Goal: Task Accomplishment & Management: Complete application form

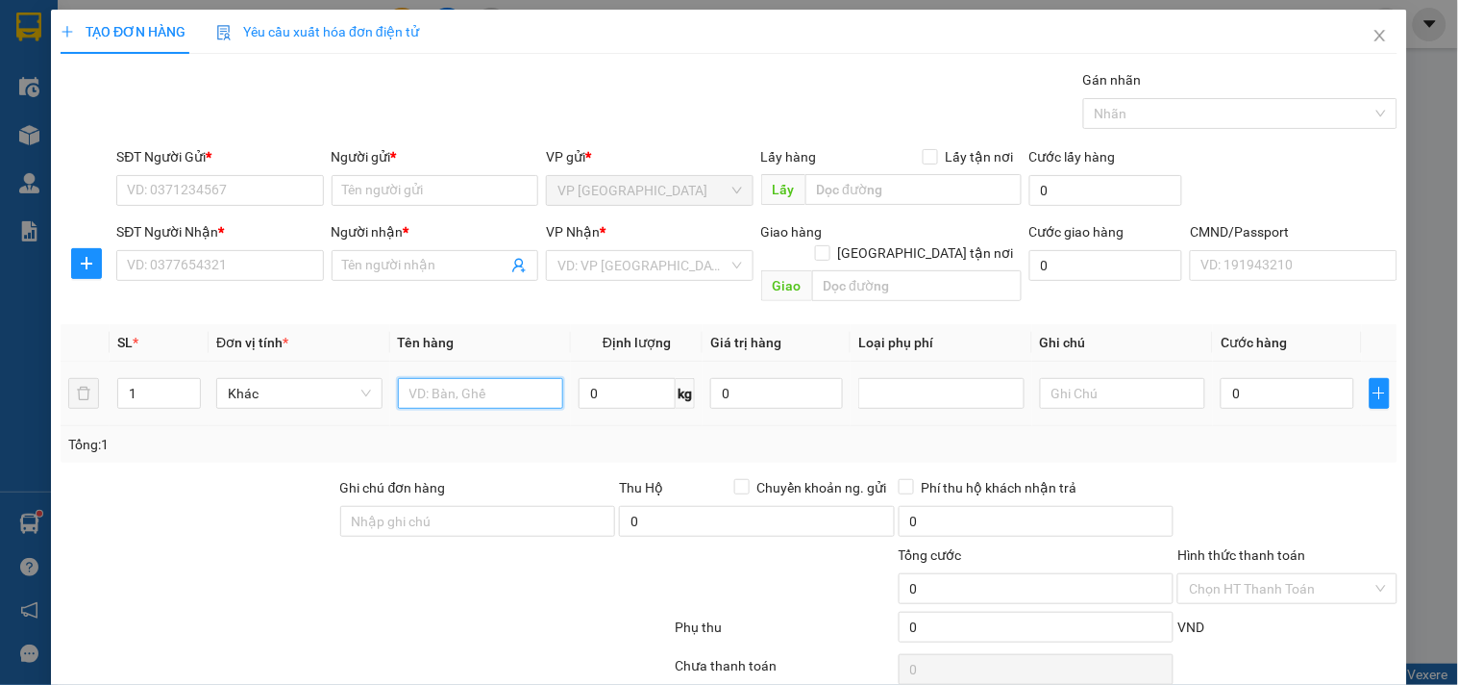
click at [461, 378] on input "text" at bounding box center [481, 393] width 166 height 31
type input "HỘP ĐT"
type input "1"
click at [288, 203] on input "SĐT Người Gửi *" at bounding box center [219, 190] width 207 height 31
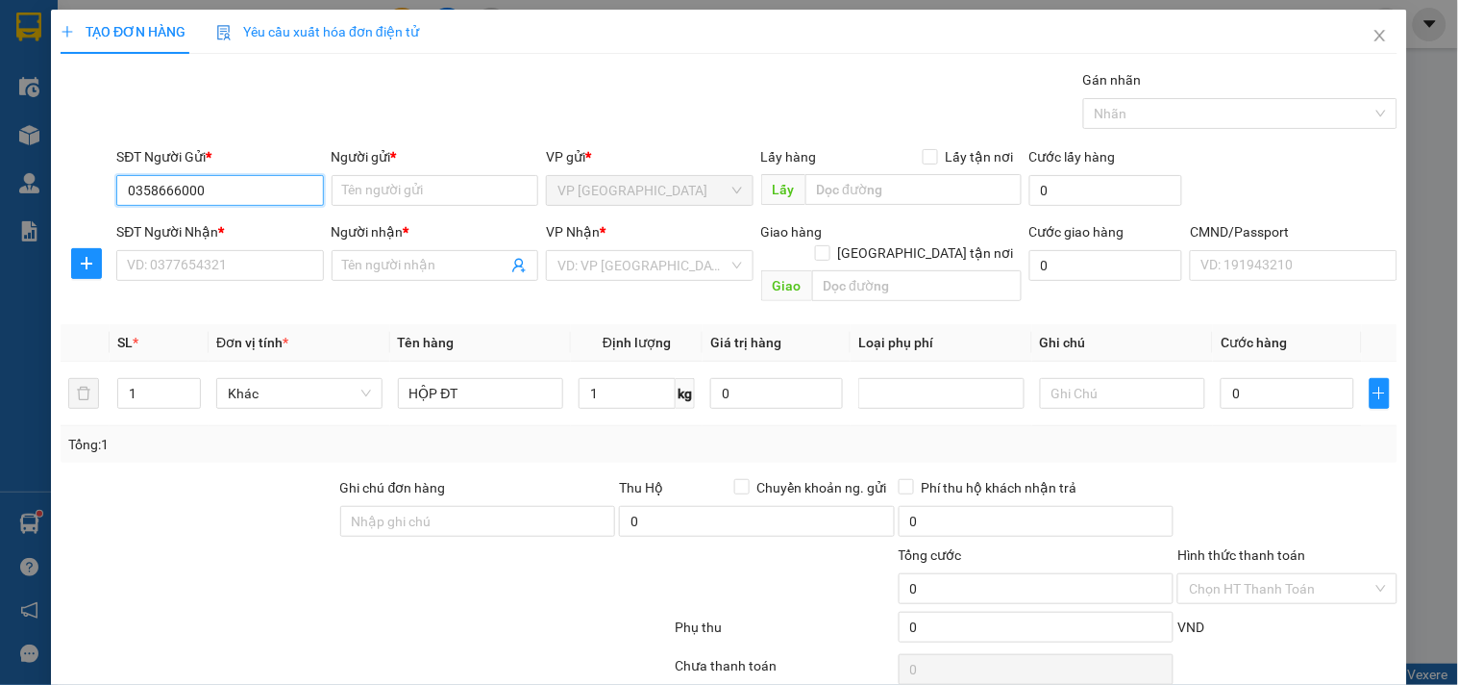
click at [288, 203] on input "0358666000" at bounding box center [219, 190] width 207 height 31
type input "0358666000"
click at [276, 226] on div "SĐT Người Nhận *" at bounding box center [219, 231] width 207 height 21
click at [276, 250] on input "SĐT Người Nhận *" at bounding box center [219, 265] width 207 height 31
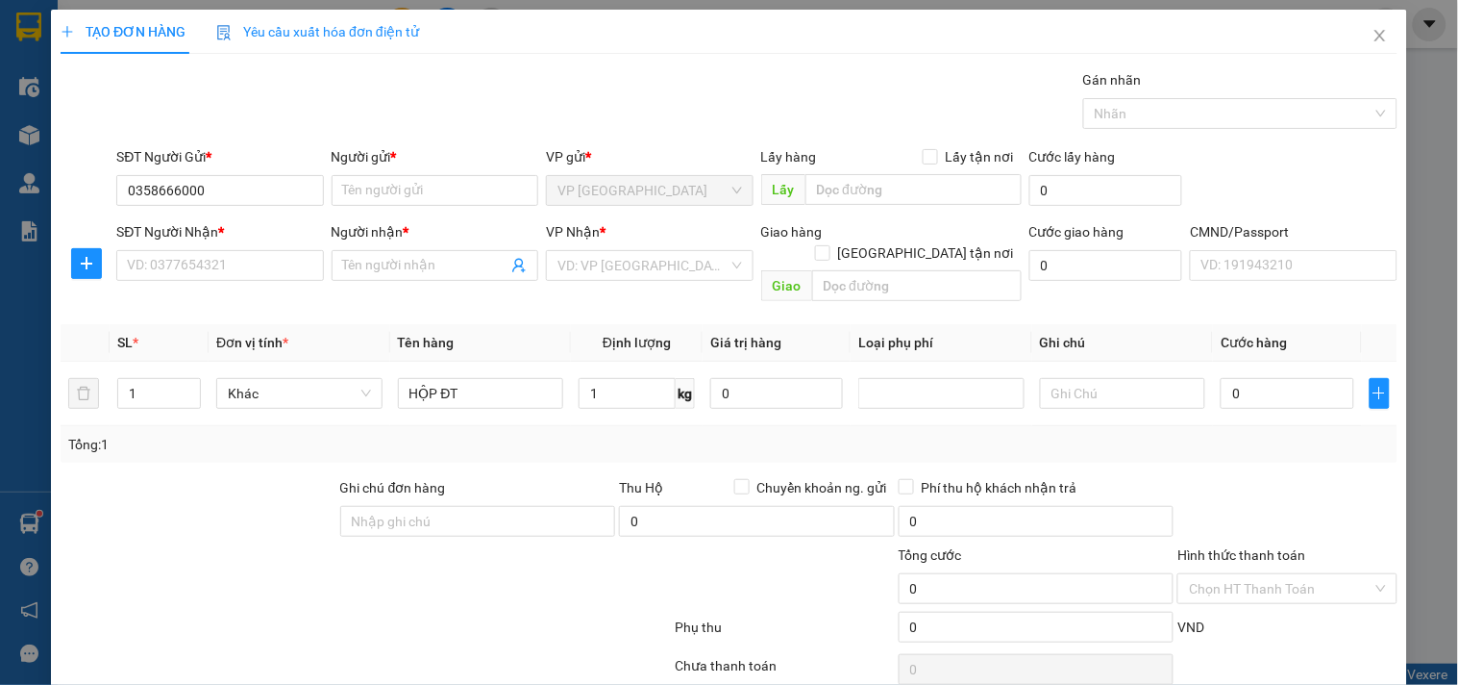
click at [279, 207] on div "SĐT Người Gửi * 0358666000" at bounding box center [219, 179] width 207 height 67
click at [308, 199] on input "0358666000" at bounding box center [219, 190] width 207 height 31
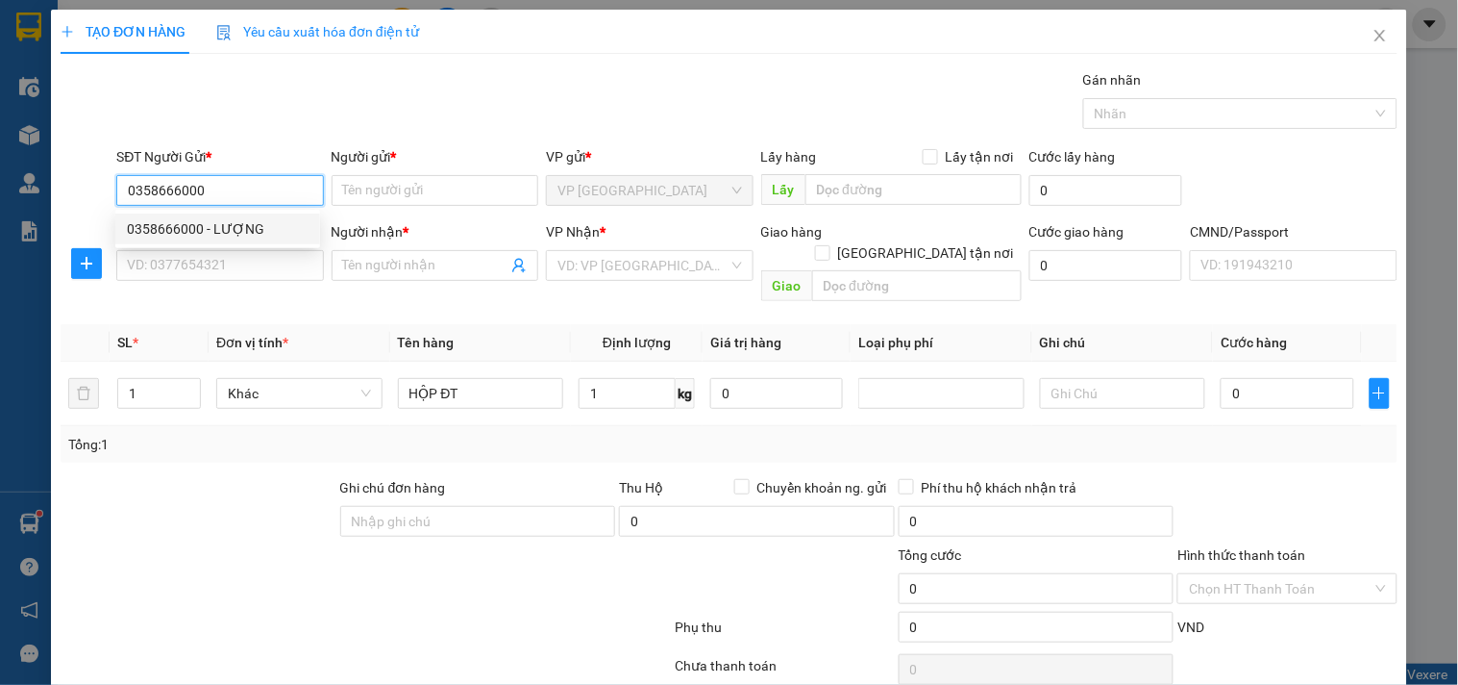
click at [294, 228] on div "0358666000 - LƯỢNG" at bounding box center [218, 228] width 182 height 21
type input "LƯỢNG"
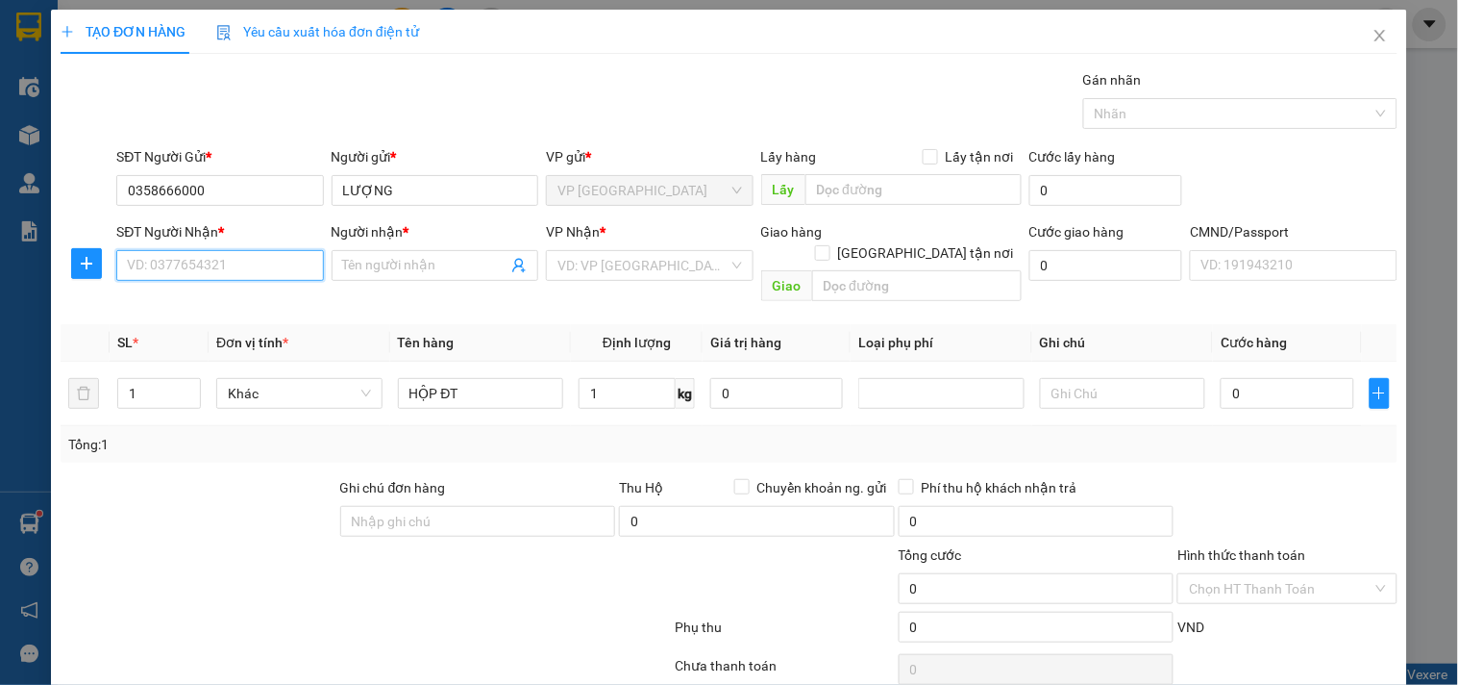
click at [237, 262] on input "SĐT Người Nhận *" at bounding box center [219, 265] width 207 height 31
type input "0988975868"
click at [248, 291] on div "0988975868 - VỊNH" at bounding box center [217, 303] width 205 height 31
type input "VỊNH"
type input "0988975868"
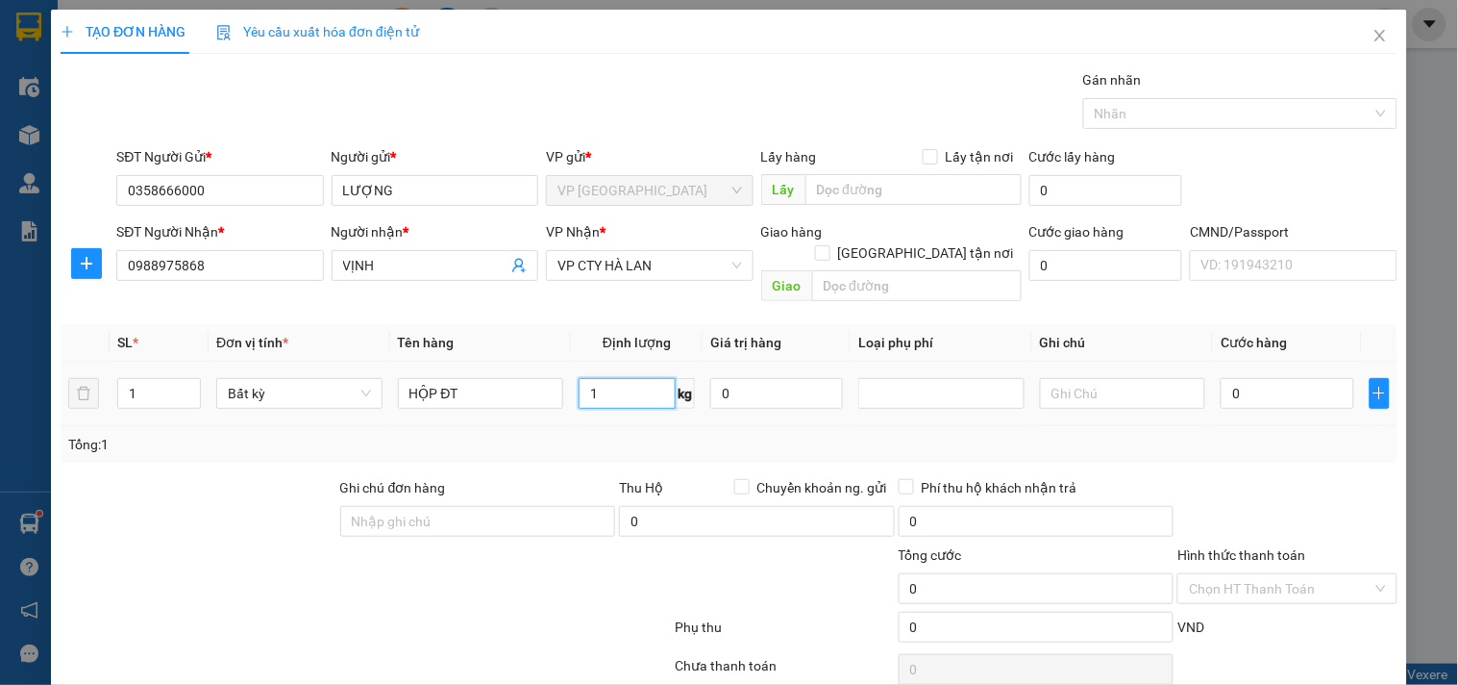
click at [641, 378] on input "1" at bounding box center [627, 393] width 97 height 31
click at [645, 438] on div "Tổng: 1" at bounding box center [729, 444] width 1337 height 37
type input "35.000"
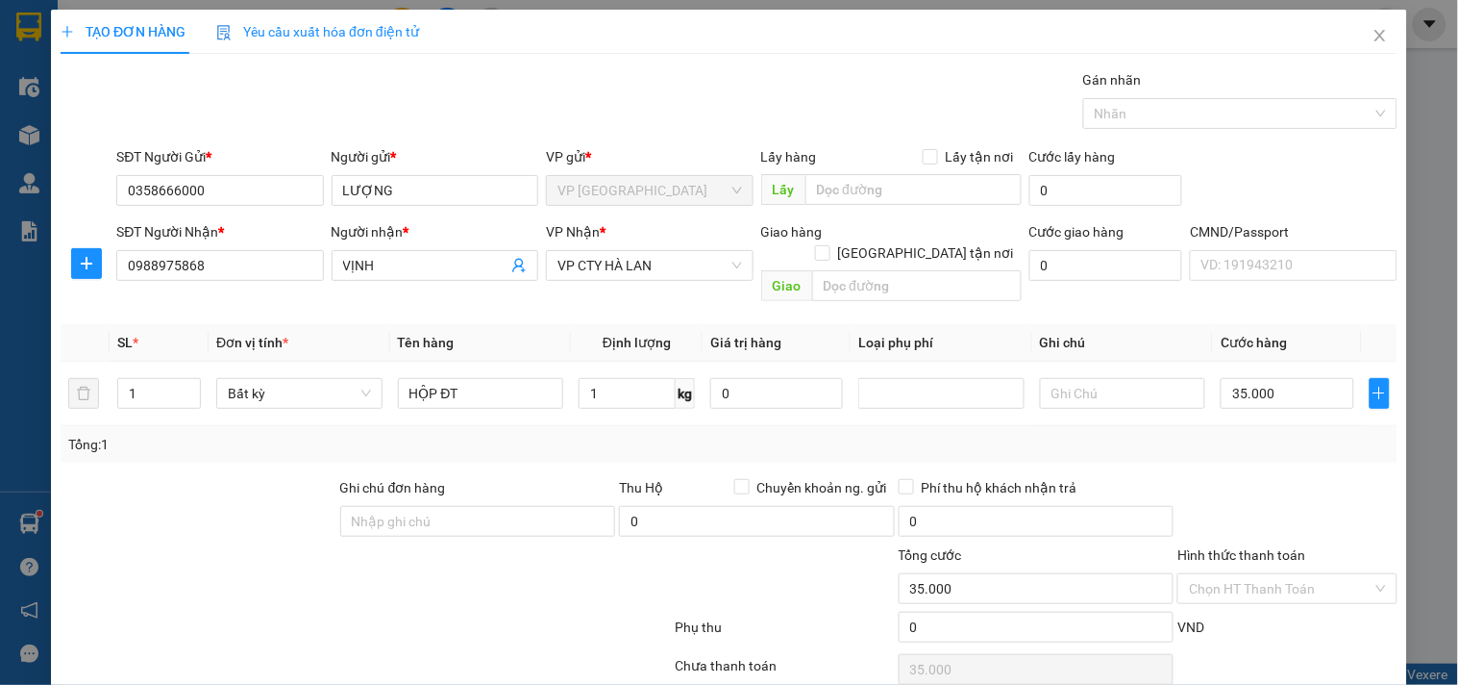
scroll to position [64, 0]
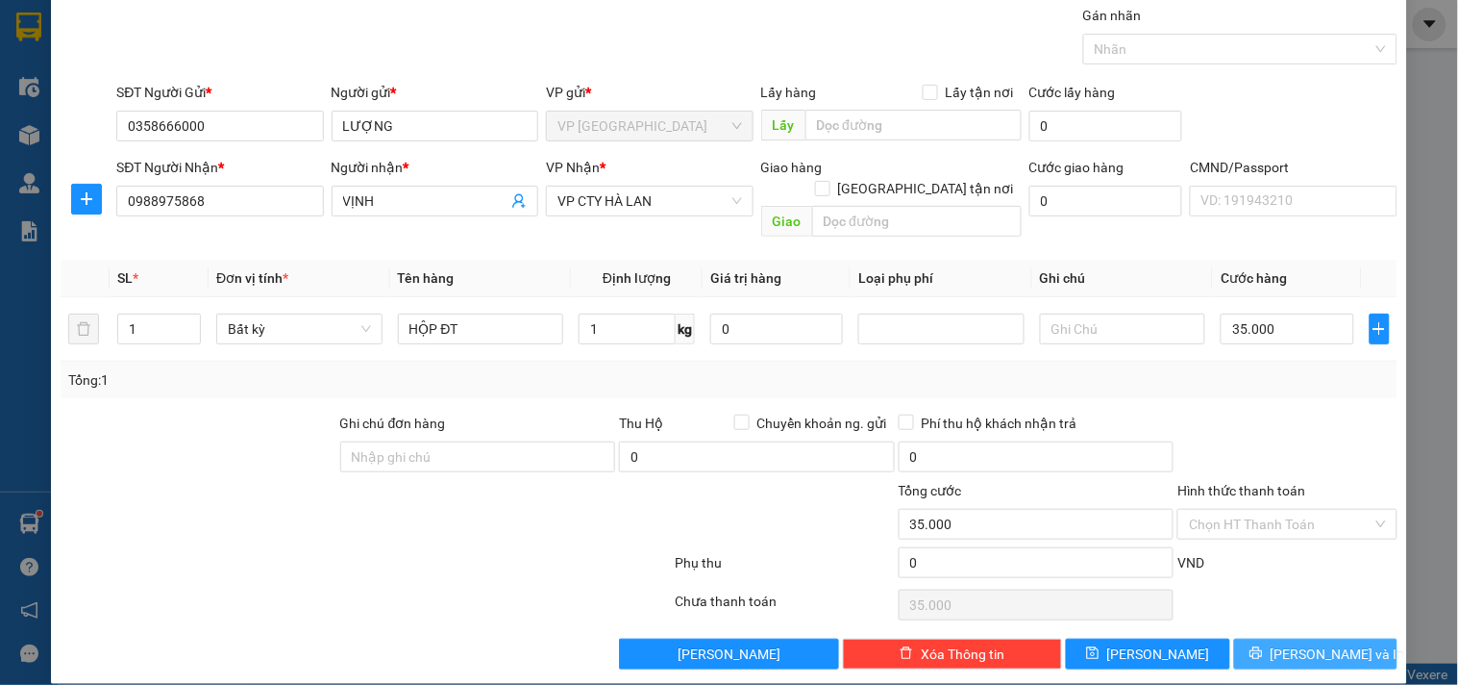
click at [1317, 643] on span "[PERSON_NAME] và In" at bounding box center [1338, 653] width 135 height 21
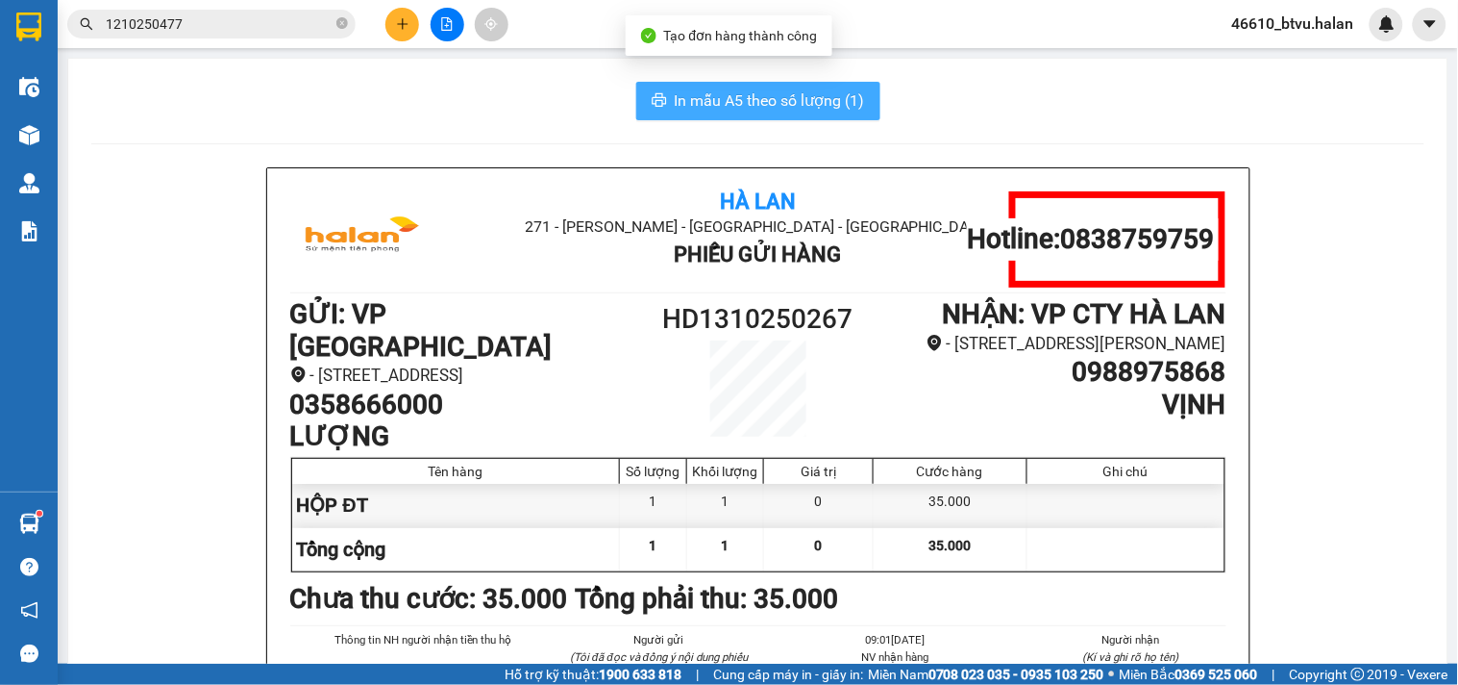
click at [779, 98] on span "In mẫu A5 theo số lượng (1)" at bounding box center [770, 100] width 190 height 24
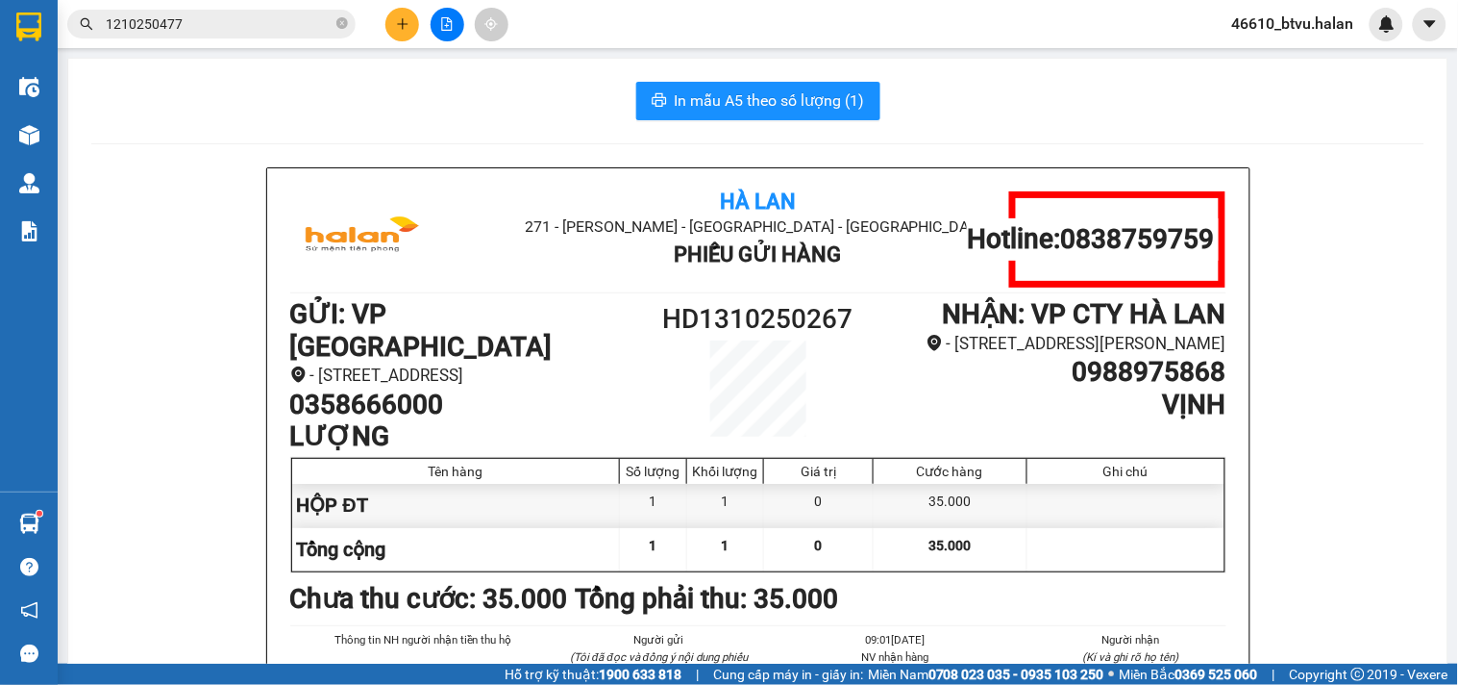
click at [405, 23] on icon "plus" at bounding box center [402, 23] width 11 height 1
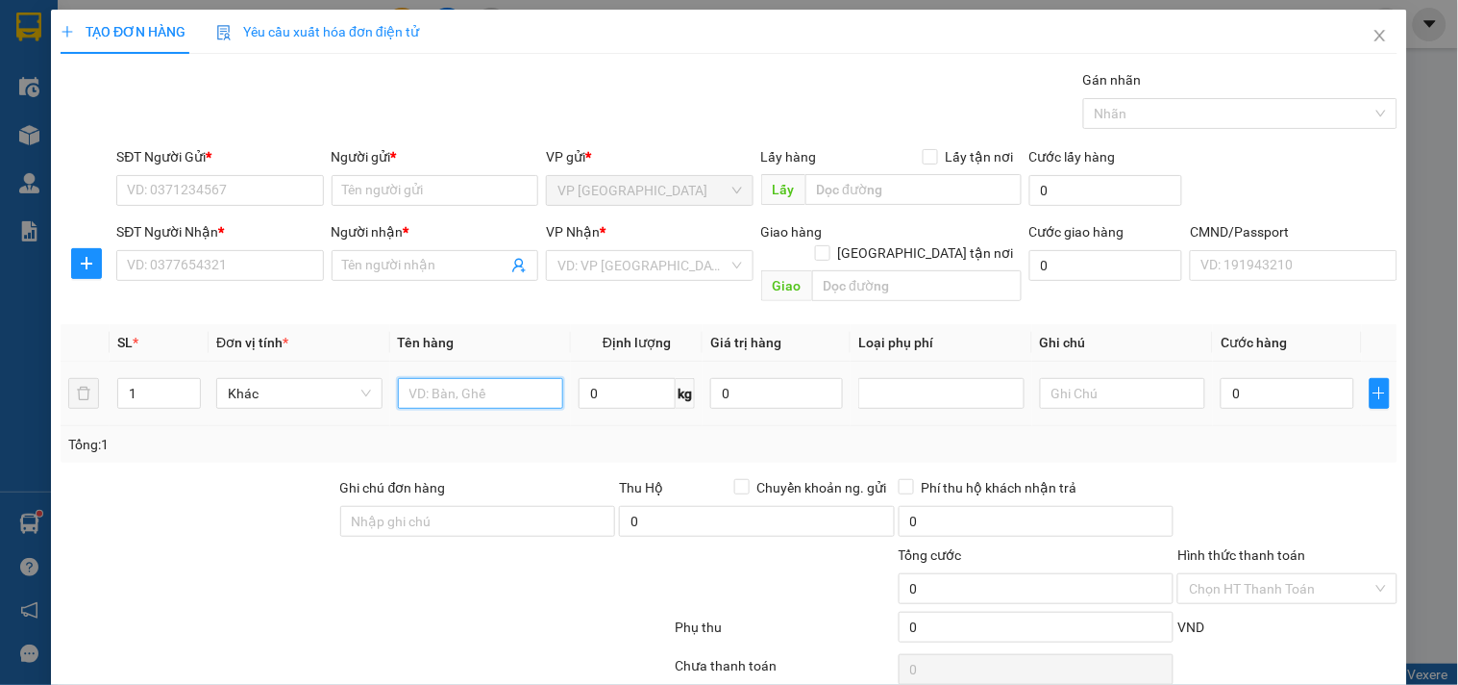
click at [456, 378] on input "text" at bounding box center [481, 393] width 166 height 31
type input "THÙNG XỐP ĐÔNG LẠNH"
type input "4"
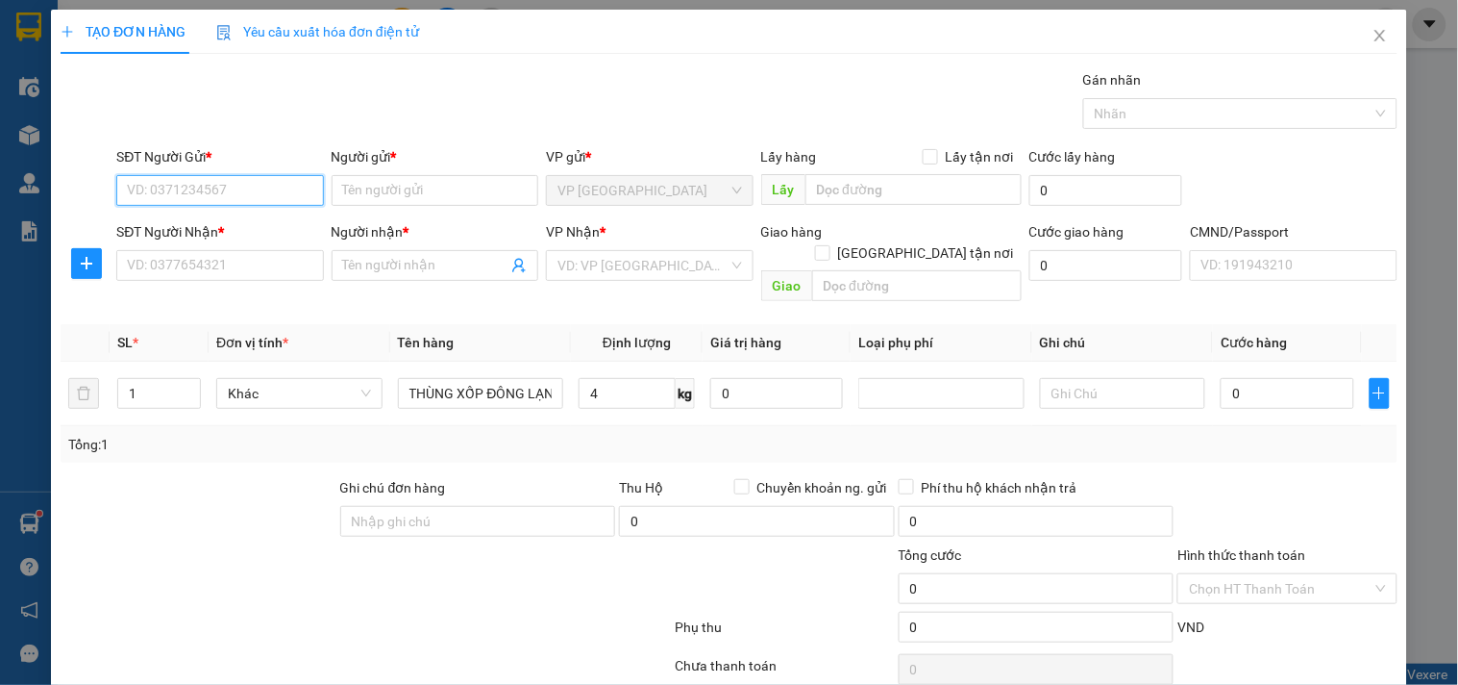
click at [263, 195] on input "SĐT Người Gửi *" at bounding box center [219, 190] width 207 height 31
type input "0977416994"
click at [263, 195] on input "0977416994" at bounding box center [219, 190] width 207 height 31
click at [262, 193] on input "0977416994" at bounding box center [219, 190] width 207 height 31
click at [242, 227] on div "0977416994 - TRANG" at bounding box center [218, 228] width 182 height 21
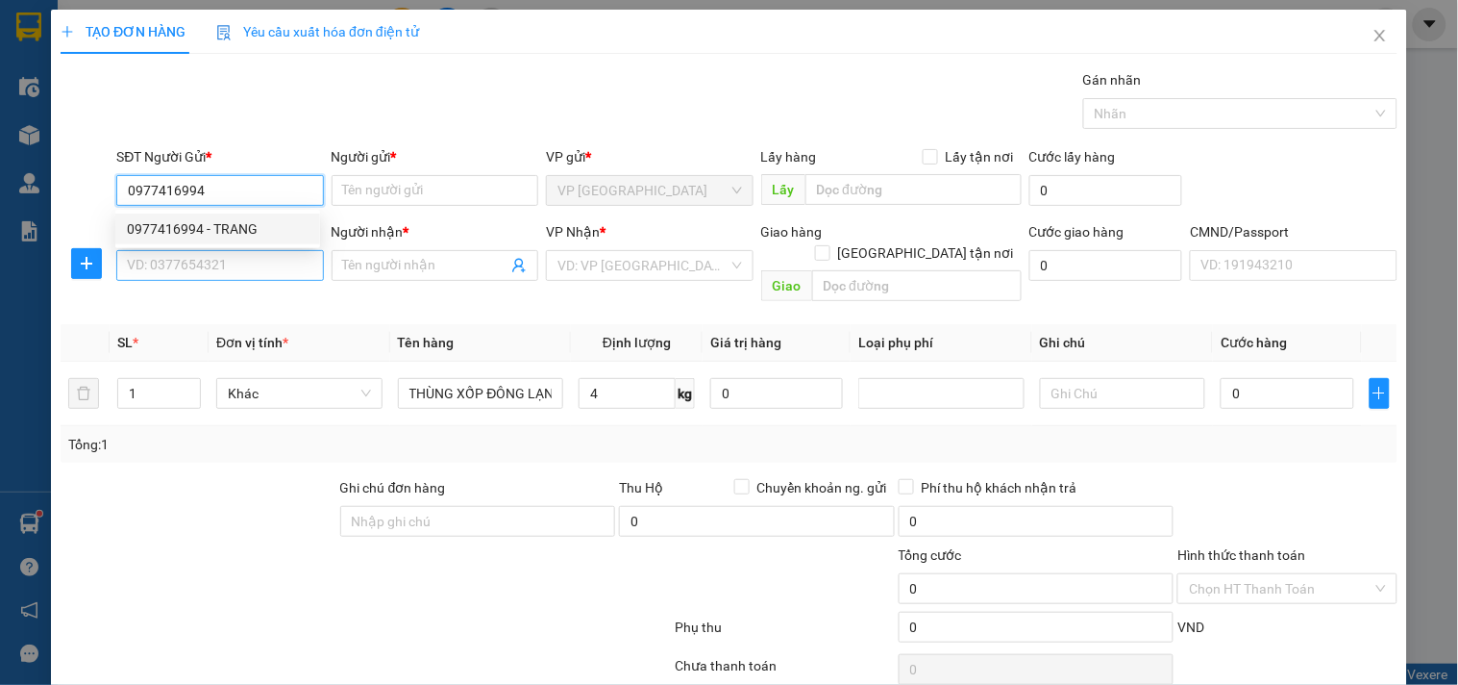
type input "TRANG"
type input "0977416994"
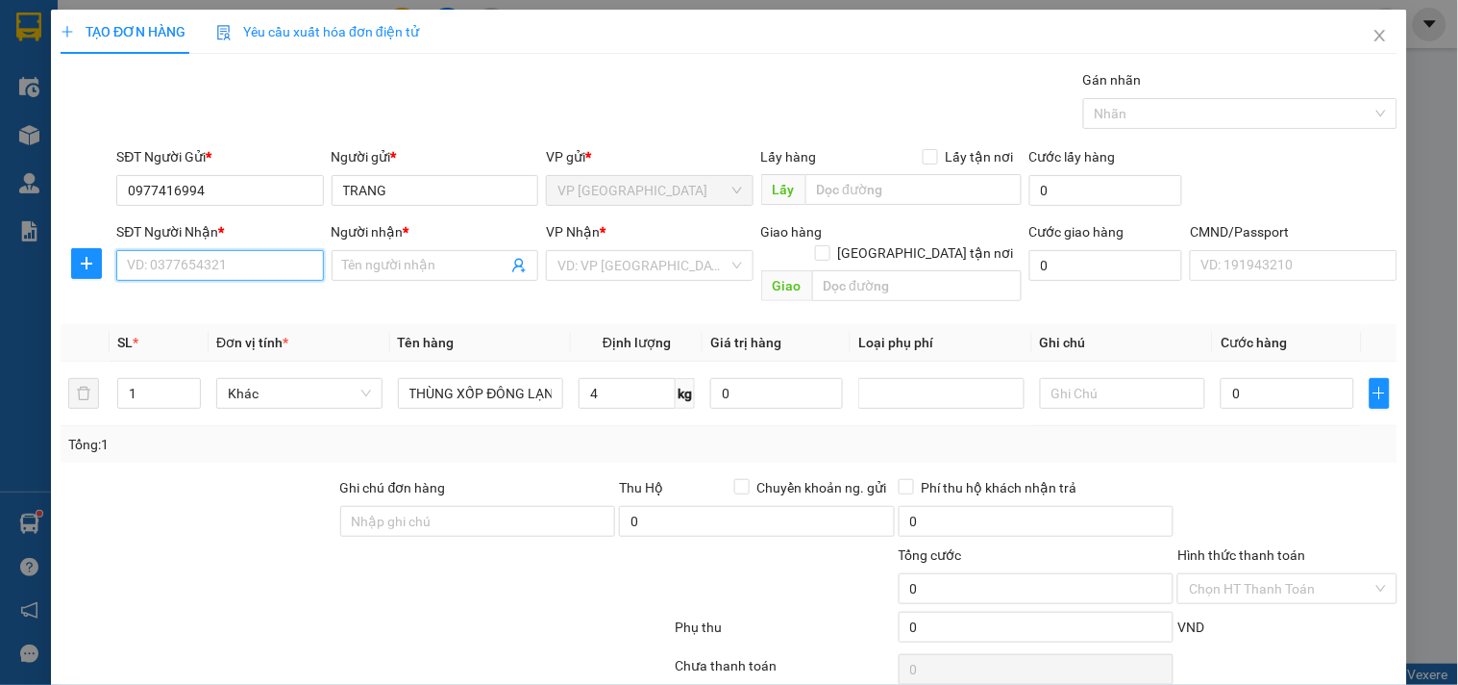
click at [237, 269] on input "SĐT Người Nhận *" at bounding box center [219, 265] width 207 height 31
type input "0988111356"
click at [253, 308] on div "0988111356 - SƠN" at bounding box center [218, 303] width 182 height 21
type input "SƠN"
type input "0988111356"
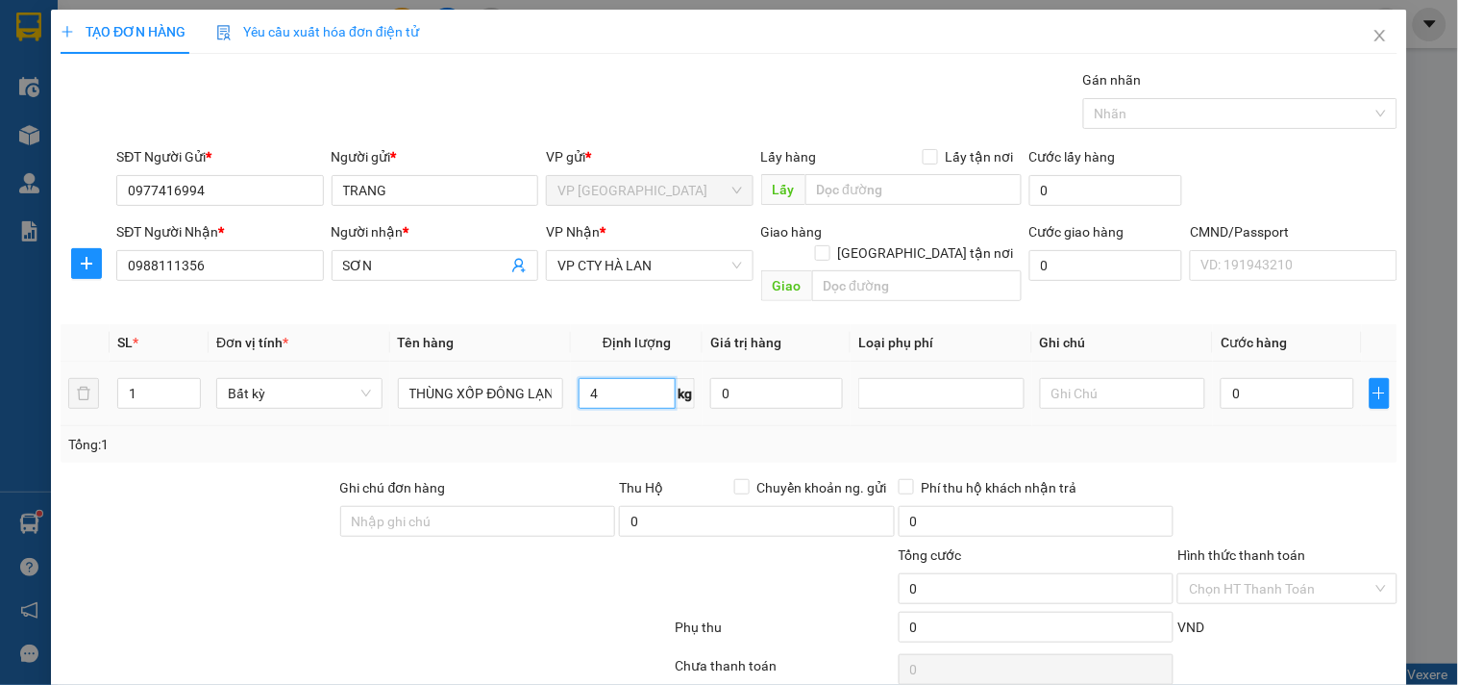
click at [621, 378] on input "4" at bounding box center [627, 393] width 97 height 31
click at [625, 446] on div "Transit Pickup Surcharge Ids Transit Deliver Surcharge Ids Transit Deliver Surc…" at bounding box center [729, 401] width 1337 height 664
type input "40.000"
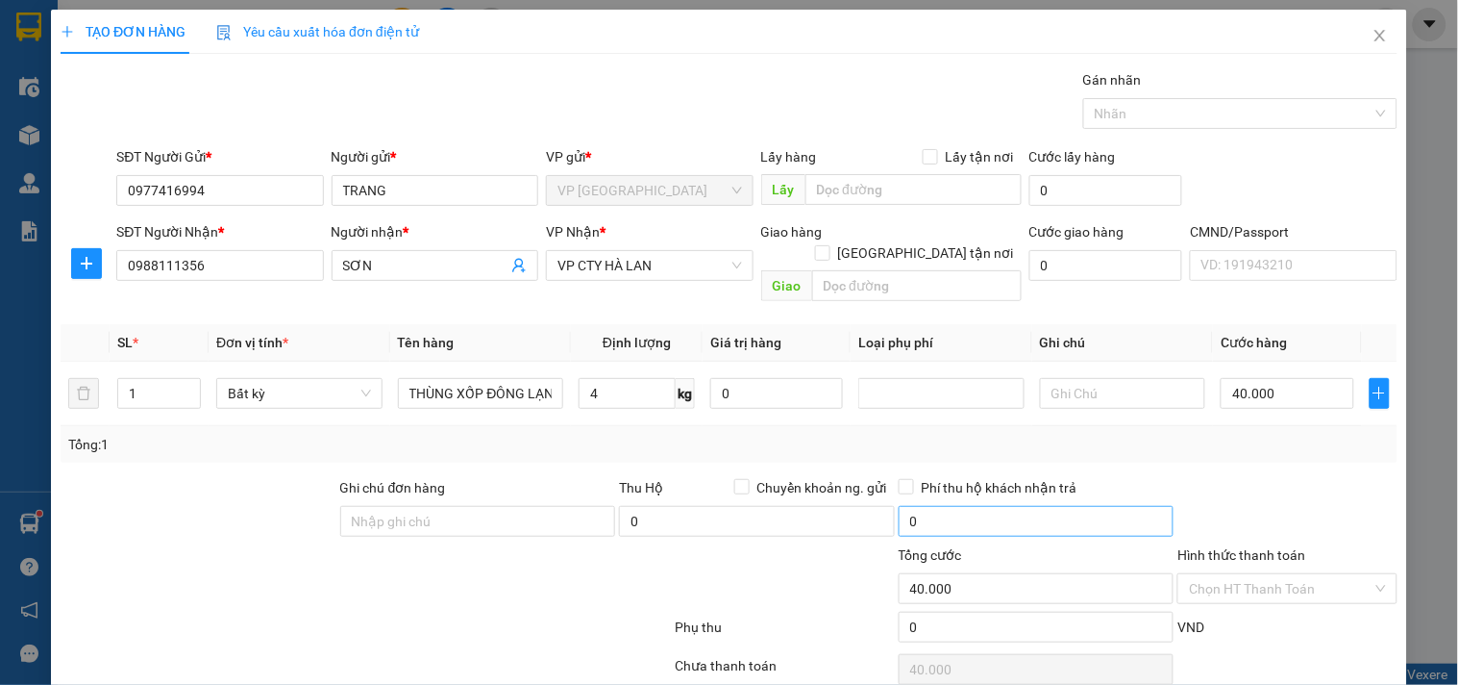
scroll to position [64, 0]
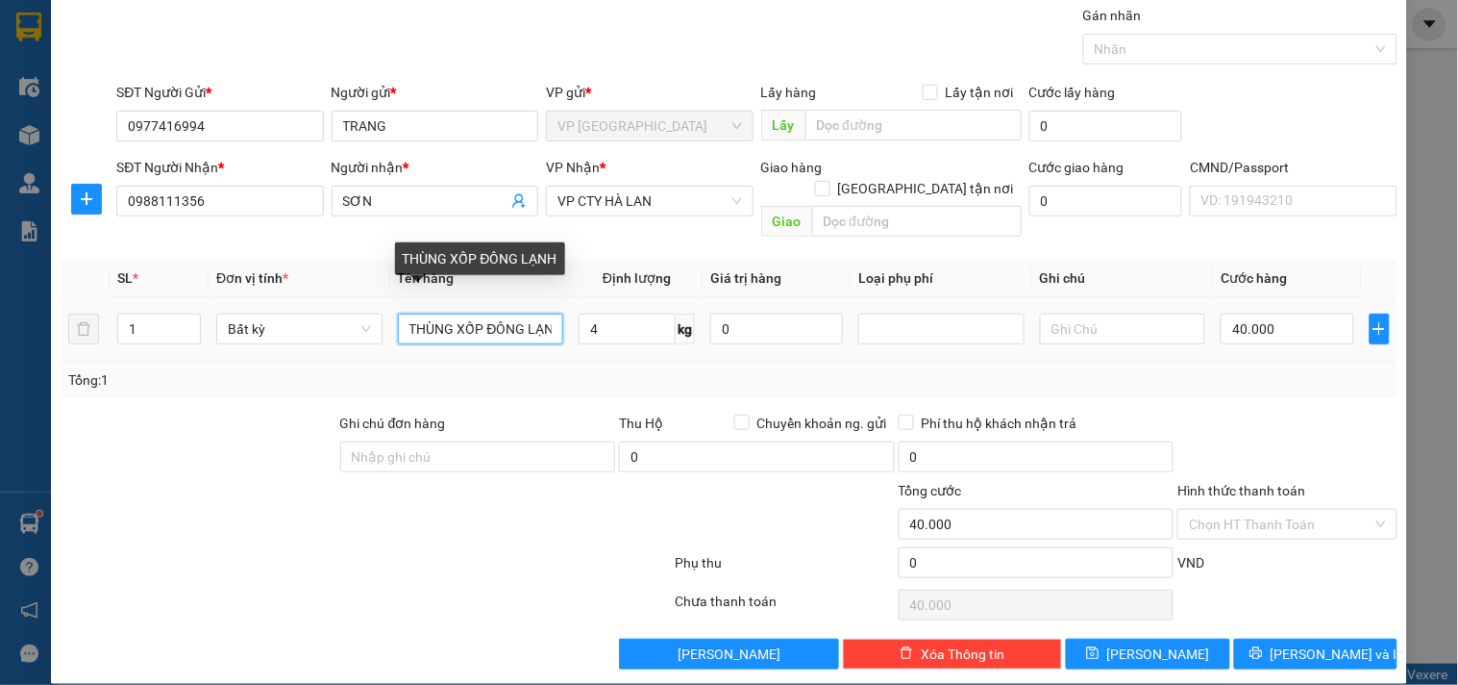
click at [483, 315] on input "THÙNG XỐP ĐÔNG LẠNH" at bounding box center [481, 328] width 166 height 31
click at [474, 318] on input "THÙNG XỐP ĐÔNG LẠNH" at bounding box center [481, 328] width 166 height 31
click at [477, 318] on input "THÙNG XỐP ĐÔNG LẠNH" at bounding box center [481, 328] width 166 height 31
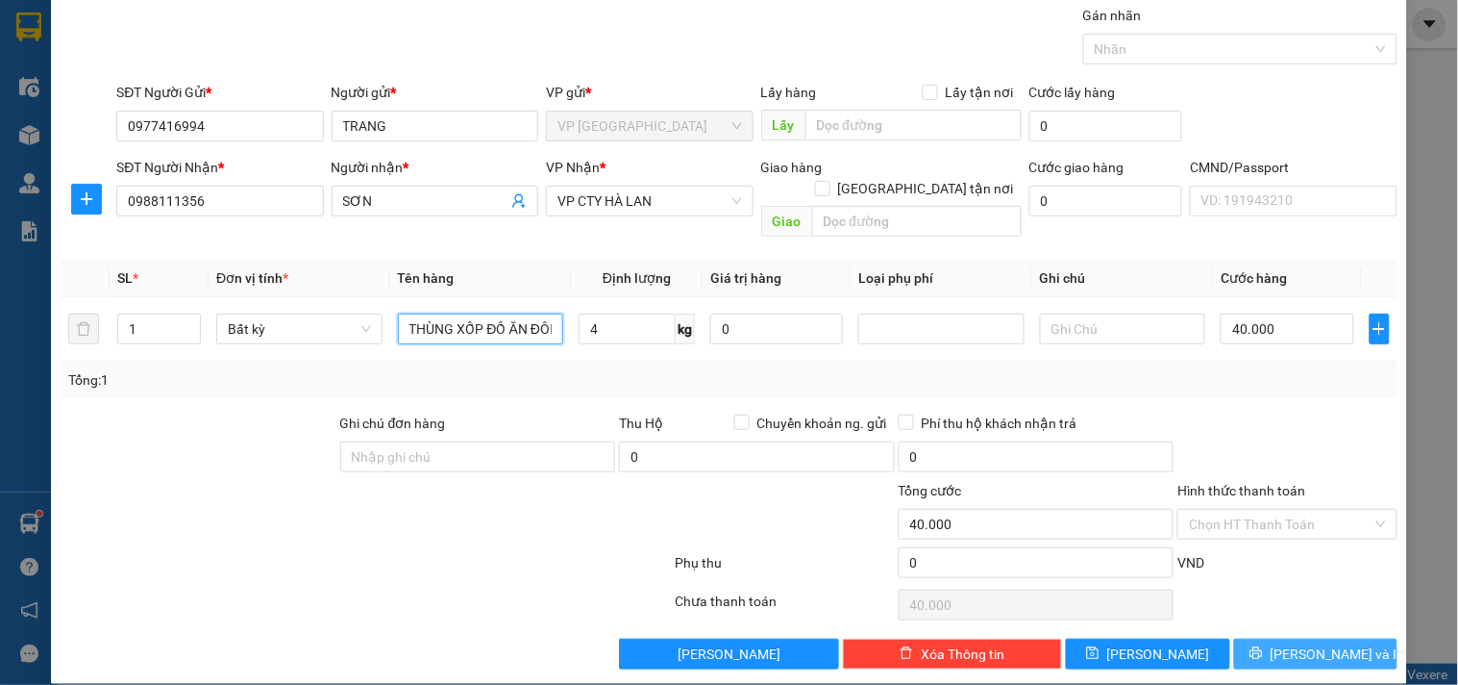
type input "THÙNG XỐP ĐỒ ĂN ĐÔNG LẠNH"
click at [1339, 638] on button "[PERSON_NAME] và In" at bounding box center [1315, 653] width 163 height 31
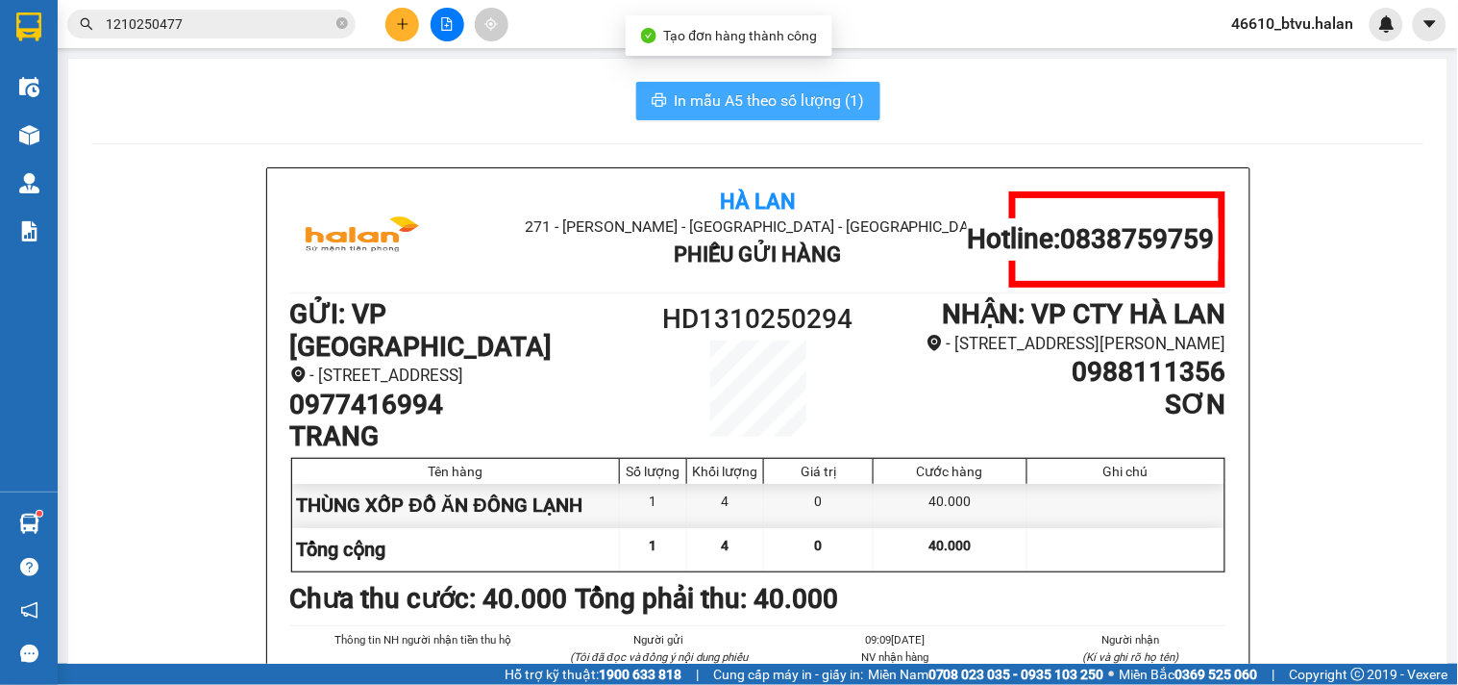
click at [740, 98] on span "In mẫu A5 theo số lượng (1)" at bounding box center [770, 100] width 190 height 24
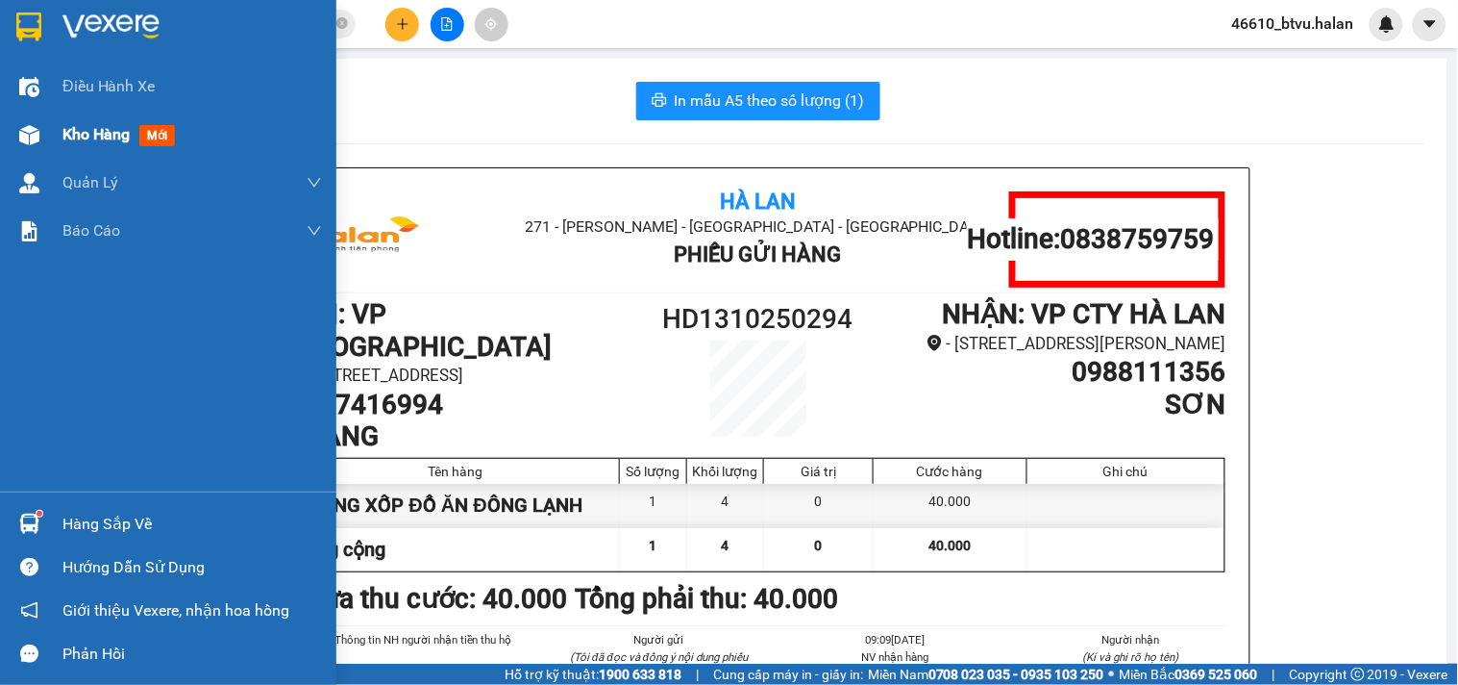
click at [45, 130] on div "Kho hàng mới" at bounding box center [168, 135] width 336 height 48
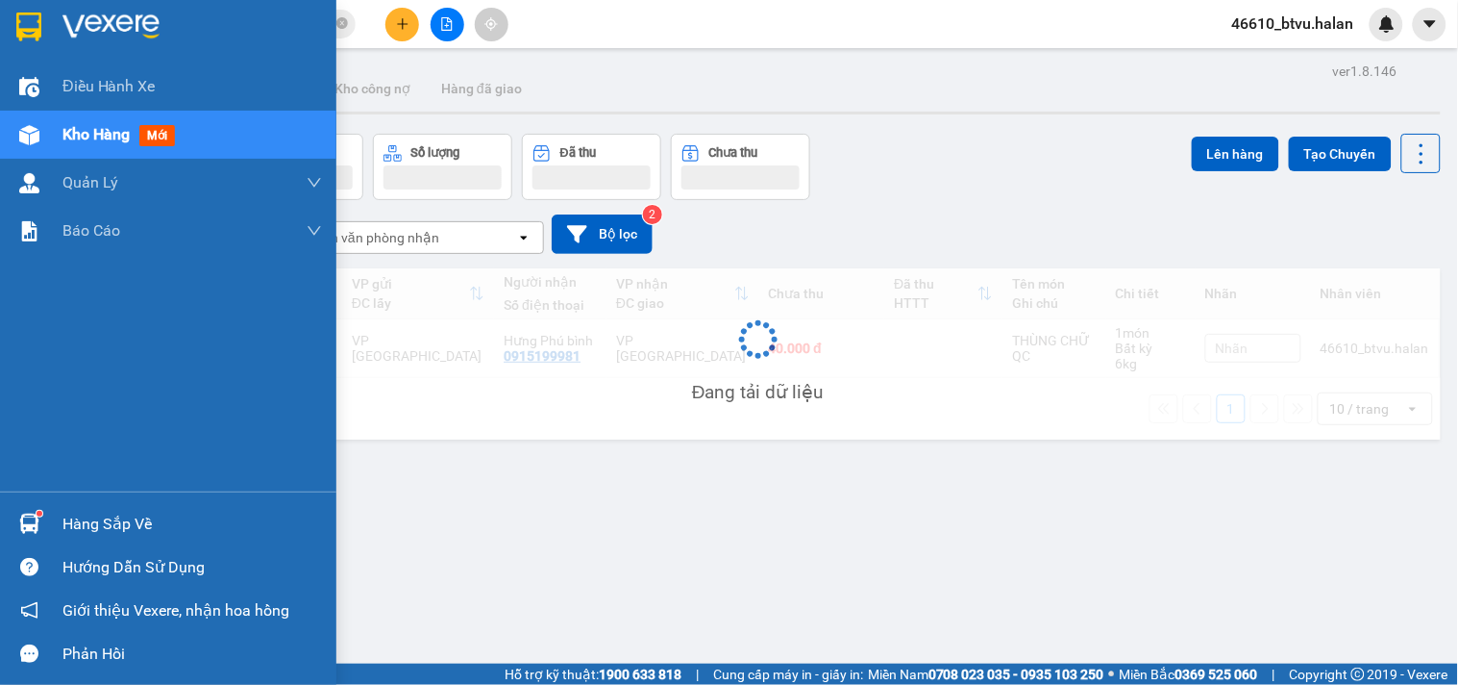
click at [99, 514] on div "Hàng sắp về" at bounding box center [192, 524] width 260 height 29
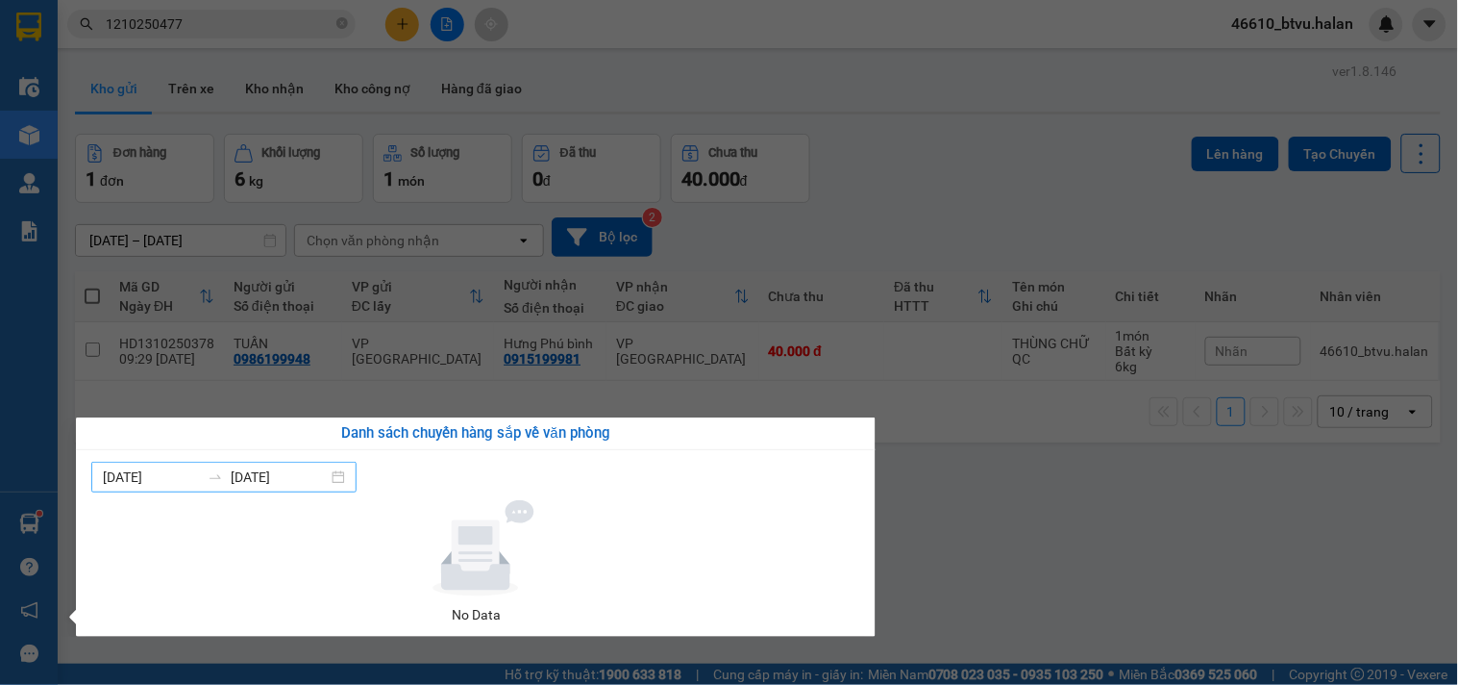
click at [294, 479] on input "[DATE]" at bounding box center [279, 476] width 97 height 21
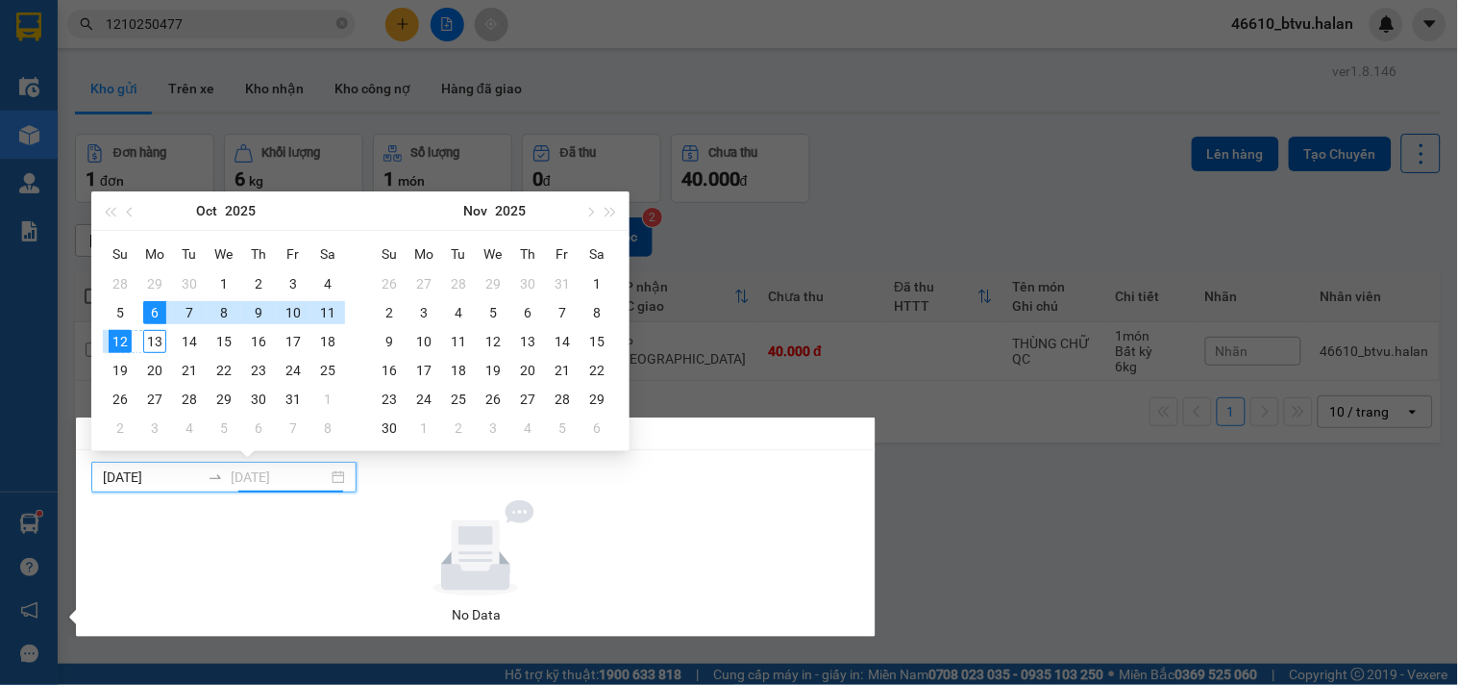
type input "[DATE]"
click at [150, 338] on div "13" at bounding box center [154, 341] width 23 height 23
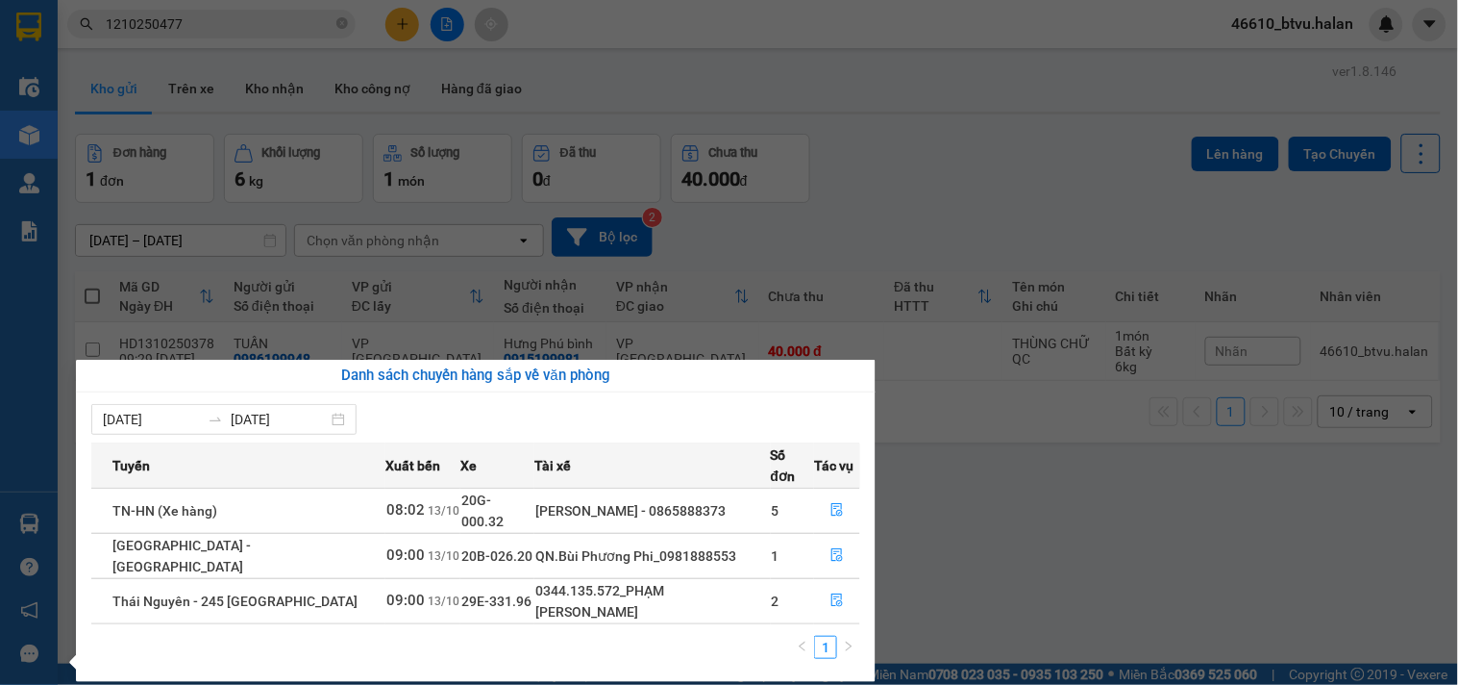
click at [1041, 527] on section "Kết quả tìm kiếm ( 1 ) Bộ lọc Mã ĐH Trạng thái Món hàng Thu hộ Tổng cước Chưa c…" at bounding box center [729, 342] width 1458 height 685
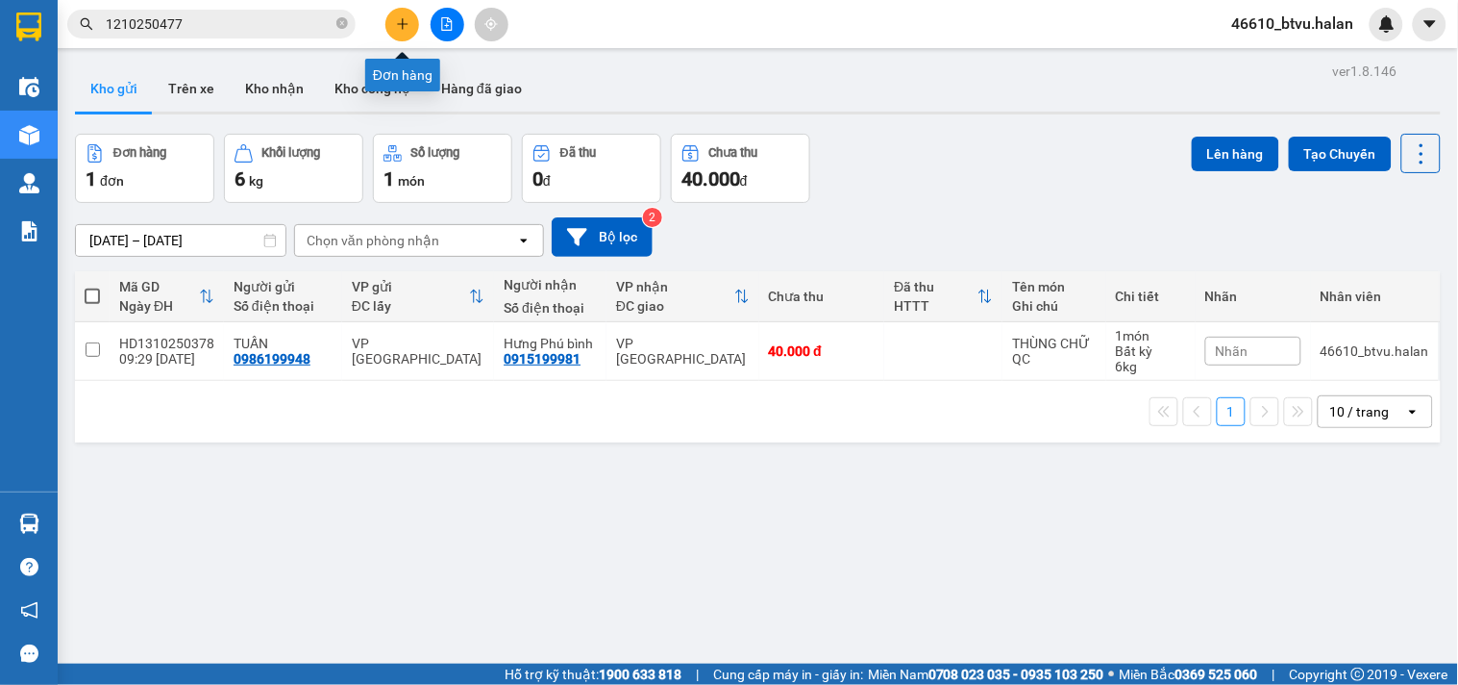
click at [410, 20] on button at bounding box center [403, 25] width 34 height 34
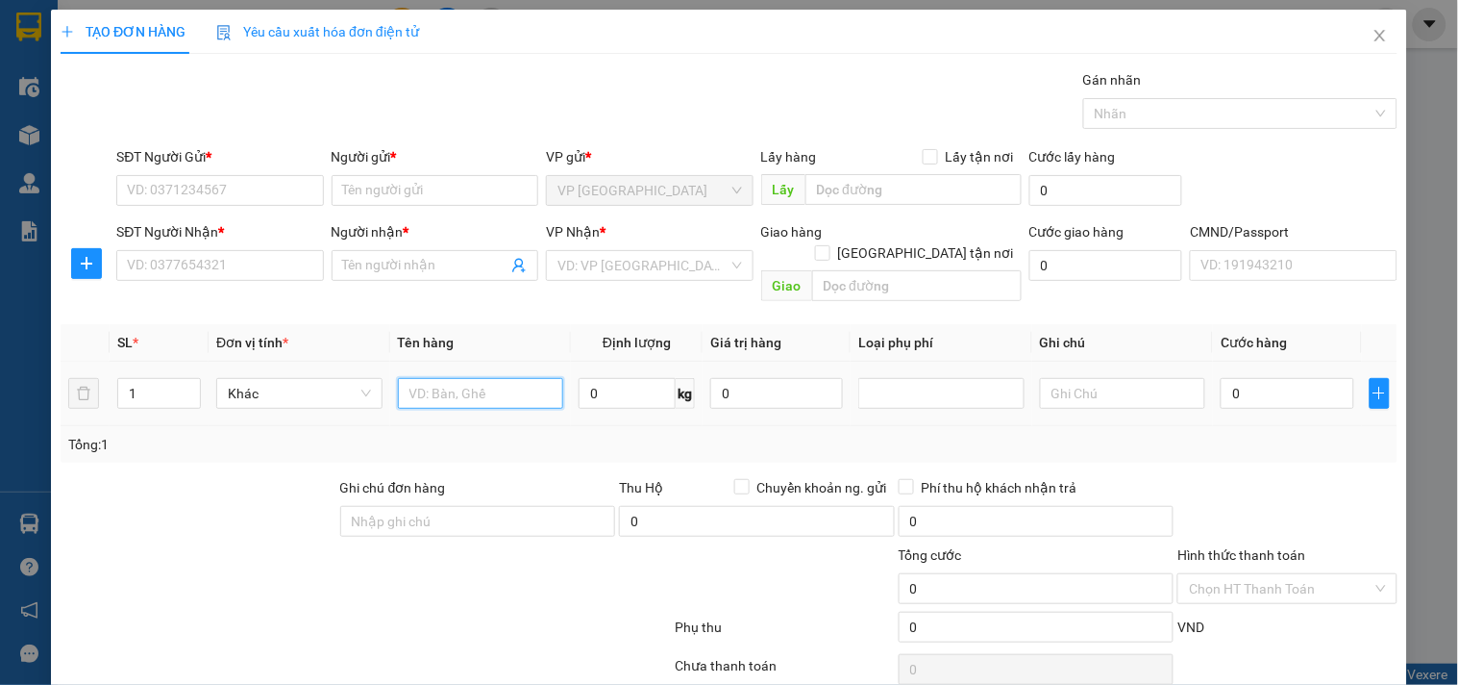
click at [459, 378] on input "text" at bounding box center [481, 393] width 166 height 31
type input "TÚI CÚC GT"
type input "1"
click at [237, 192] on input "SĐT Người Gửi *" at bounding box center [219, 190] width 207 height 31
type input "1"
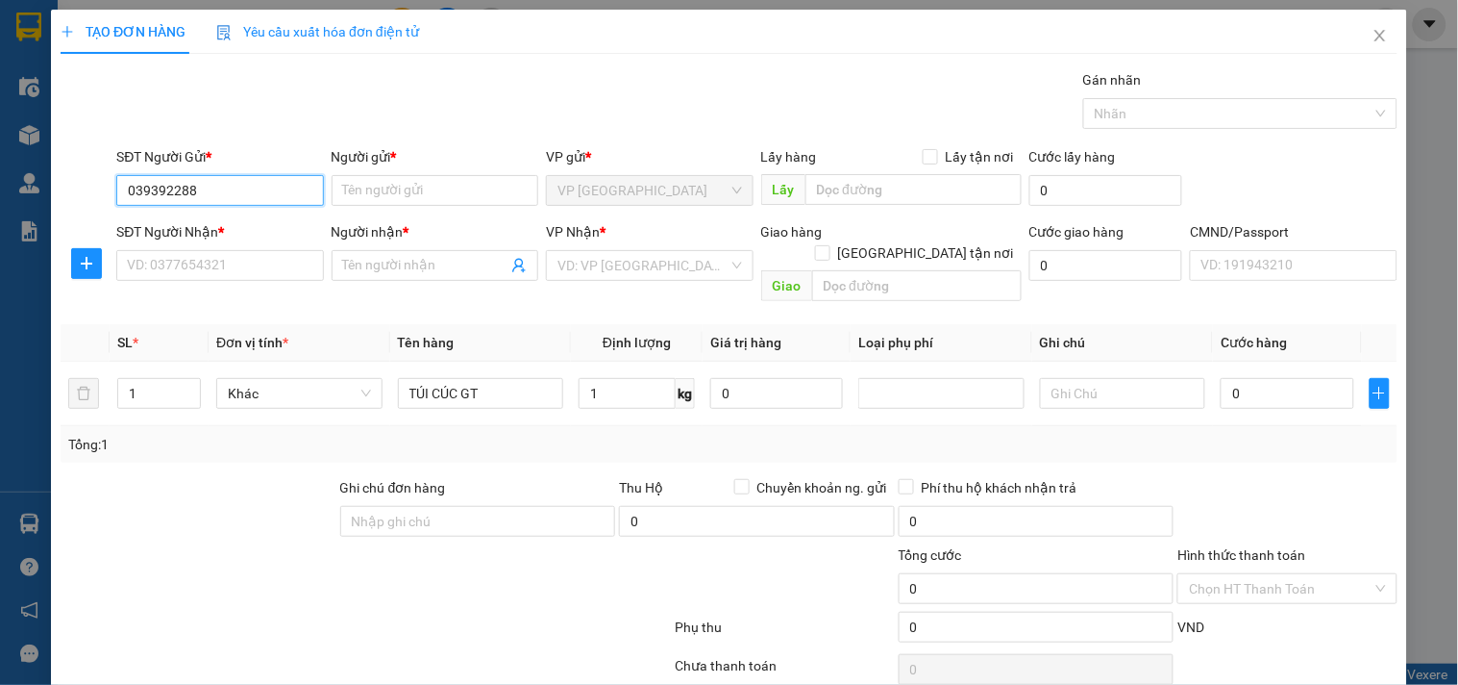
type input "0393922888"
click at [237, 192] on input "0393922888" at bounding box center [219, 190] width 207 height 31
click at [237, 213] on div "0393922888 - LỢI" at bounding box center [217, 228] width 205 height 31
type input "LỢI"
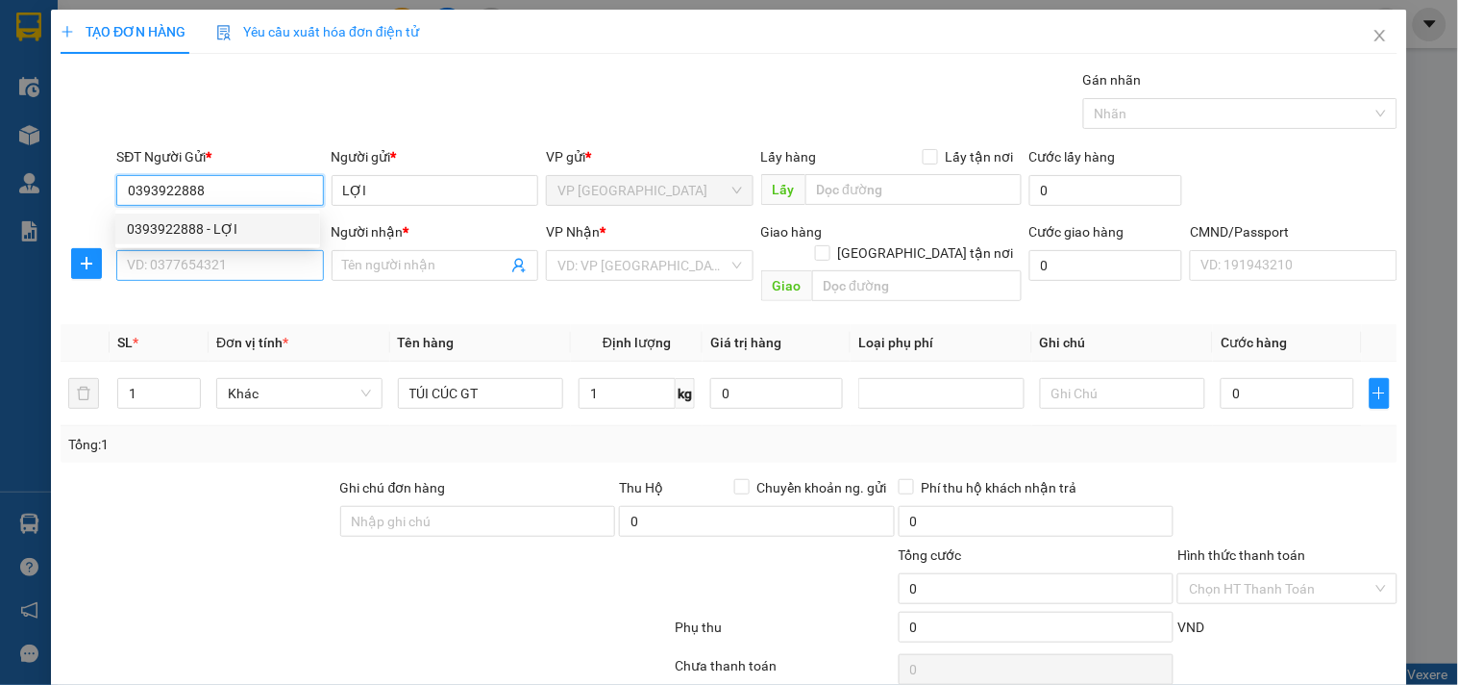
type input "0393922888"
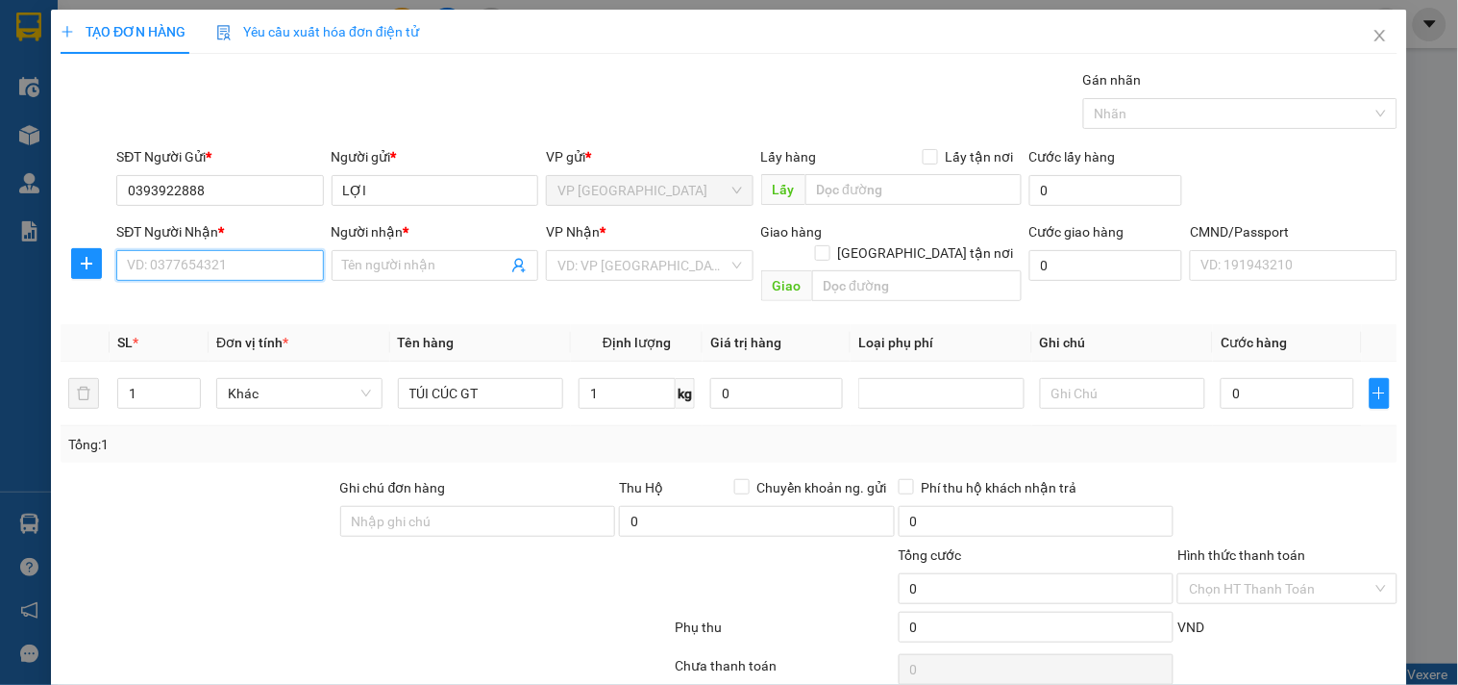
click at [227, 257] on input "SĐT Người Nhận *" at bounding box center [219, 265] width 207 height 31
click at [227, 257] on input "0983106873" at bounding box center [219, 265] width 207 height 31
click at [270, 267] on input "0983106873" at bounding box center [219, 265] width 207 height 31
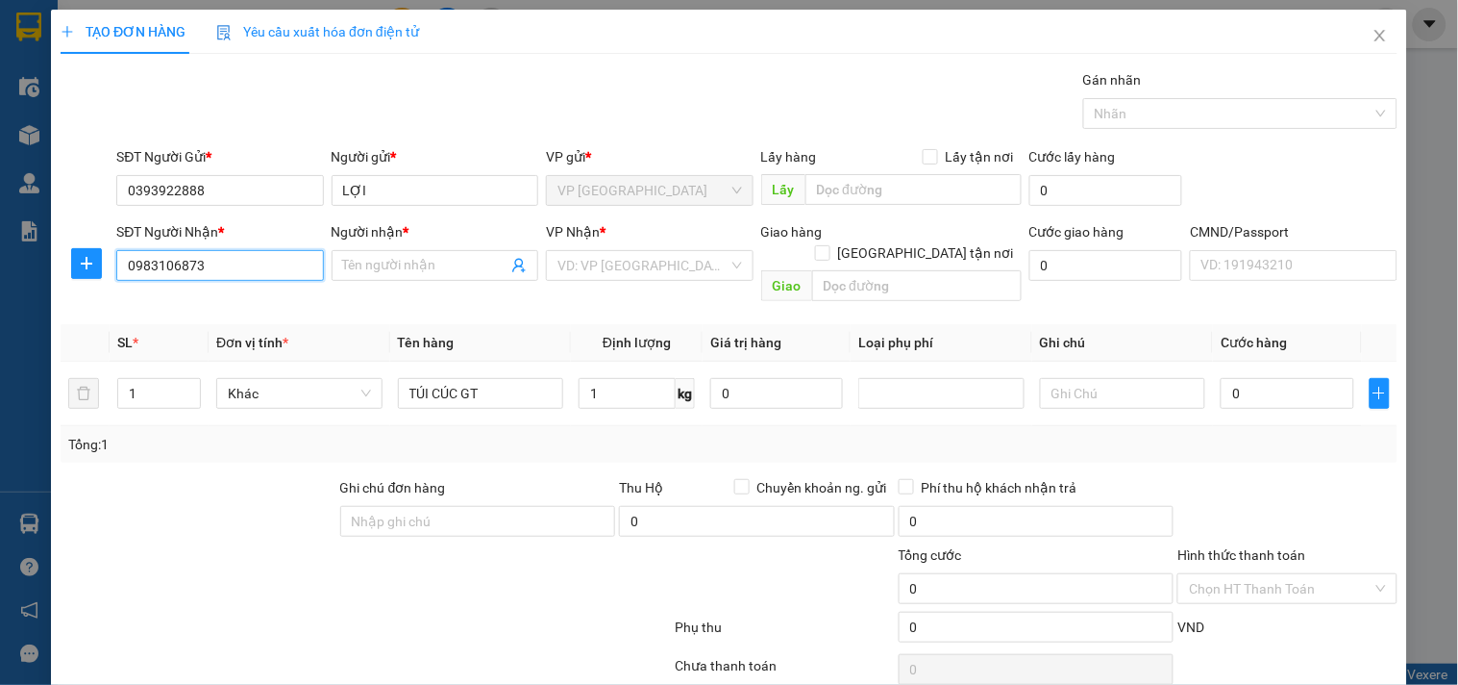
click at [270, 266] on input "0983106873" at bounding box center [219, 265] width 207 height 31
type input "0983106873"
click at [84, 265] on icon "plus" at bounding box center [86, 263] width 15 height 15
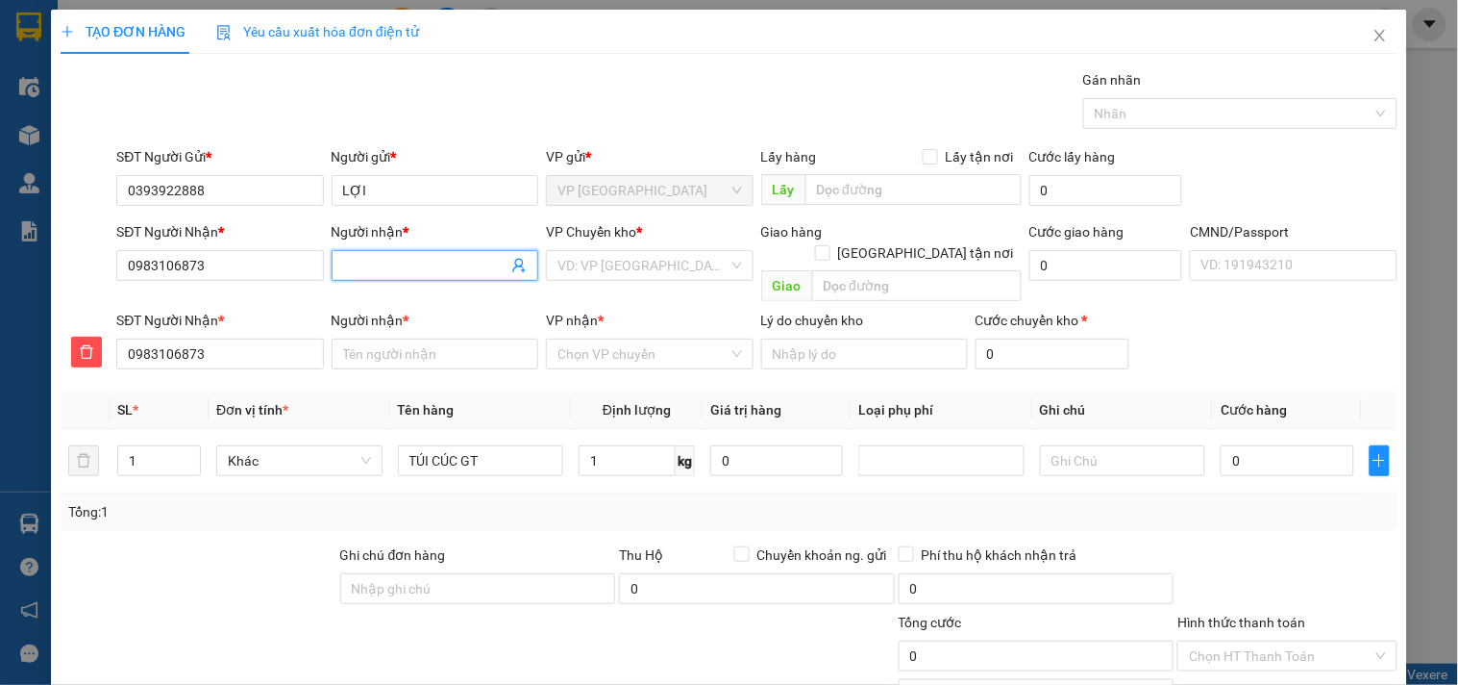
click at [383, 262] on input "Người nhận *" at bounding box center [425, 265] width 164 height 21
type input "H"
type input "HA"
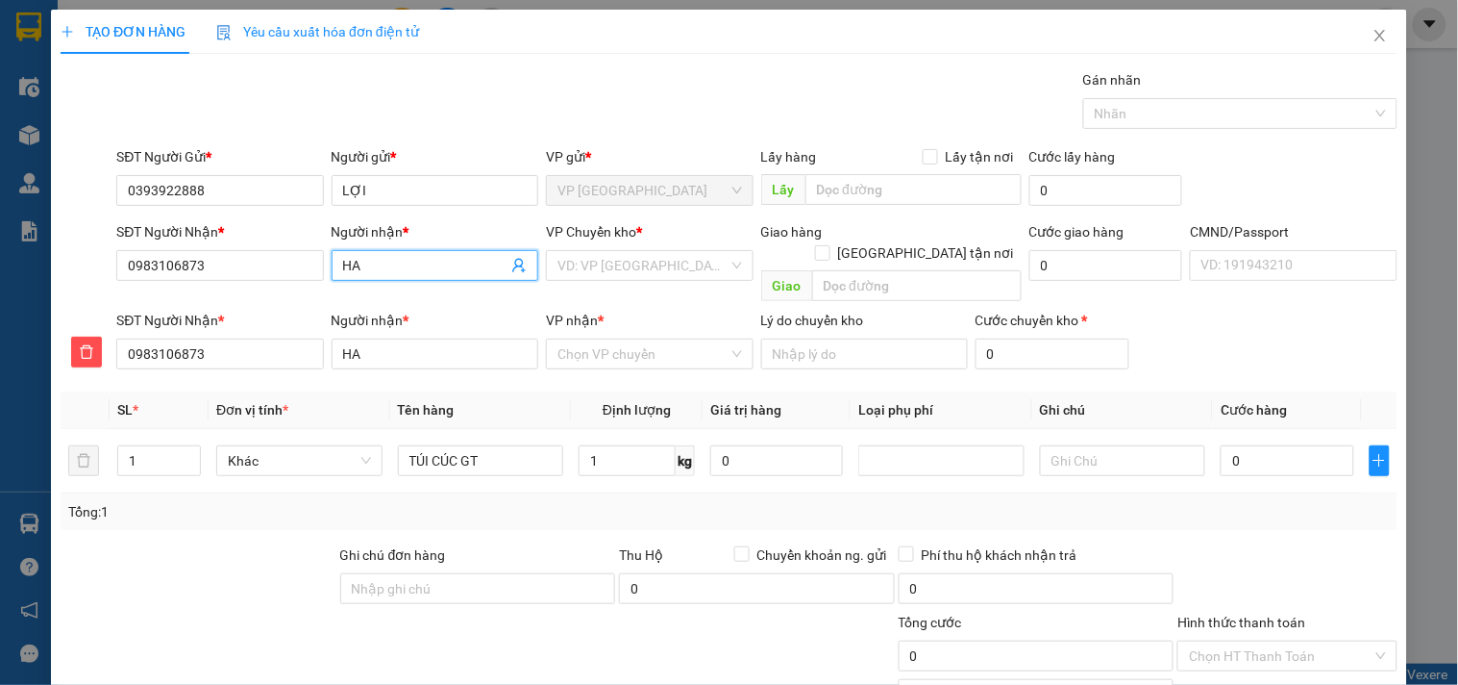
type input "HAC"
type input "HẠC"
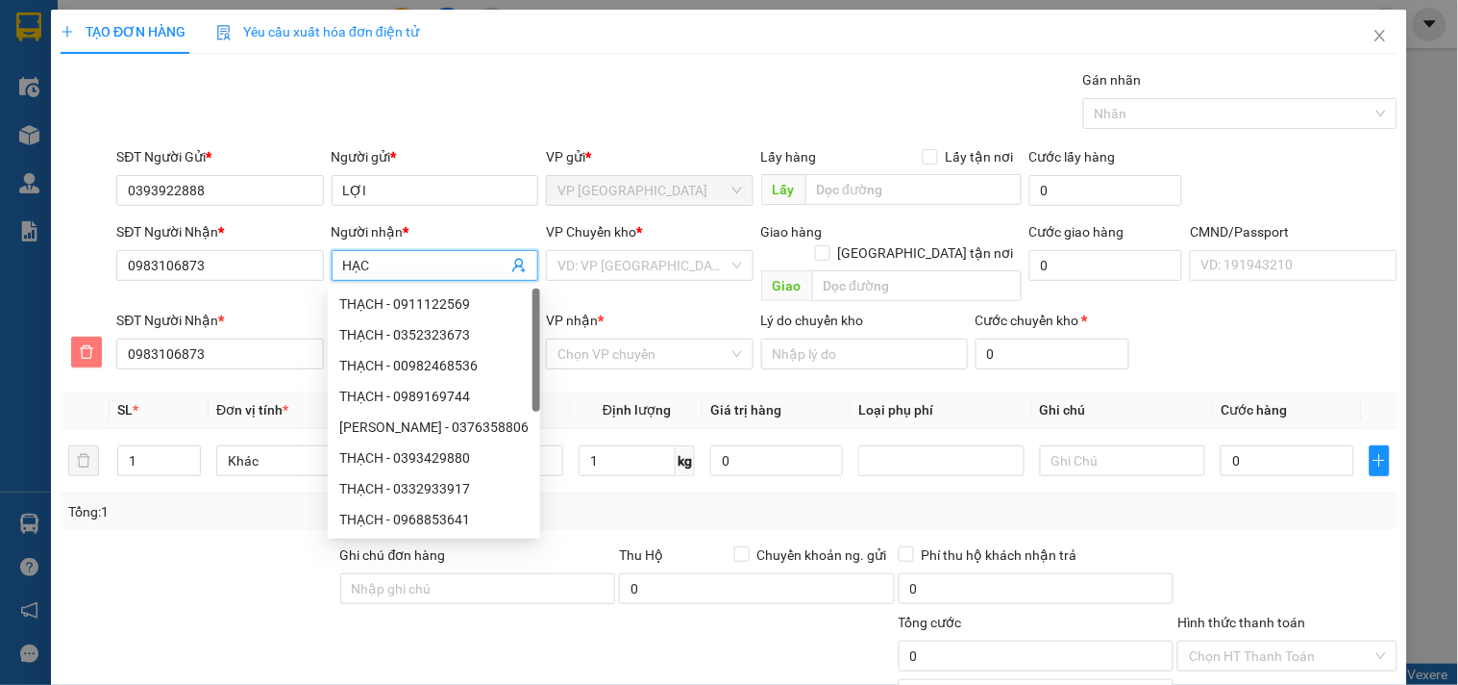
type input "HẠC"
click at [89, 345] on icon "delete" at bounding box center [86, 351] width 13 height 13
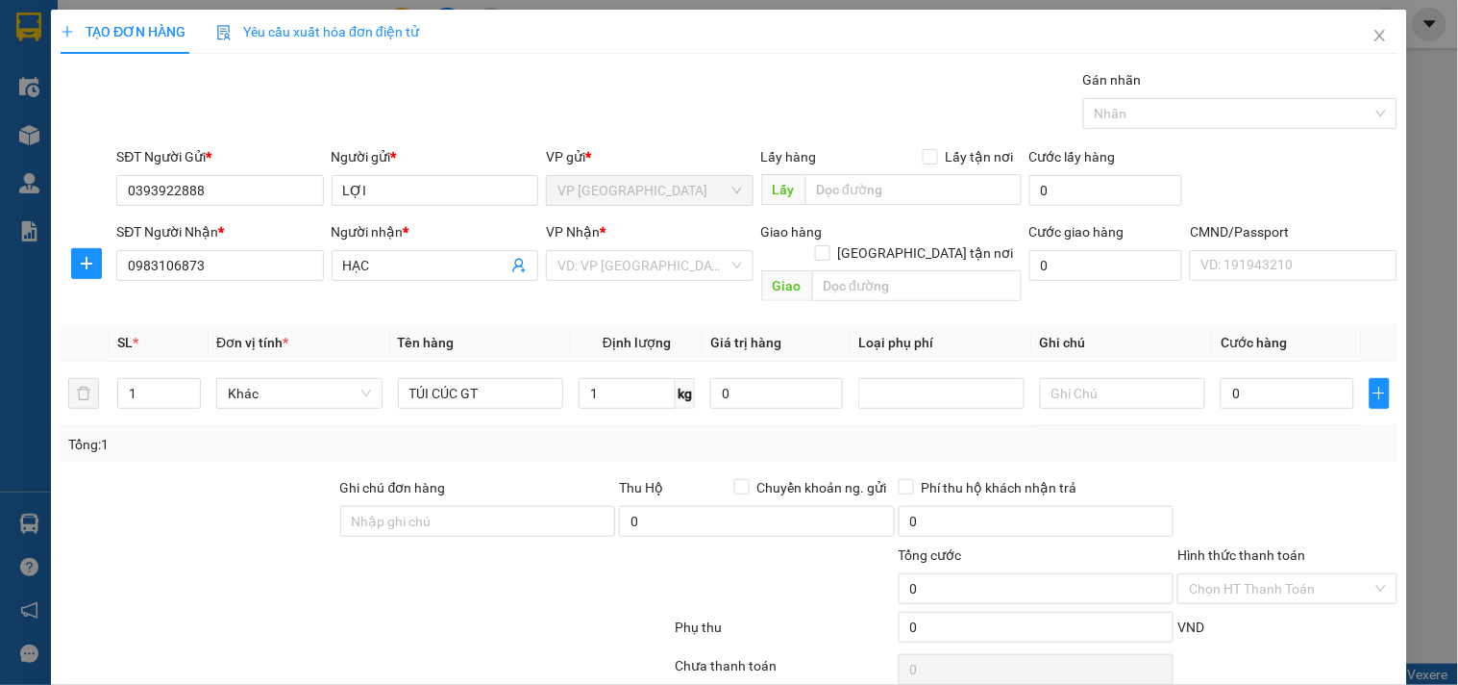
click at [620, 434] on div "Tổng: 1" at bounding box center [729, 444] width 1322 height 21
click at [80, 261] on icon "plus" at bounding box center [86, 263] width 15 height 15
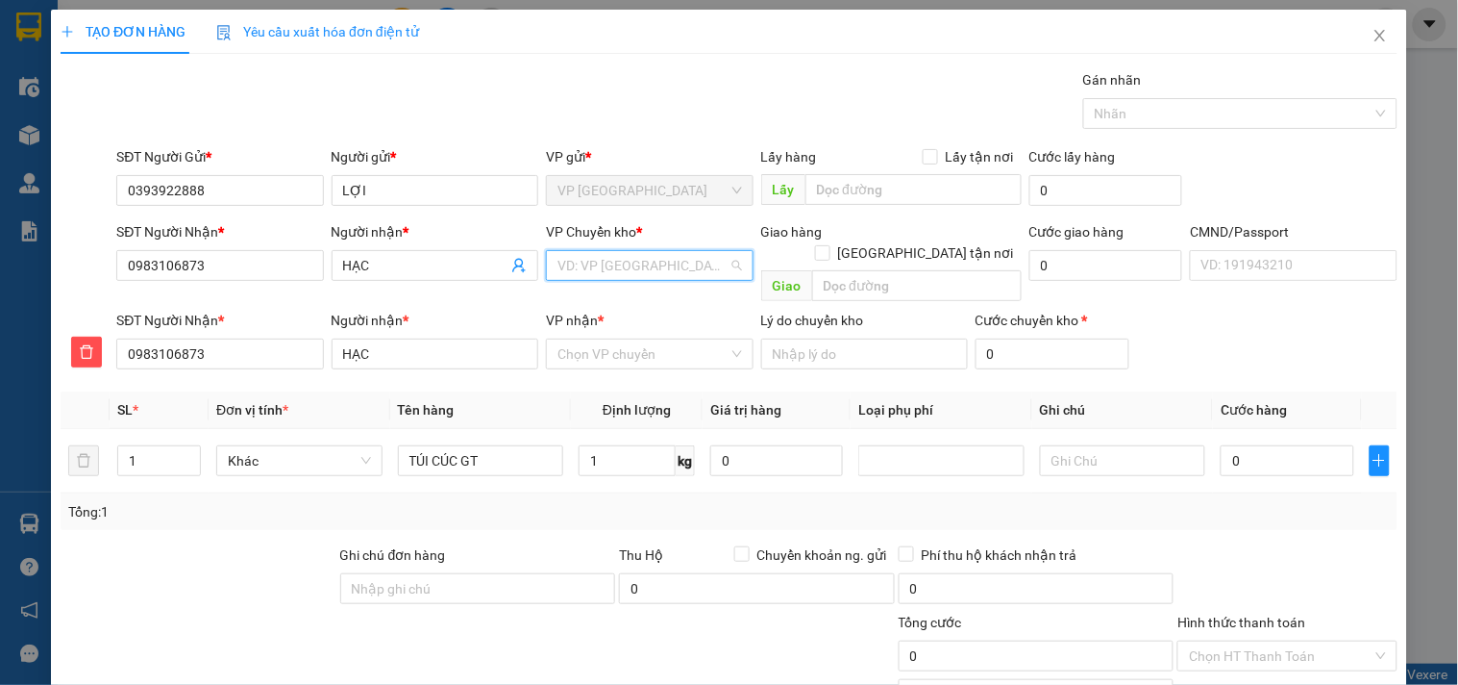
click at [660, 258] on input "search" at bounding box center [643, 265] width 170 height 29
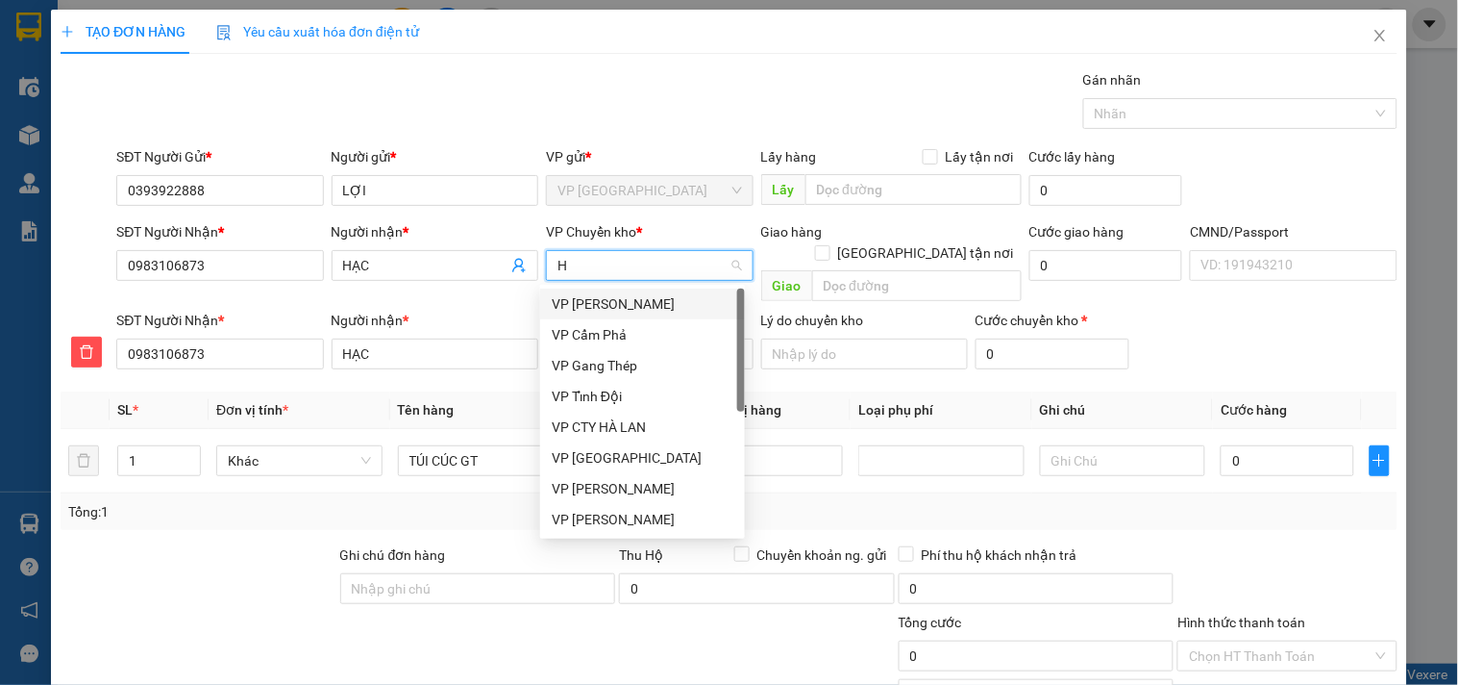
type input "HG"
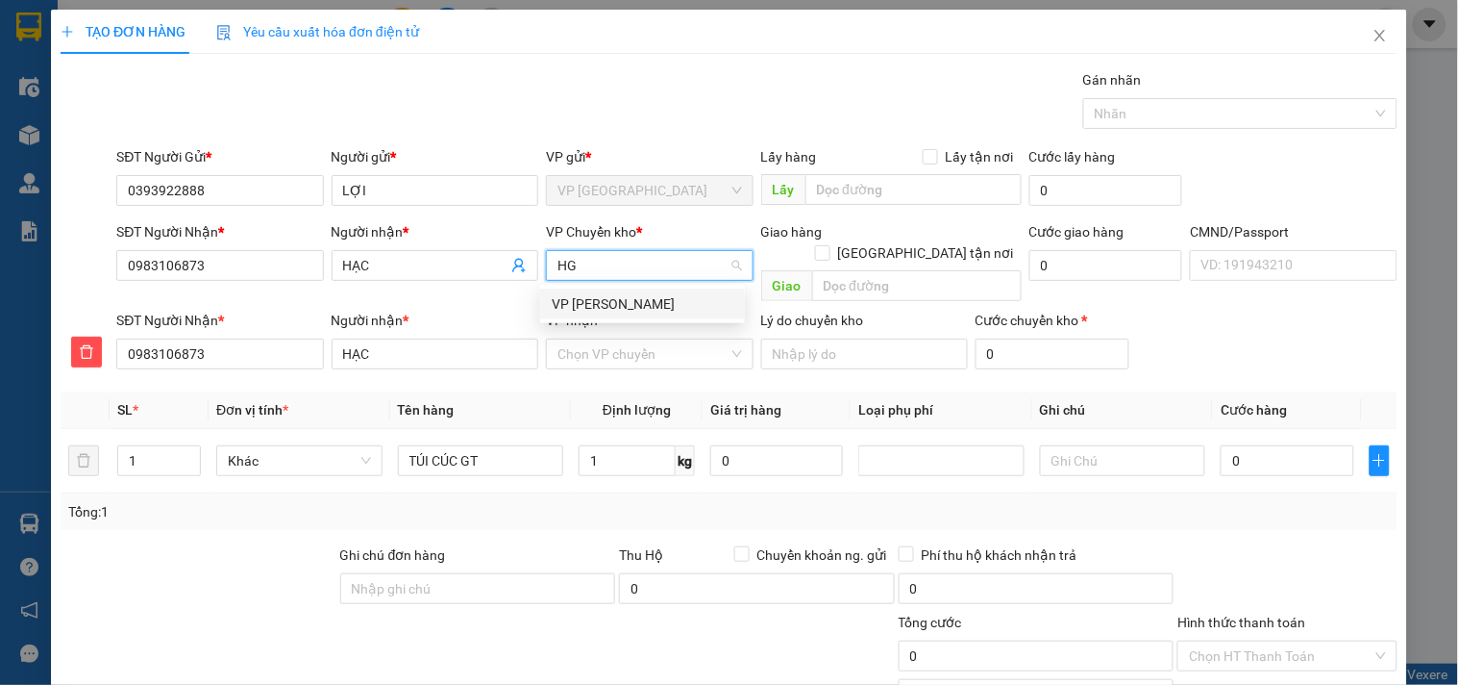
click at [613, 296] on div "VP [PERSON_NAME]" at bounding box center [643, 303] width 182 height 21
click at [610, 339] on input "VP nhận *" at bounding box center [643, 353] width 170 height 29
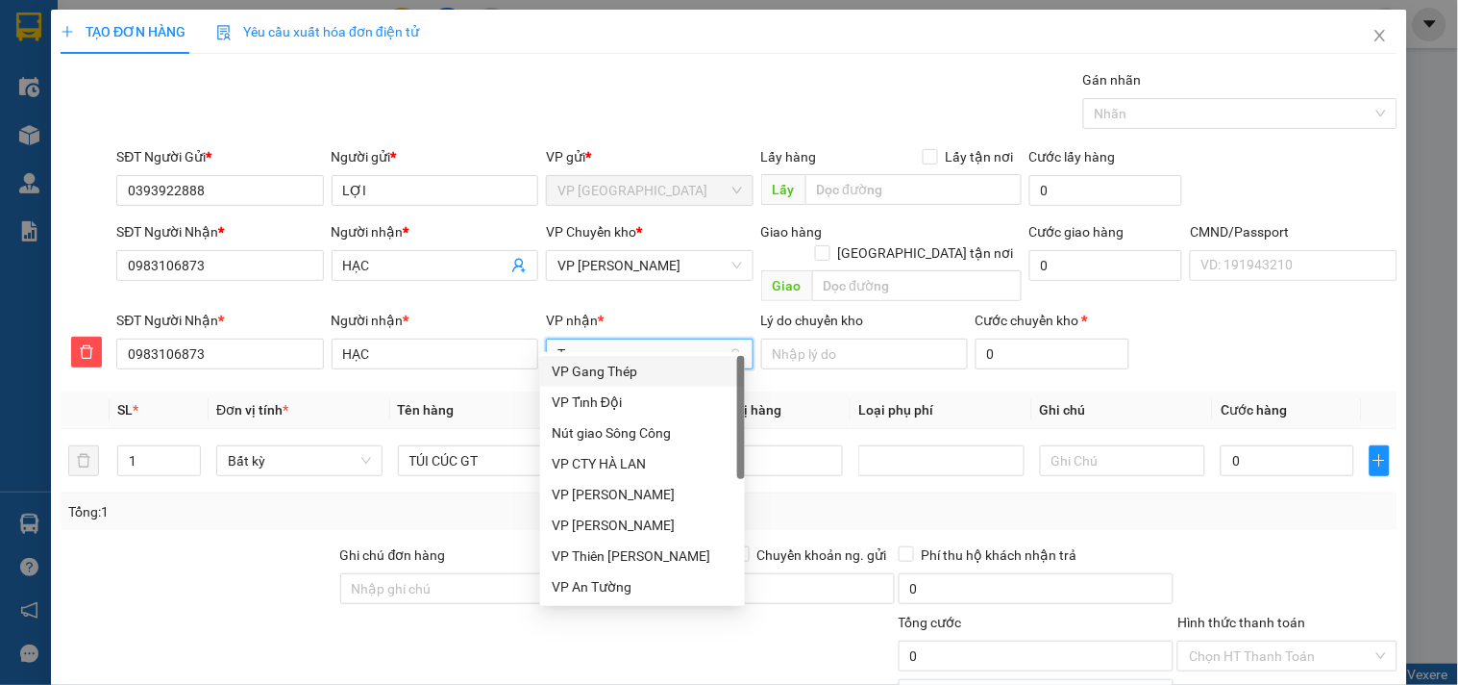
type input "TC"
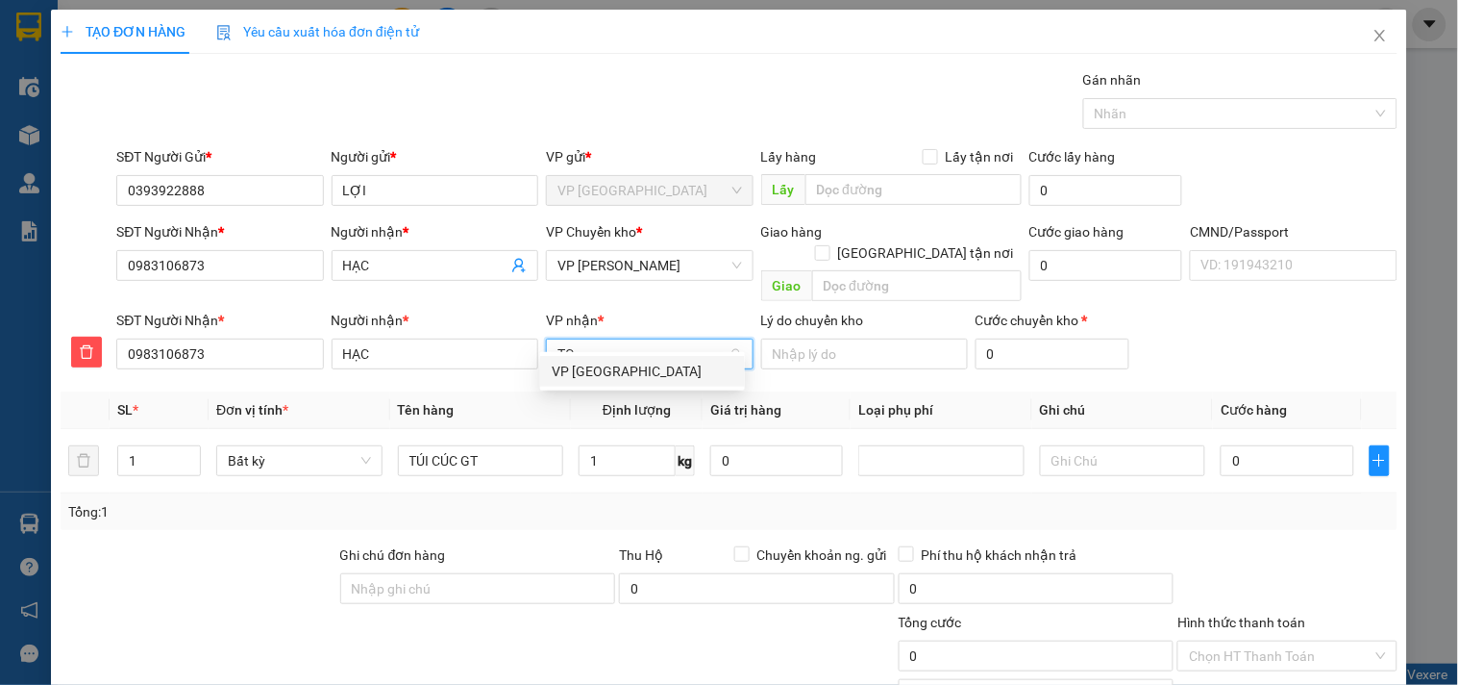
click at [625, 369] on div "VP [GEOGRAPHIC_DATA]" at bounding box center [643, 371] width 182 height 21
click at [618, 452] on input "1" at bounding box center [627, 460] width 97 height 31
click at [611, 501] on div "Tổng: 1" at bounding box center [729, 511] width 1322 height 21
type input "35.000"
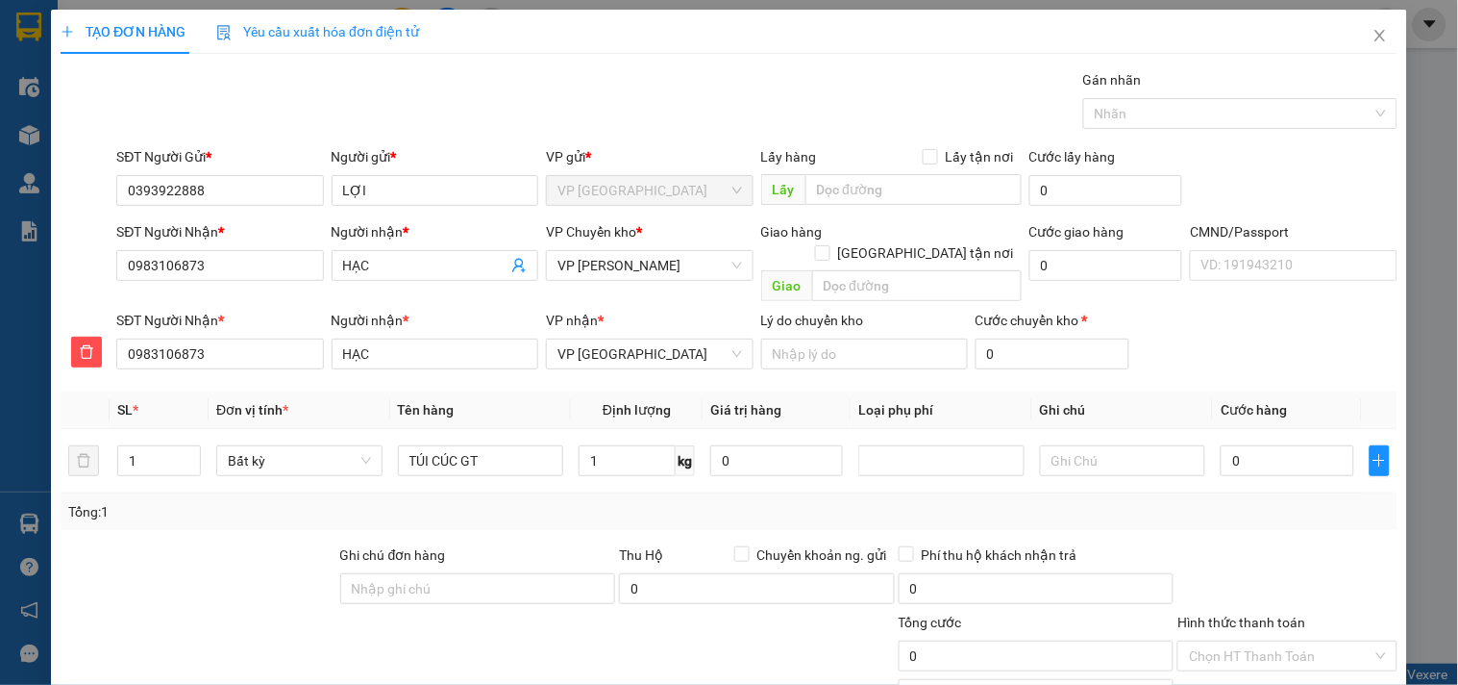
type input "35.000"
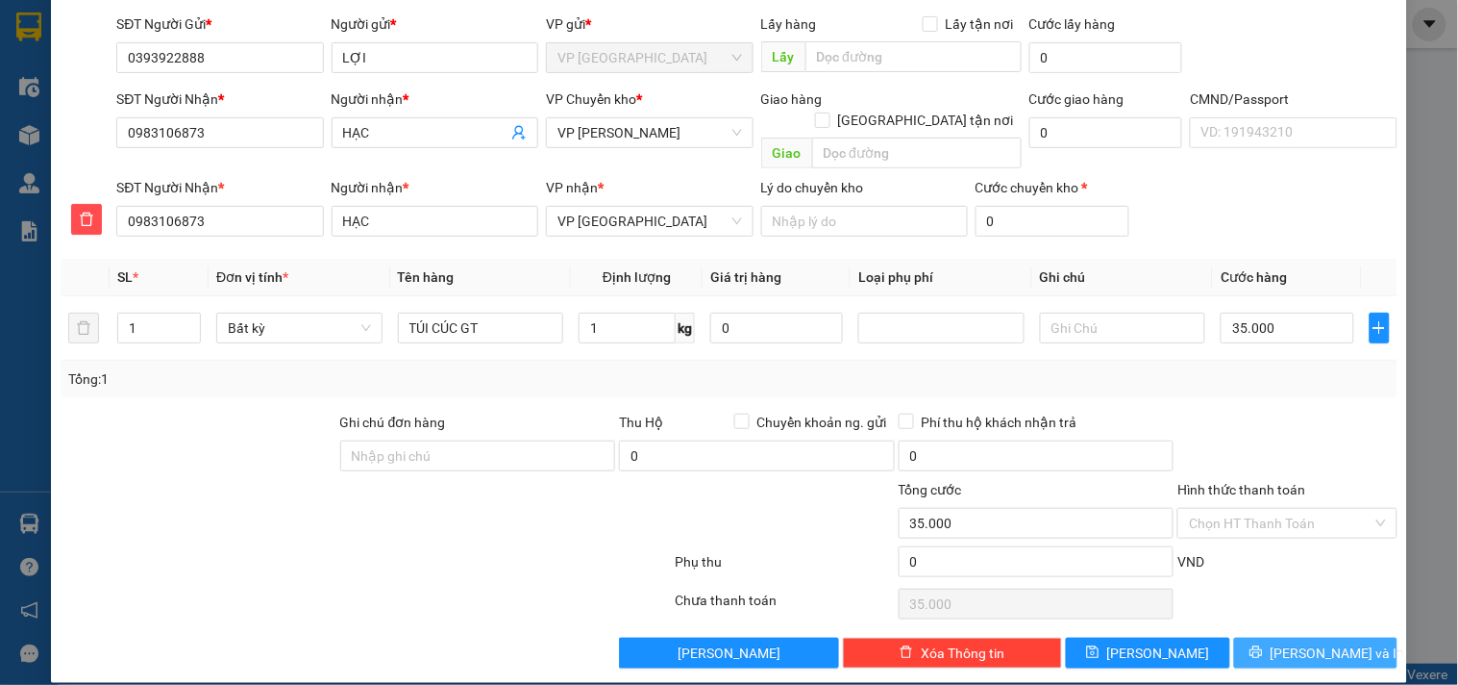
click at [1328, 642] on span "[PERSON_NAME] và In" at bounding box center [1338, 652] width 135 height 21
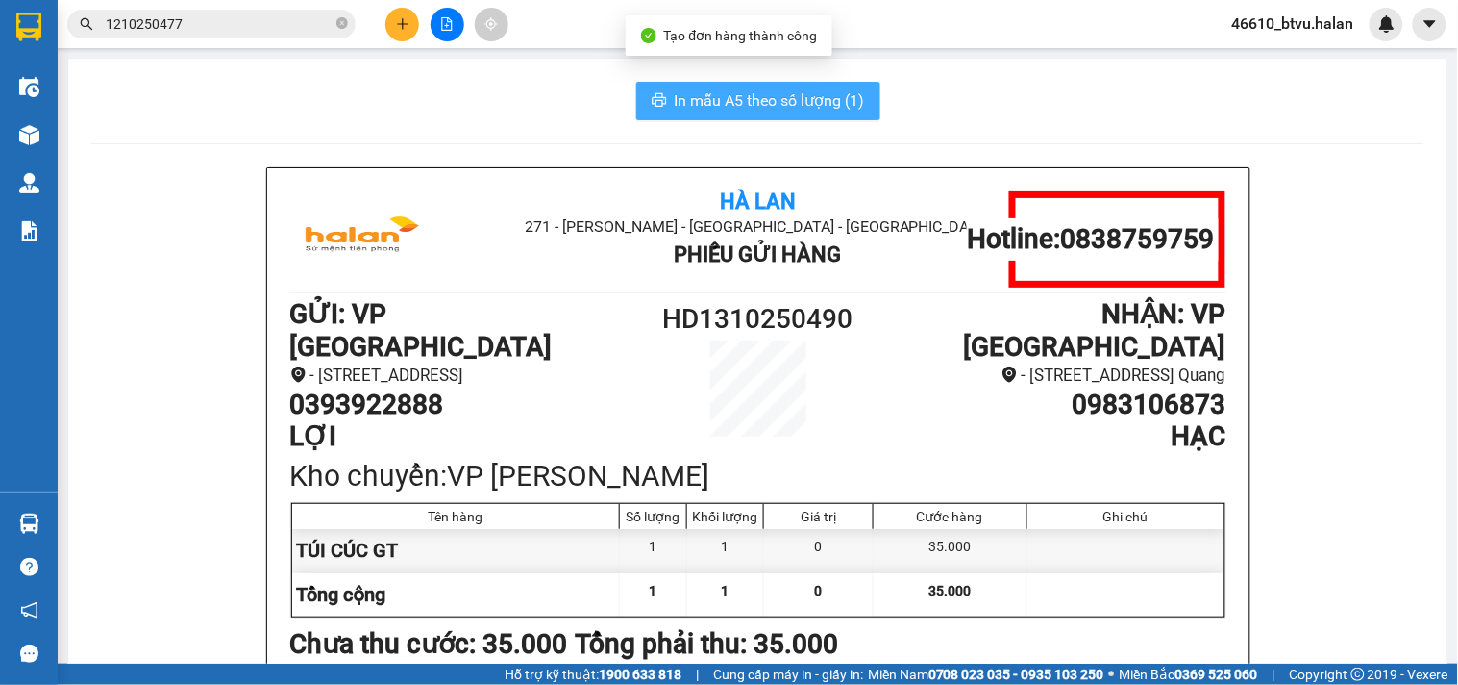
click at [799, 102] on span "In mẫu A5 theo số lượng (1)" at bounding box center [770, 100] width 190 height 24
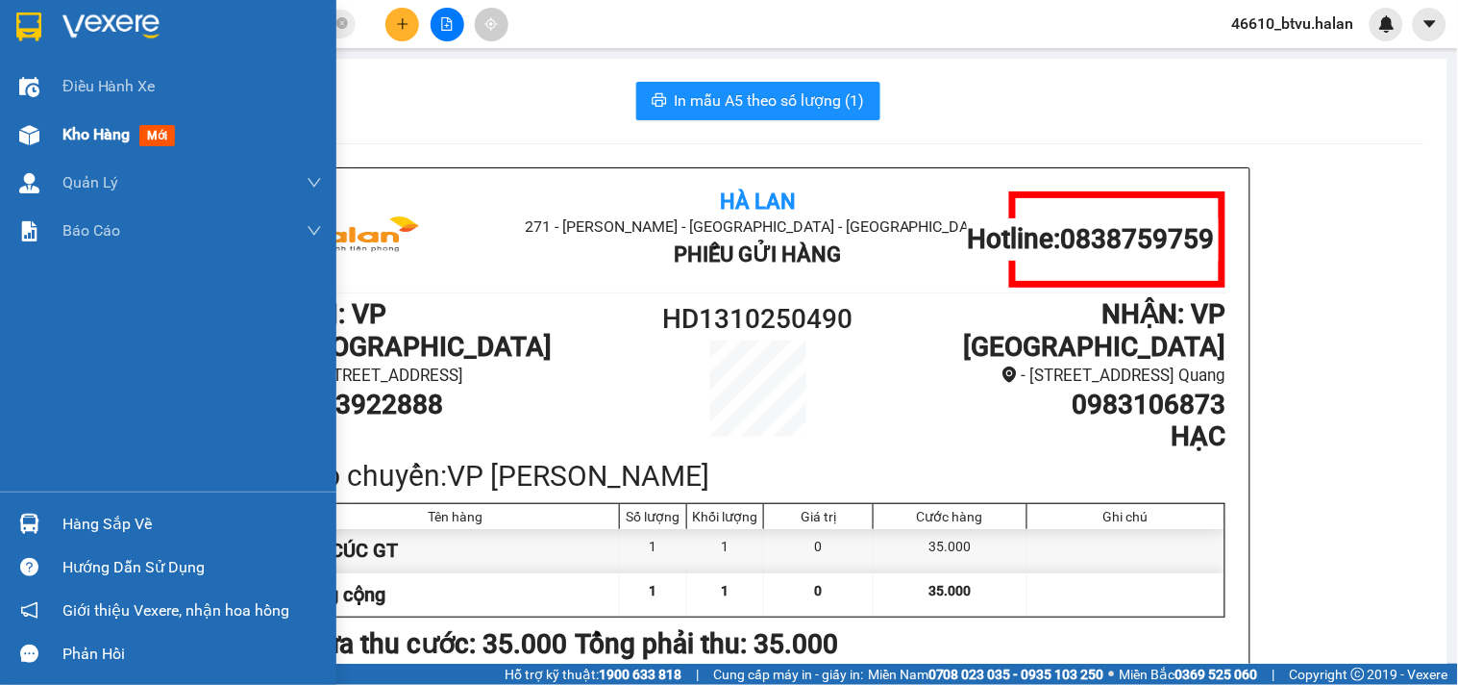
click at [0, 126] on div "Kho hàng mới" at bounding box center [168, 135] width 336 height 48
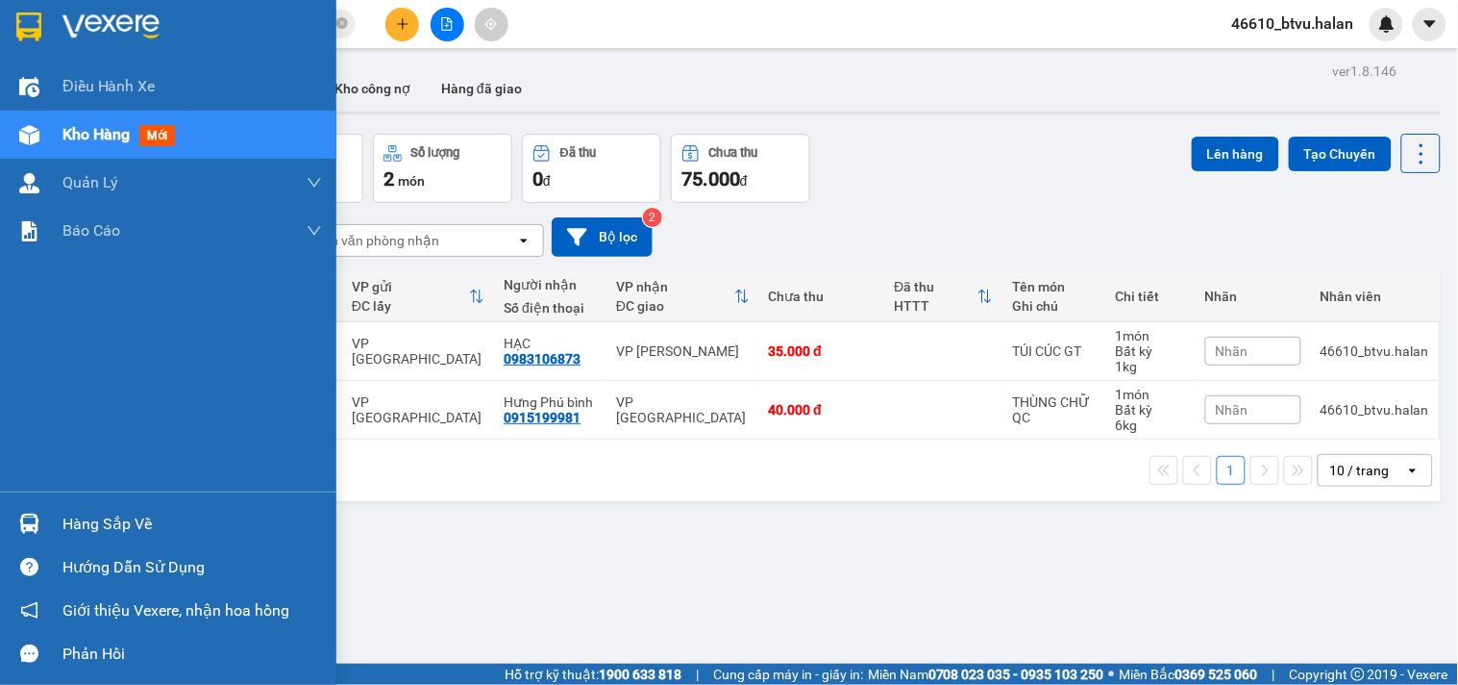
click at [150, 526] on div "Hàng sắp về" at bounding box center [192, 524] width 260 height 29
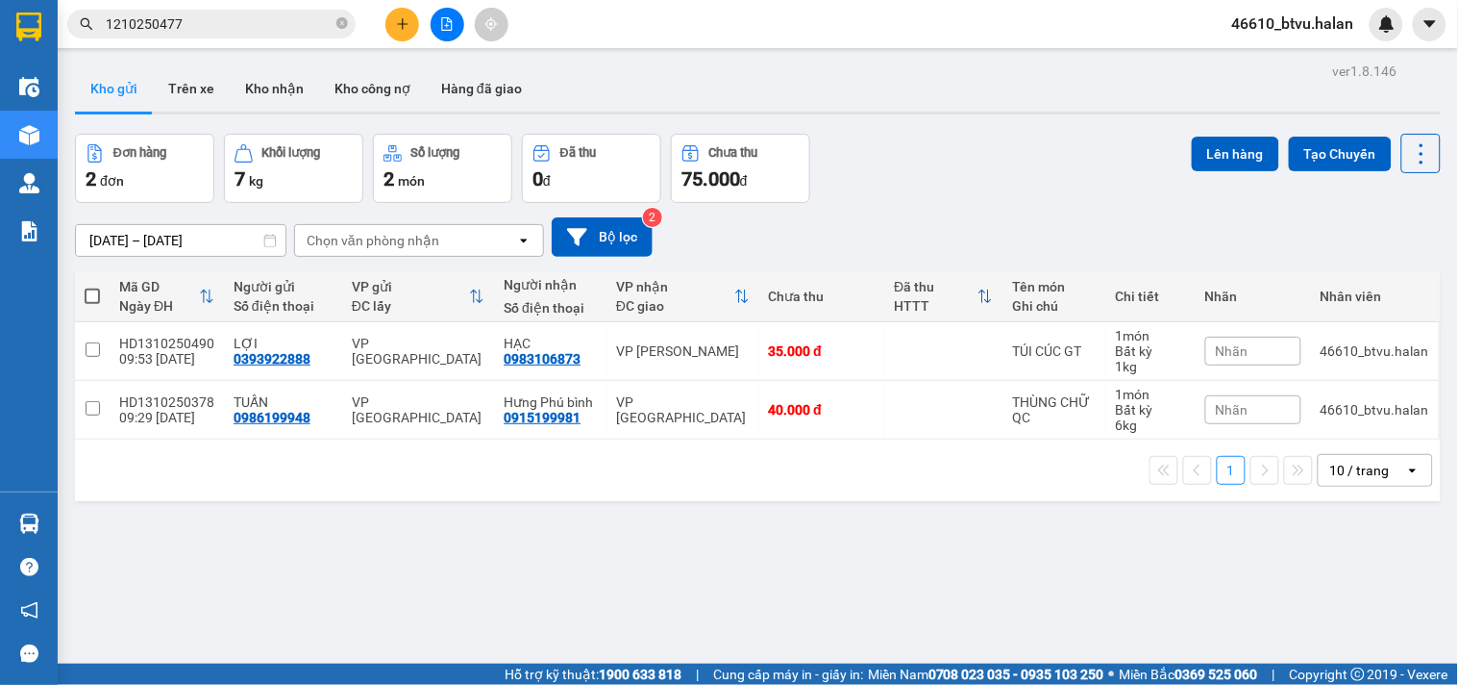
click at [378, 16] on section "Kết quả tìm kiếm ( 1 ) Bộ lọc Mã ĐH Trạng thái Món hàng Thu hộ Tổng cước Chưa c…" at bounding box center [729, 342] width 1458 height 685
click at [390, 15] on button at bounding box center [403, 25] width 34 height 34
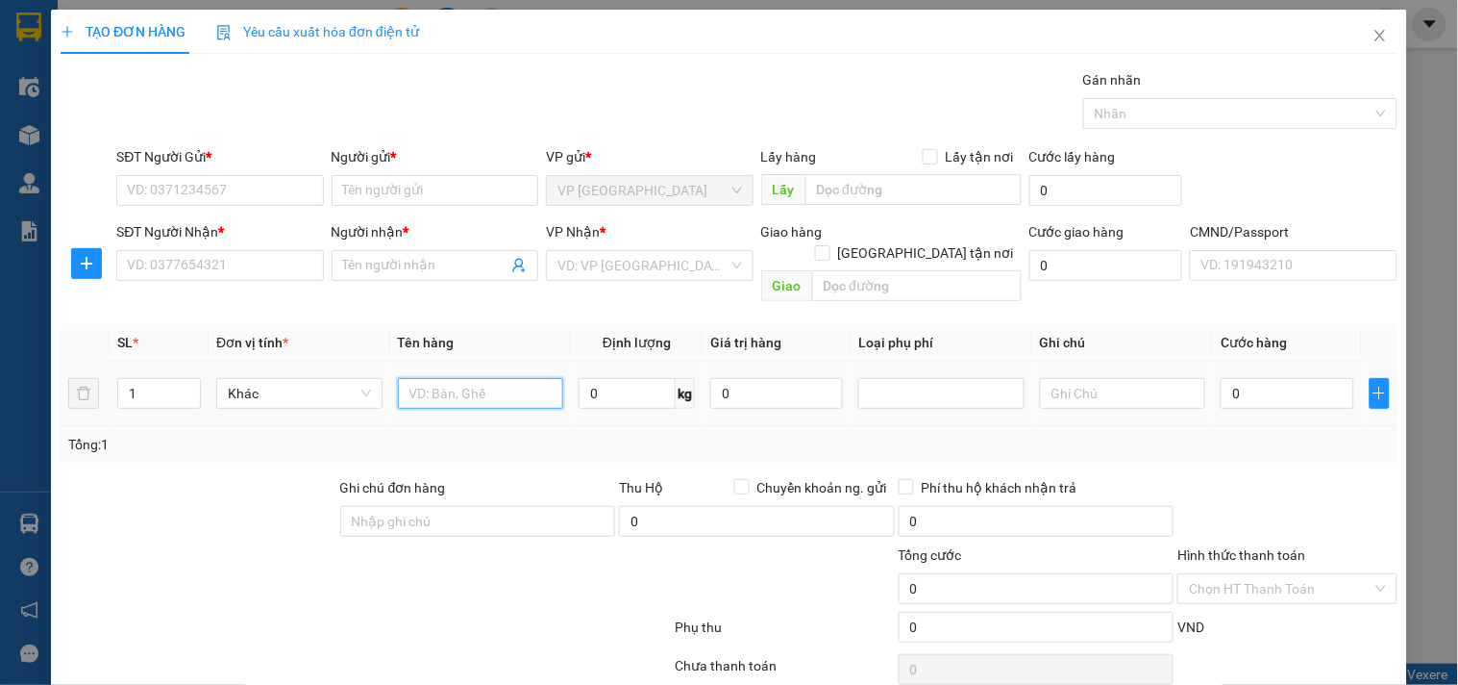
click at [486, 378] on input "text" at bounding box center [481, 393] width 166 height 31
type input "HỘP"
type input "3"
click at [486, 378] on input "HỘP" at bounding box center [481, 393] width 166 height 31
type input "HỘP PK"
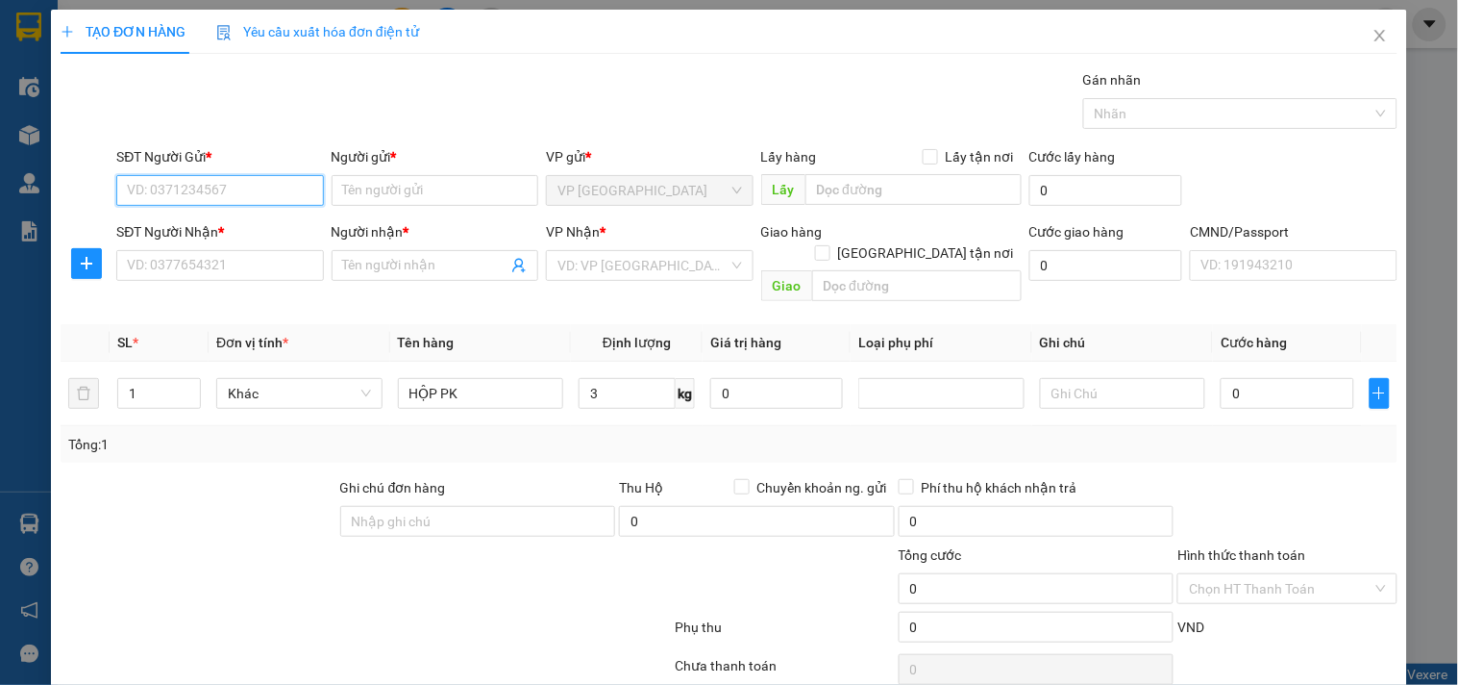
click at [250, 183] on input "SĐT Người Gửi *" at bounding box center [219, 190] width 207 height 31
type input "0906217998"
click at [250, 183] on input "0906217998" at bounding box center [219, 190] width 207 height 31
click at [227, 227] on div "0906217998 - TRANG" at bounding box center [218, 228] width 182 height 21
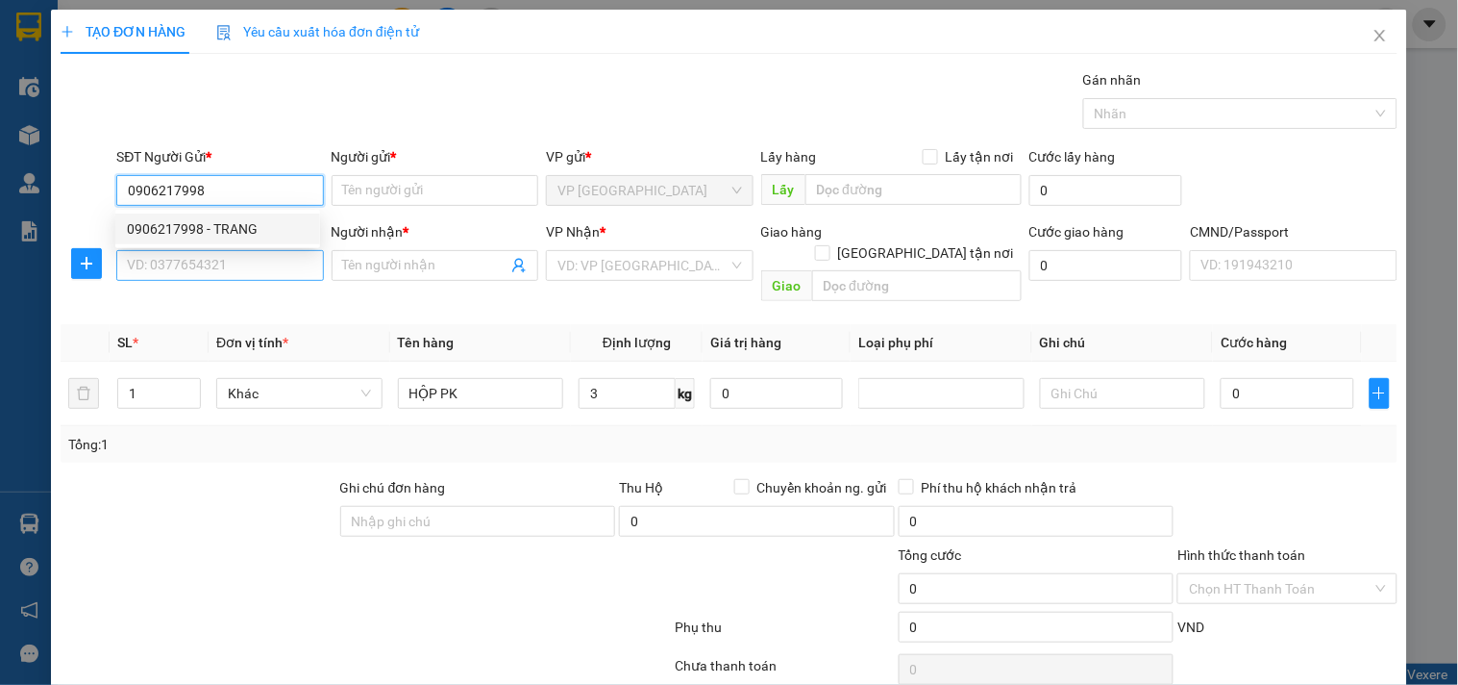
type input "TRANG"
type input "0906217998"
click at [214, 270] on input "SĐT Người Nhận *" at bounding box center [219, 265] width 207 height 31
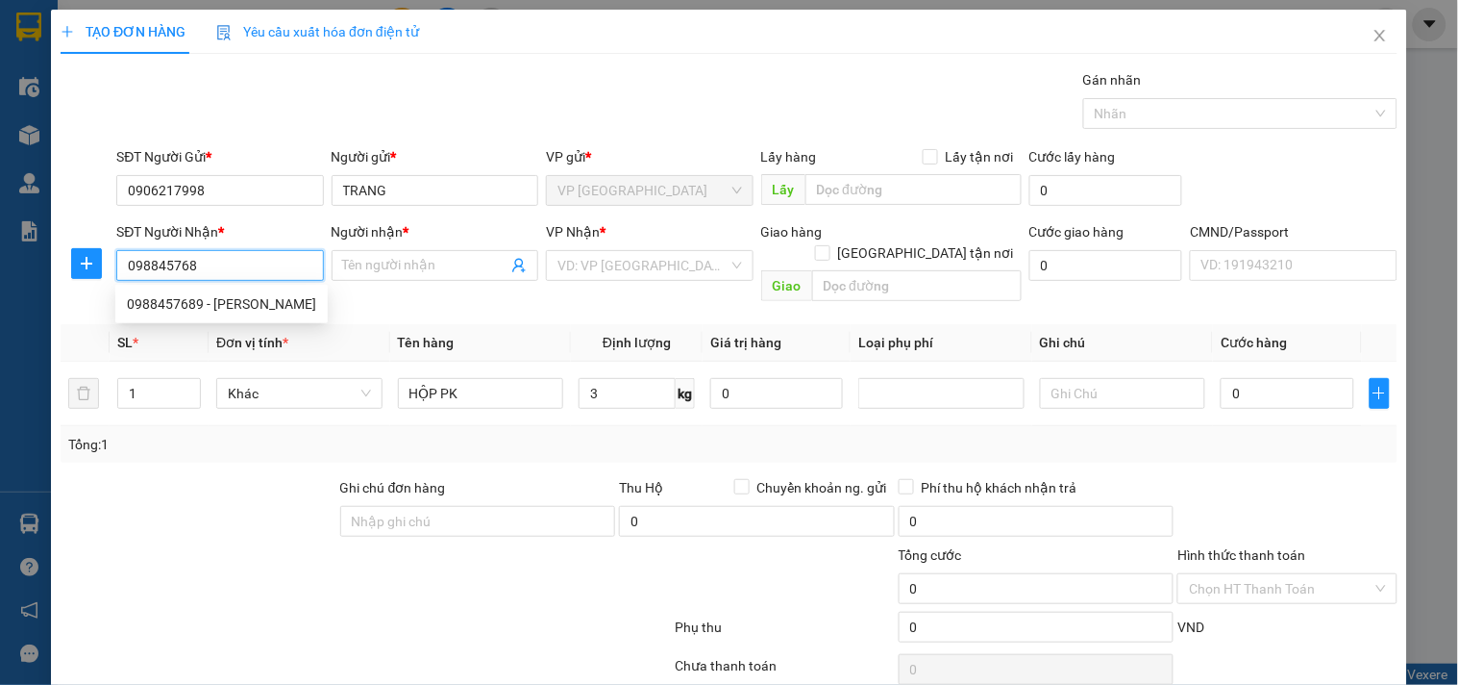
type input "0988457689"
click at [262, 300] on div "0988457689 - [PERSON_NAME]" at bounding box center [221, 303] width 189 height 21
type input "QUANG"
type input "0988457689"
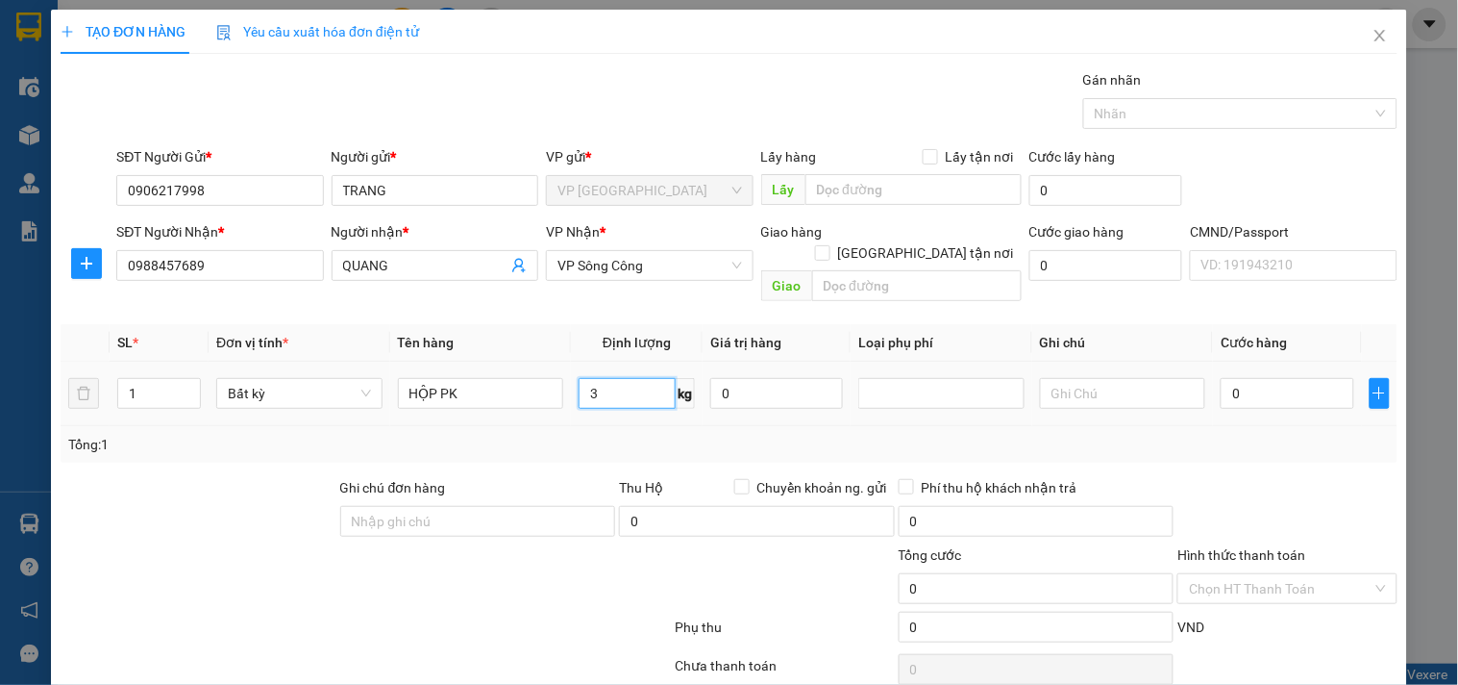
drag, startPoint x: 642, startPoint y: 371, endPoint x: 625, endPoint y: 423, distance: 54.7
click at [641, 378] on input "3" at bounding box center [627, 393] width 97 height 31
click at [625, 434] on div "Tổng: 1" at bounding box center [729, 444] width 1322 height 21
type input "40.000"
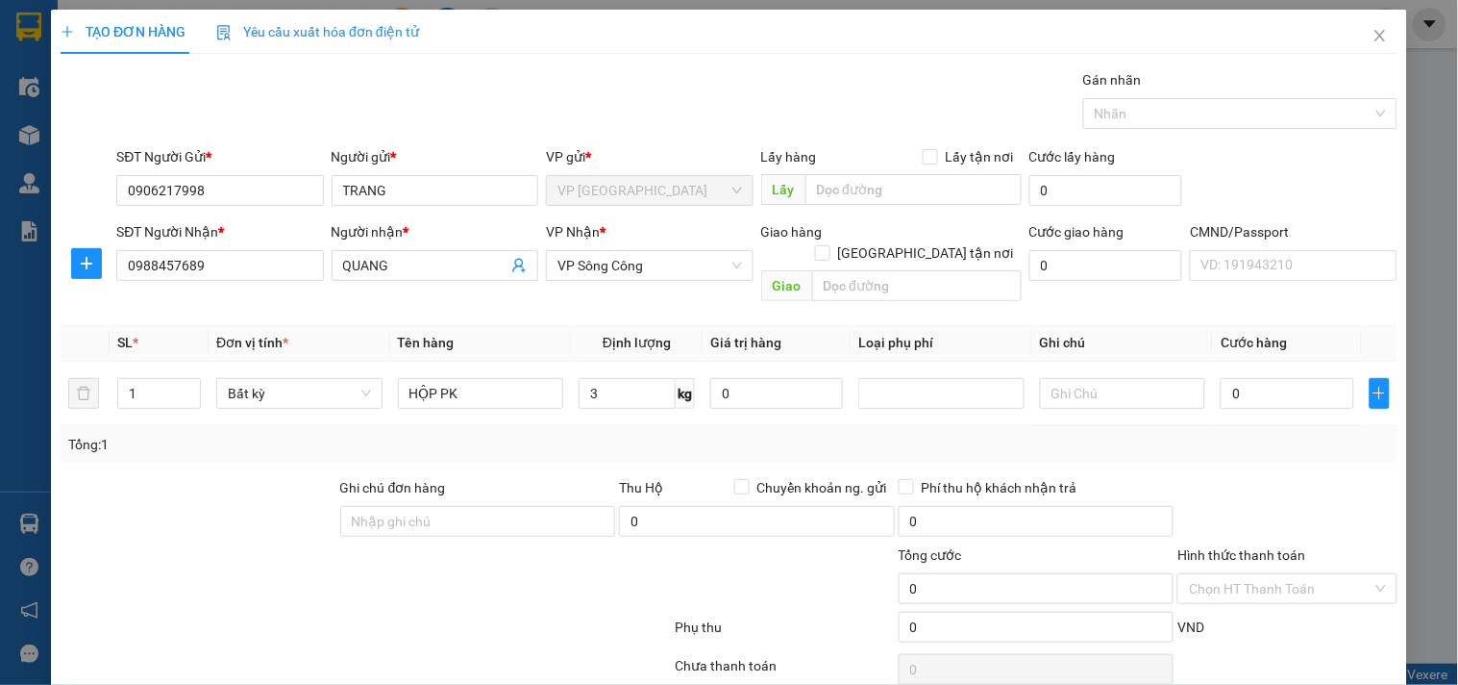
type input "40.000"
drag, startPoint x: 84, startPoint y: 260, endPoint x: 189, endPoint y: 262, distance: 105.8
click at [85, 260] on icon "plus" at bounding box center [86, 263] width 15 height 15
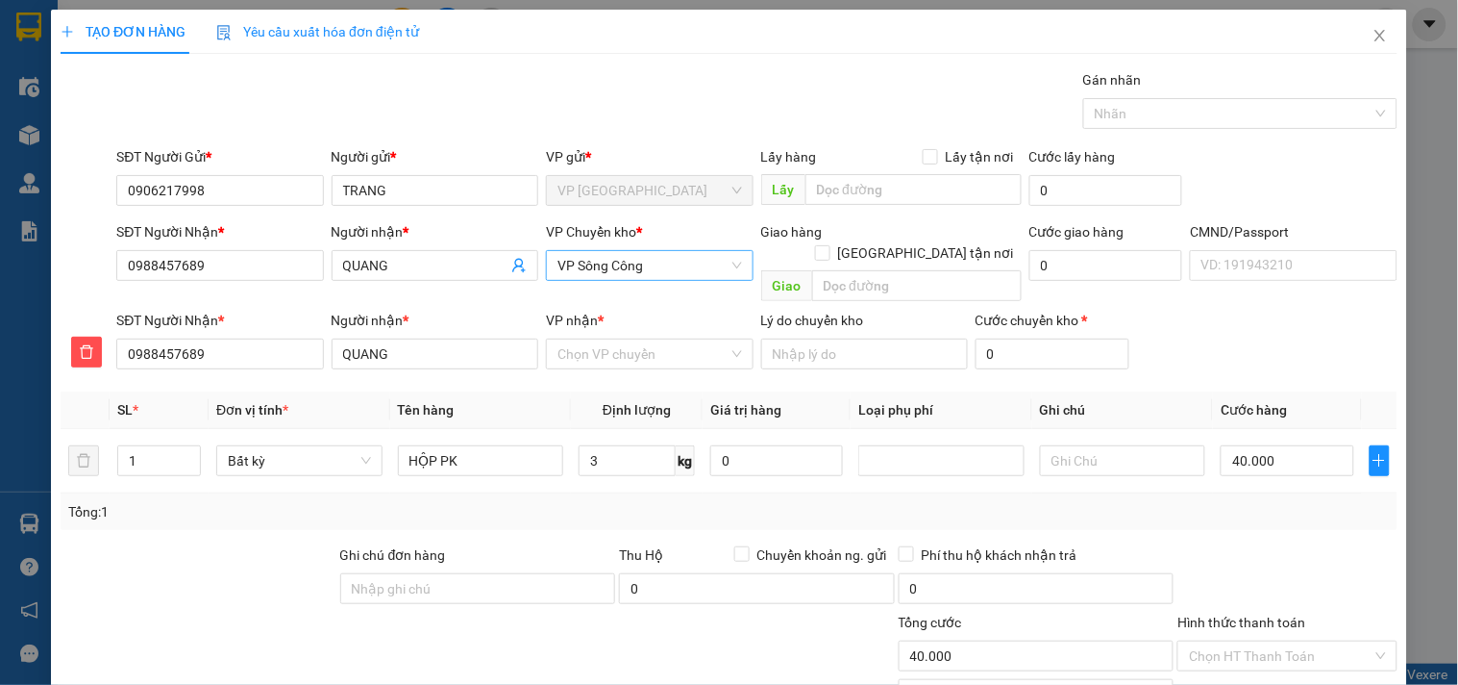
click at [648, 279] on div "VP Chuyển kho * VP Sông Công" at bounding box center [649, 254] width 207 height 67
click at [646, 272] on span "VP Sông Công" at bounding box center [650, 265] width 184 height 29
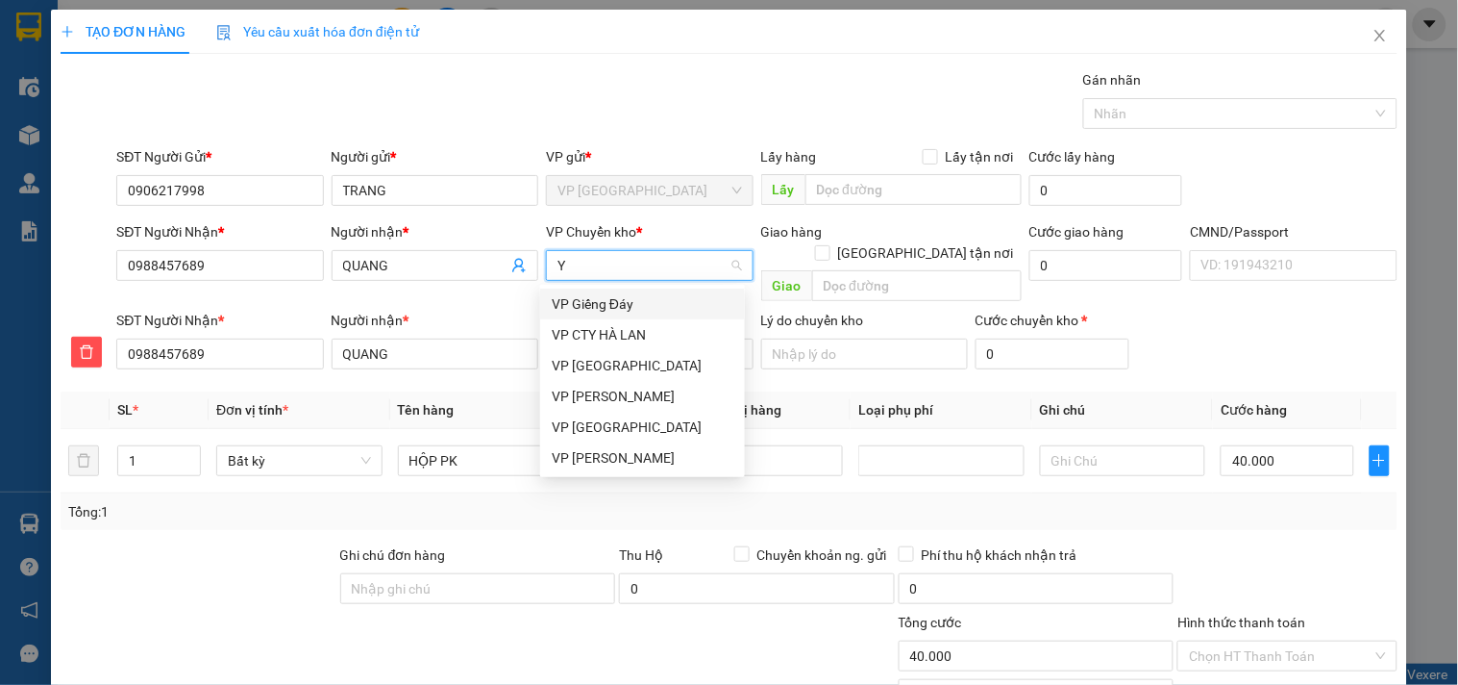
type input "YB"
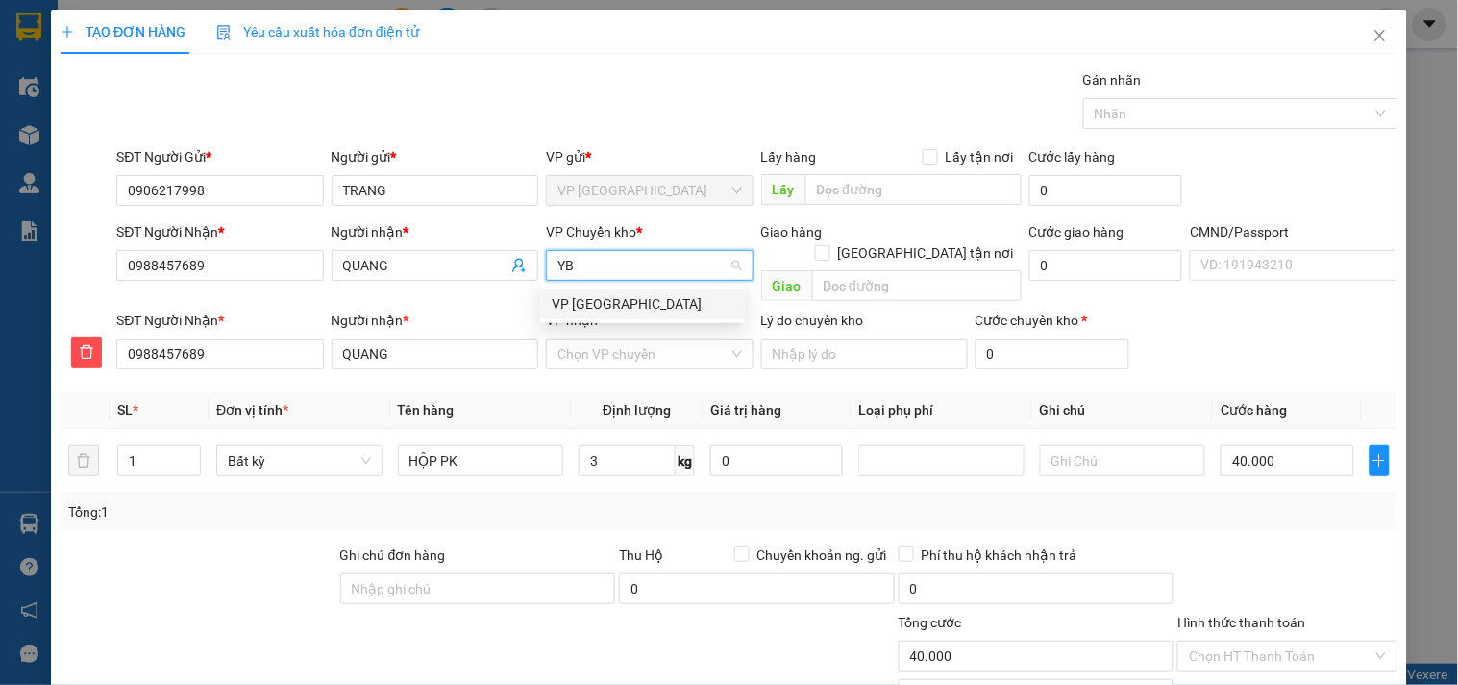
click at [620, 301] on div "VP [GEOGRAPHIC_DATA]" at bounding box center [643, 303] width 182 height 21
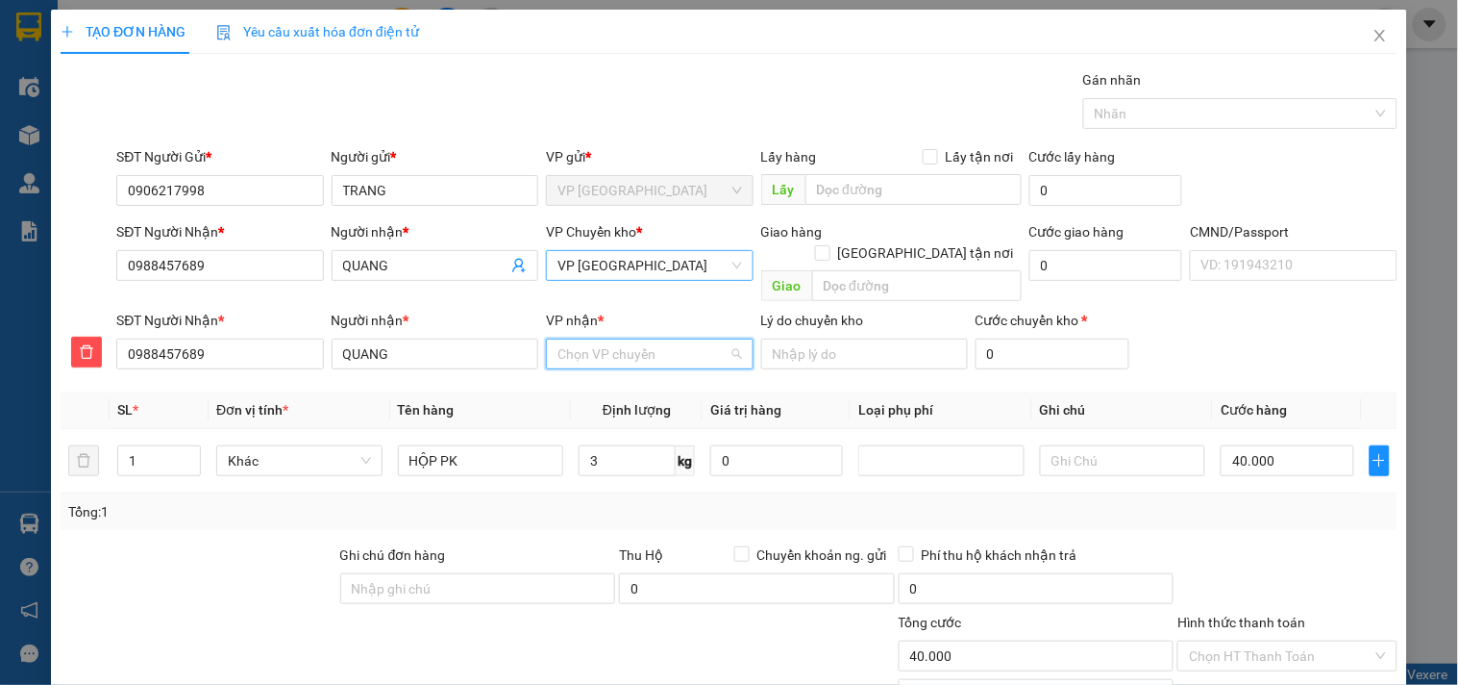
click at [587, 342] on input "VP nhận *" at bounding box center [643, 353] width 170 height 29
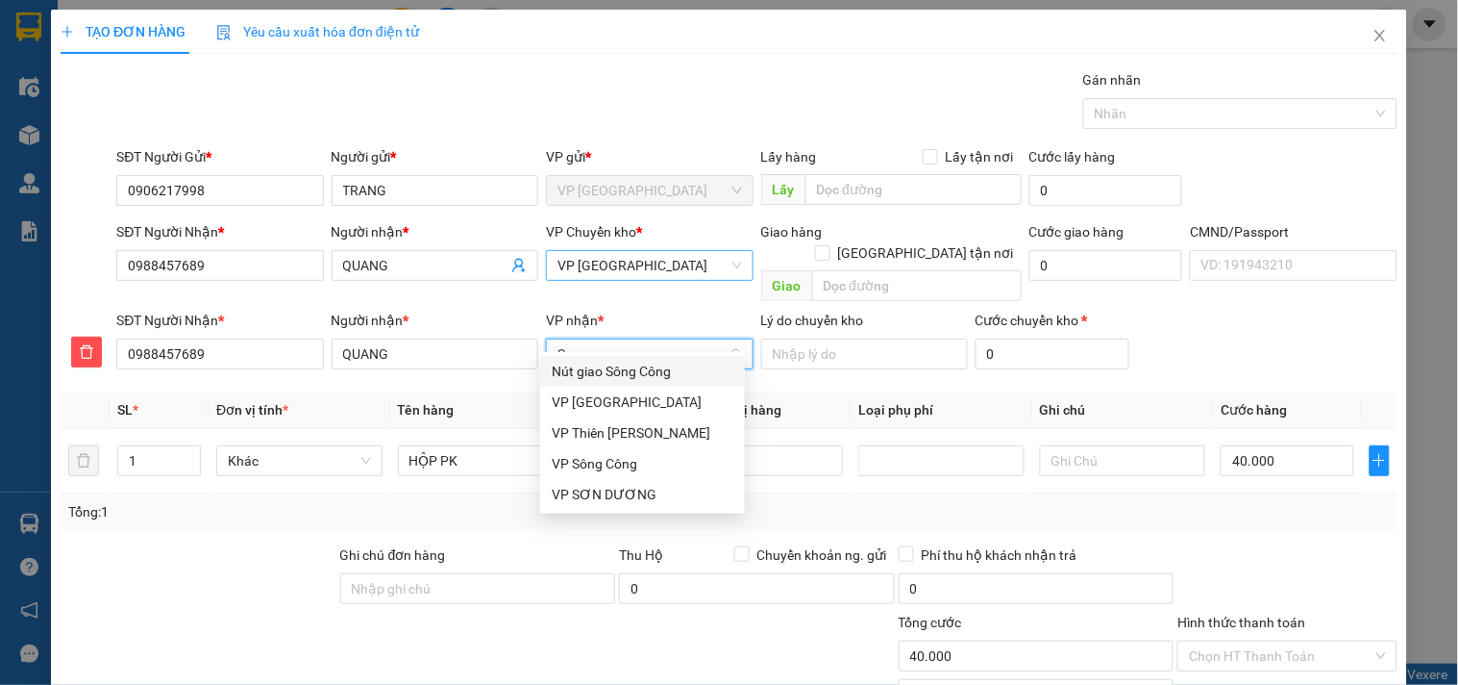
type input "SC"
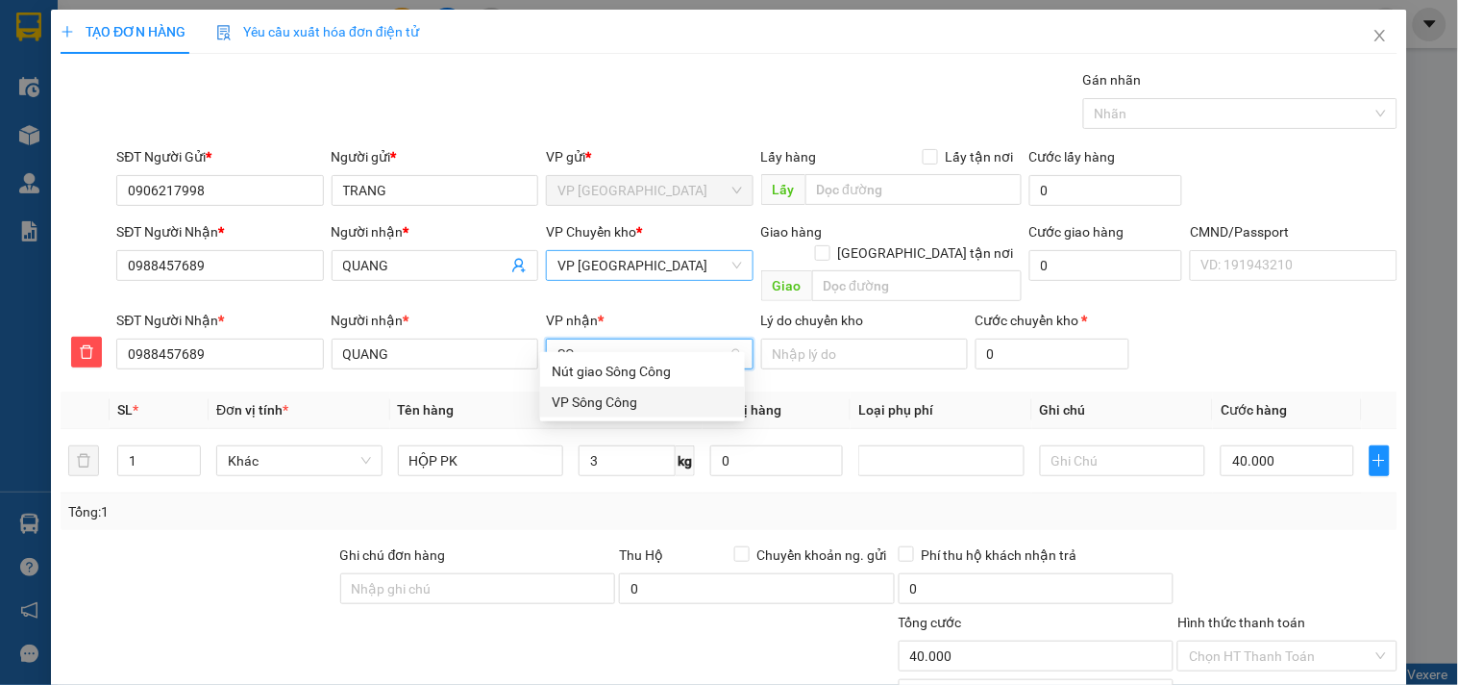
click at [587, 407] on div "VP Sông Công" at bounding box center [643, 401] width 182 height 21
click at [610, 445] on input "3" at bounding box center [627, 460] width 97 height 31
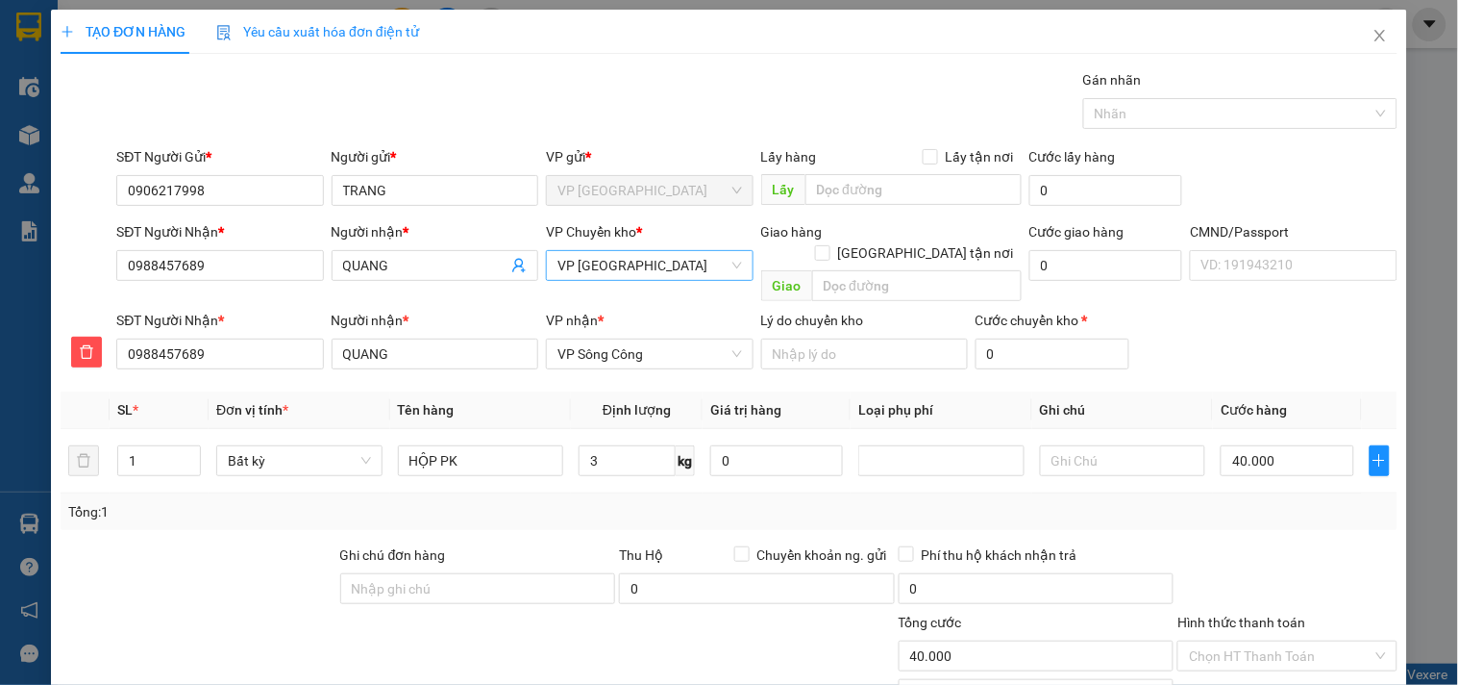
click at [635, 501] on div "Tổng: 1" at bounding box center [729, 511] width 1322 height 21
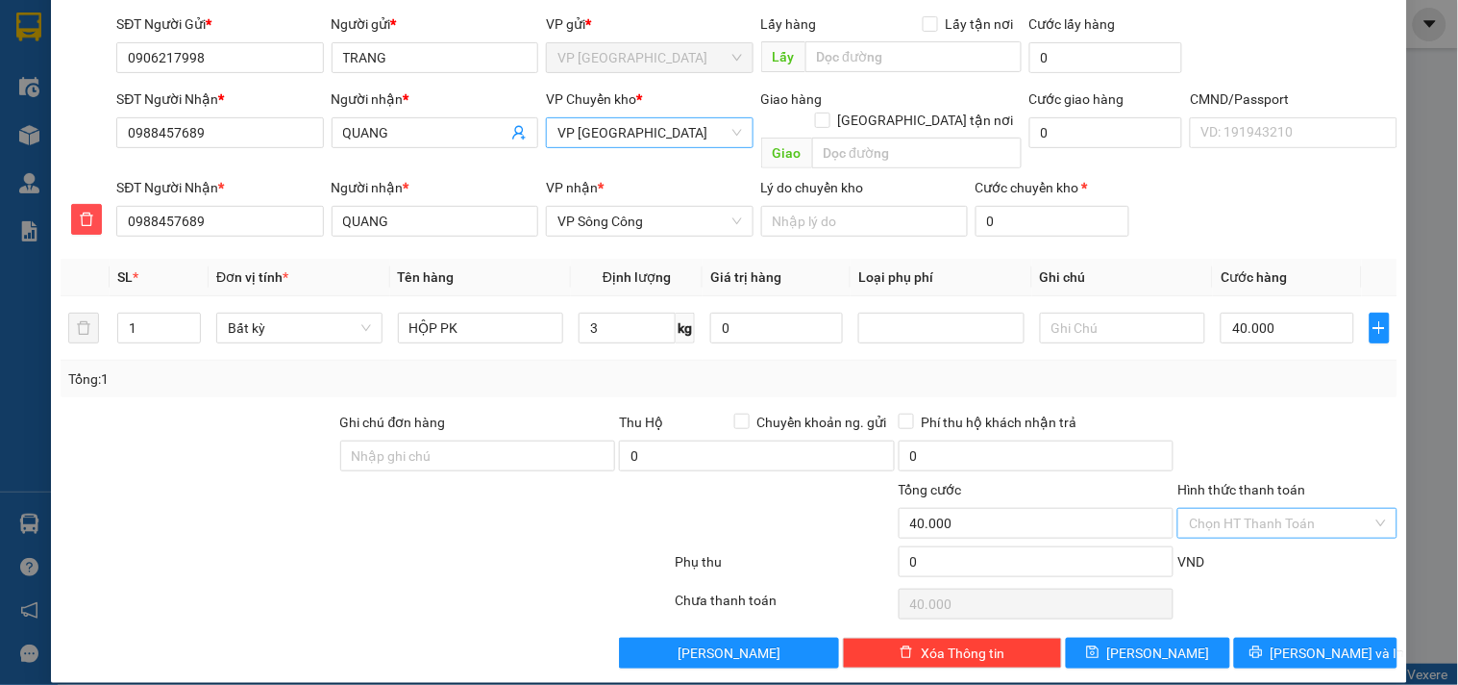
click at [1296, 509] on input "Hình thức thanh toán" at bounding box center [1280, 523] width 183 height 29
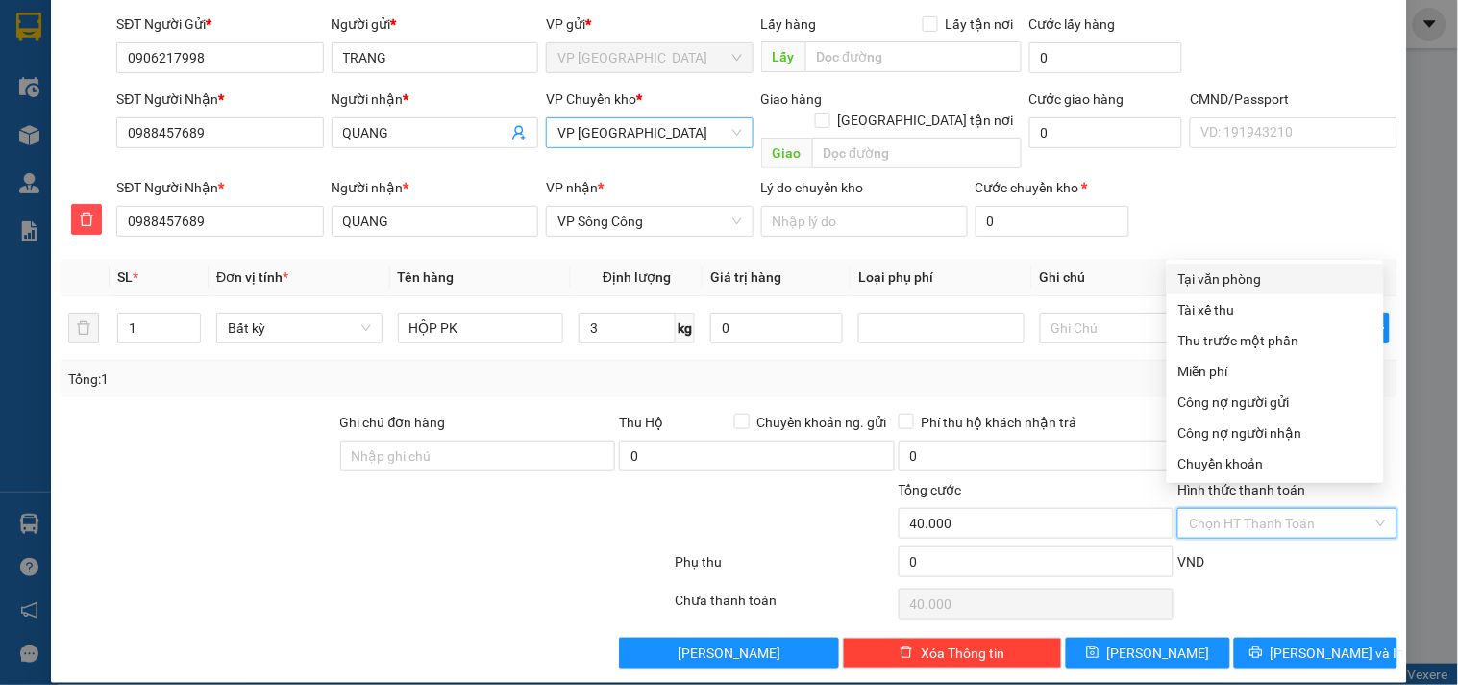
click at [1232, 283] on div "Tại văn phòng" at bounding box center [1276, 278] width 194 height 21
type input "0"
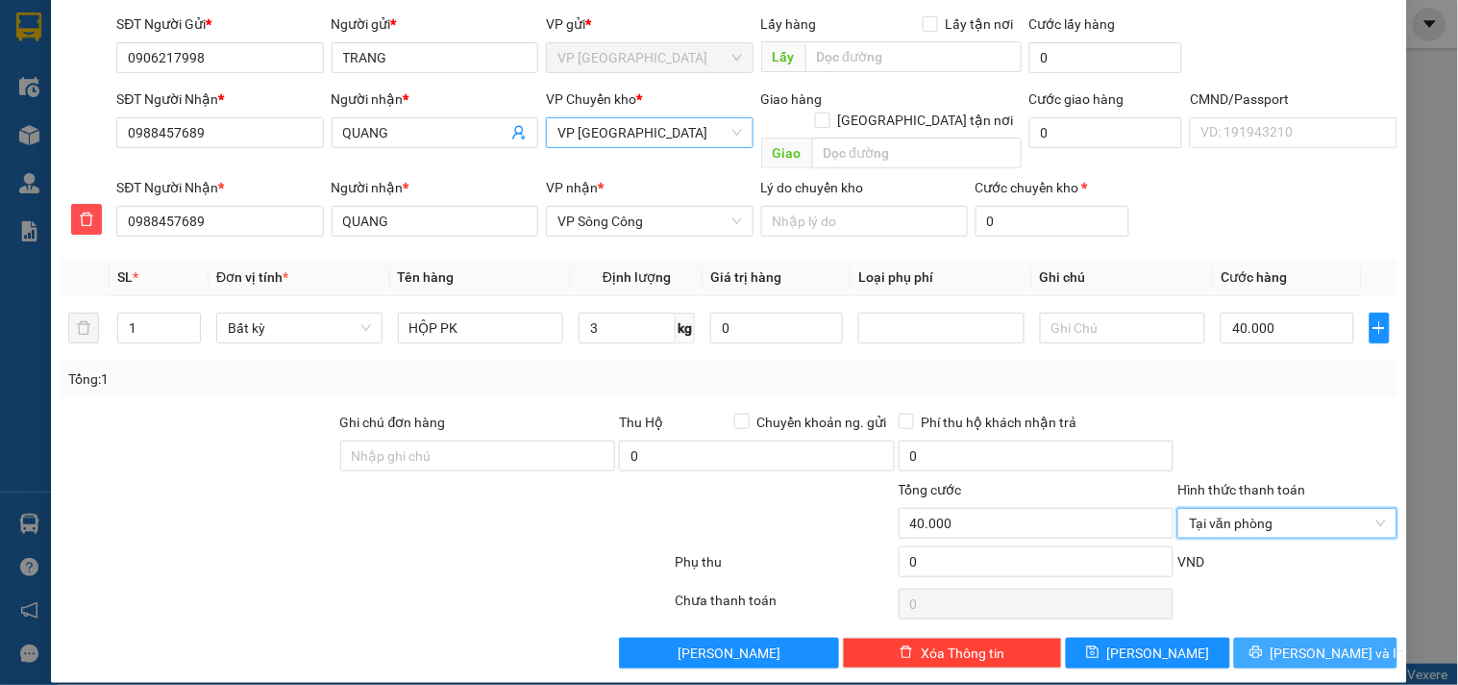
click at [1262, 646] on icon "printer" at bounding box center [1256, 652] width 12 height 12
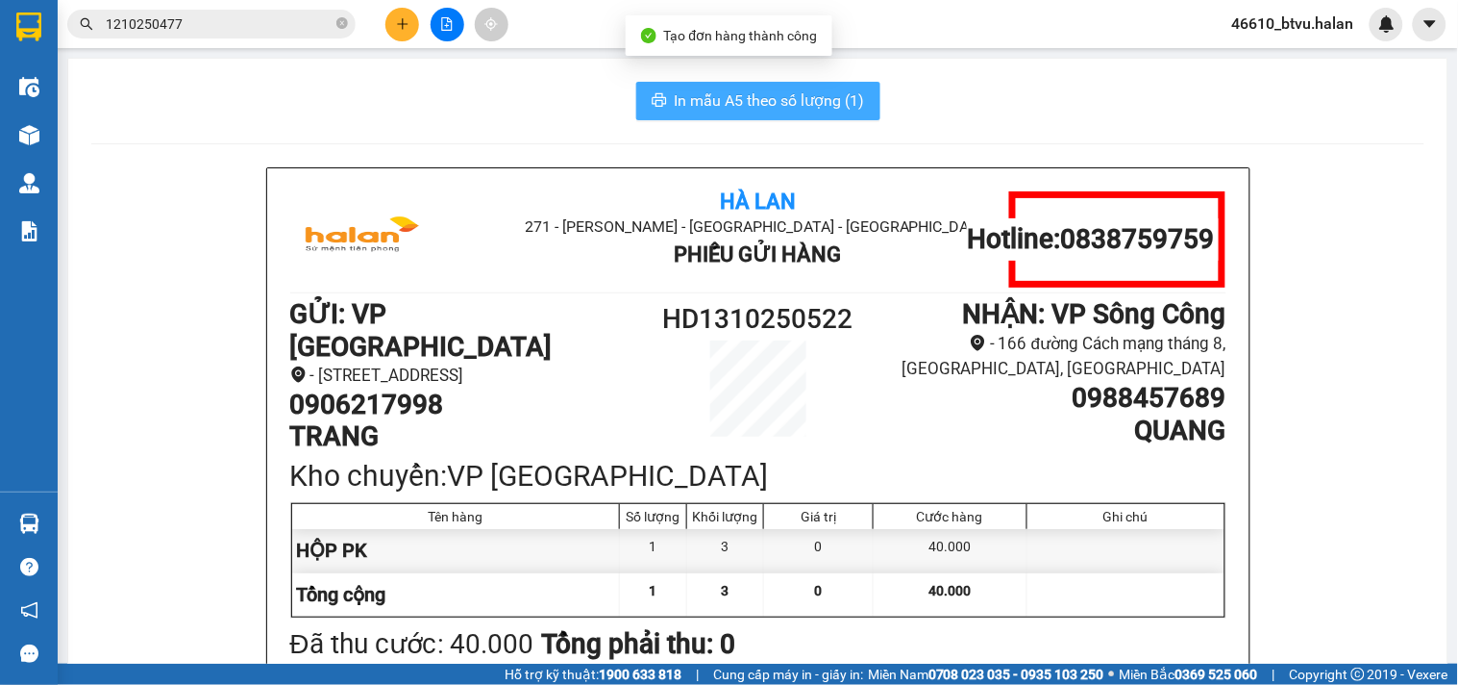
click at [706, 104] on span "In mẫu A5 theo số lượng (1)" at bounding box center [770, 100] width 190 height 24
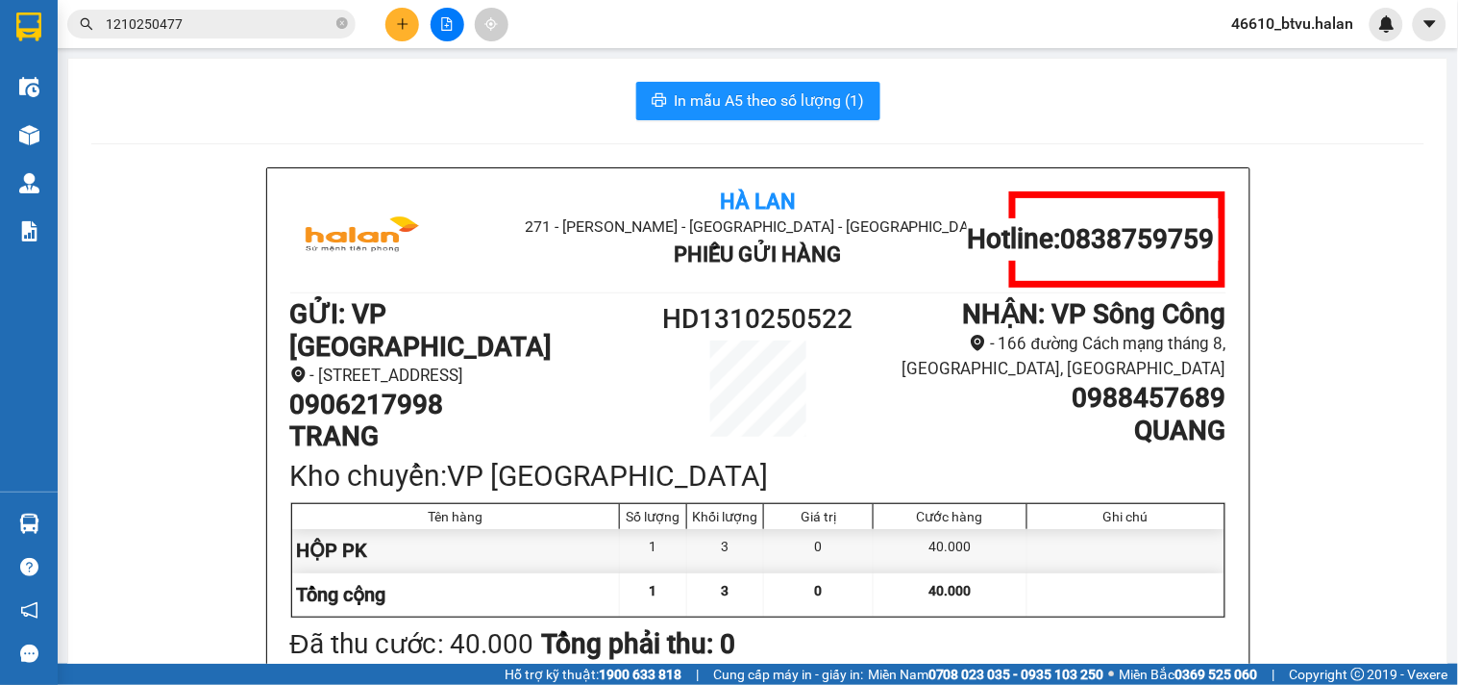
click at [401, 26] on icon "plus" at bounding box center [402, 23] width 13 height 13
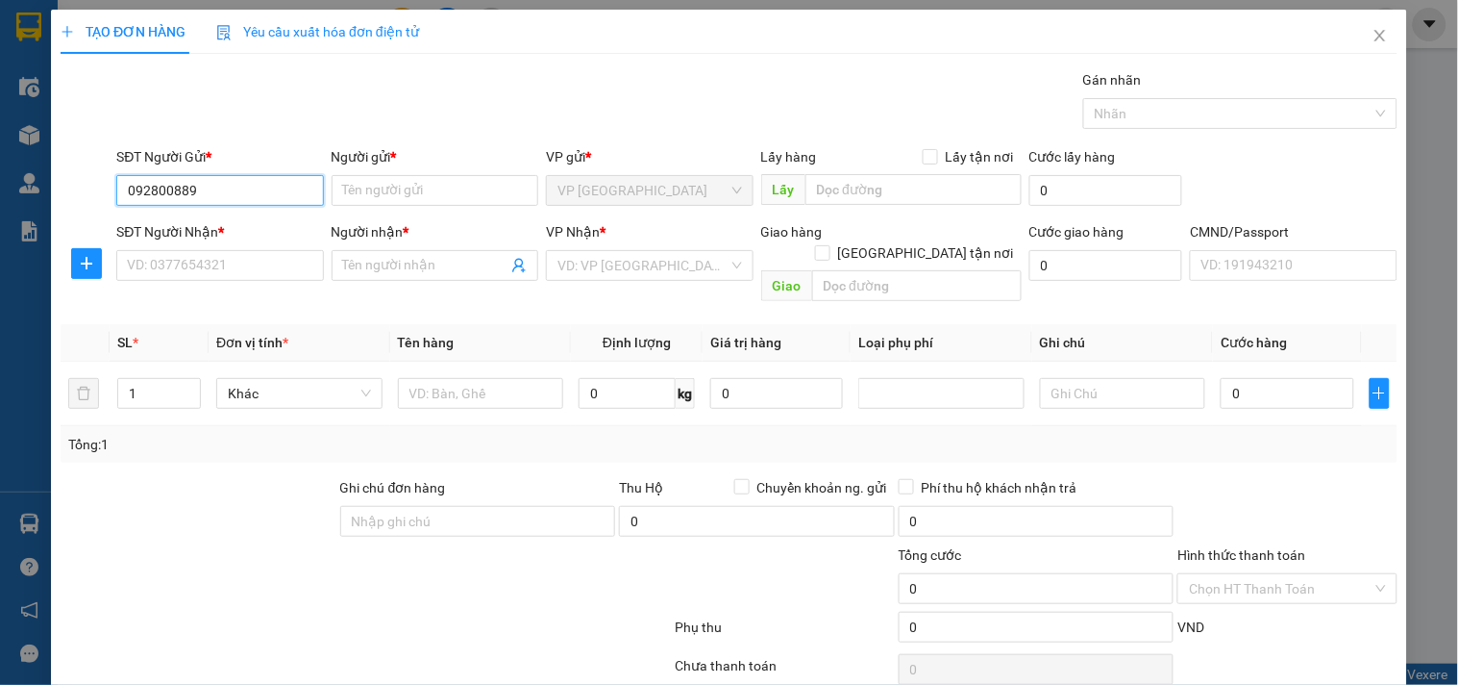
type input "0928008899"
drag, startPoint x: 243, startPoint y: 216, endPoint x: 234, endPoint y: 283, distance: 67.0
click at [243, 217] on div "0928008899 - HUY" at bounding box center [217, 228] width 205 height 31
type input "HUY"
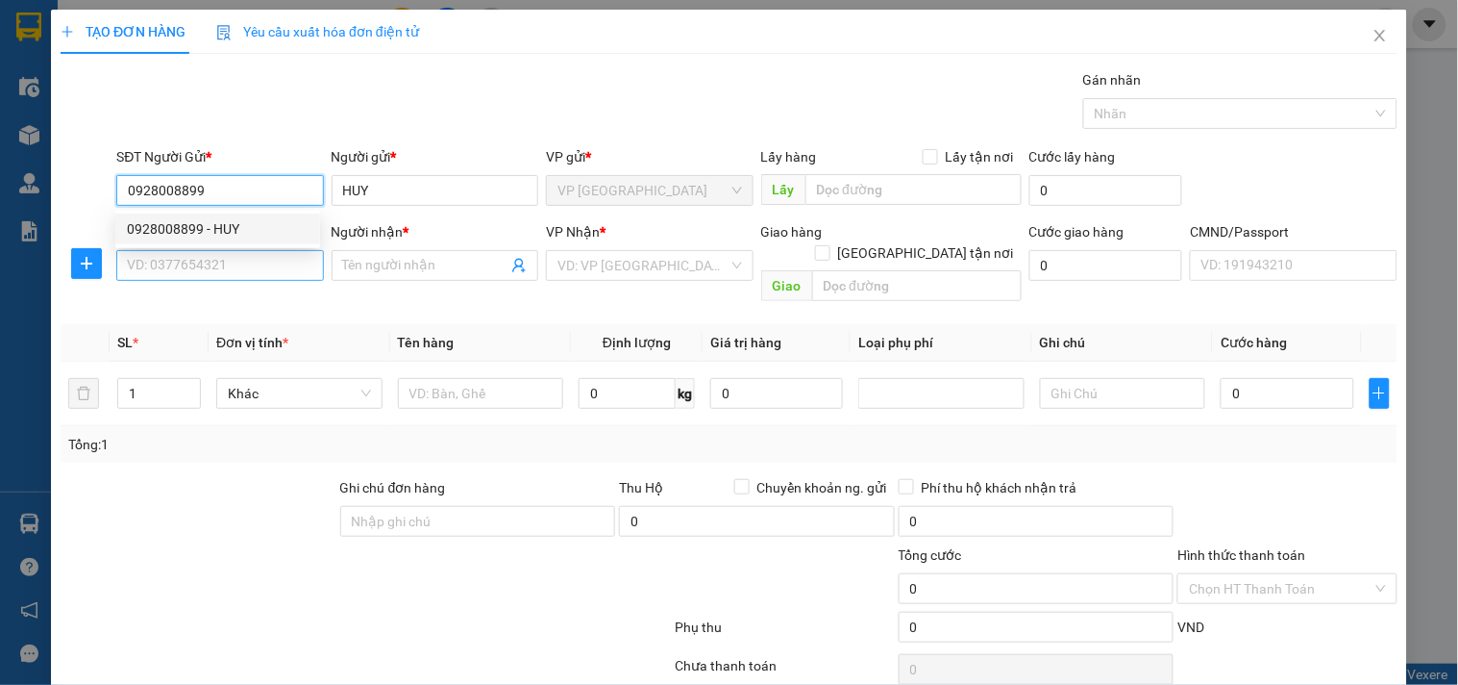
type input "0928008899"
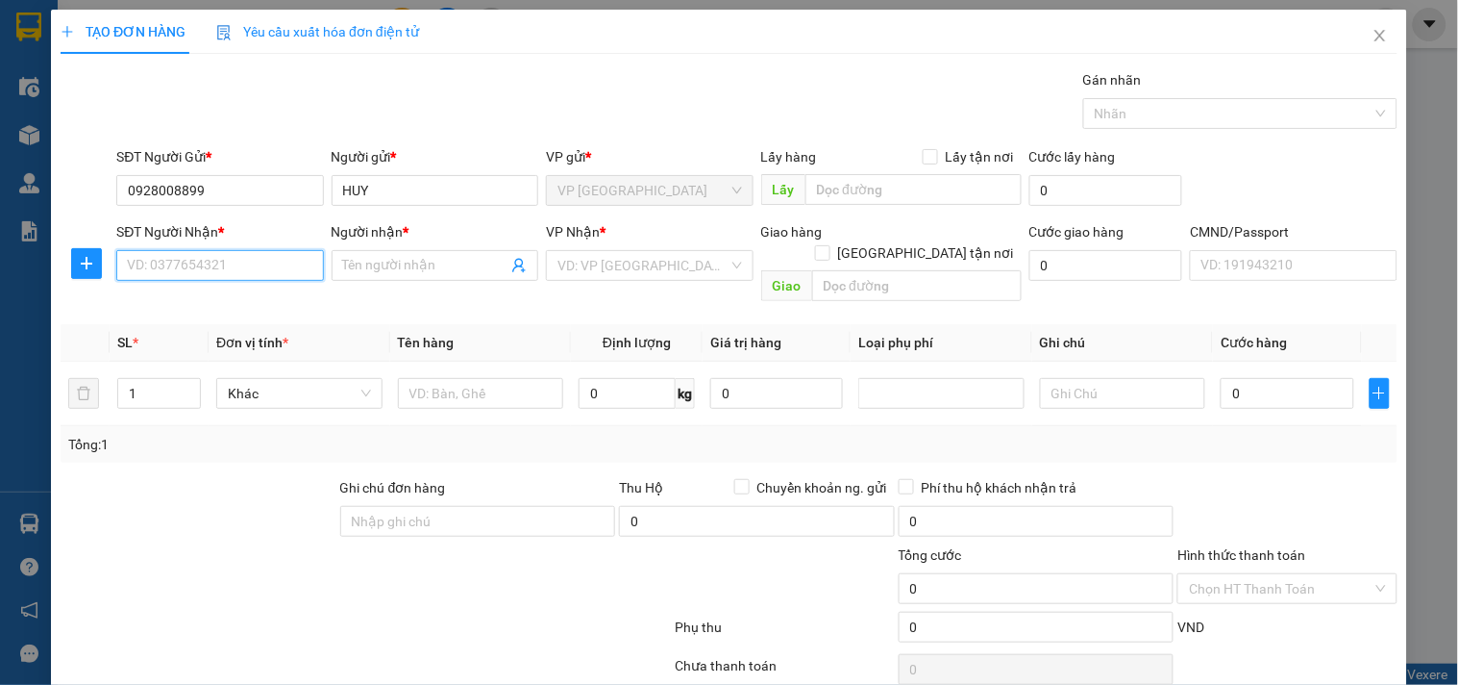
click at [246, 256] on input "SĐT Người Nhận *" at bounding box center [219, 265] width 207 height 31
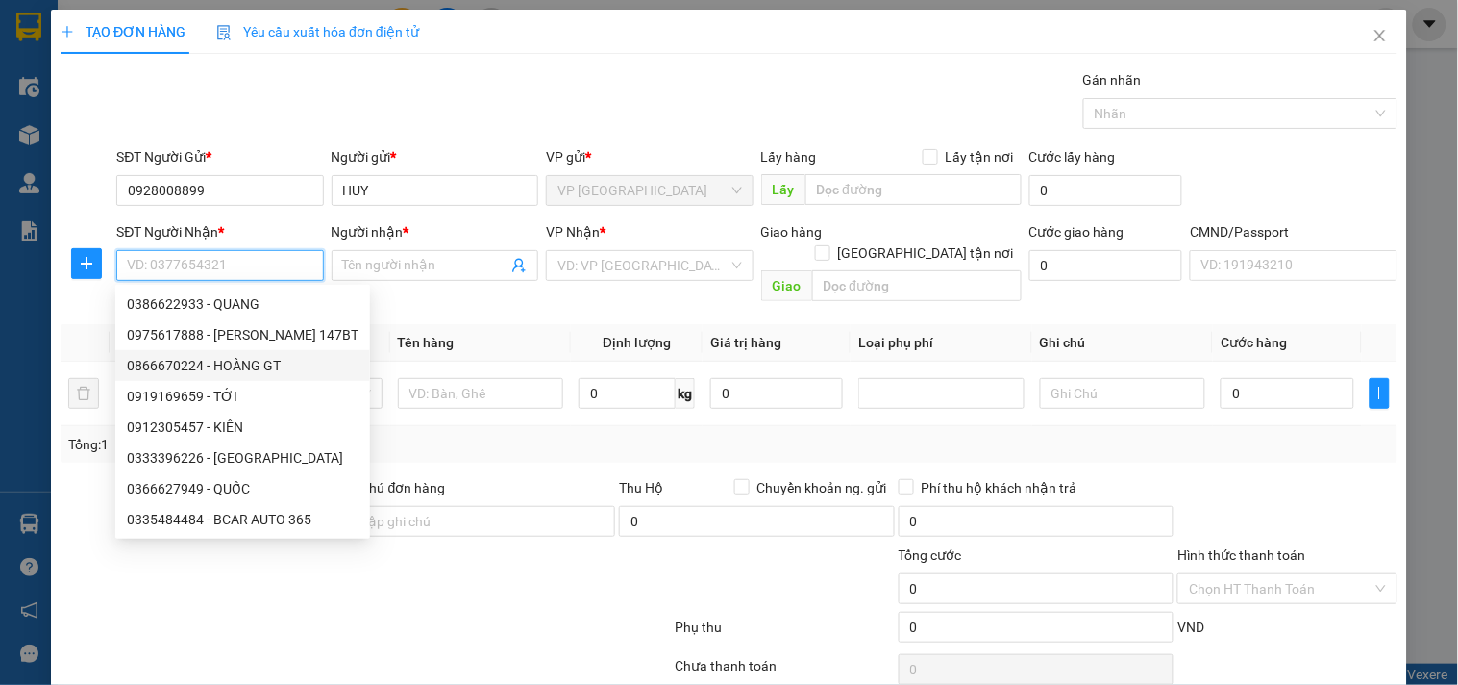
click at [237, 363] on div "0866670224 - HOÀNG GT" at bounding box center [243, 365] width 232 height 21
type input "0866670224"
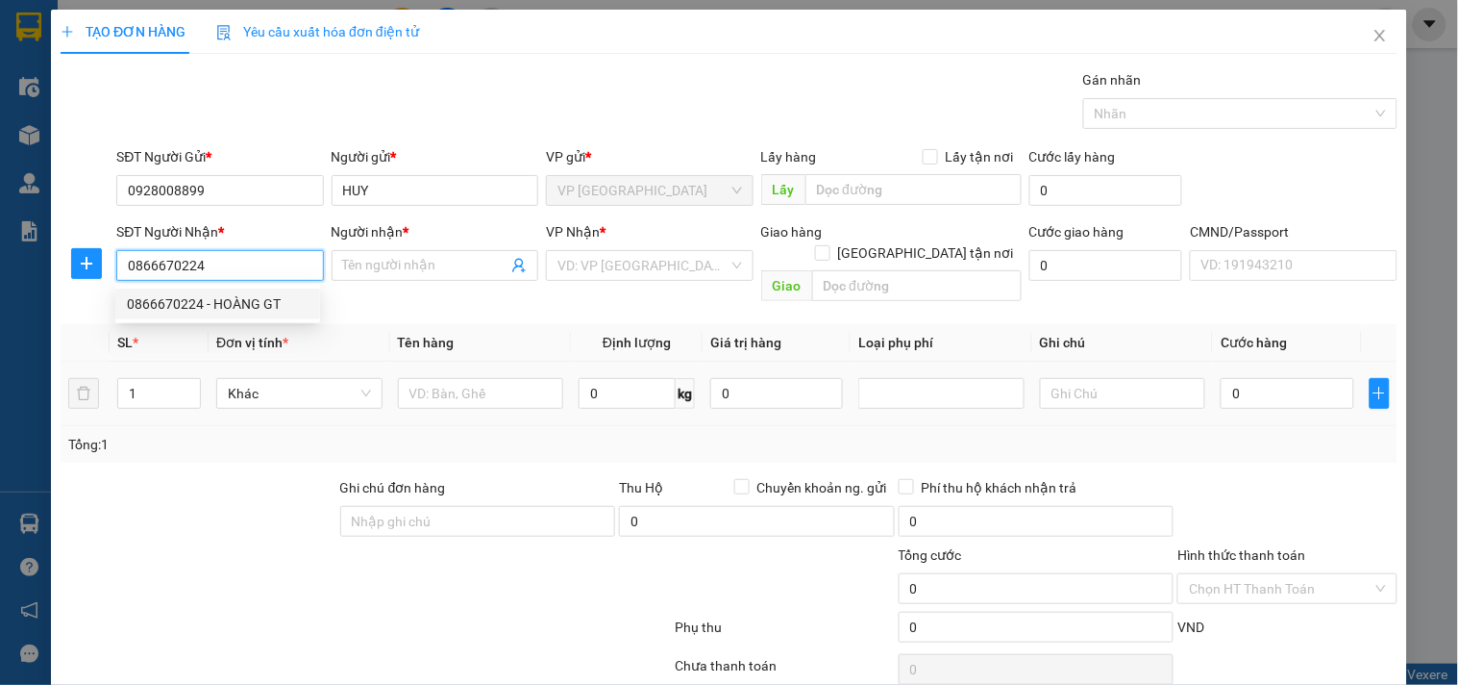
type input "HOÀNG GT"
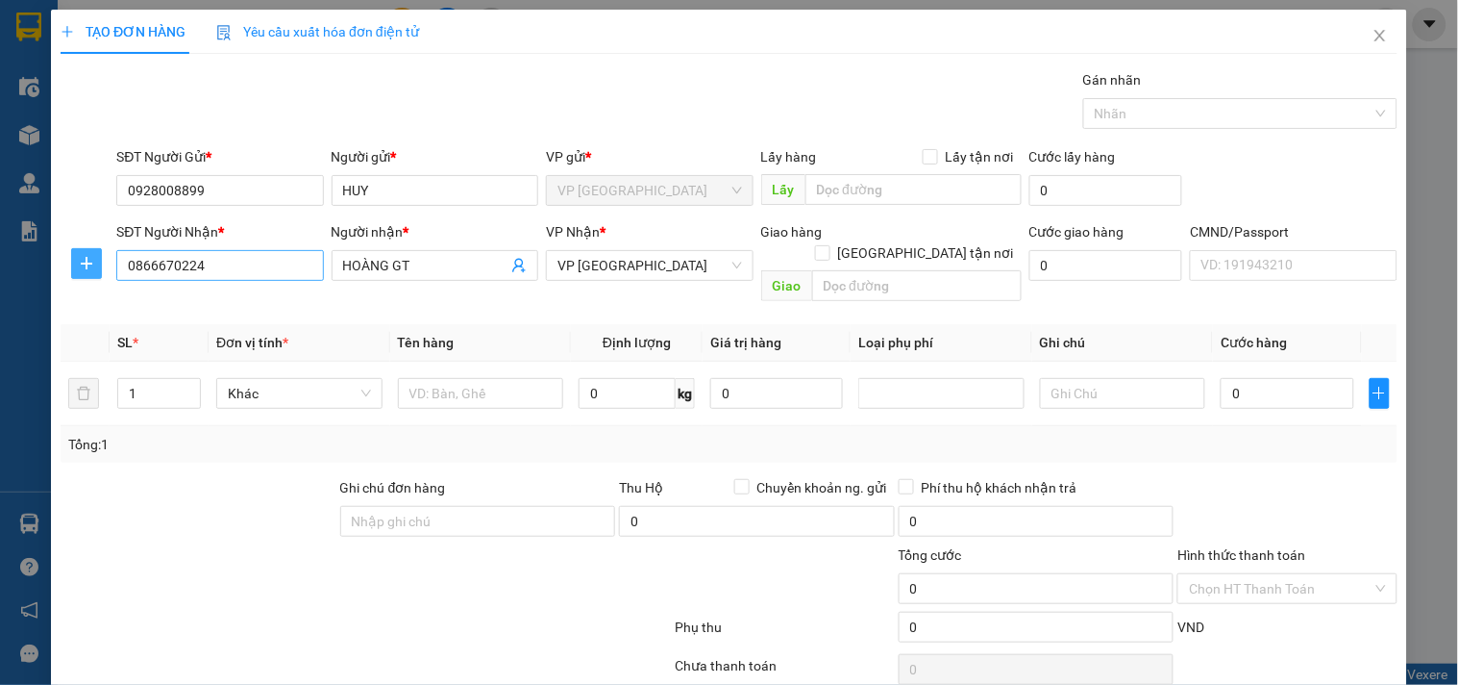
drag, startPoint x: 87, startPoint y: 263, endPoint x: 236, endPoint y: 272, distance: 149.3
click at [87, 262] on icon "plus" at bounding box center [86, 263] width 15 height 15
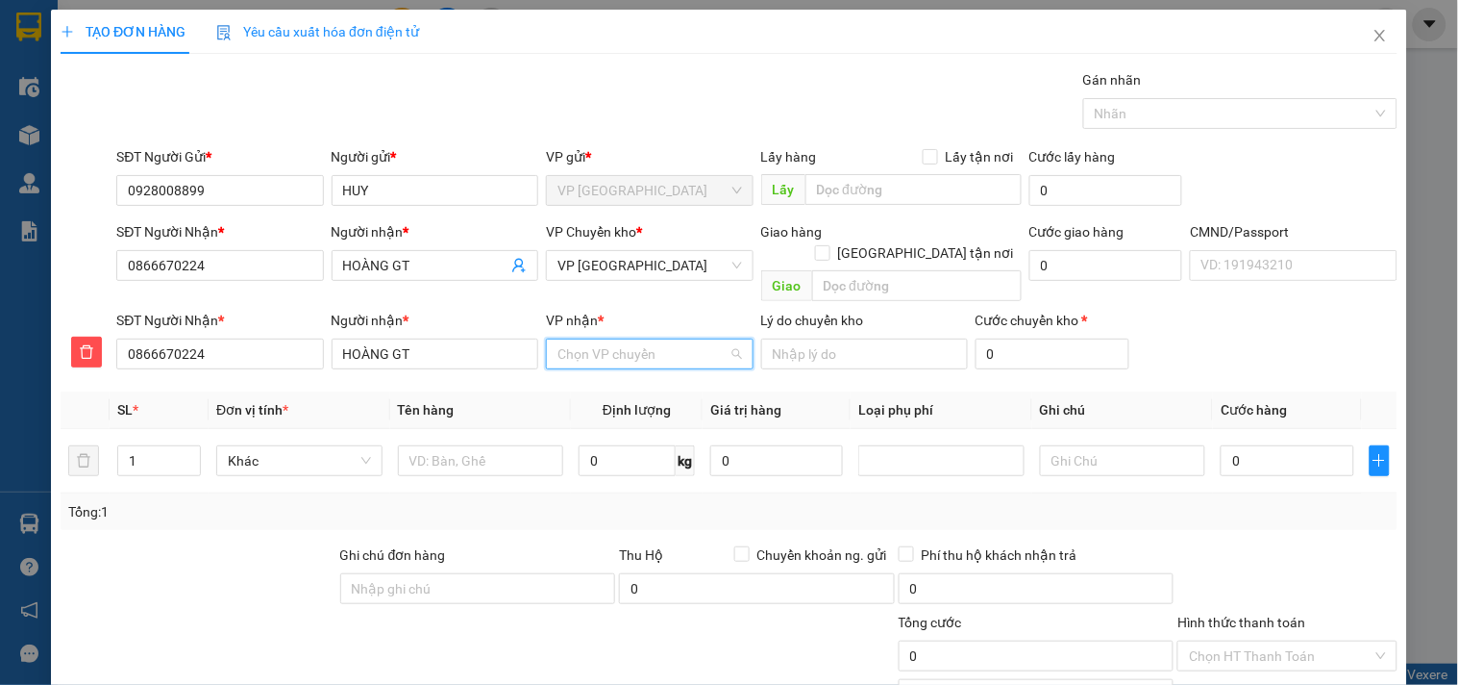
click at [612, 339] on input "VP nhận *" at bounding box center [643, 353] width 170 height 29
drag, startPoint x: 79, startPoint y: 314, endPoint x: 344, endPoint y: 450, distance: 298.0
click at [80, 336] on button "button" at bounding box center [86, 351] width 31 height 31
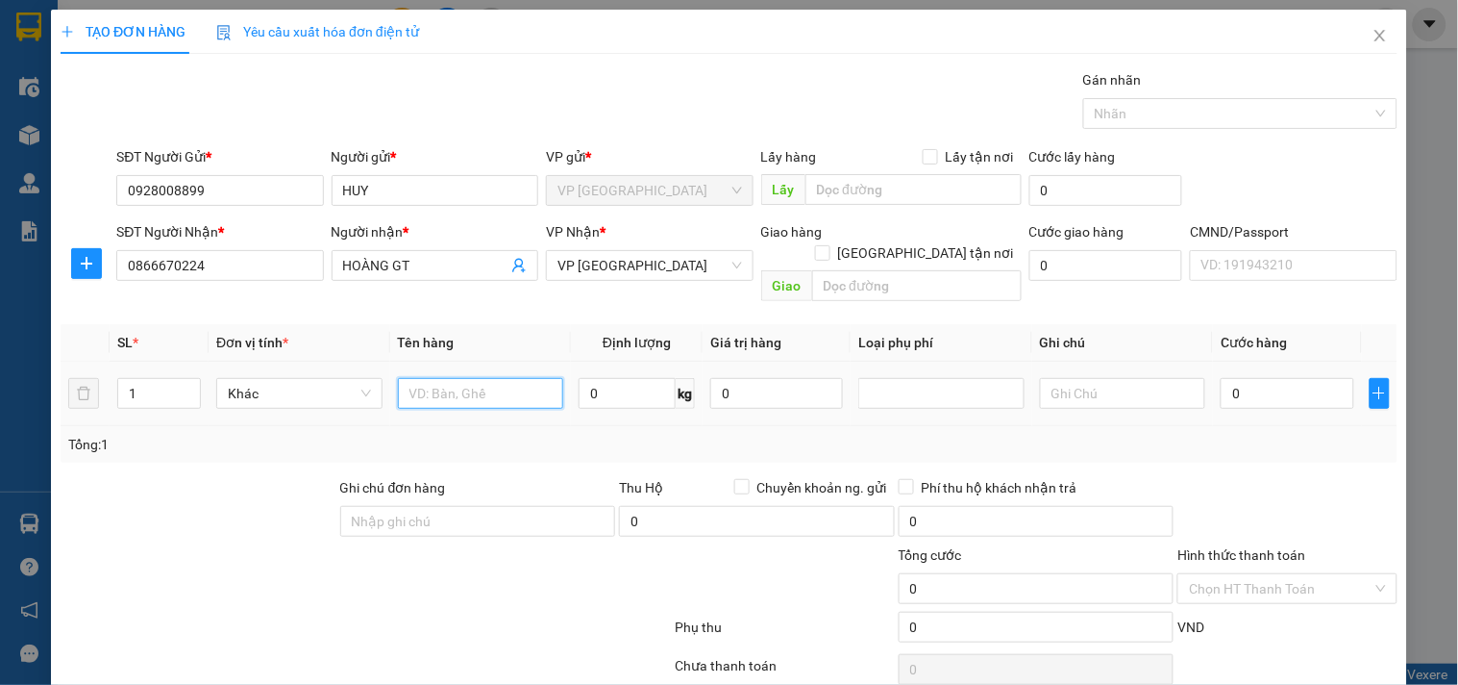
click at [471, 378] on input "text" at bounding box center [481, 393] width 166 height 31
type input "BỌC THẢM"
click at [564, 426] on div "Tổng: 1" at bounding box center [729, 444] width 1337 height 37
click at [631, 386] on div "8 kg" at bounding box center [637, 393] width 116 height 38
click at [631, 383] on input "8" at bounding box center [627, 393] width 97 height 31
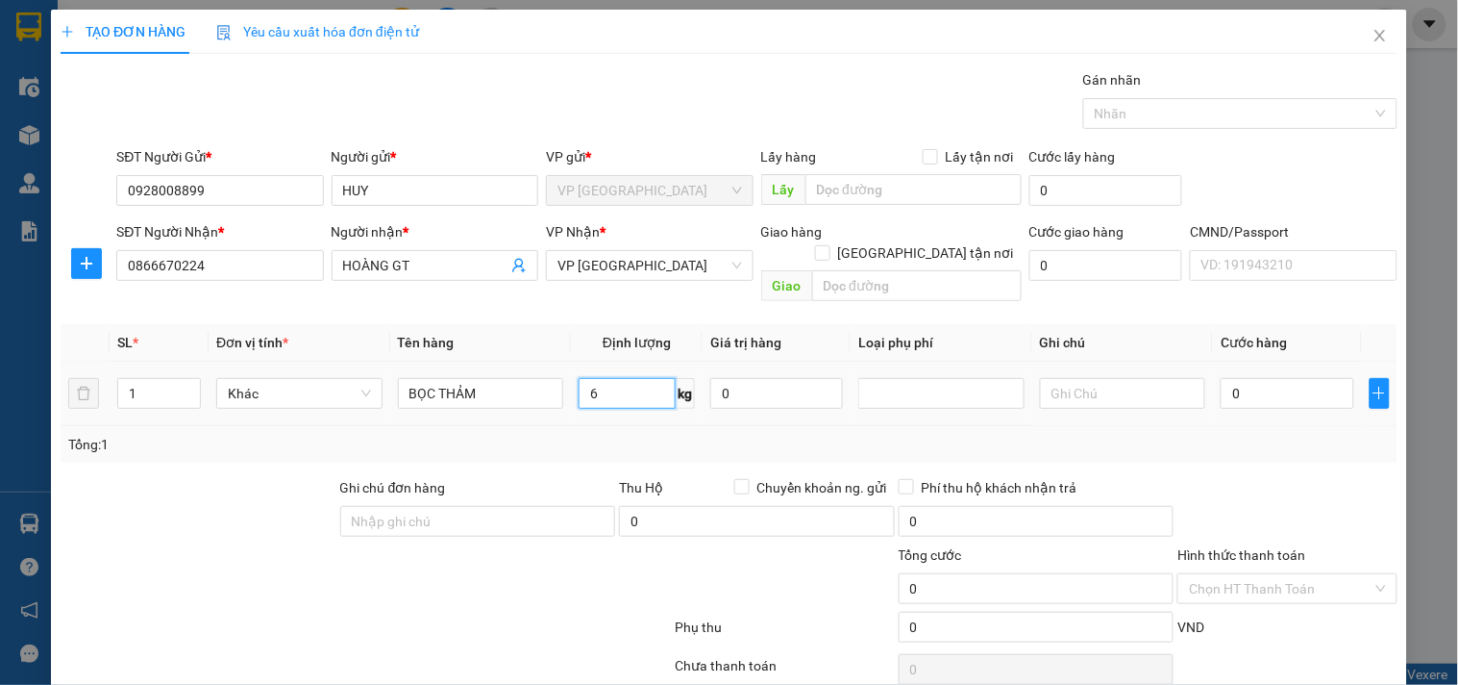
type input "6"
click at [611, 389] on div "6 kg" at bounding box center [637, 393] width 116 height 38
click at [1280, 378] on input "0" at bounding box center [1287, 393] width 133 height 31
type input "4"
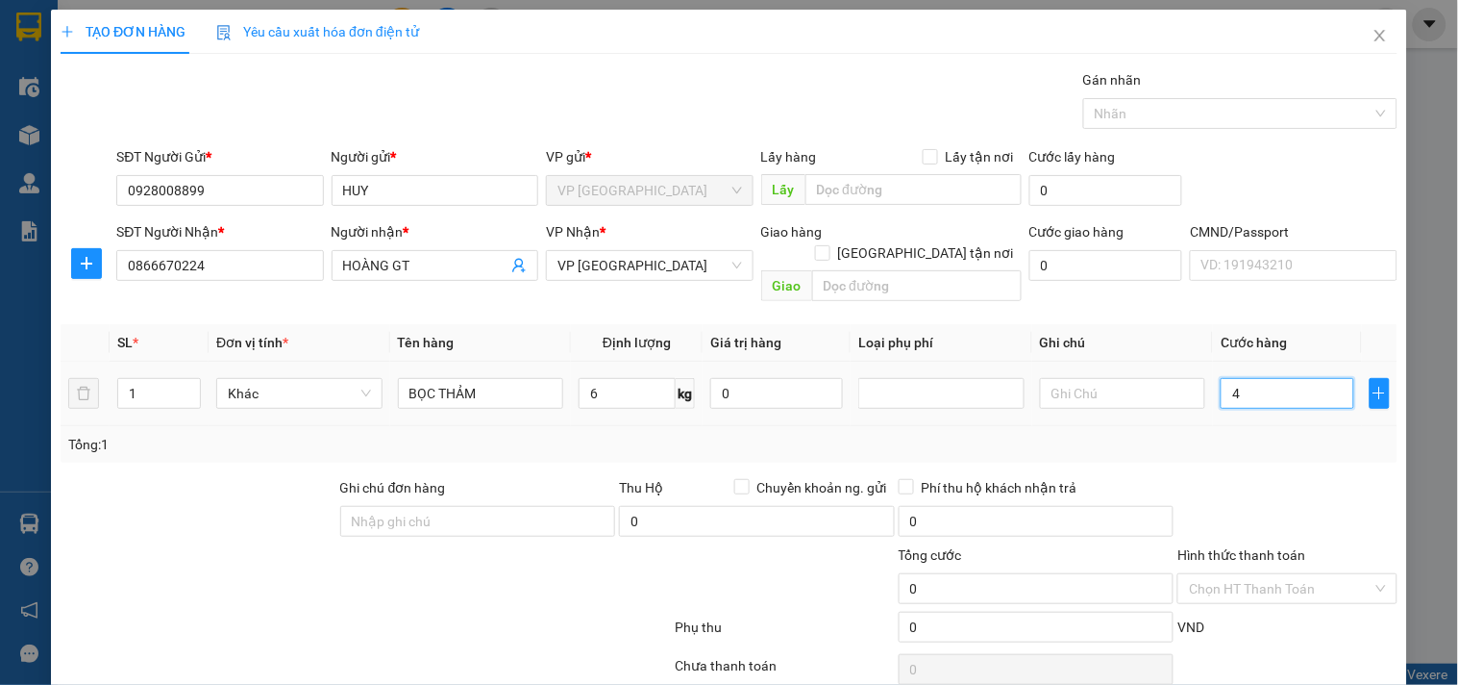
type input "4"
type input "40"
type input "40.000"
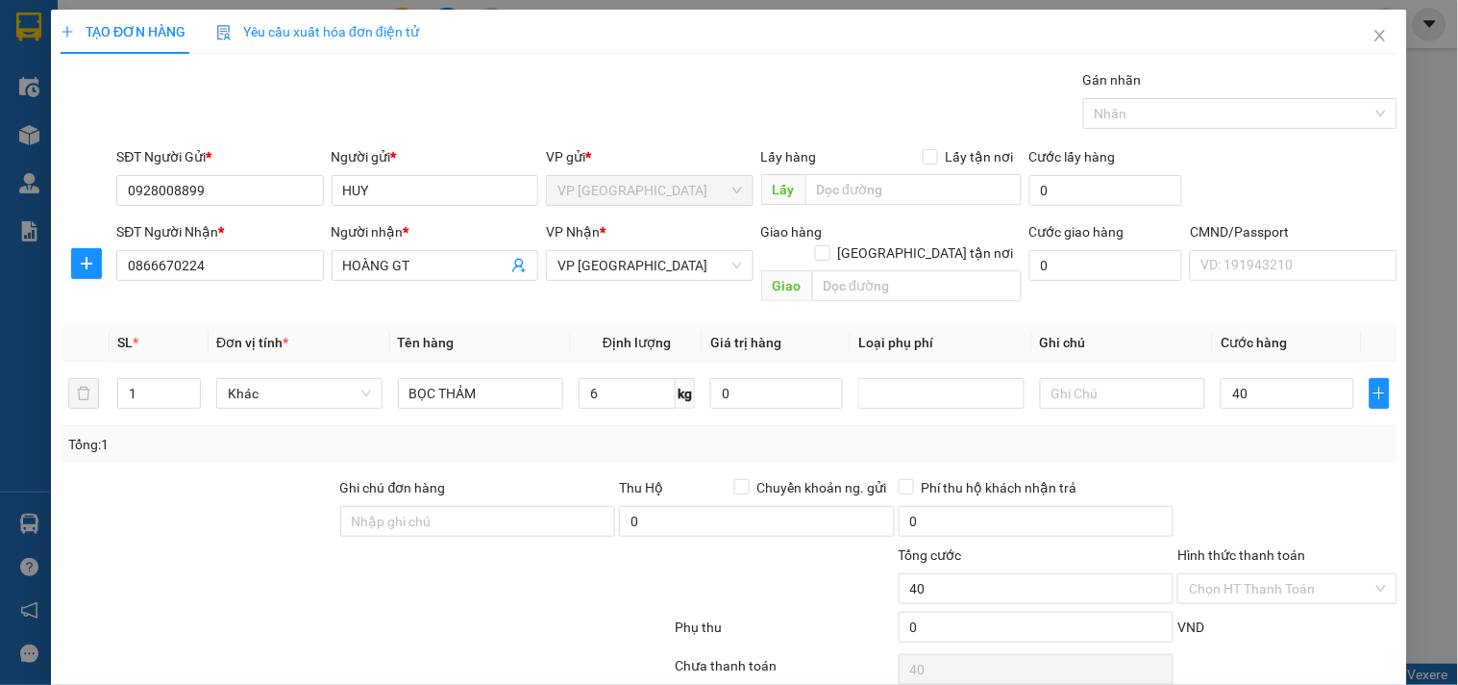
type input "40.000"
click at [1390, 531] on div "TẠO ĐƠN HÀNG Yêu cầu xuất hóa đơn điện tử Transit Pickup Surcharge Ids Transit …" at bounding box center [729, 379] width 1357 height 738
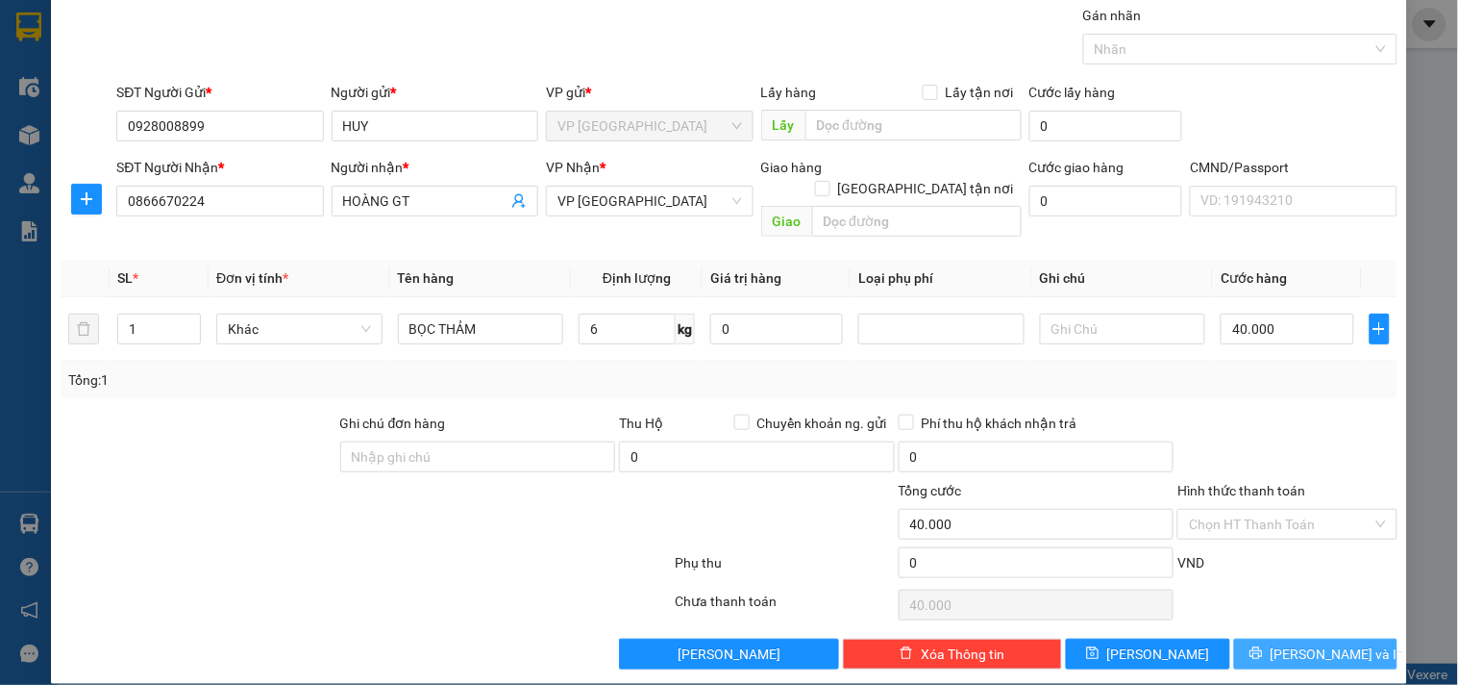
click at [1318, 643] on span "[PERSON_NAME] và In" at bounding box center [1338, 653] width 135 height 21
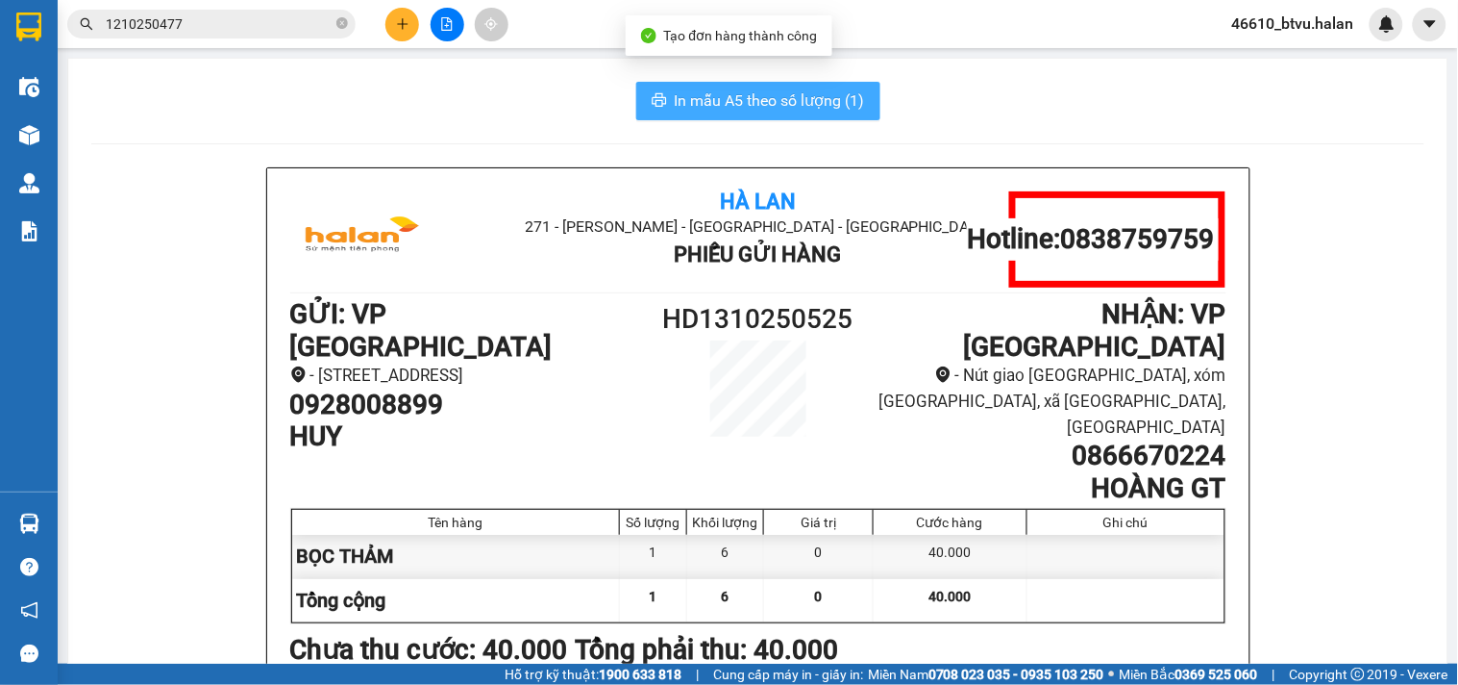
click at [822, 109] on span "In mẫu A5 theo số lượng (1)" at bounding box center [770, 100] width 190 height 24
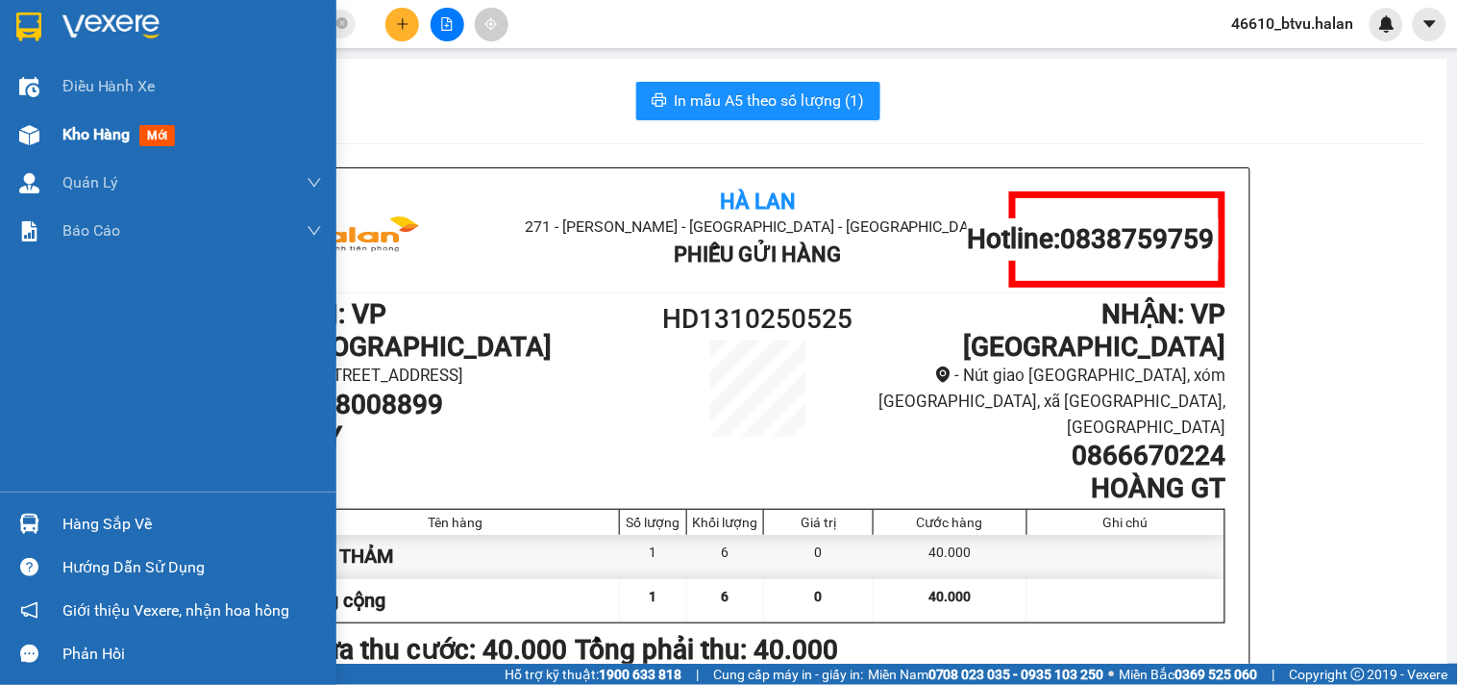
click at [0, 140] on div "Kho hàng mới" at bounding box center [168, 135] width 336 height 48
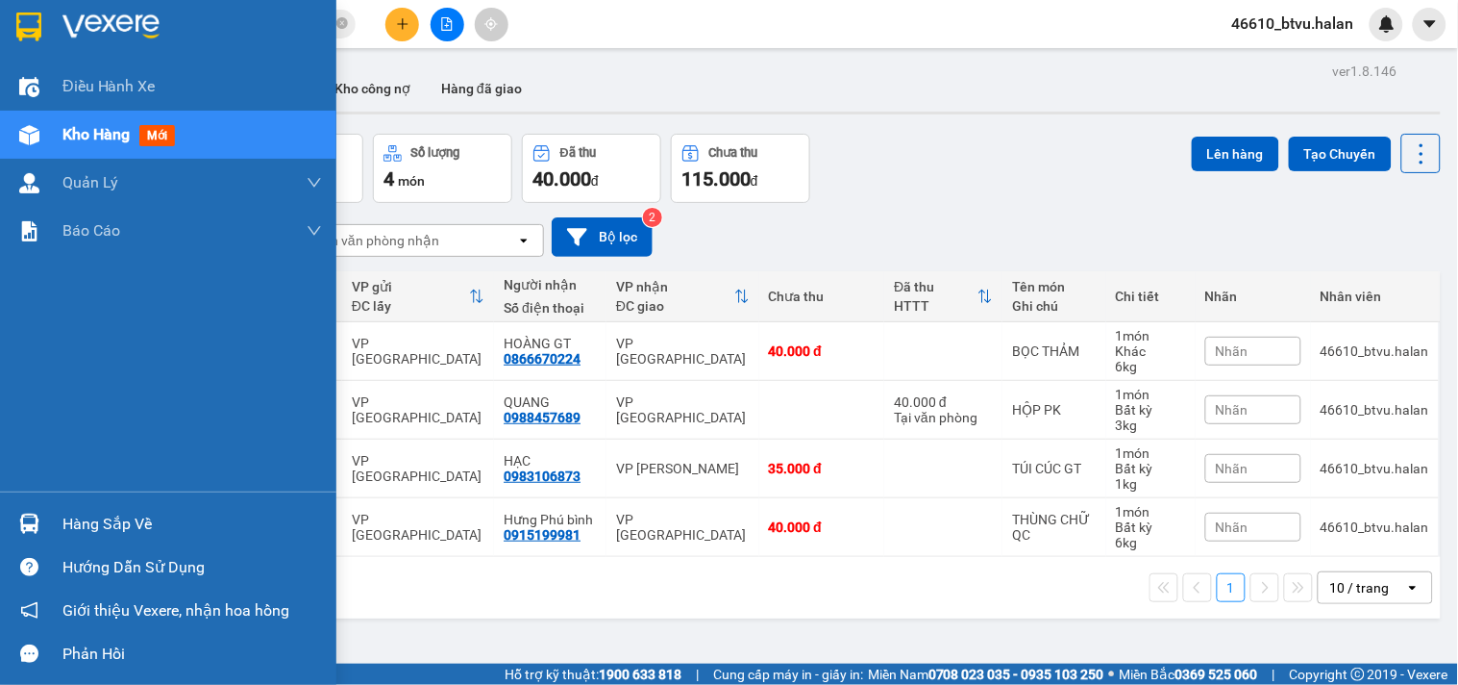
click at [25, 536] on div at bounding box center [29, 524] width 34 height 34
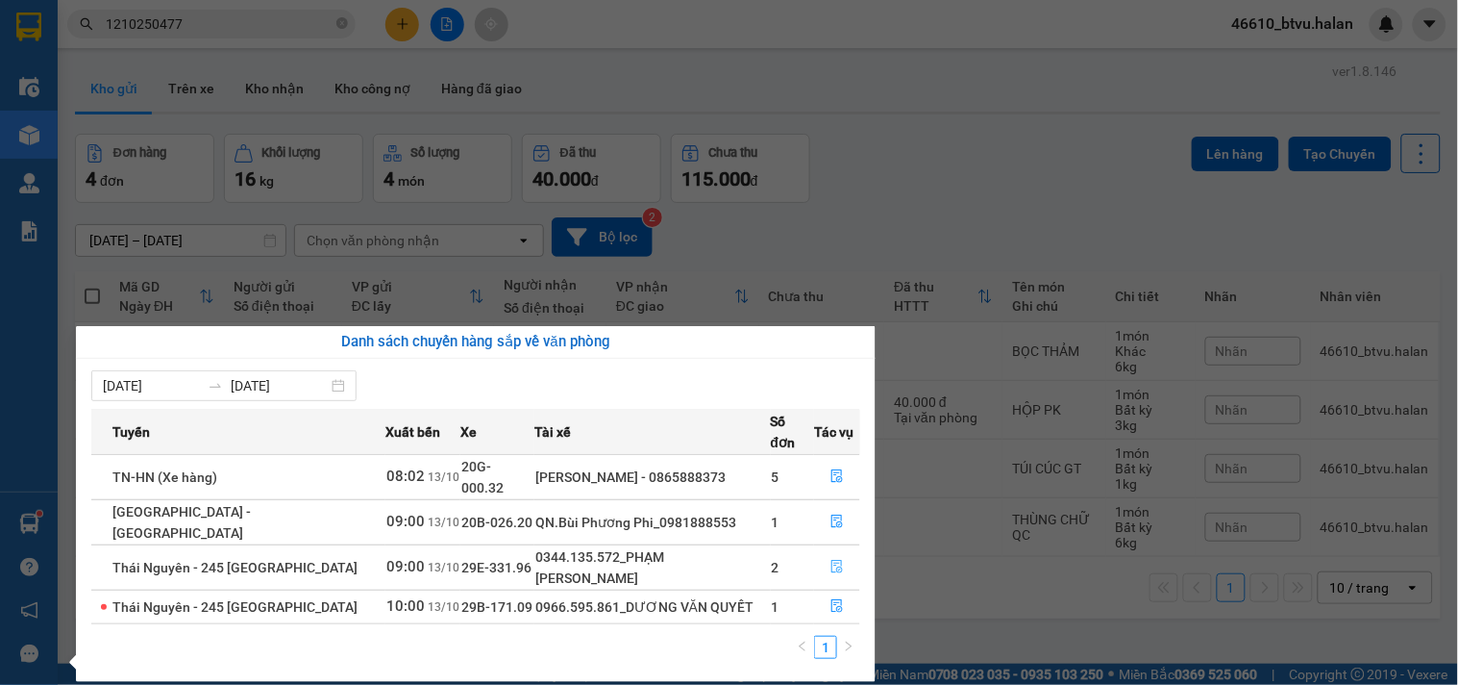
click at [834, 560] on icon "file-done" at bounding box center [837, 566] width 13 height 13
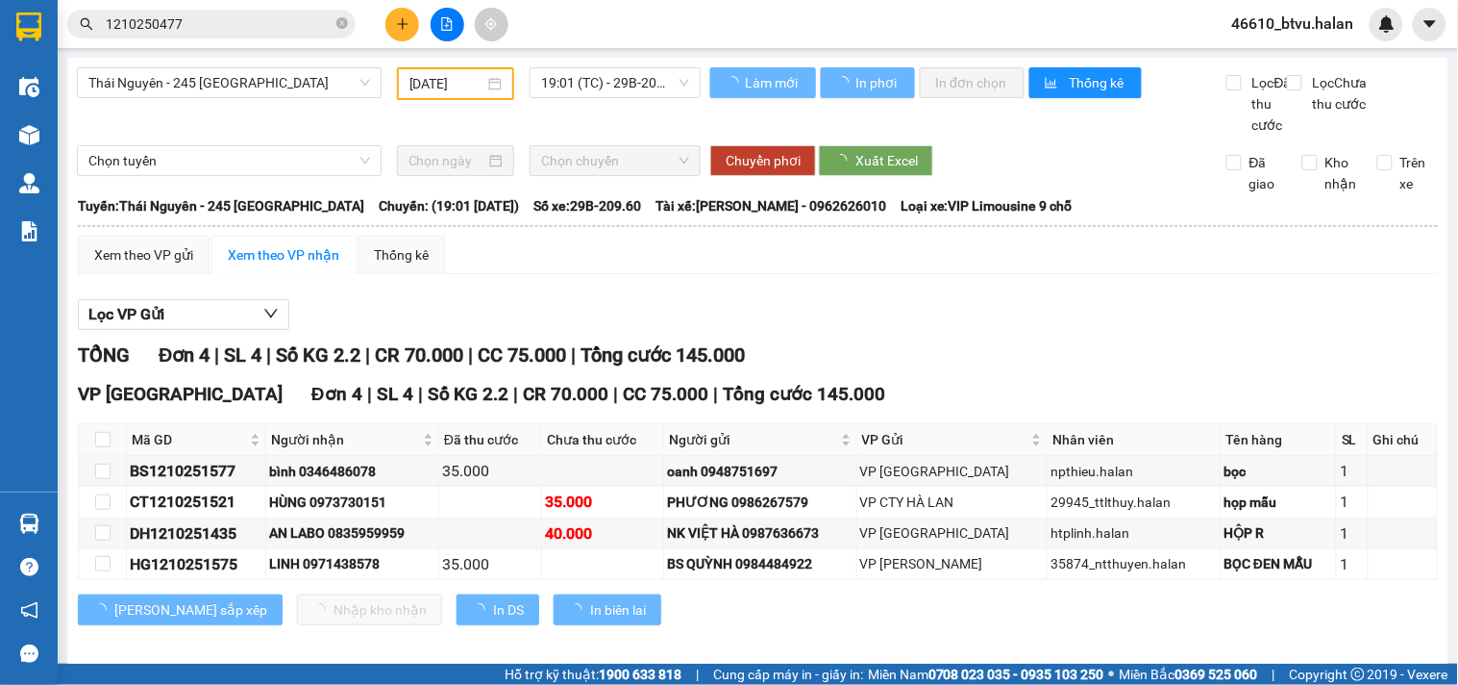
type input "[DATE]"
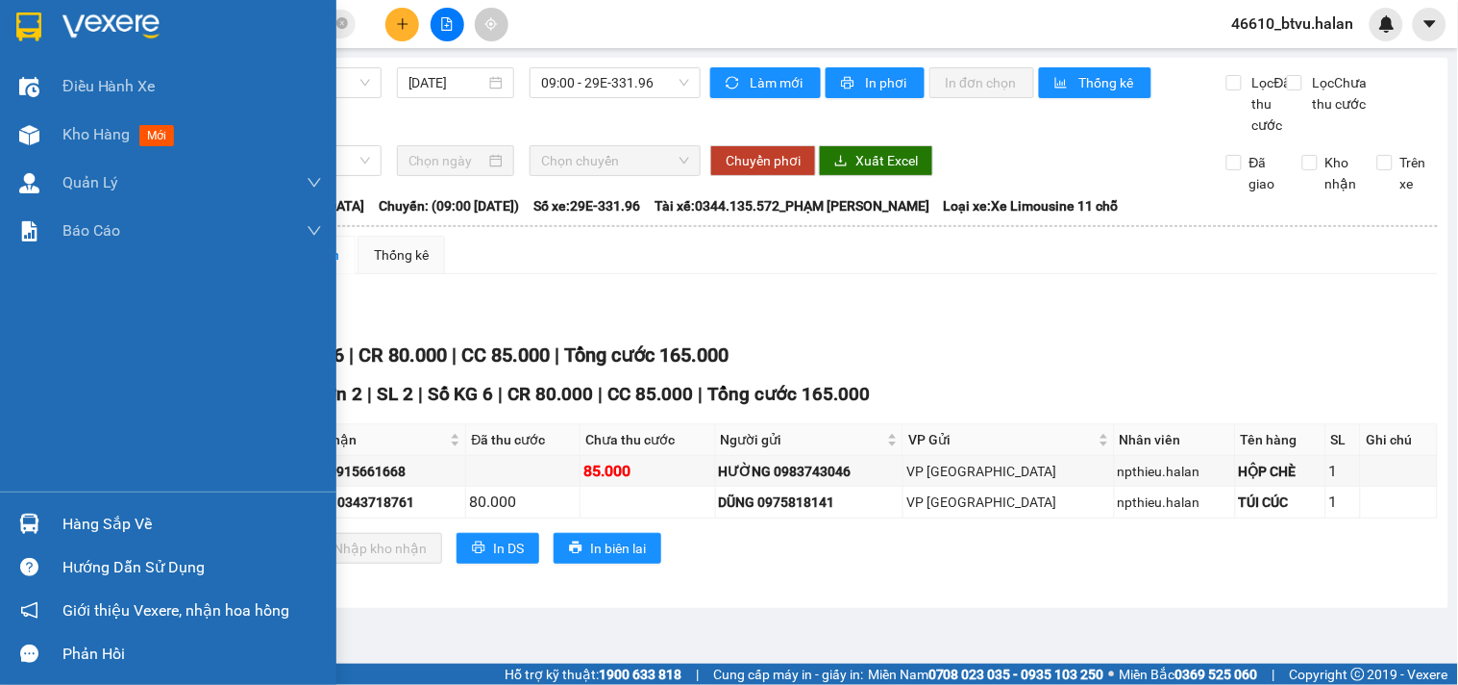
click at [16, 527] on div at bounding box center [29, 524] width 34 height 34
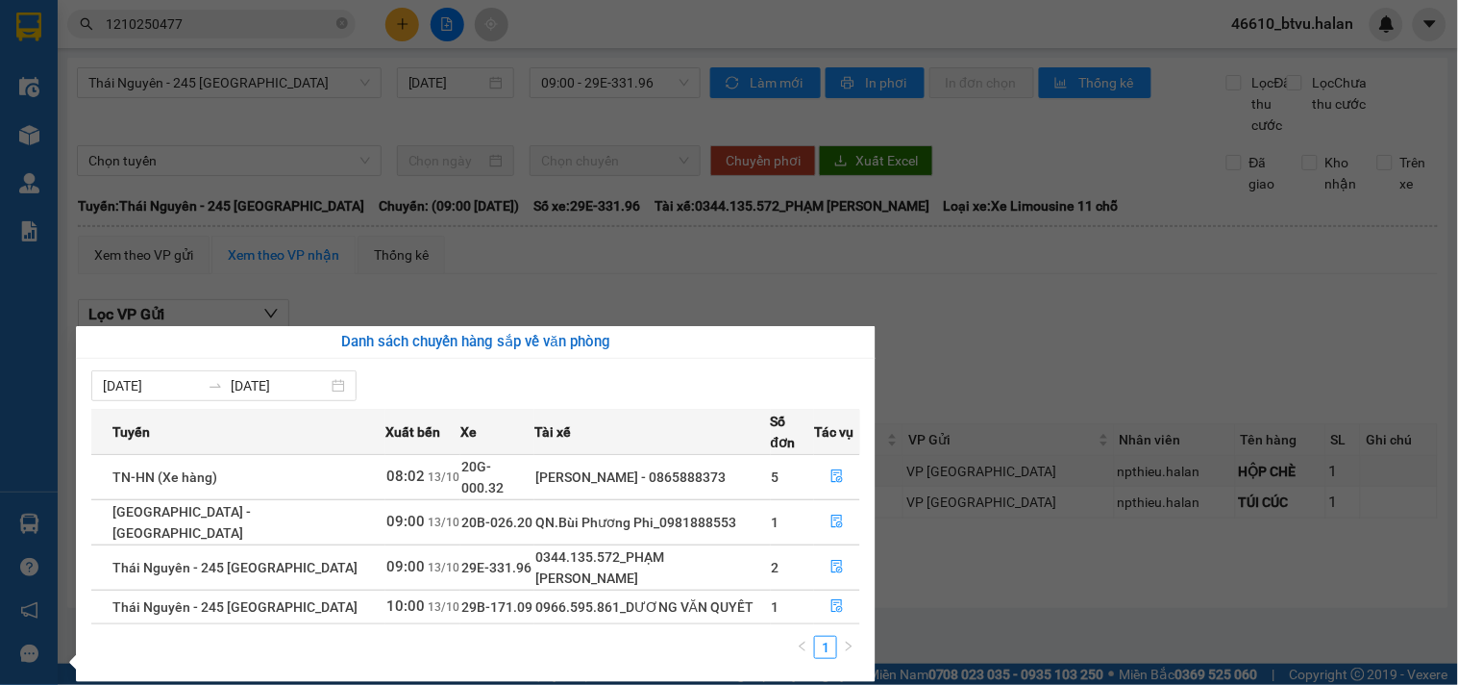
drag, startPoint x: 168, startPoint y: 22, endPoint x: 181, endPoint y: 20, distance: 12.6
click at [169, 22] on section "Kết quả tìm kiếm ( 1 ) Bộ lọc Mã ĐH Trạng thái Món hàng Thu hộ Tổng cước Chưa c…" at bounding box center [729, 342] width 1458 height 685
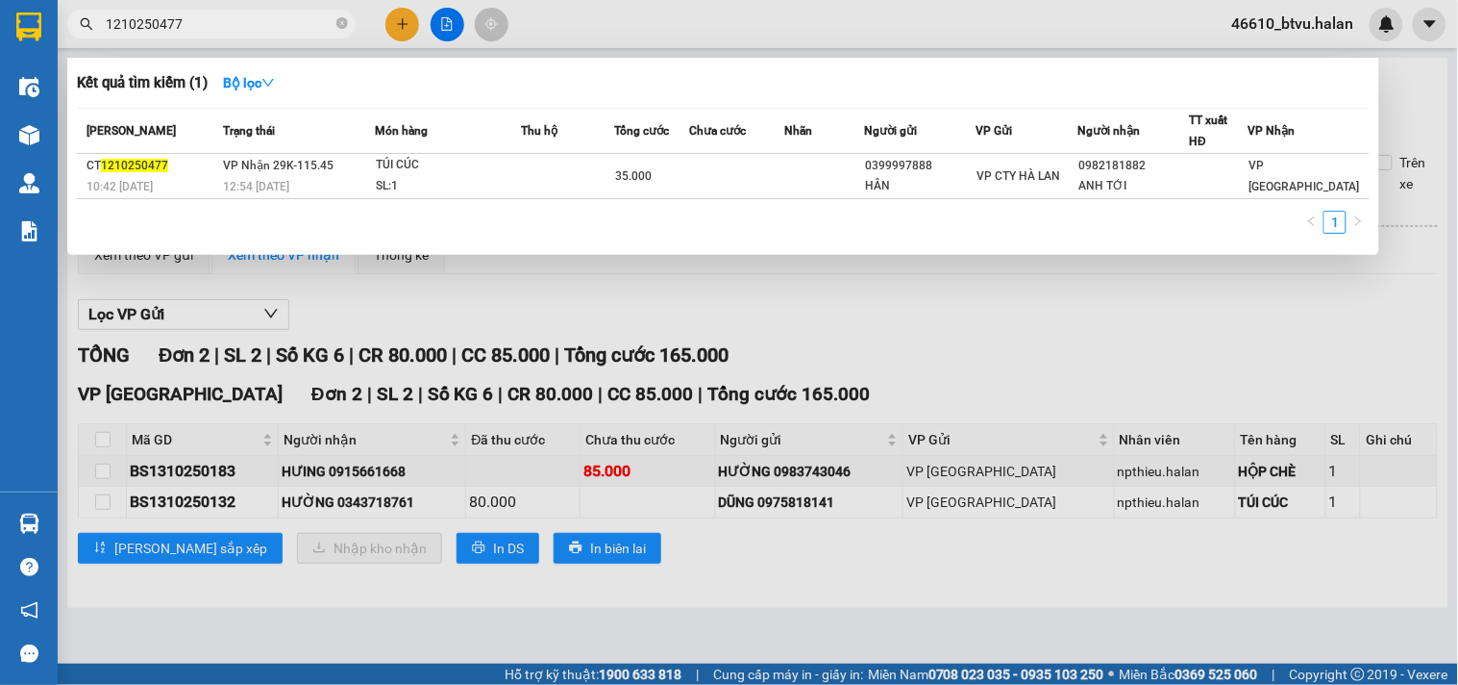
click at [181, 20] on input "1210250477" at bounding box center [219, 23] width 227 height 21
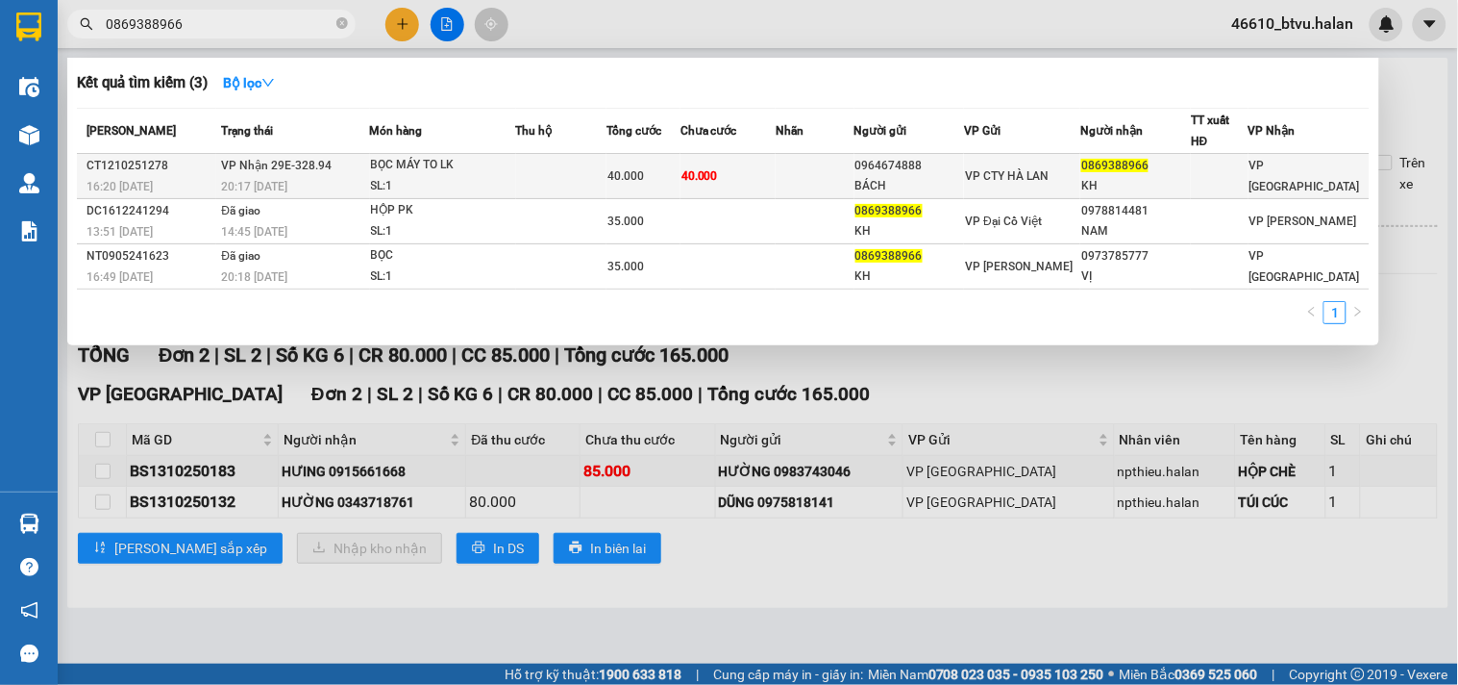
type input "0869388966"
click at [389, 190] on div "SL: 1" at bounding box center [443, 186] width 144 height 21
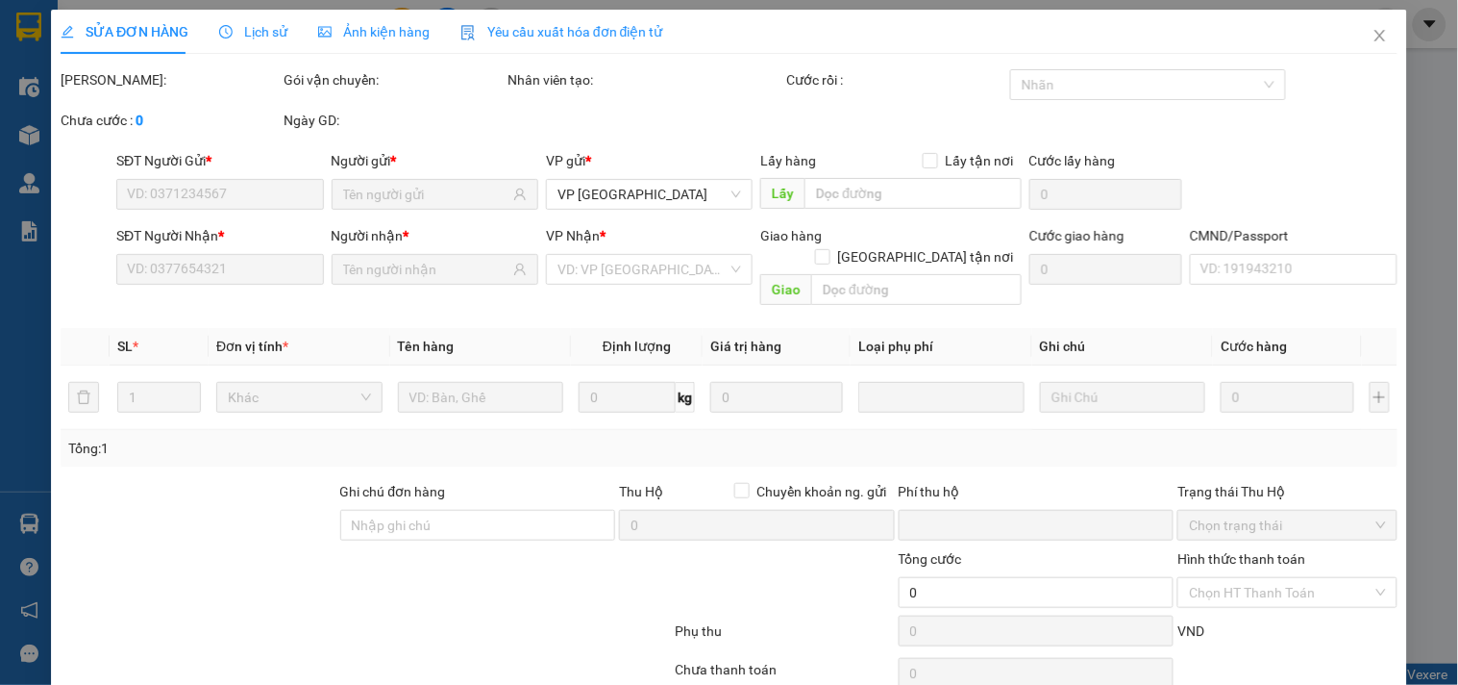
type input "0964674888"
type input "BÁCH"
type input "0869388966"
type input "KH"
type input "0"
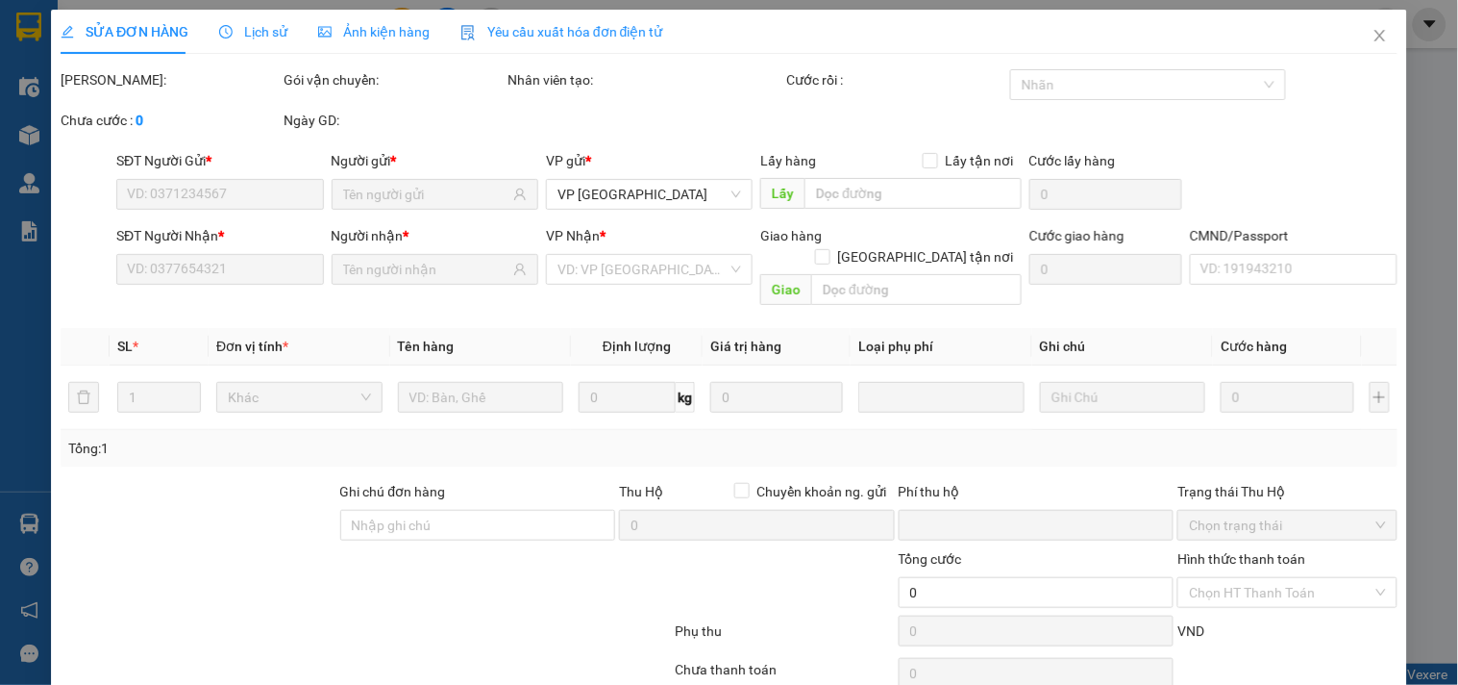
type input "40.000"
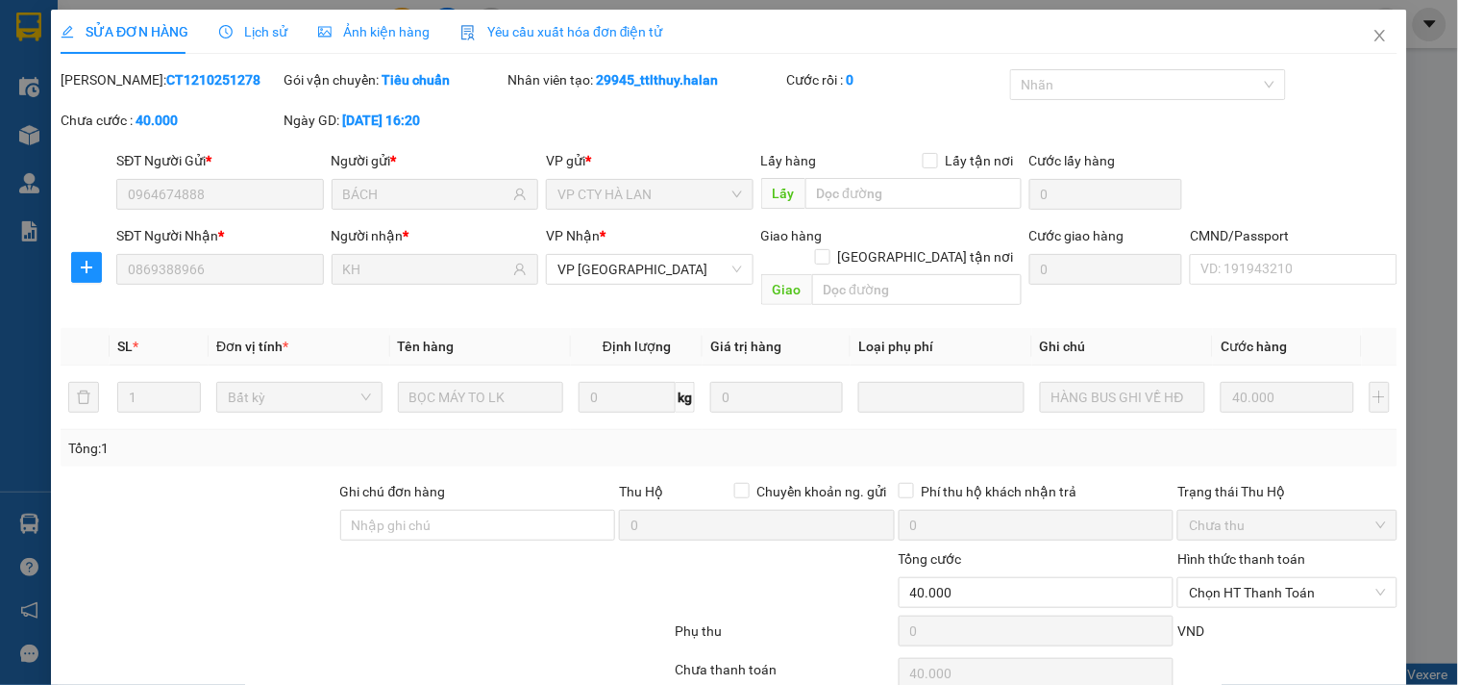
scroll to position [69, 0]
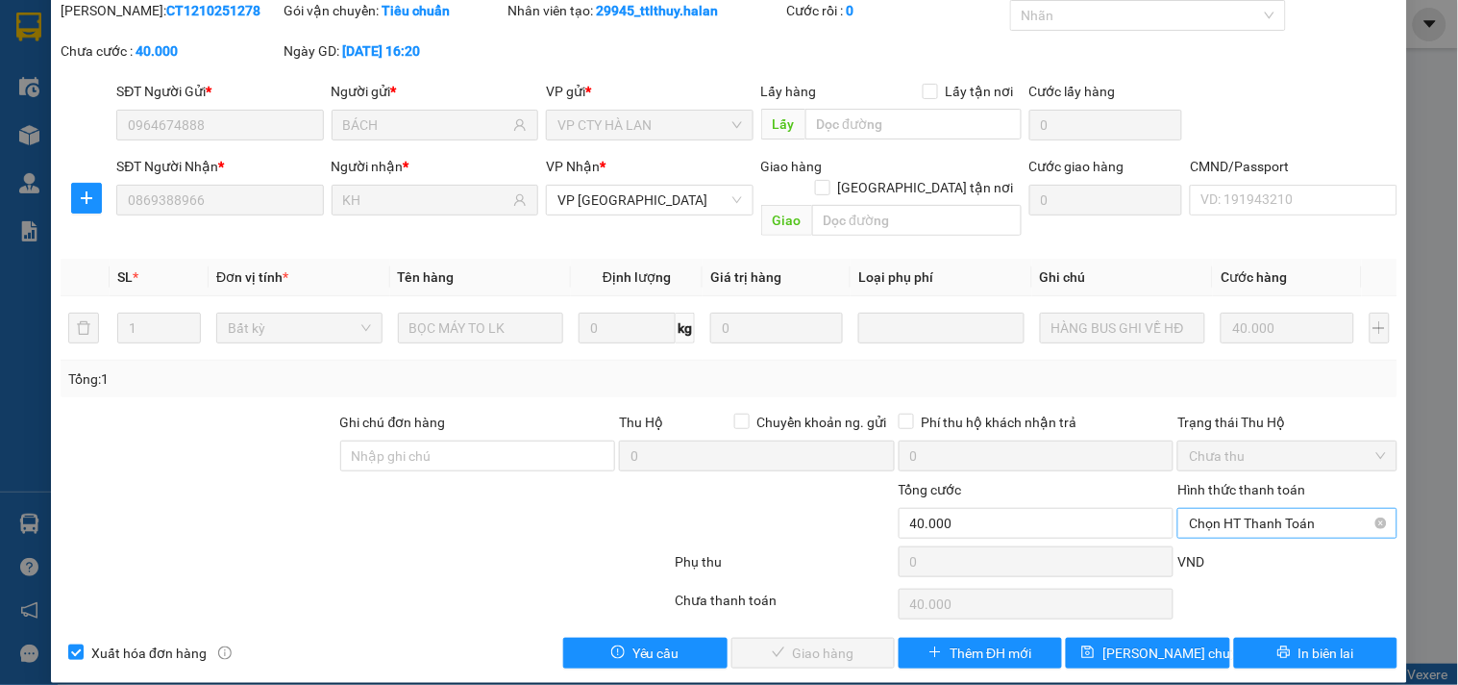
click at [1308, 509] on span "Chọn HT Thanh Toán" at bounding box center [1287, 523] width 196 height 29
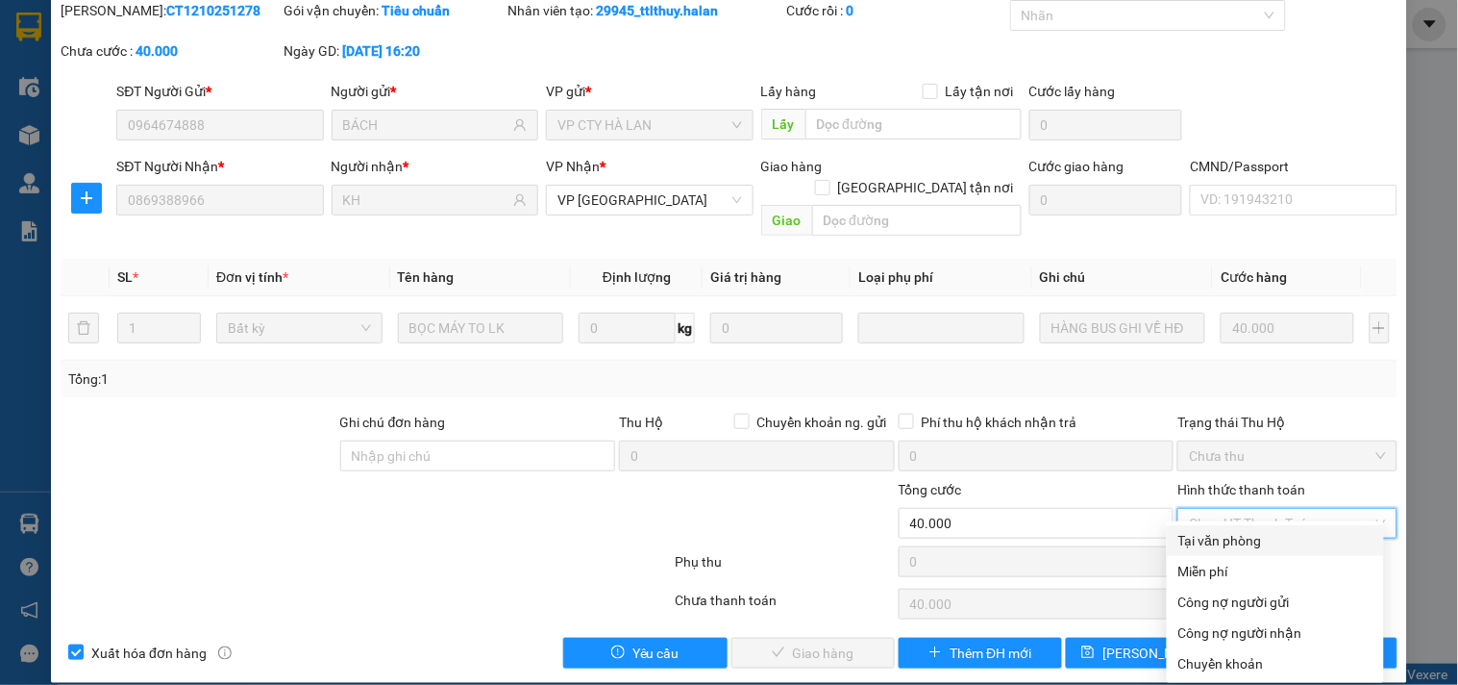
drag, startPoint x: 1248, startPoint y: 533, endPoint x: 1048, endPoint y: 632, distance: 223.1
click at [1247, 535] on div "Tại văn phòng" at bounding box center [1276, 540] width 194 height 21
type input "0"
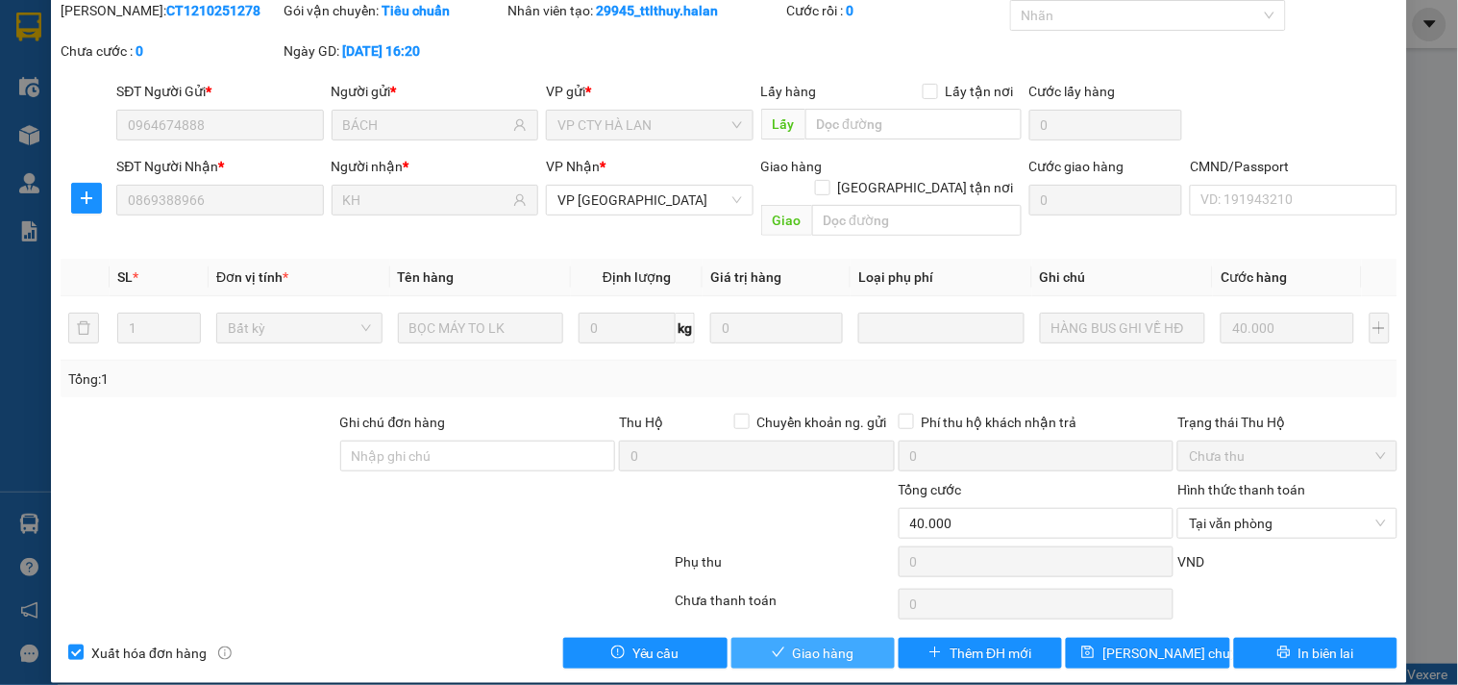
click at [875, 637] on button "Giao hàng" at bounding box center [813, 652] width 163 height 31
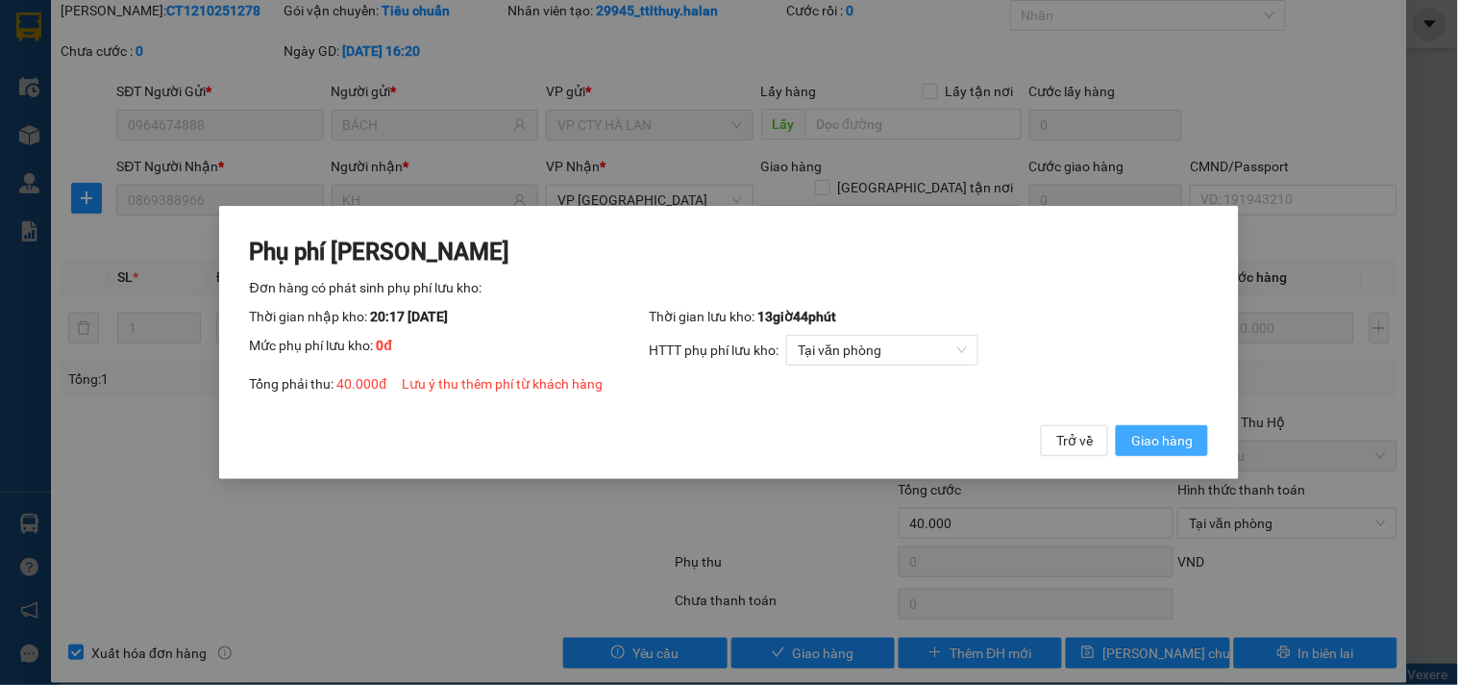
click at [1155, 428] on button "Giao hàng" at bounding box center [1162, 440] width 92 height 31
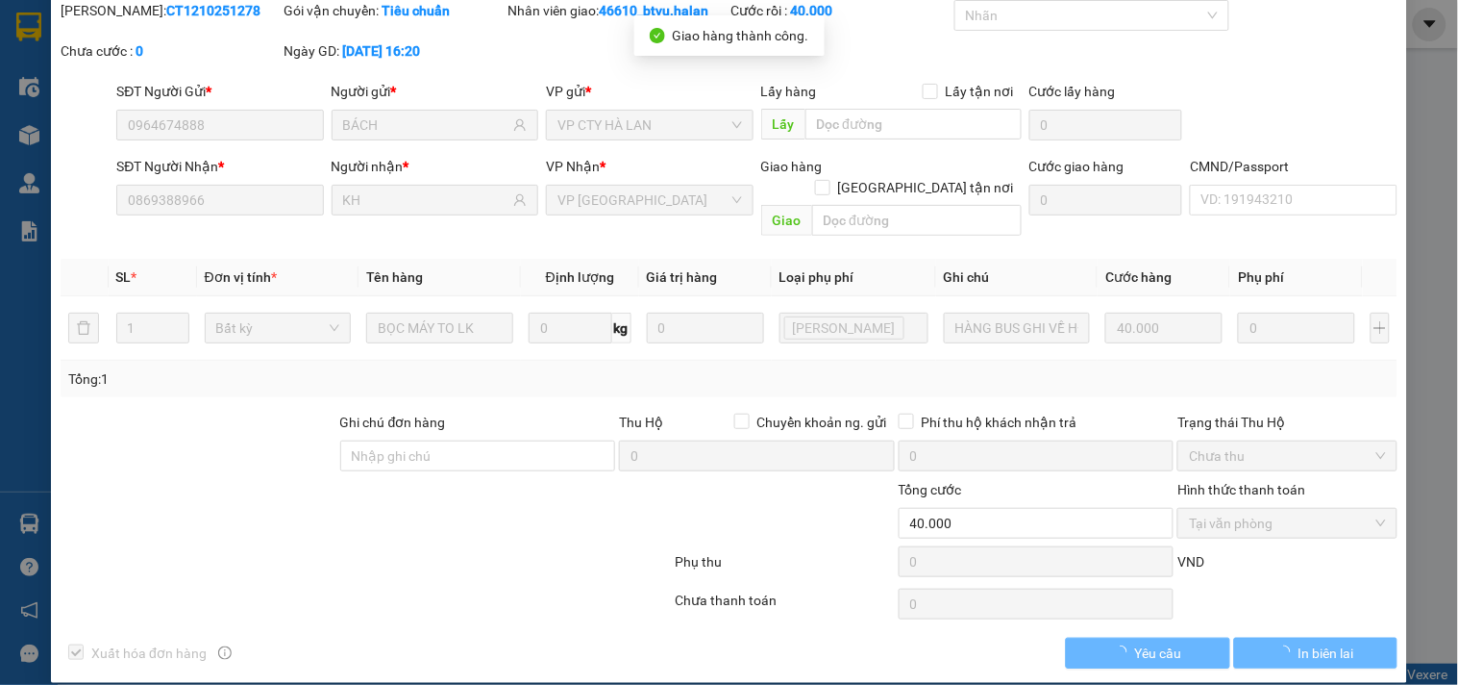
scroll to position [0, 0]
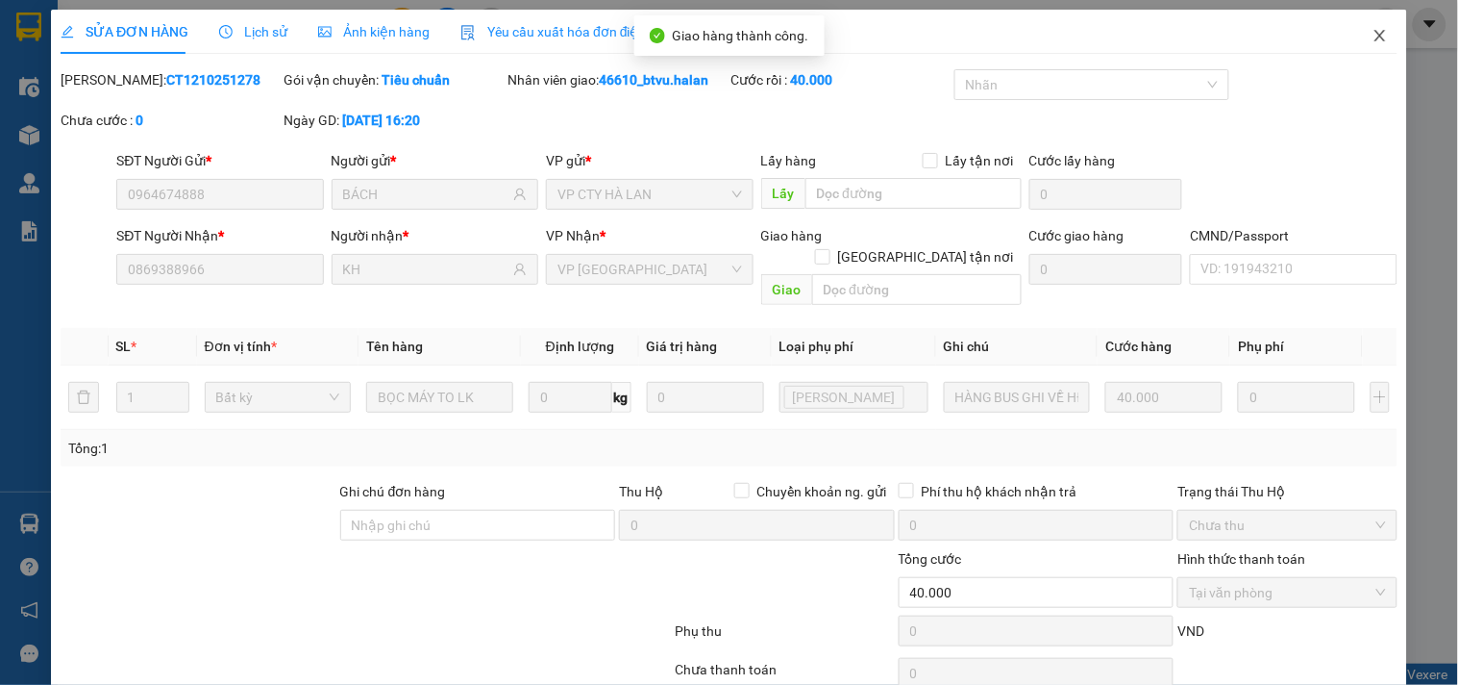
click at [1373, 35] on icon "close" at bounding box center [1380, 35] width 15 height 15
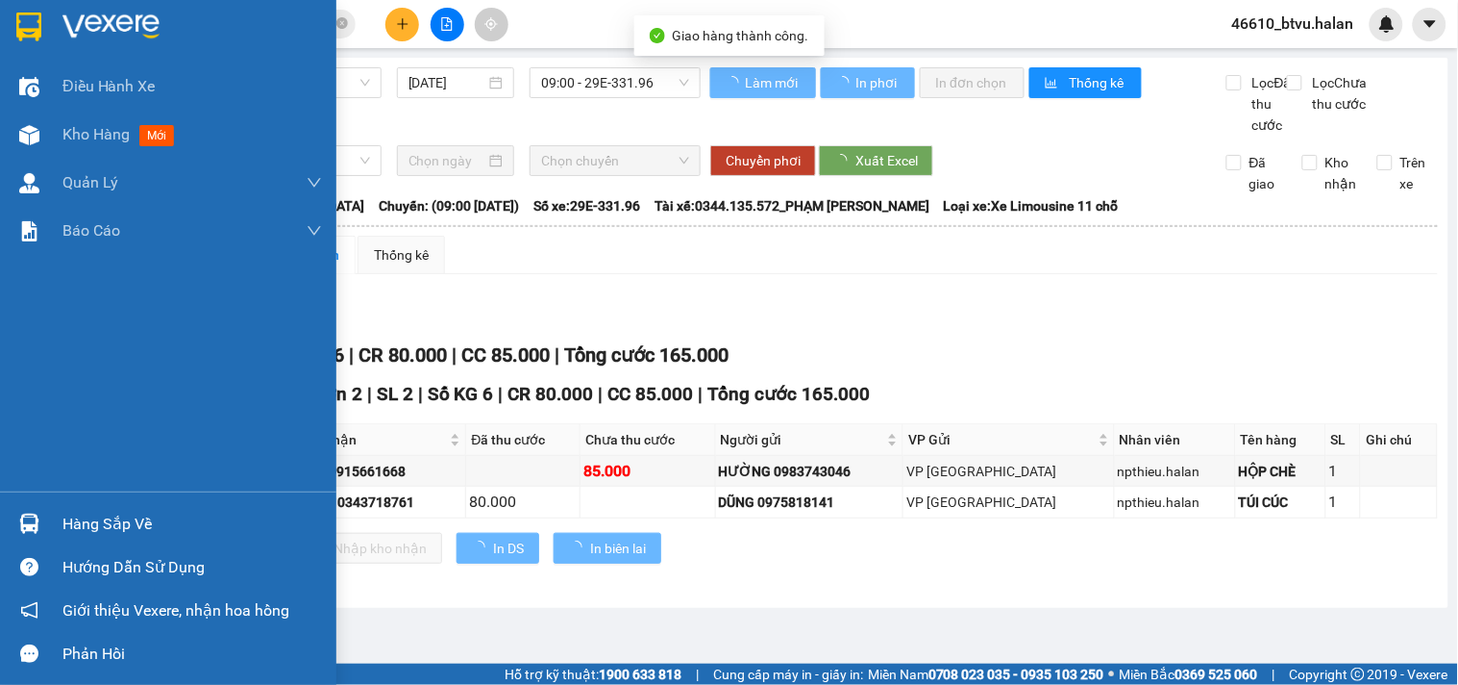
click at [25, 522] on img at bounding box center [29, 523] width 20 height 20
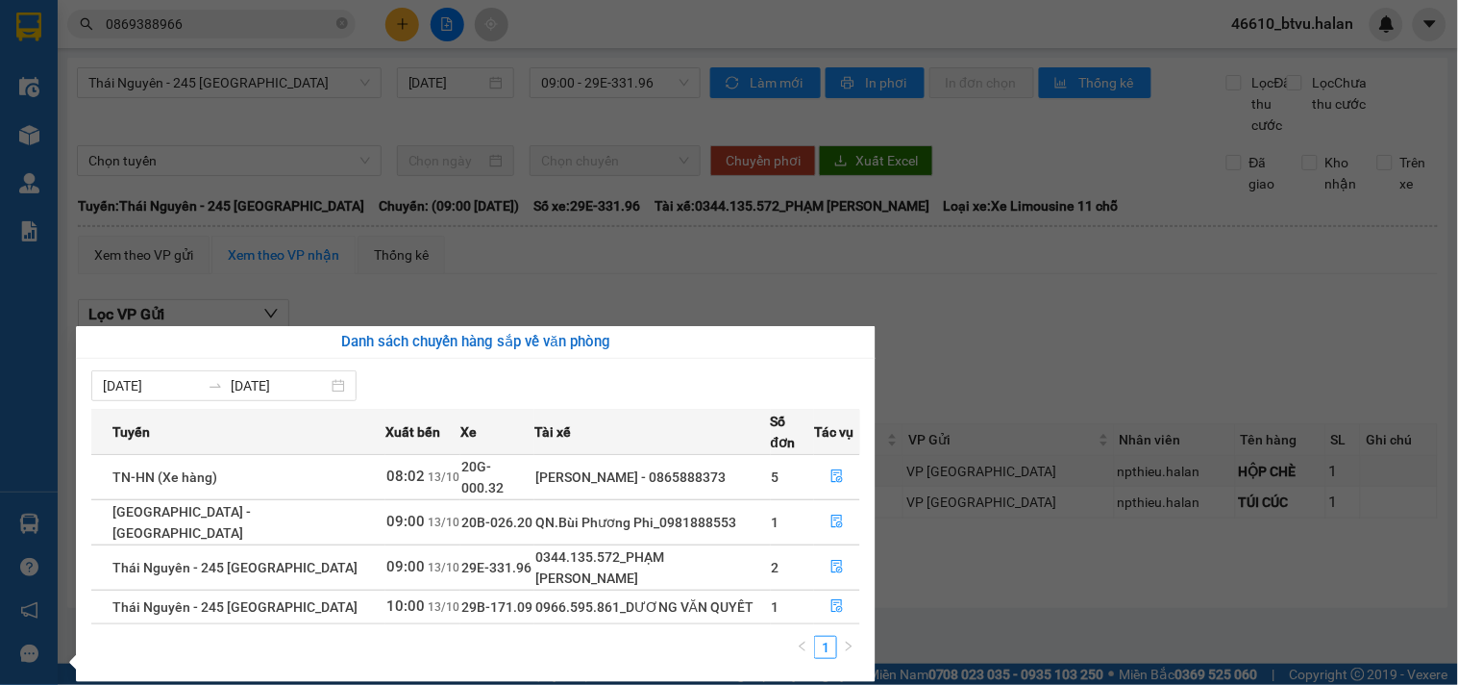
click at [577, 331] on div "Danh sách chuyến hàng sắp về văn phòng" at bounding box center [475, 342] width 769 height 23
click at [0, 136] on div "Điều hành xe Kho hàng mới Quản [PERSON_NAME] lý chuyến Quản lý kiểm kho Báo cáo…" at bounding box center [29, 342] width 58 height 685
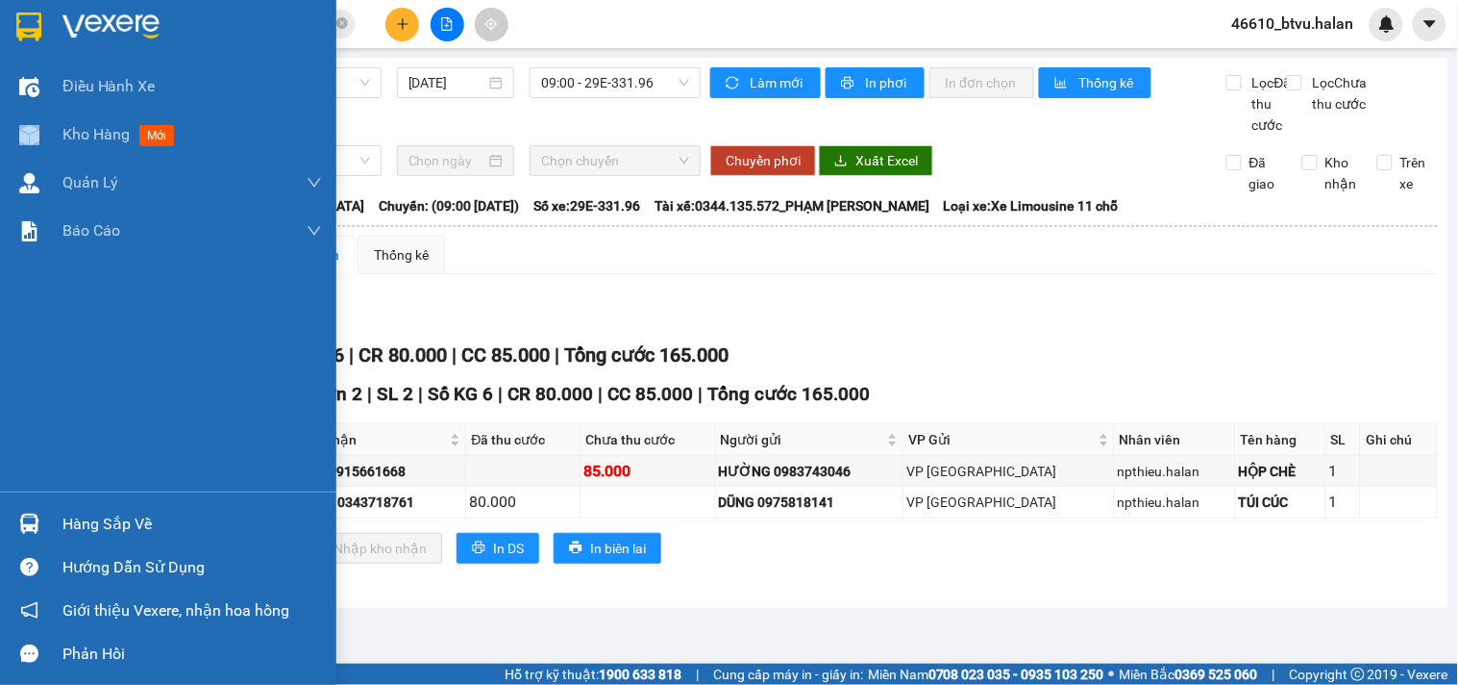
click at [0, 136] on div "Kho hàng mới" at bounding box center [168, 135] width 336 height 48
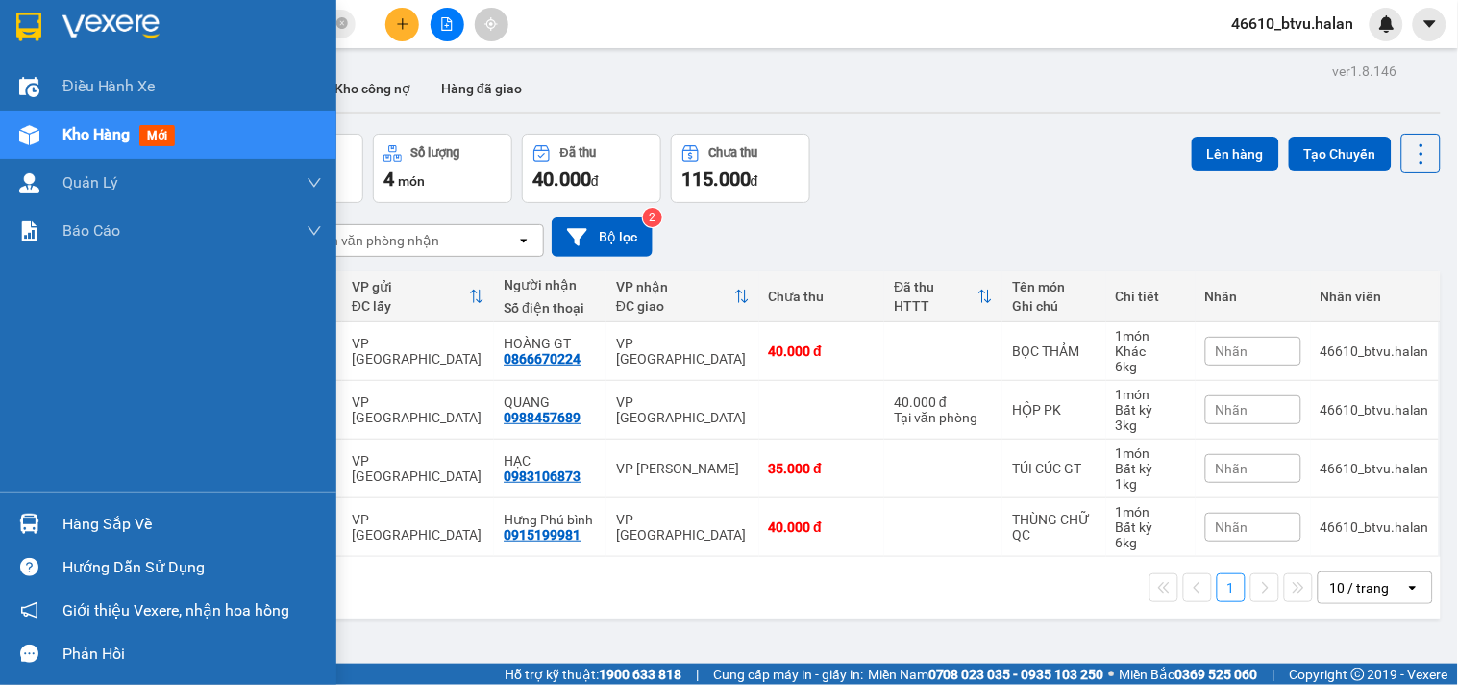
click at [7, 511] on div "Hàng sắp về" at bounding box center [168, 523] width 336 height 43
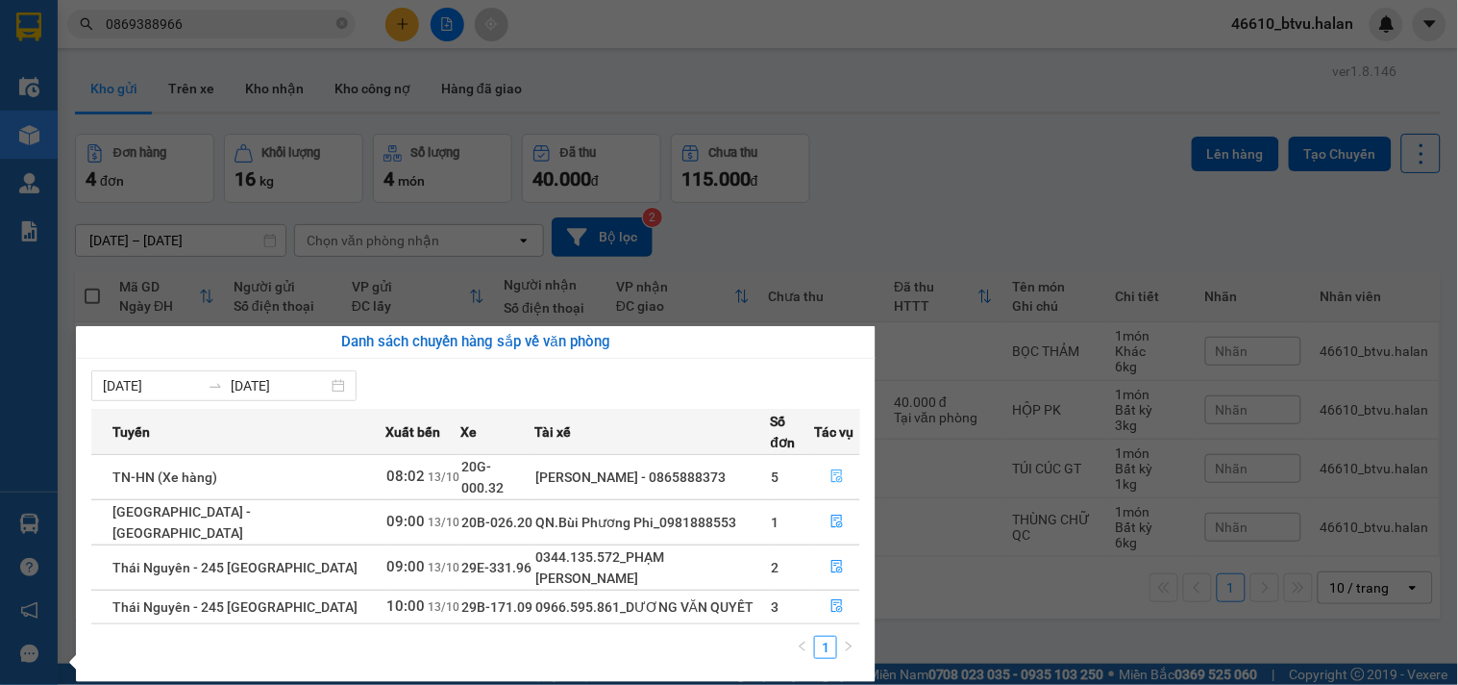
click at [832, 469] on icon "file-done" at bounding box center [838, 475] width 12 height 13
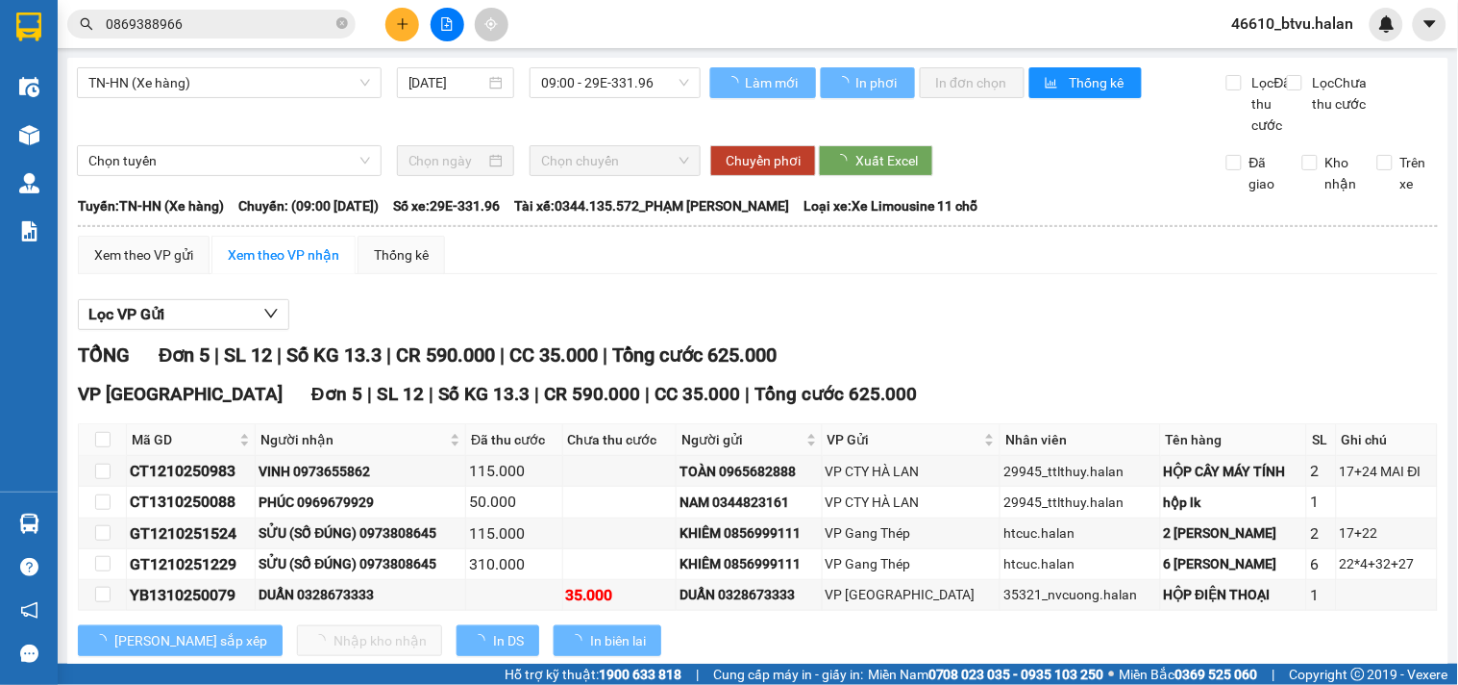
scroll to position [68, 0]
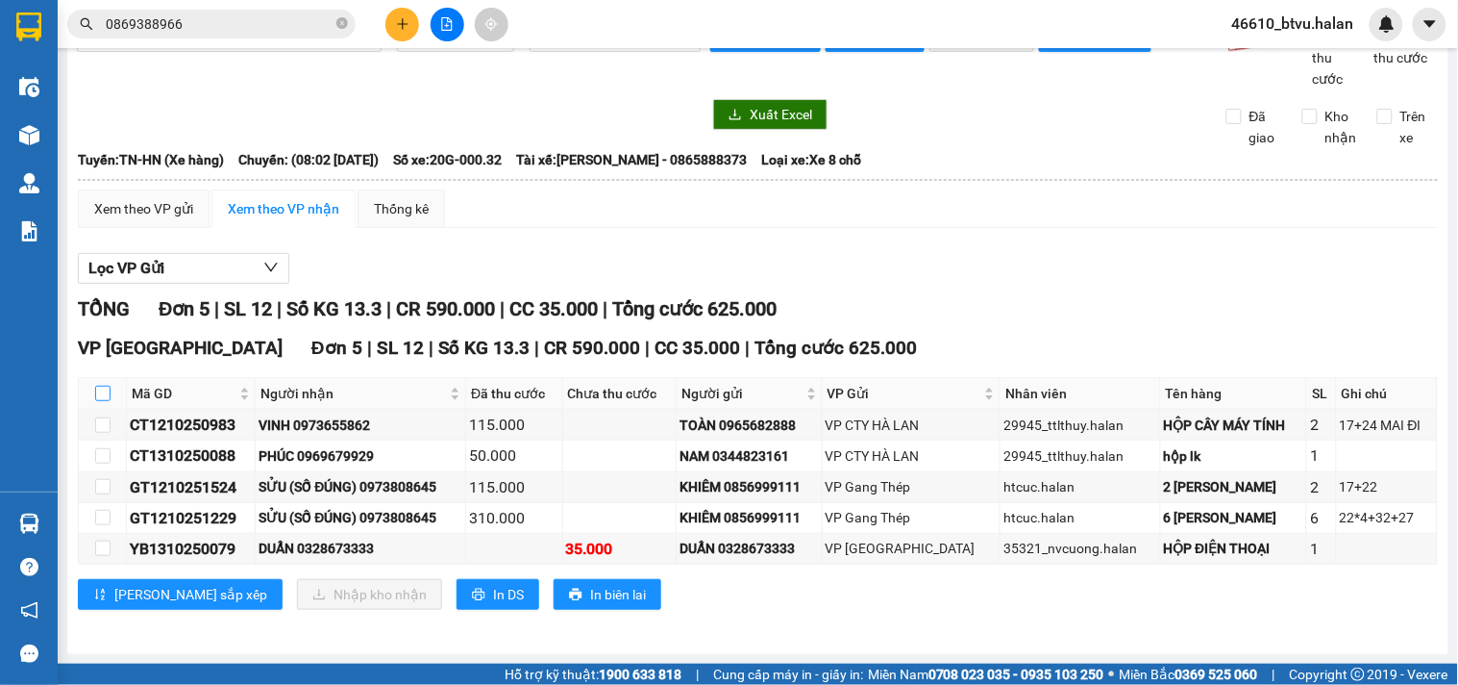
click at [96, 392] on input "checkbox" at bounding box center [102, 393] width 15 height 15
checkbox input "true"
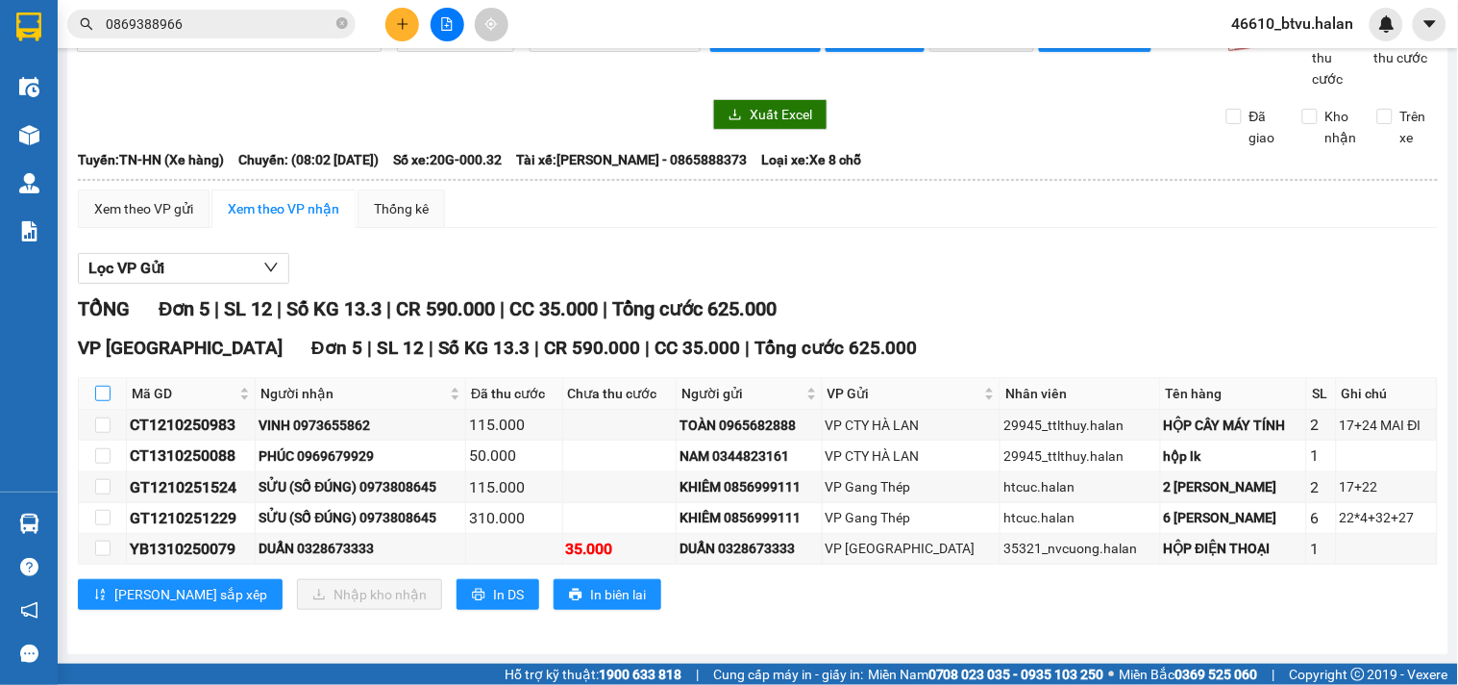
checkbox input "true"
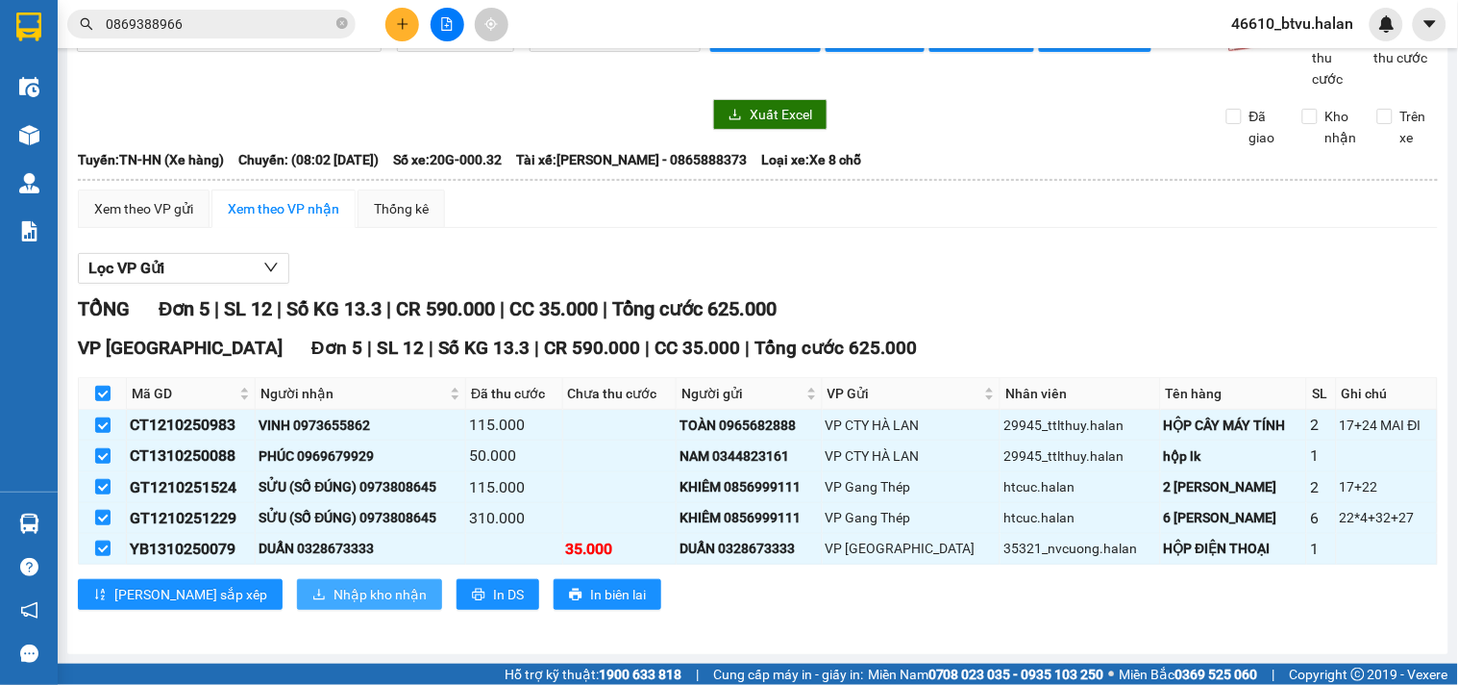
click at [334, 589] on span "Nhập kho nhận" at bounding box center [380, 594] width 93 height 21
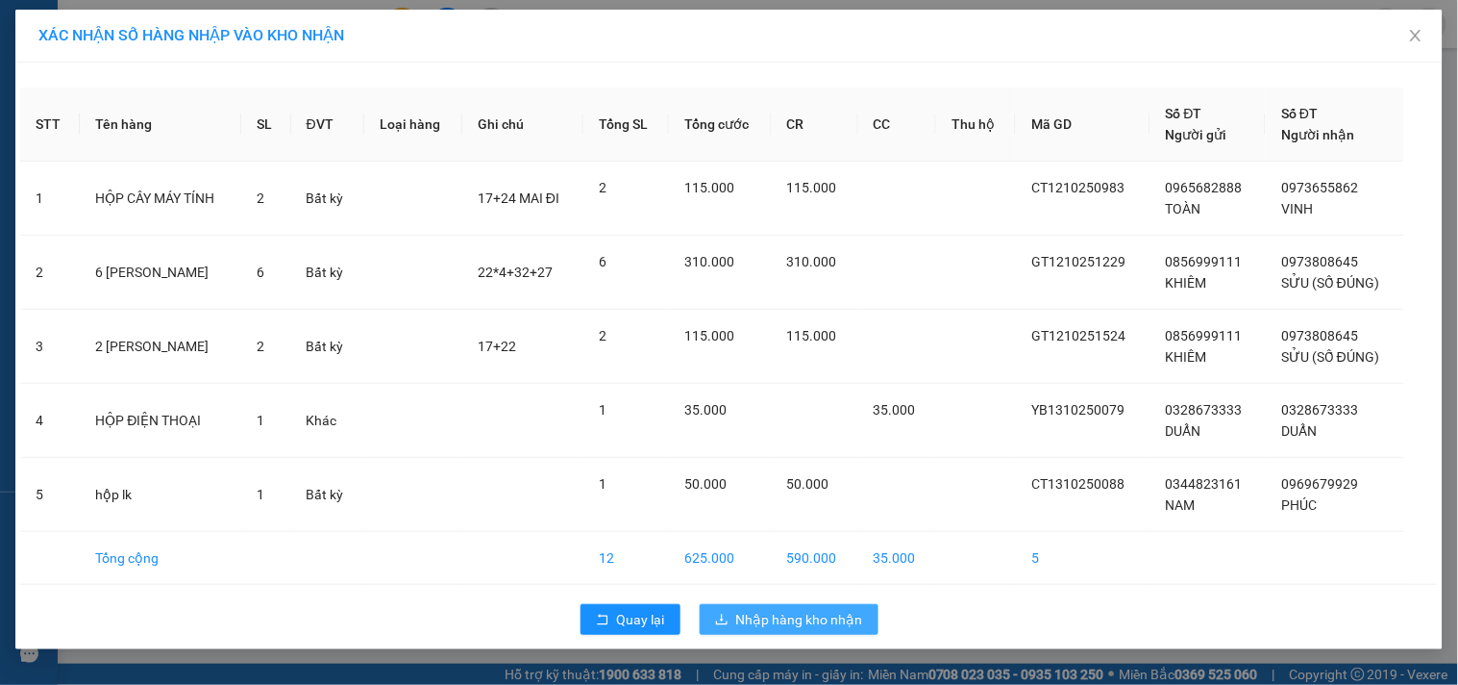
click at [800, 615] on span "Nhập hàng kho nhận" at bounding box center [799, 619] width 127 height 21
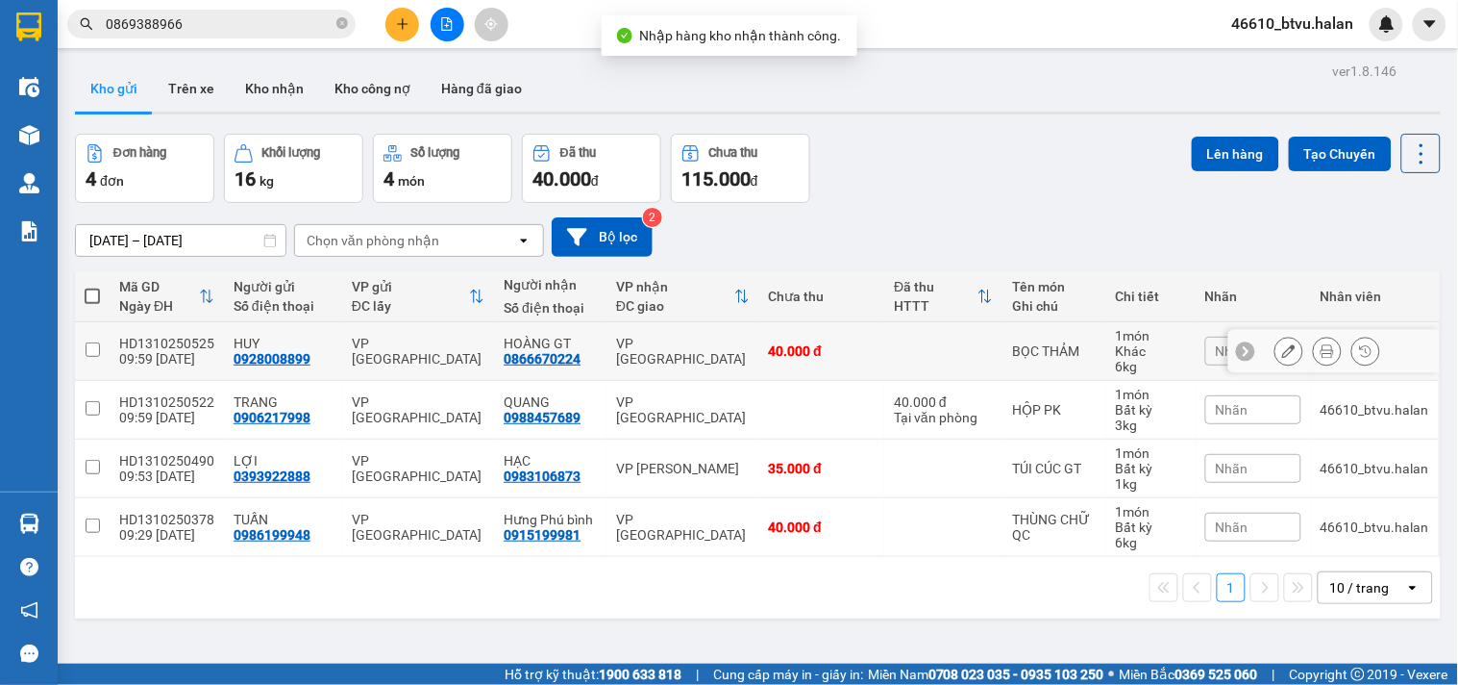
click at [850, 360] on td "40.000 đ" at bounding box center [823, 351] width 126 height 59
checkbox input "true"
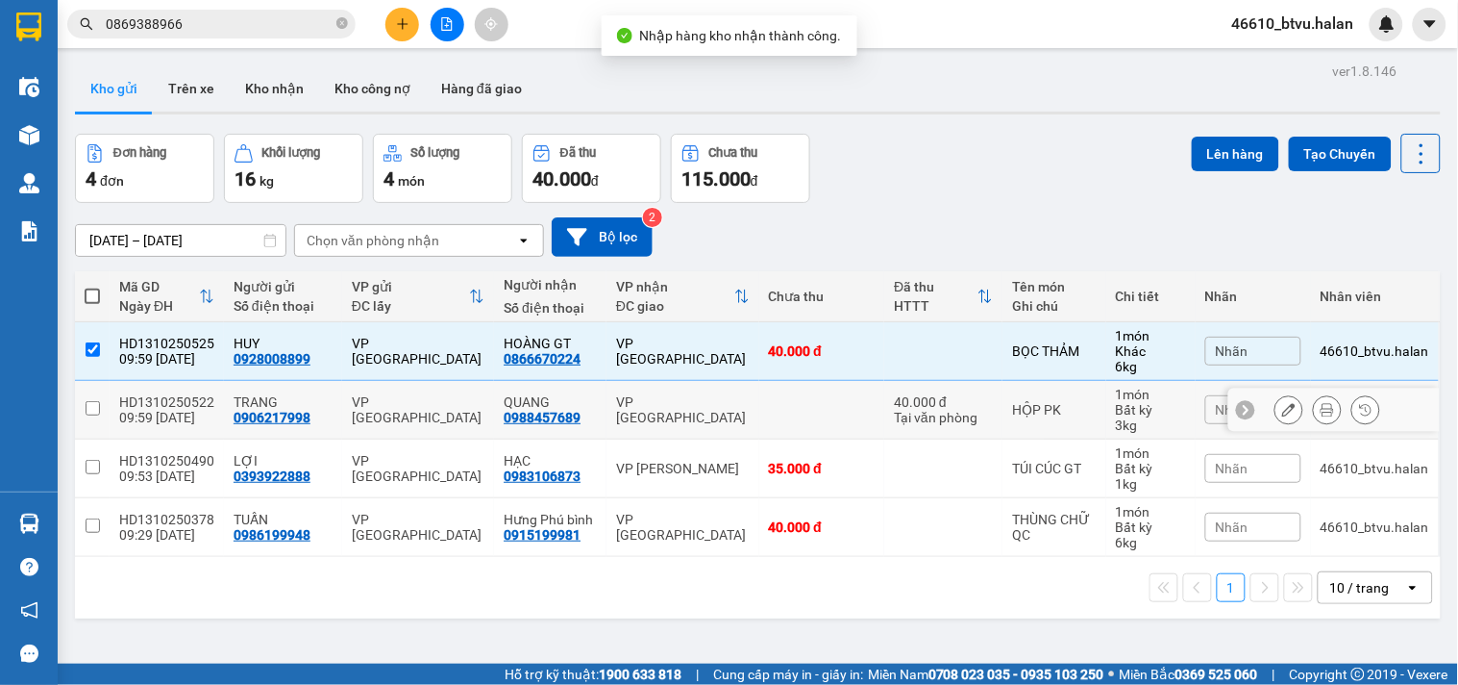
click at [862, 417] on td at bounding box center [823, 410] width 126 height 59
checkbox input "true"
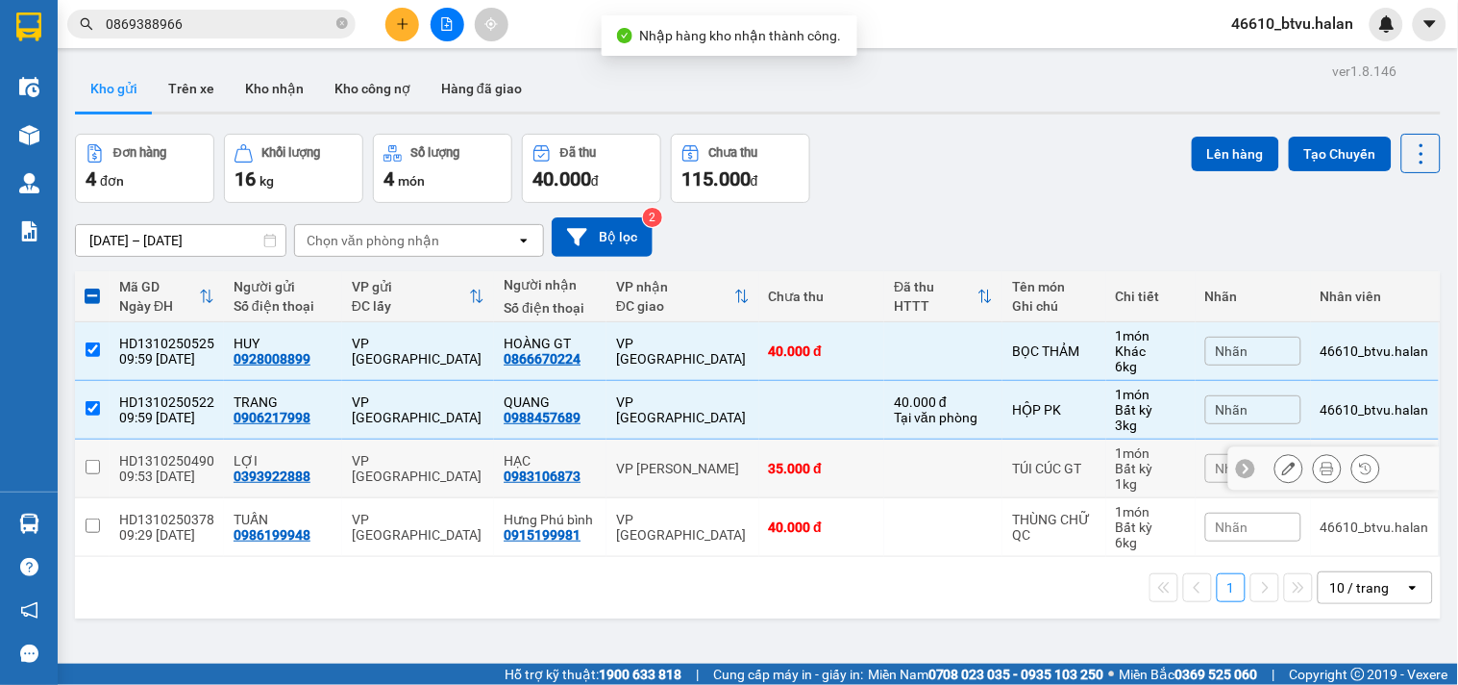
click at [884, 469] on td at bounding box center [943, 468] width 118 height 59
checkbox input "true"
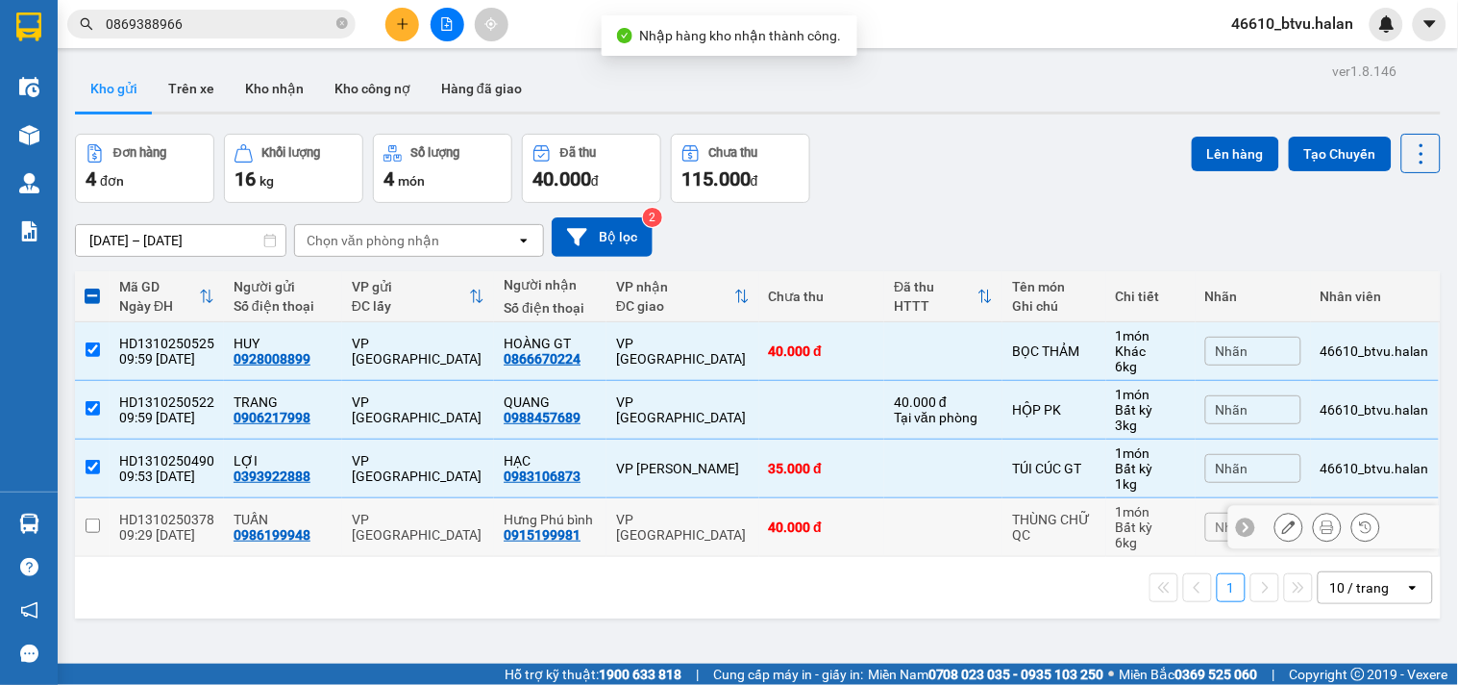
click at [885, 532] on td at bounding box center [943, 527] width 118 height 59
checkbox input "true"
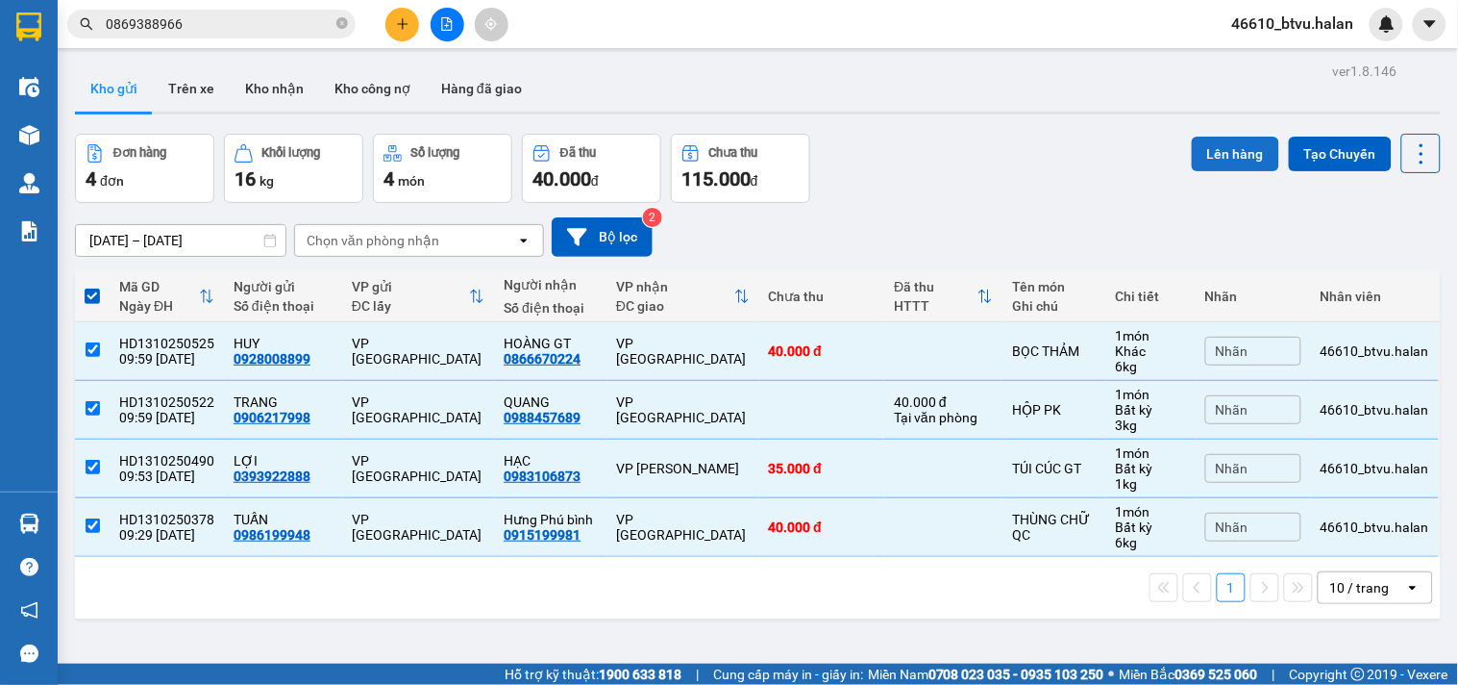
click at [1234, 158] on button "Lên hàng" at bounding box center [1235, 154] width 87 height 35
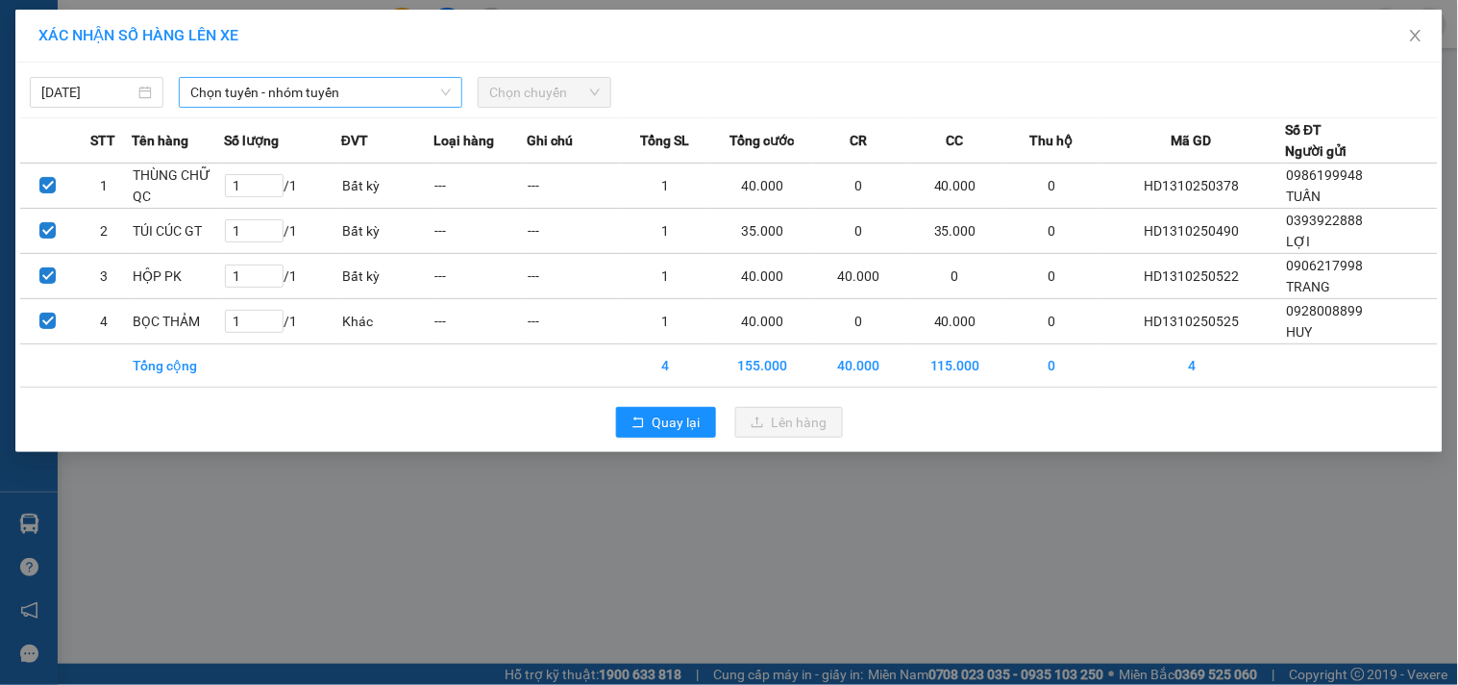
click at [388, 94] on span "Chọn tuyến - nhóm tuyến" at bounding box center [320, 92] width 261 height 29
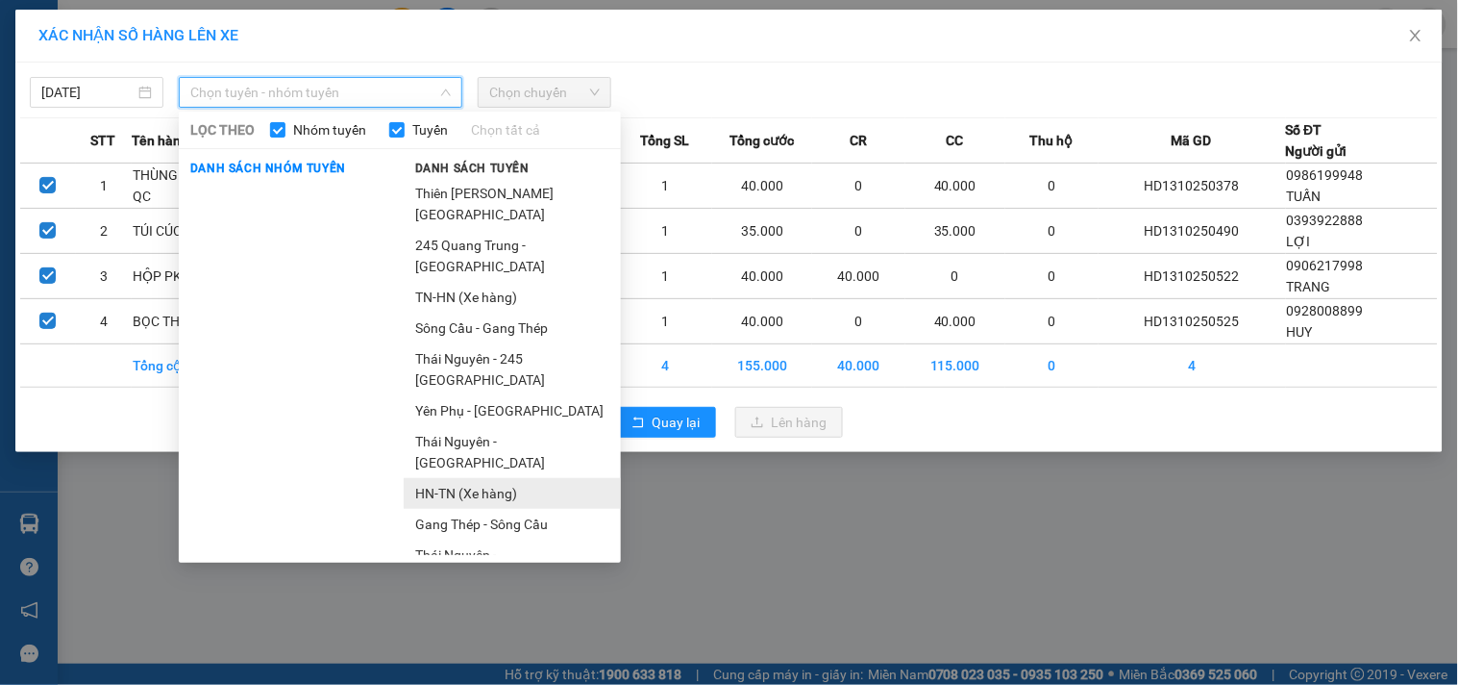
click at [483, 478] on li "HN-TN (Xe hàng)" at bounding box center [512, 493] width 217 height 31
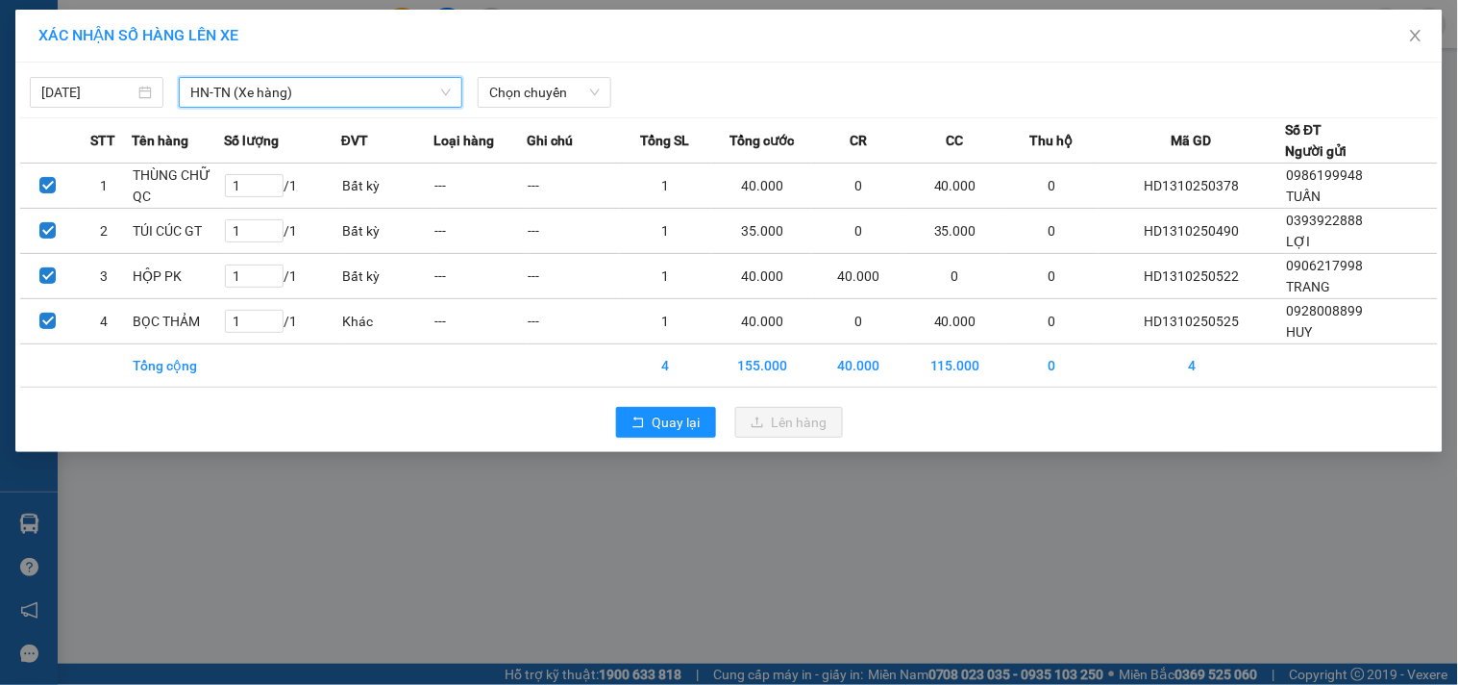
click at [575, 71] on div "[DATE] HN-[GEOGRAPHIC_DATA] (Xe hàng) HN-[GEOGRAPHIC_DATA] (Xe hàng) LỌC THEO N…" at bounding box center [729, 87] width 1418 height 40
click at [568, 78] on span "Chọn chuyến" at bounding box center [544, 92] width 111 height 29
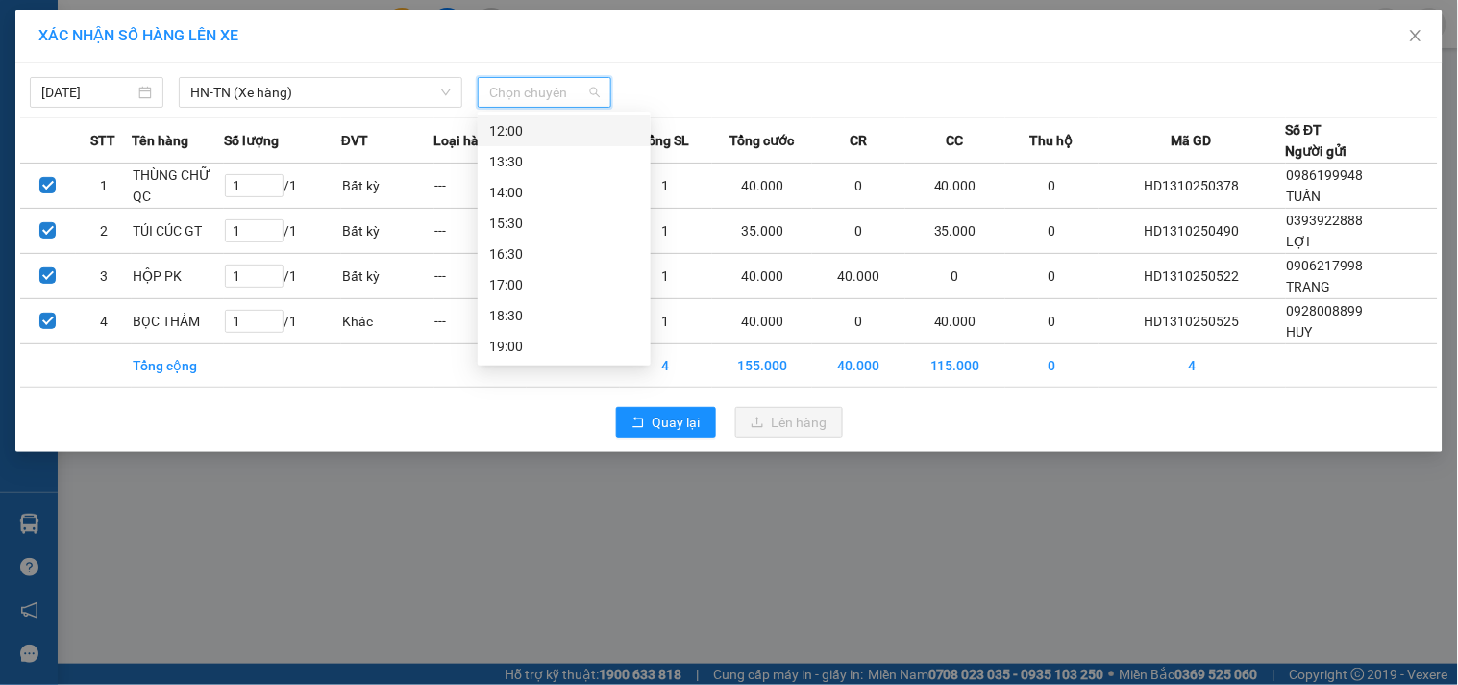
scroll to position [63, 0]
click at [613, 248] on div "10:30" at bounding box center [564, 251] width 150 height 21
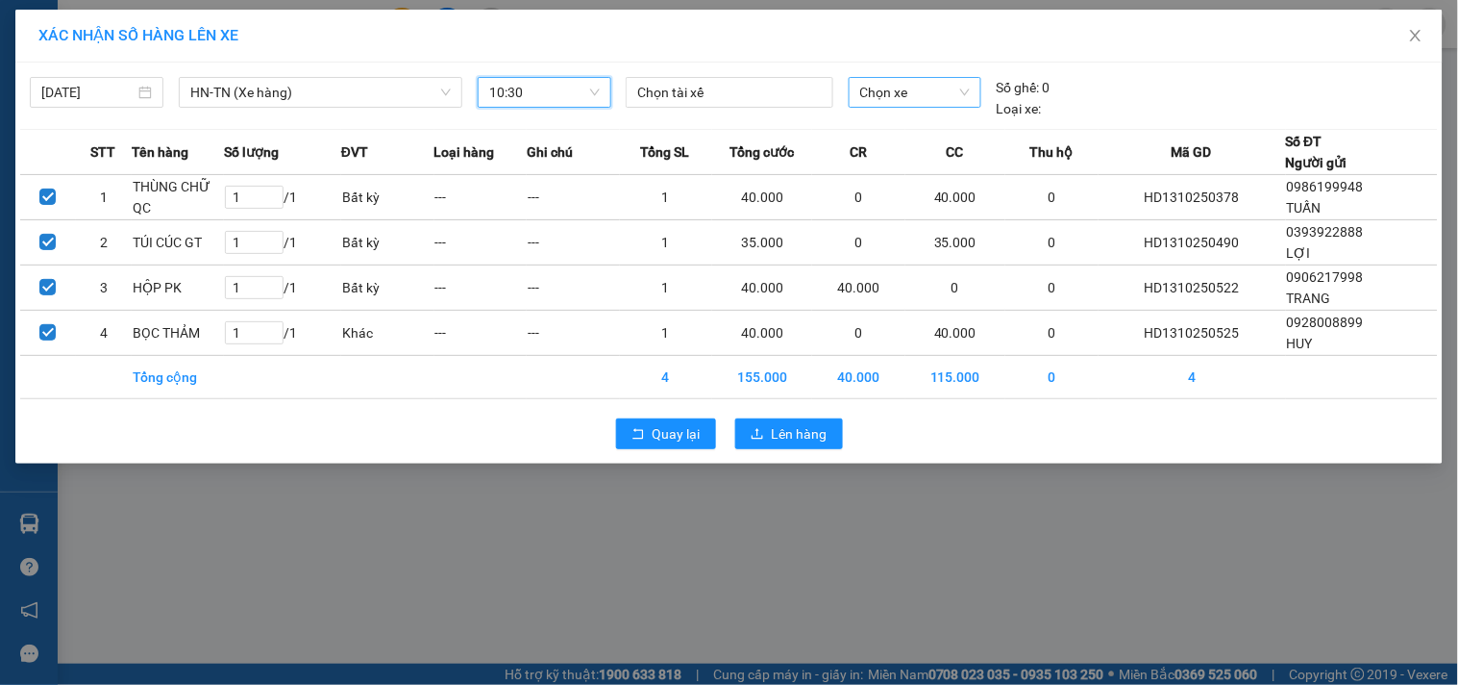
click at [882, 88] on span "Chọn xe" at bounding box center [915, 92] width 110 height 29
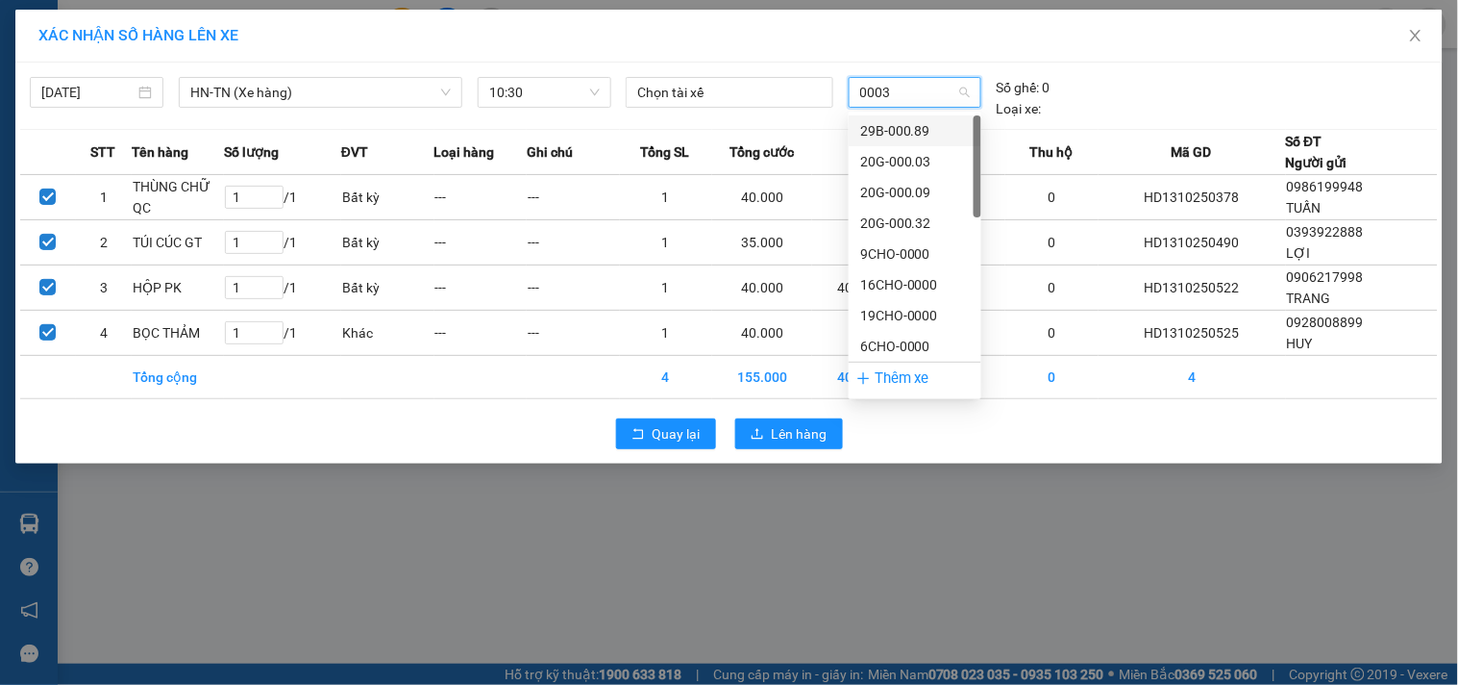
type input "00032"
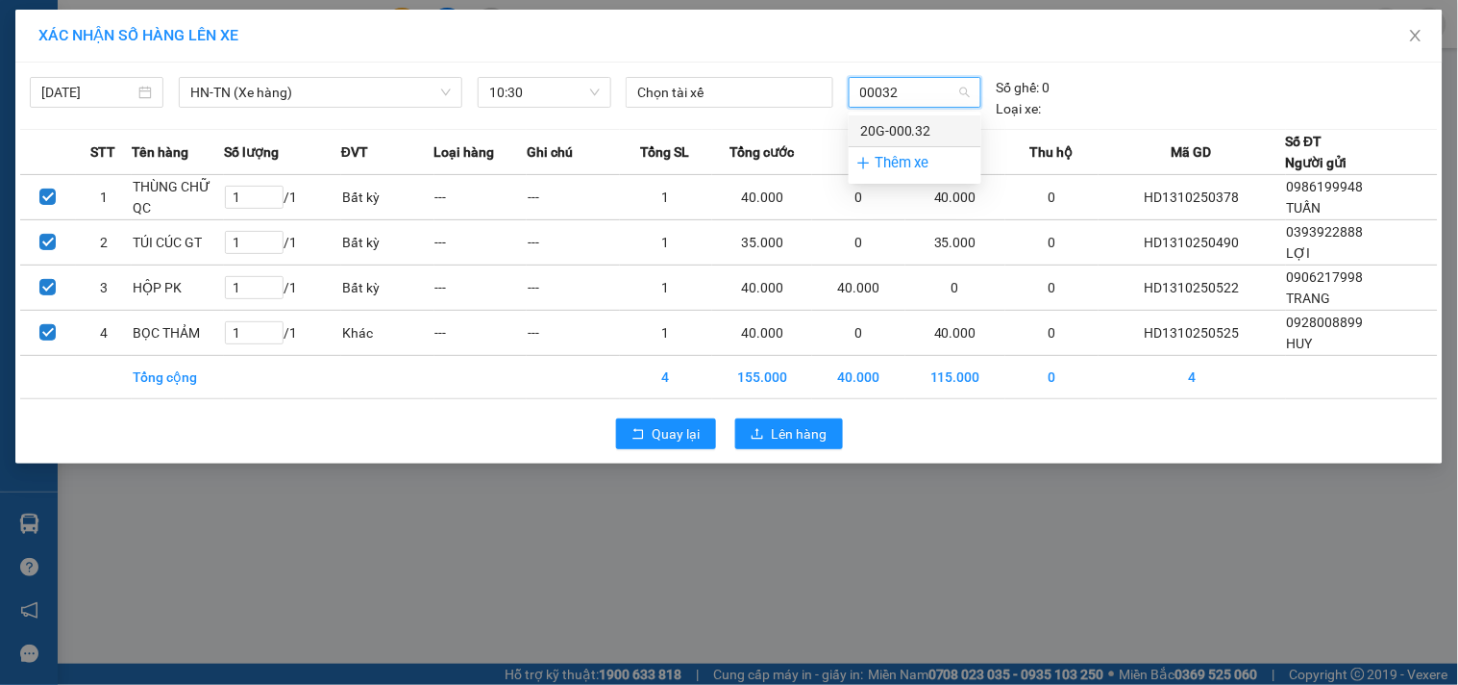
click at [914, 136] on div "20G-000.32" at bounding box center [915, 130] width 110 height 21
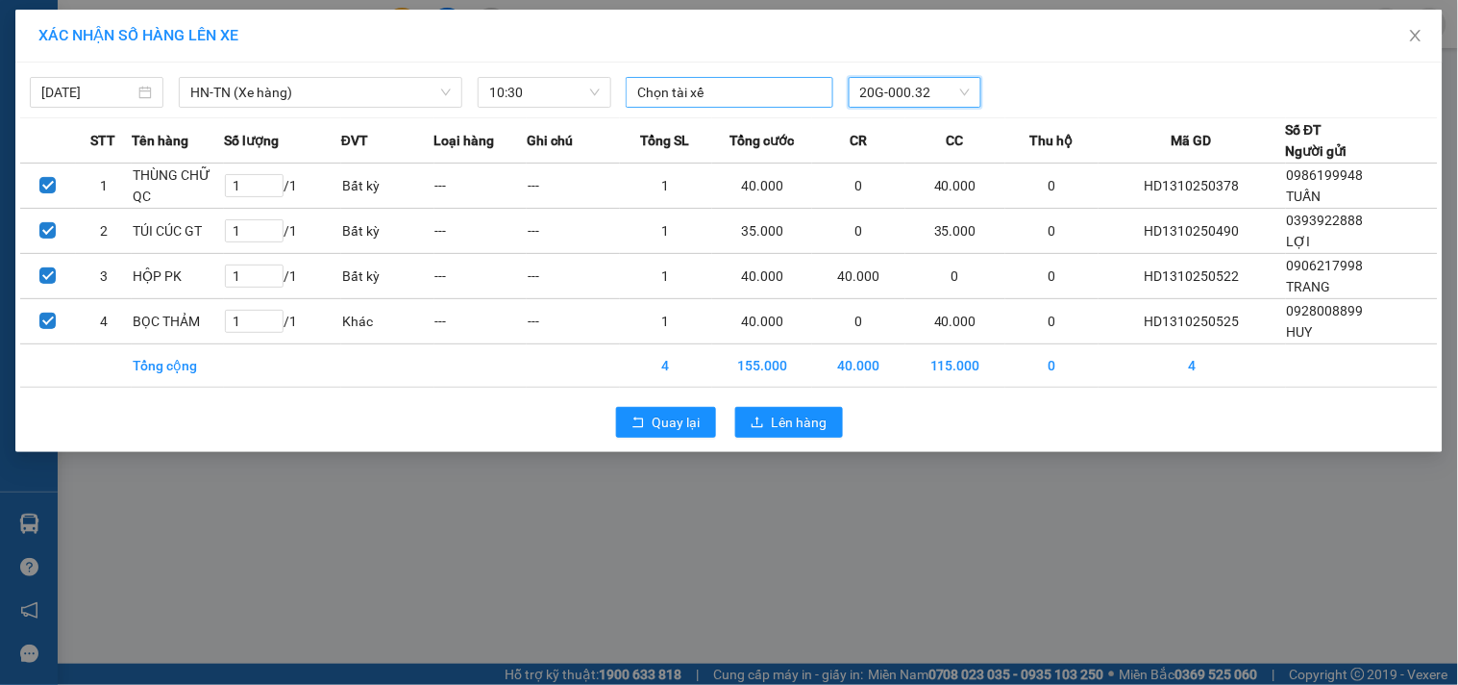
click at [703, 97] on div at bounding box center [729, 92] width 197 height 23
type input "D"
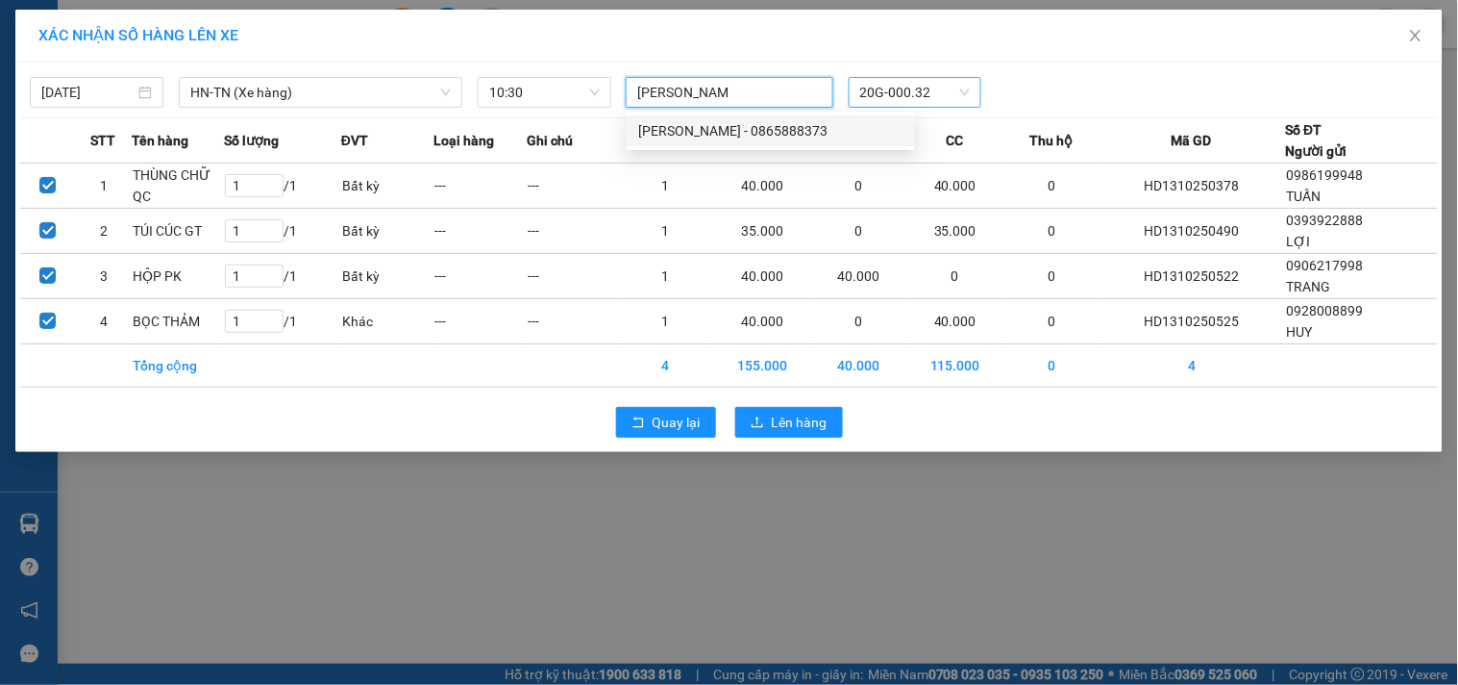
type input "[PERSON_NAME]"
click at [693, 127] on div "[PERSON_NAME] - 0865888373" at bounding box center [770, 130] width 265 height 21
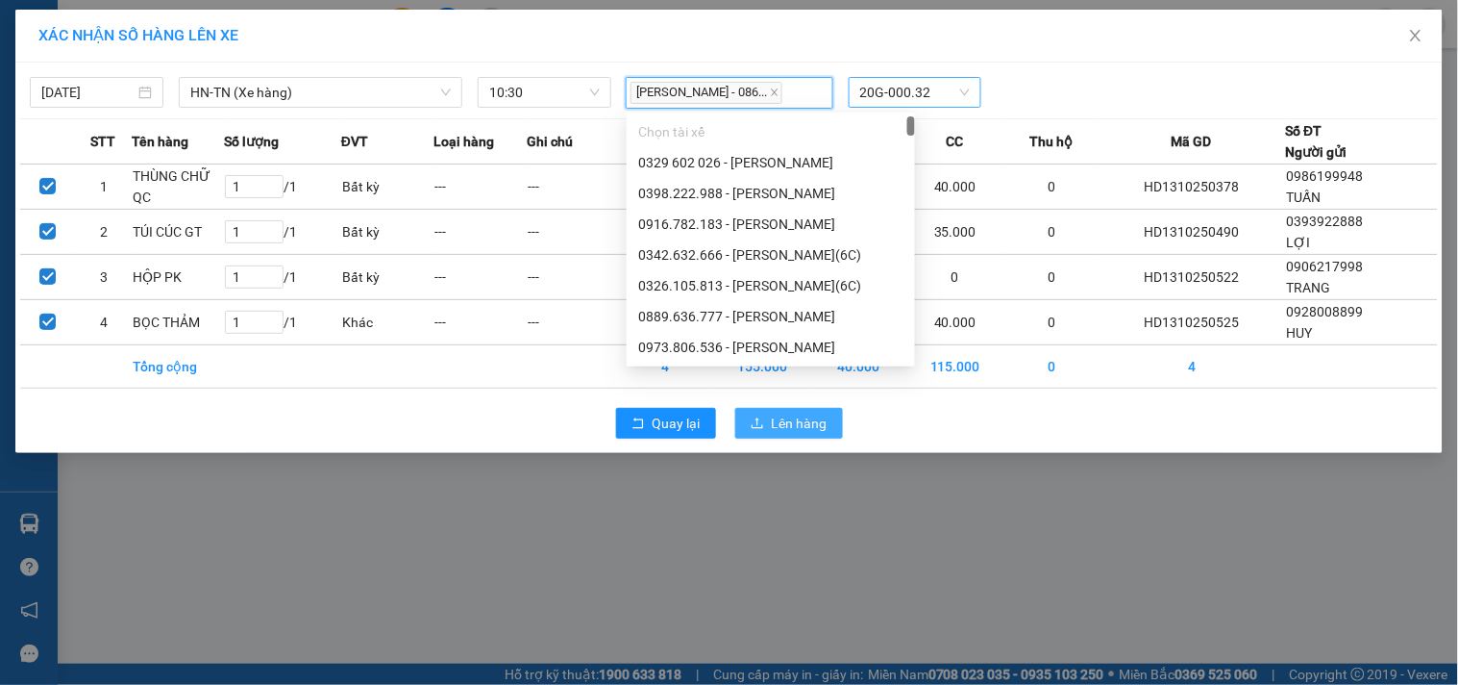
click at [782, 433] on span "Lên hàng" at bounding box center [800, 422] width 56 height 21
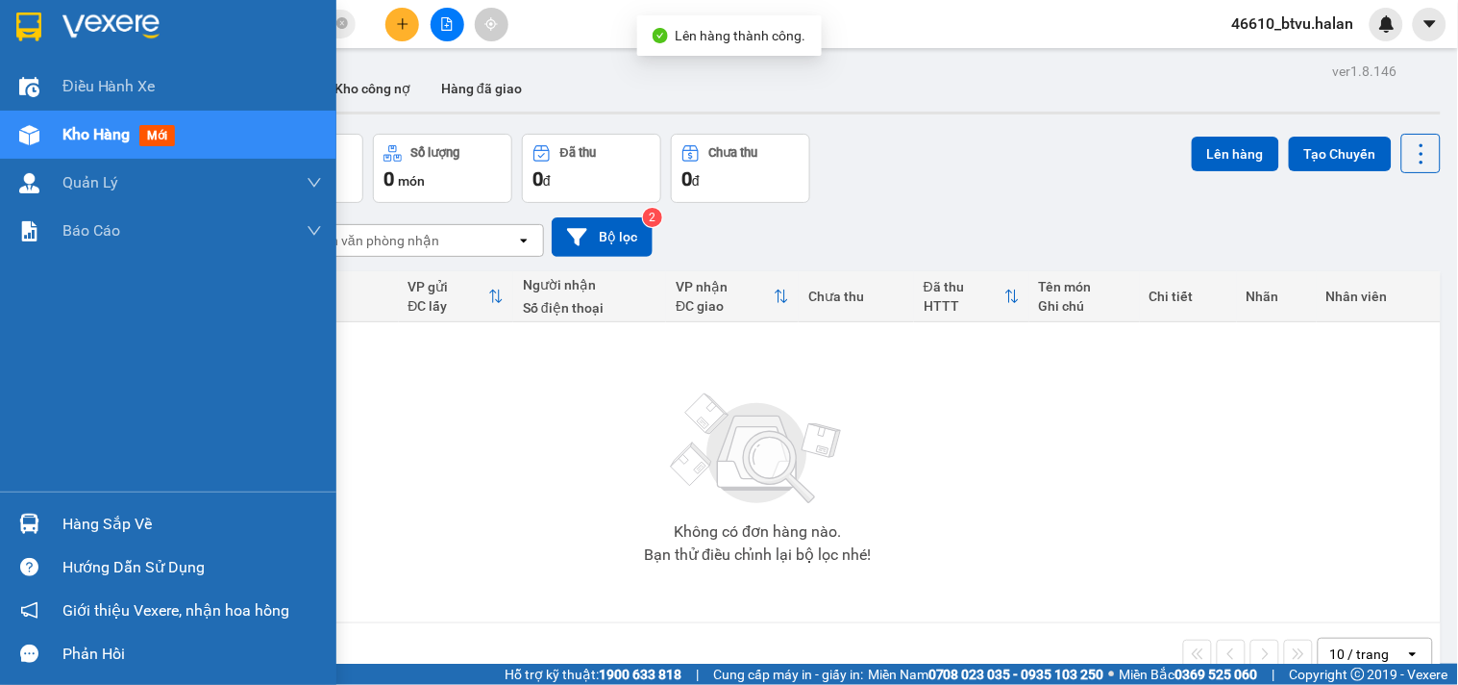
click at [44, 524] on div at bounding box center [29, 524] width 34 height 34
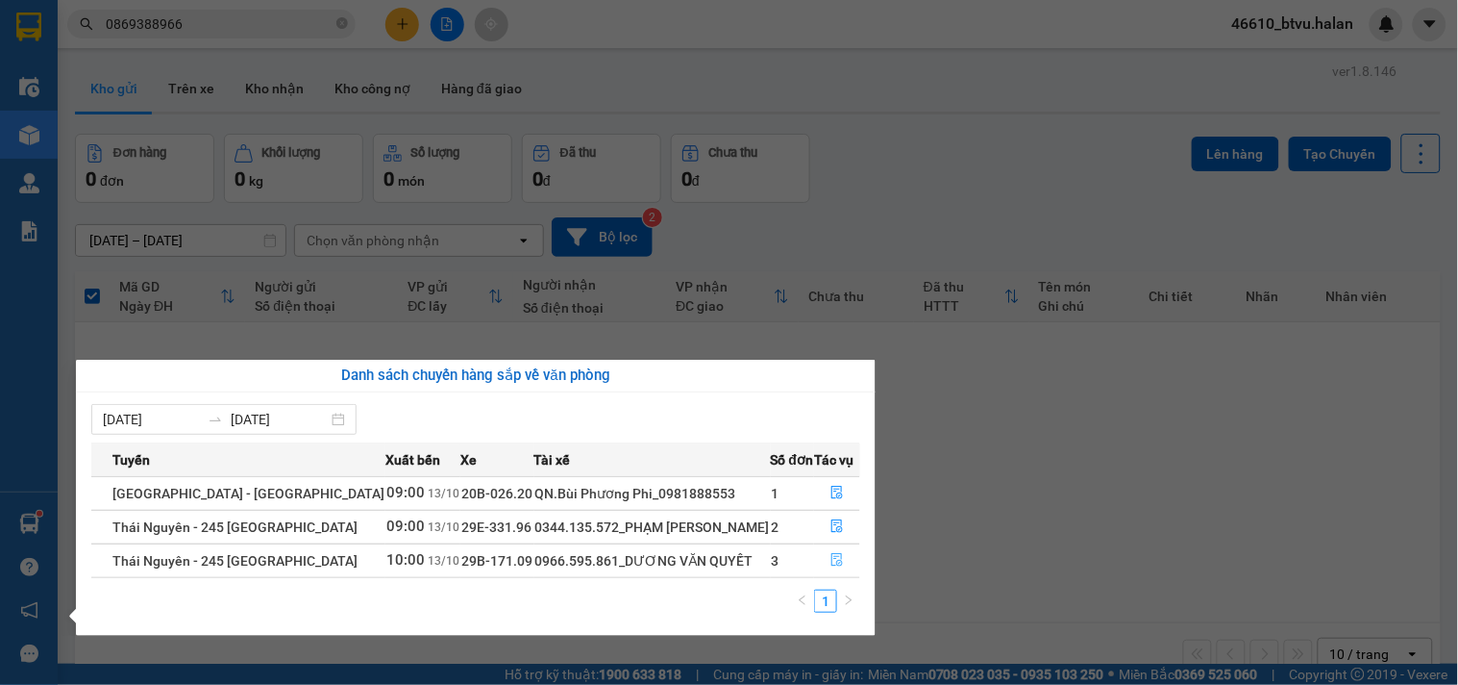
click at [820, 555] on button "button" at bounding box center [837, 560] width 44 height 31
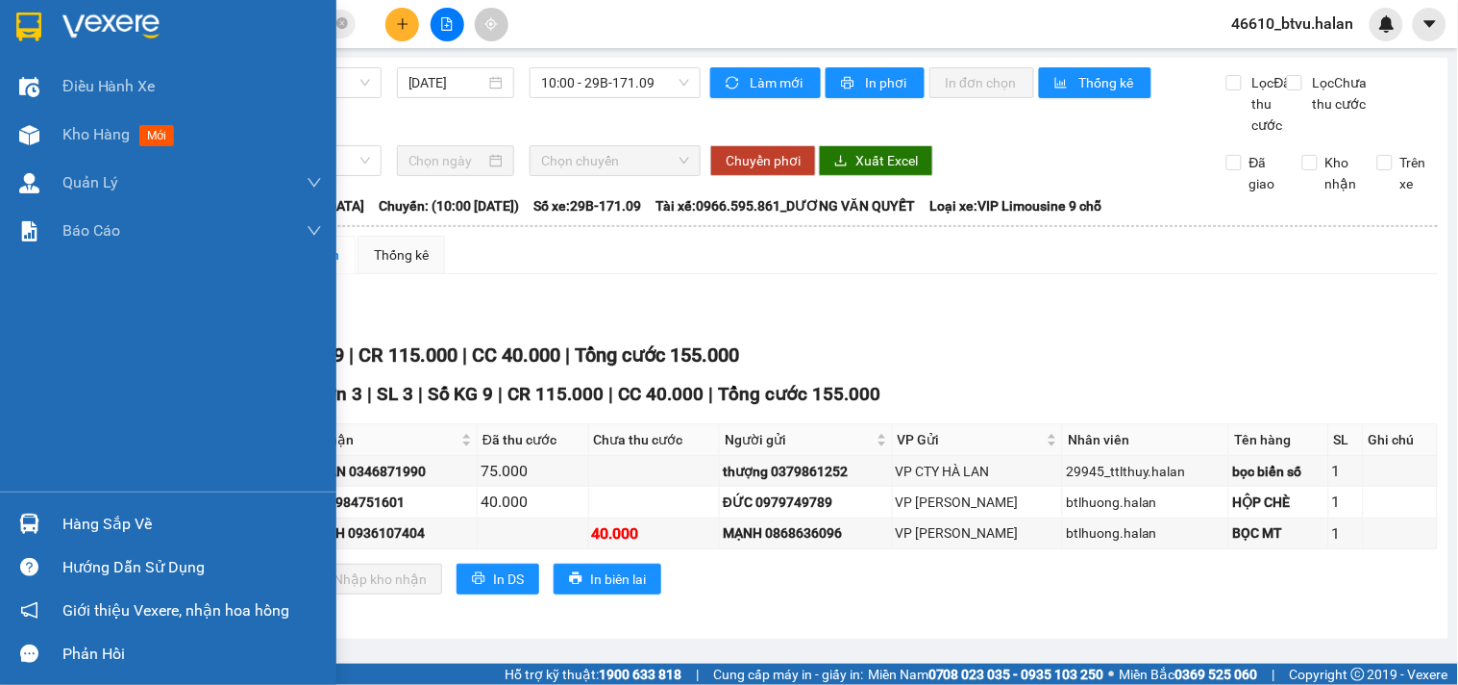
click at [3, 526] on div "Hàng sắp về" at bounding box center [168, 523] width 336 height 43
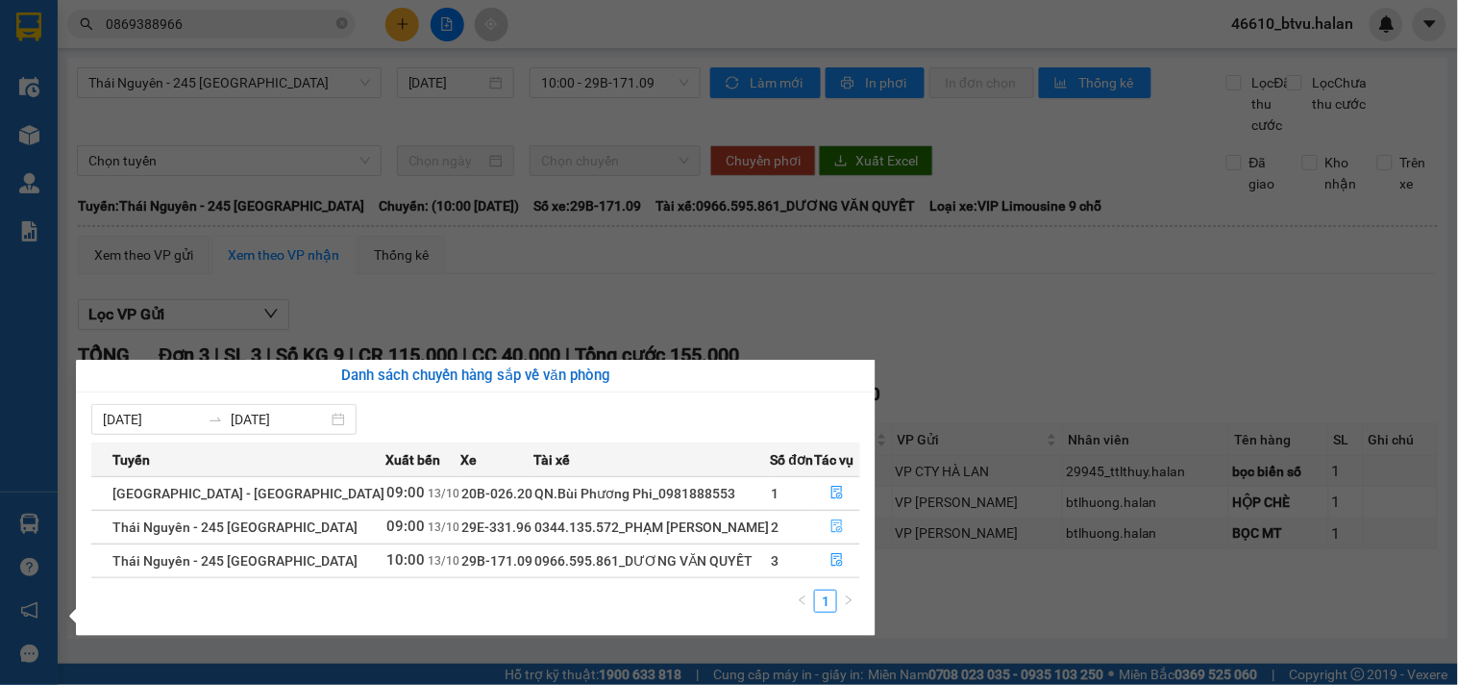
click at [836, 530] on icon "file-done" at bounding box center [837, 525] width 13 height 13
click at [1140, 467] on section "Kết quả tìm kiếm ( 3 ) Bộ lọc Mã ĐH Trạng thái Món hàng Thu hộ Tổng cước Chưa c…" at bounding box center [729, 342] width 1458 height 685
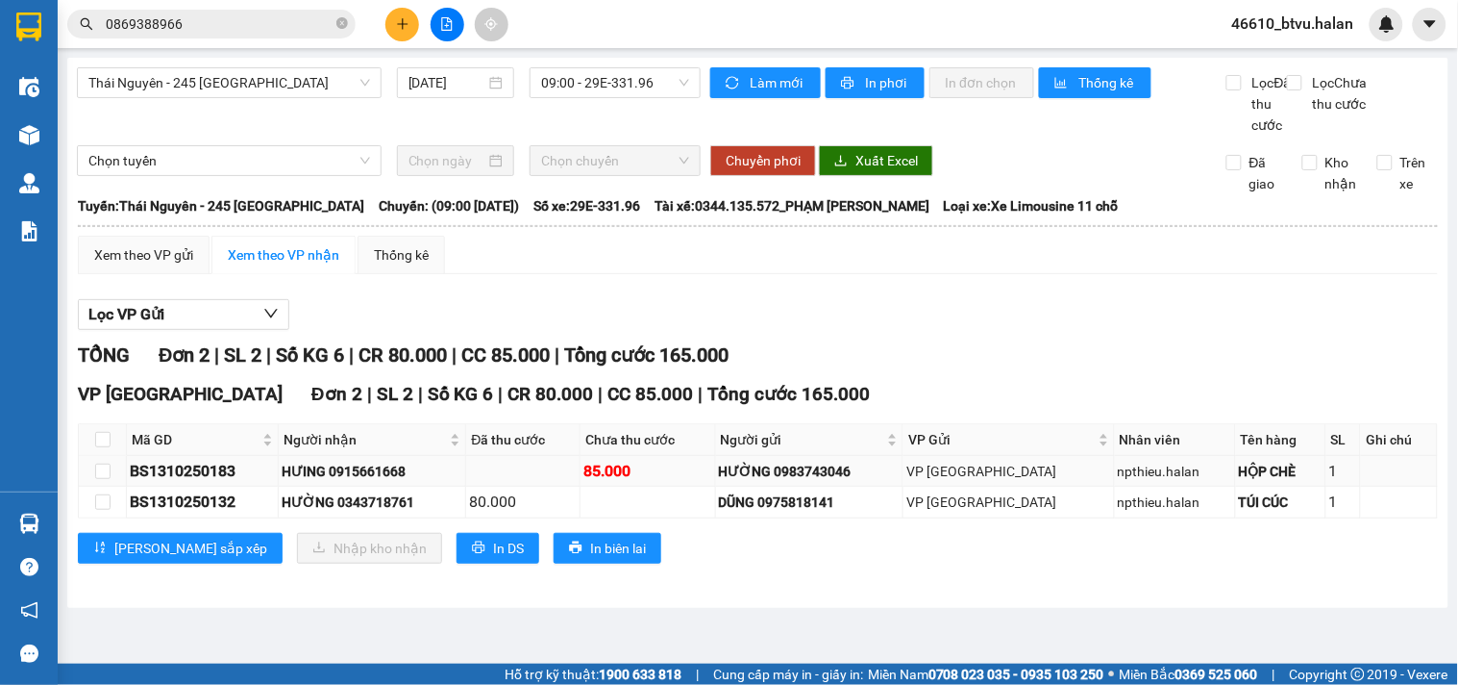
click at [224, 483] on div "BS1310250183" at bounding box center [202, 471] width 145 height 24
copy div "BS1310250183"
click at [221, 11] on span "0869388966" at bounding box center [211, 24] width 288 height 29
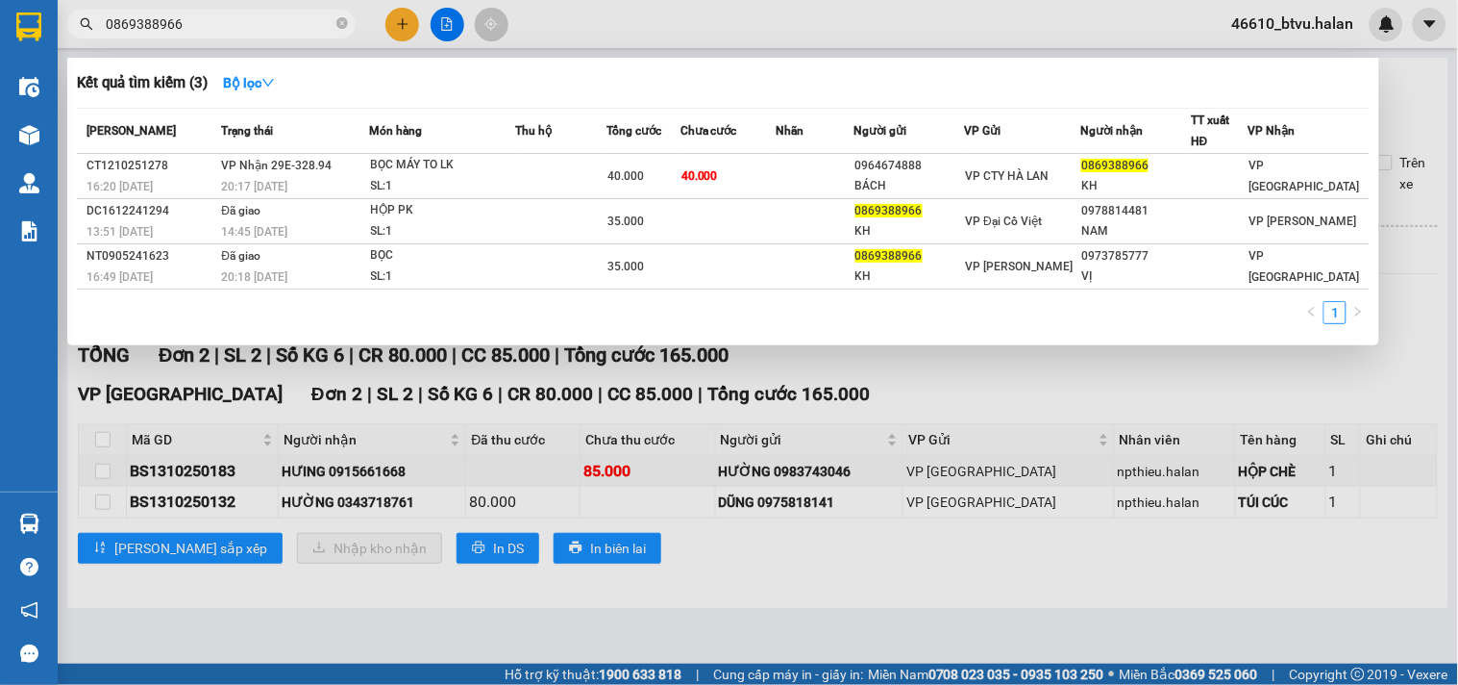
click at [217, 16] on input "0869388966" at bounding box center [219, 23] width 227 height 21
paste input "BS1310250183"
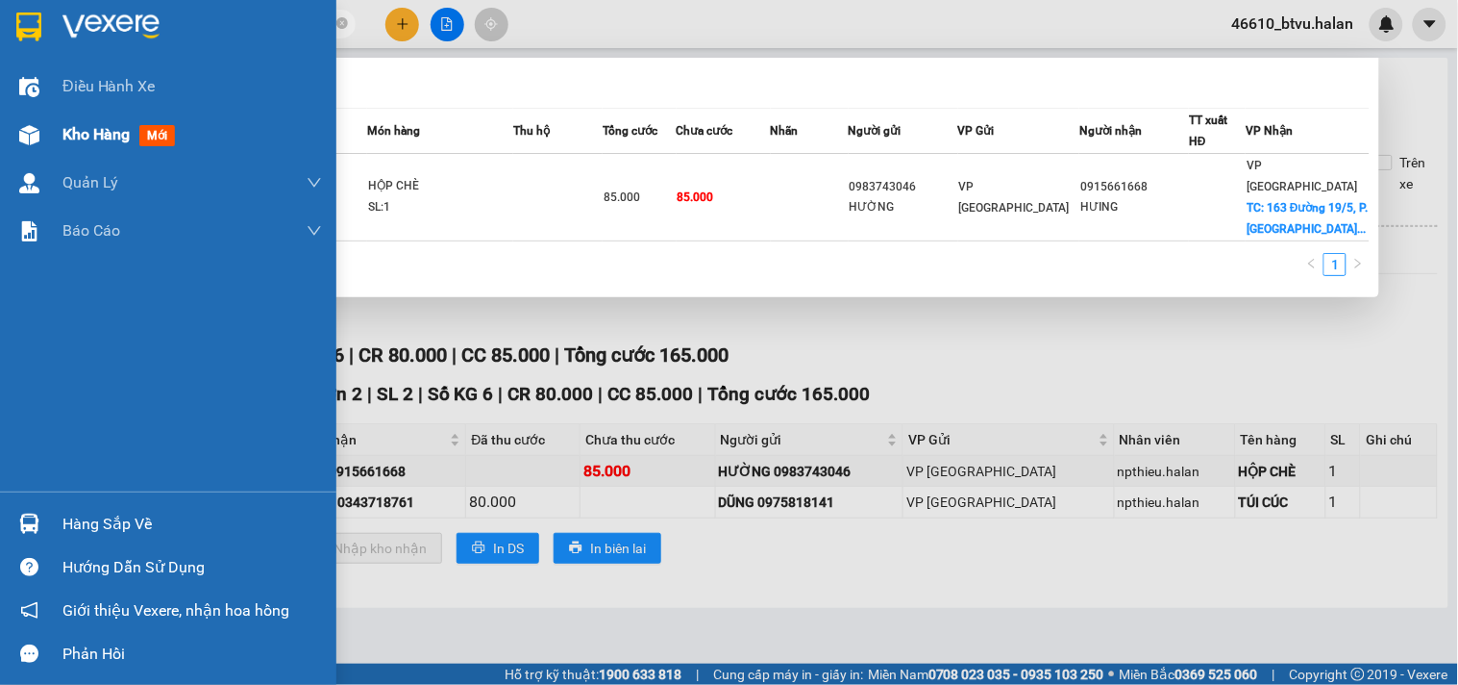
type input "BS1310250183"
click at [39, 127] on div at bounding box center [29, 135] width 34 height 34
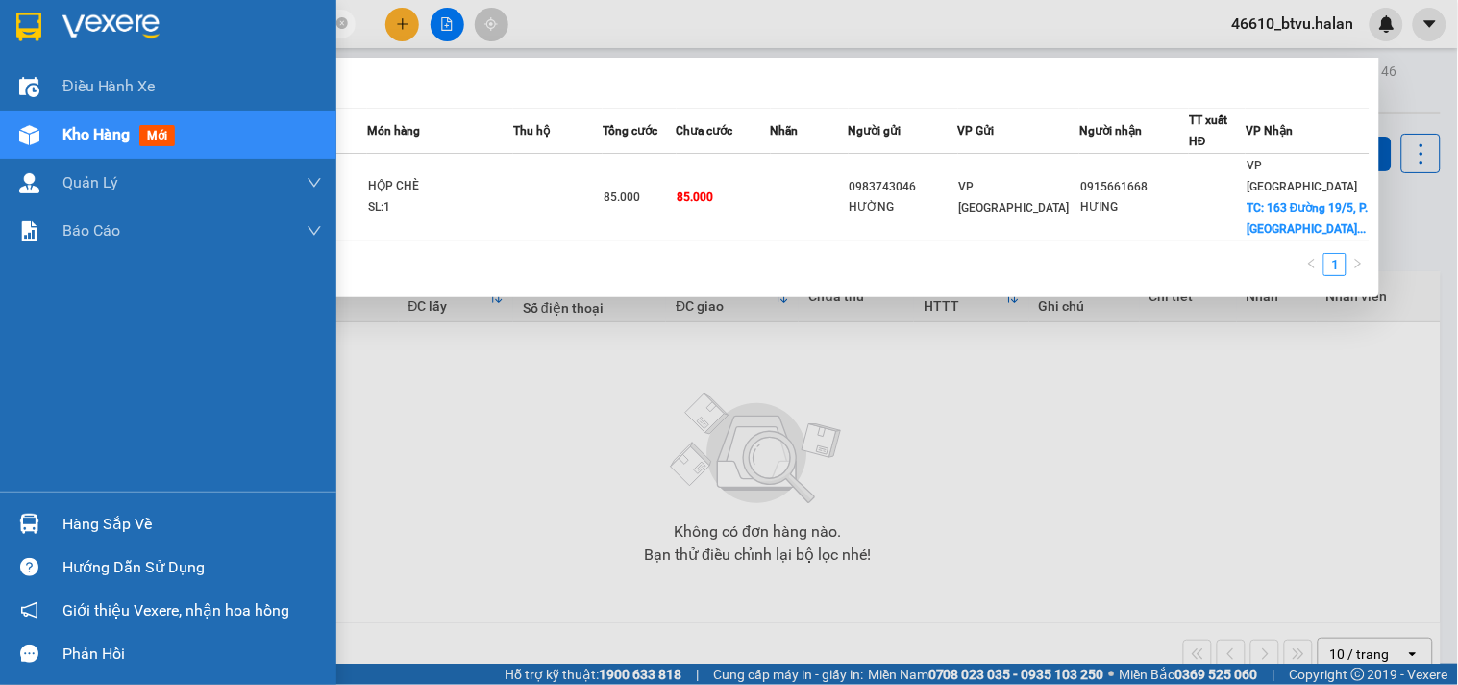
click at [208, 539] on div "Hàng sắp về" at bounding box center [168, 523] width 336 height 43
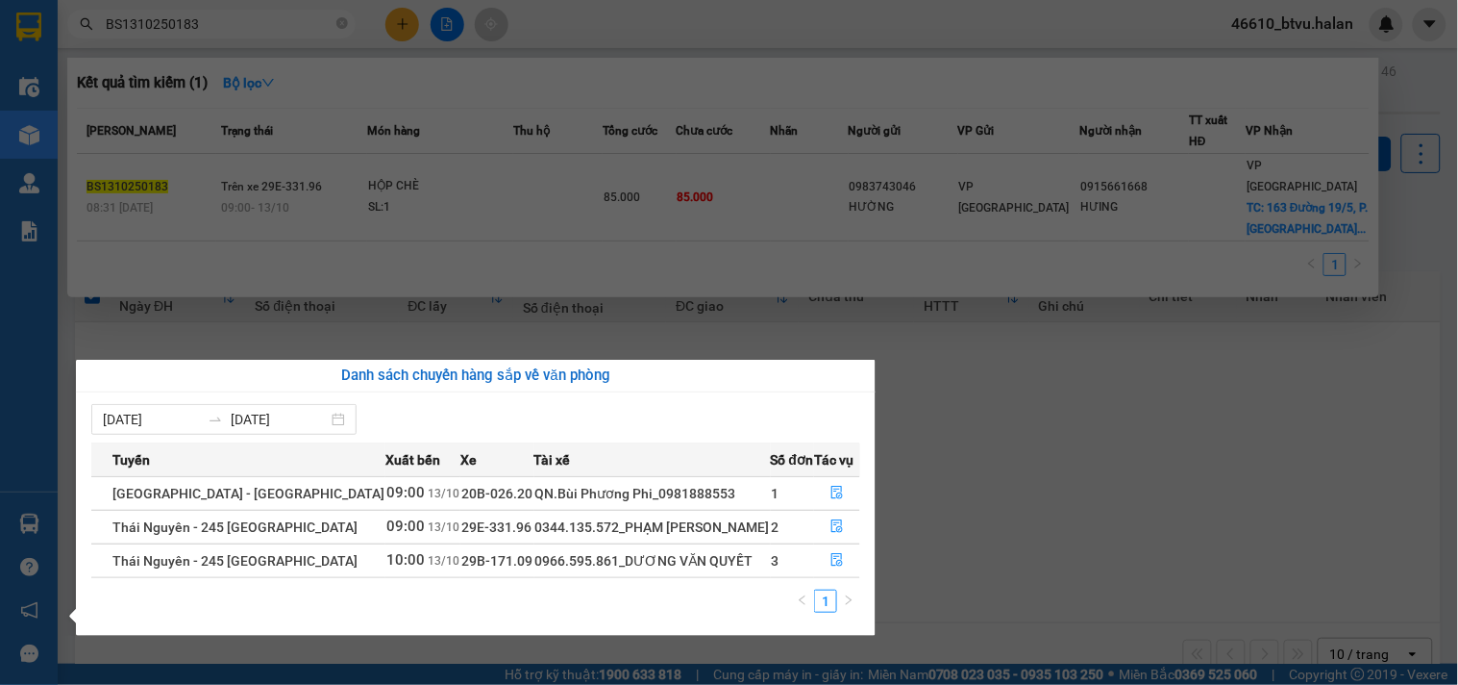
click at [395, 27] on section "Kết quả tìm kiếm ( 1 ) Bộ lọc Mã ĐH Trạng thái Món hàng Thu hộ Tổng cước Chưa c…" at bounding box center [729, 342] width 1458 height 685
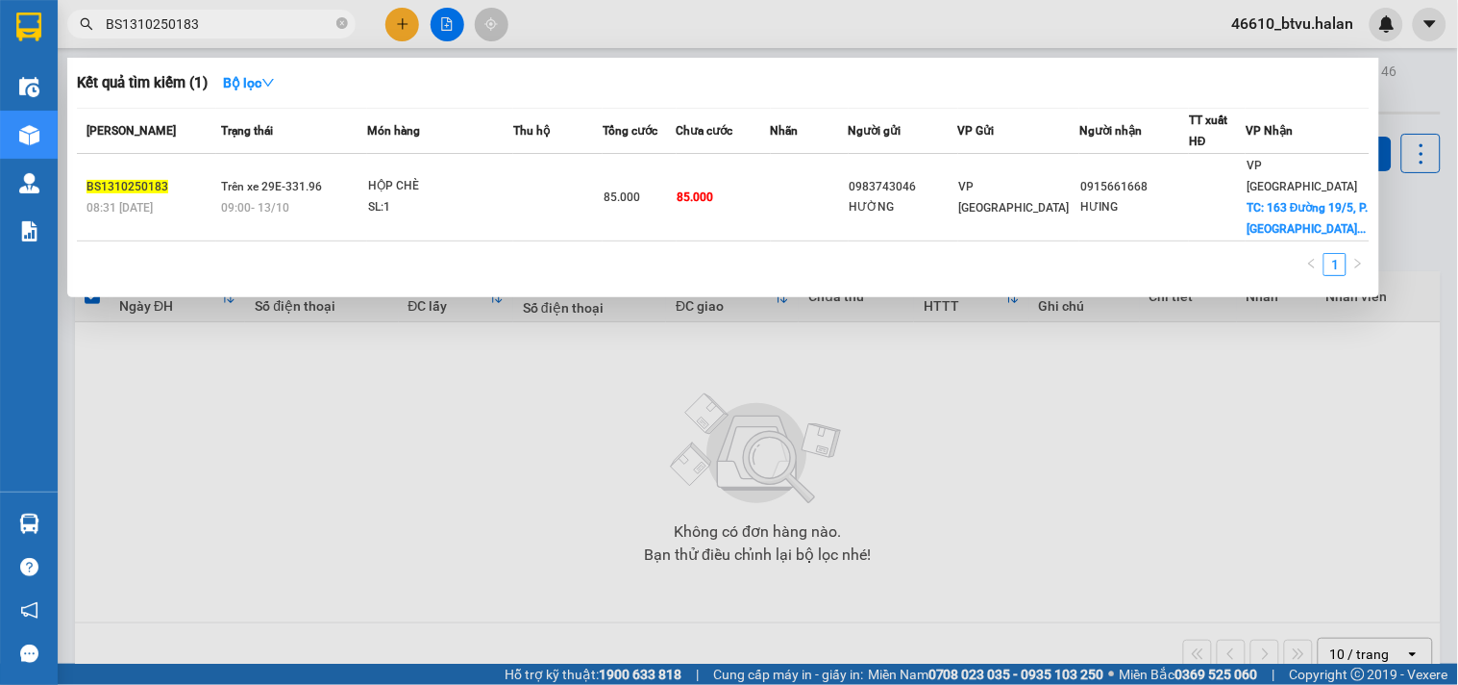
click at [395, 27] on div at bounding box center [729, 342] width 1458 height 685
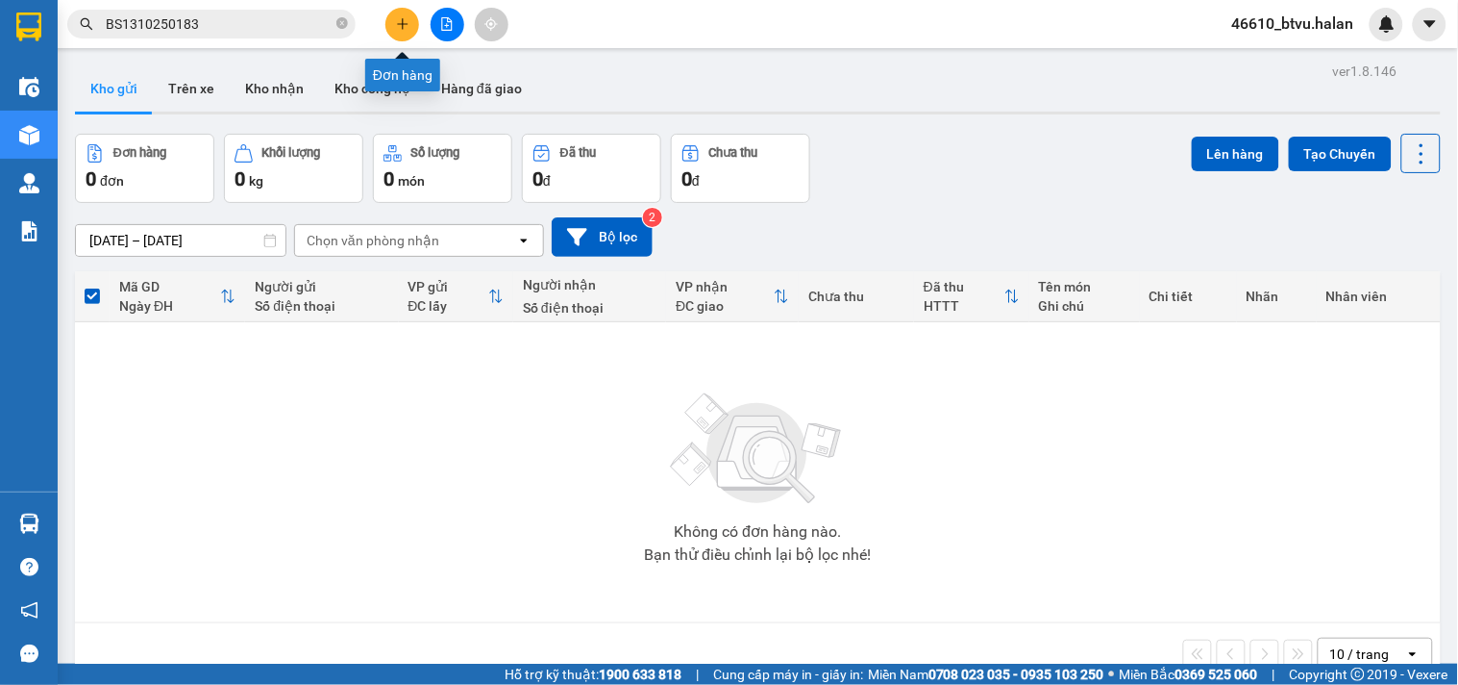
click at [388, 23] on button at bounding box center [403, 25] width 34 height 34
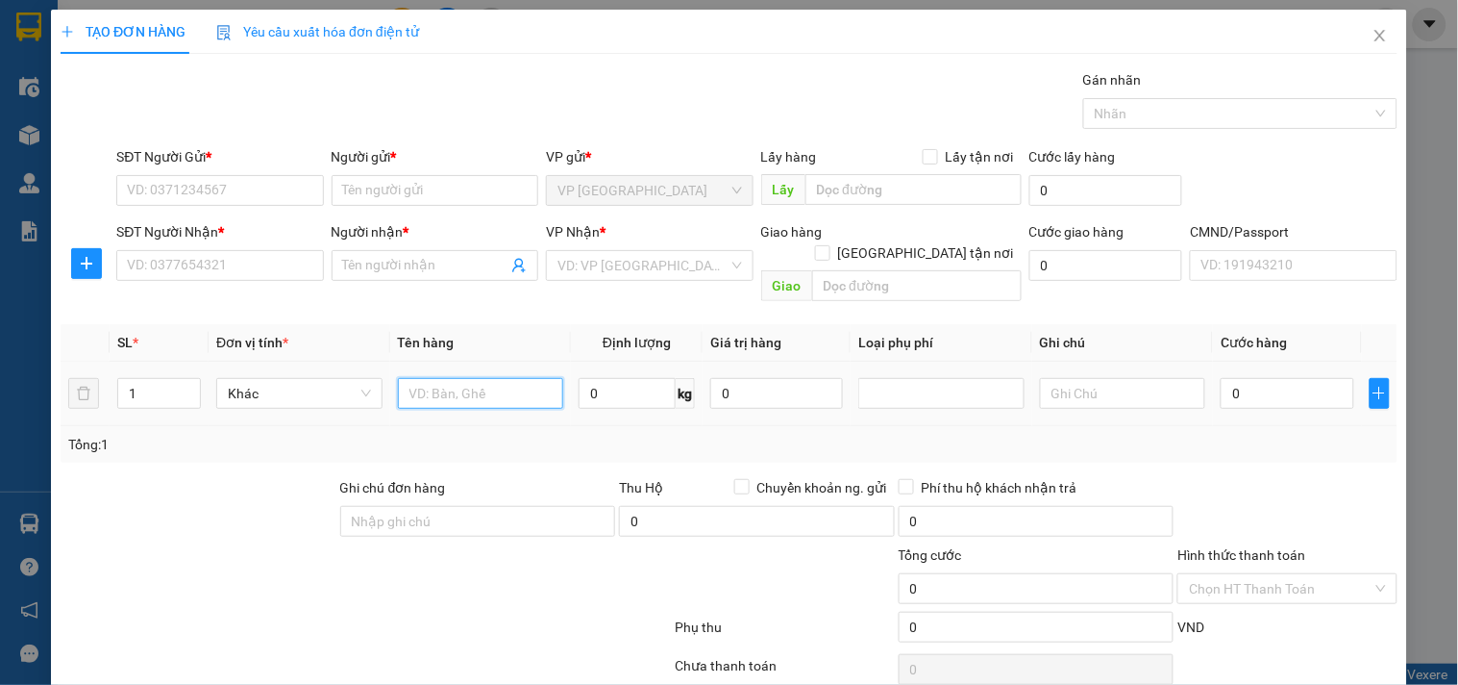
click at [485, 380] on input "text" at bounding box center [481, 393] width 166 height 31
type input "BỌC"
type input "6"
click at [485, 379] on input "BỌC" at bounding box center [481, 393] width 166 height 31
type input "BỌC MẪU DA"
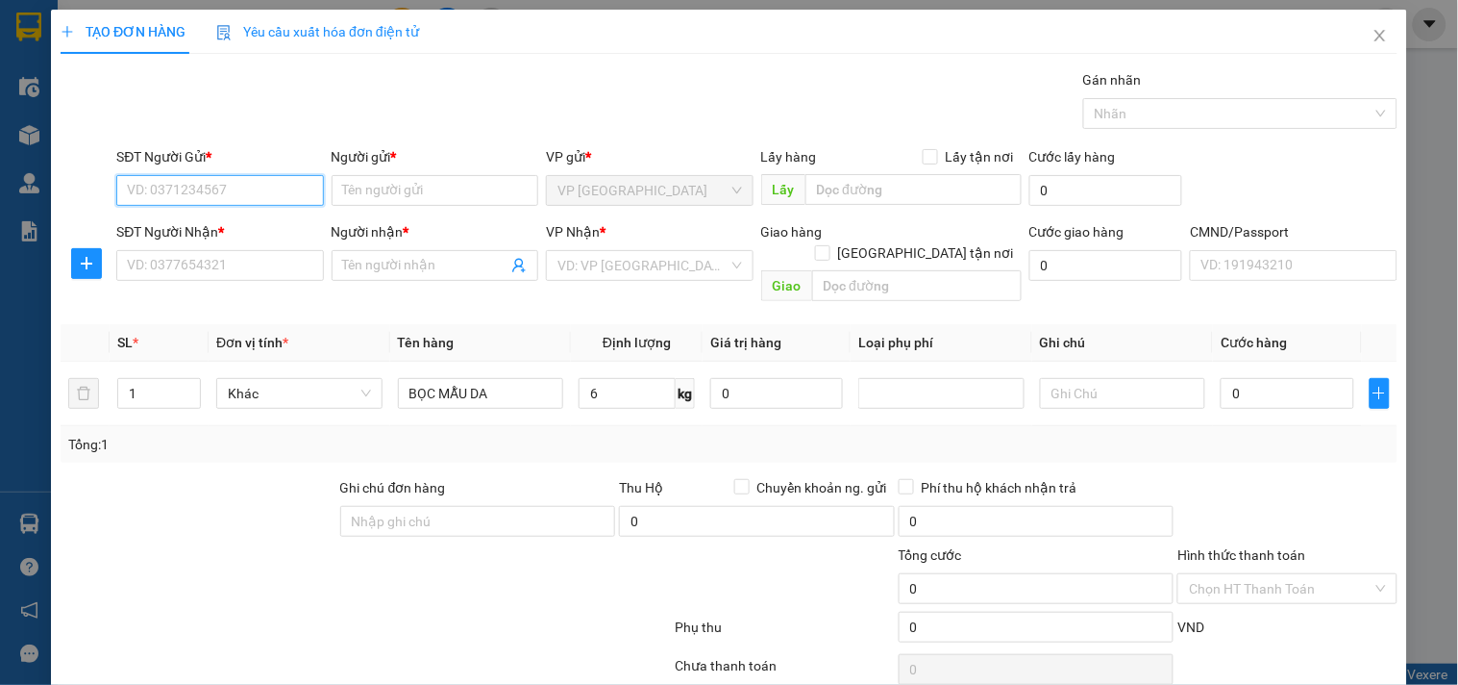
click at [285, 188] on input "SĐT Người Gửi *" at bounding box center [219, 190] width 207 height 31
type input "0961023622"
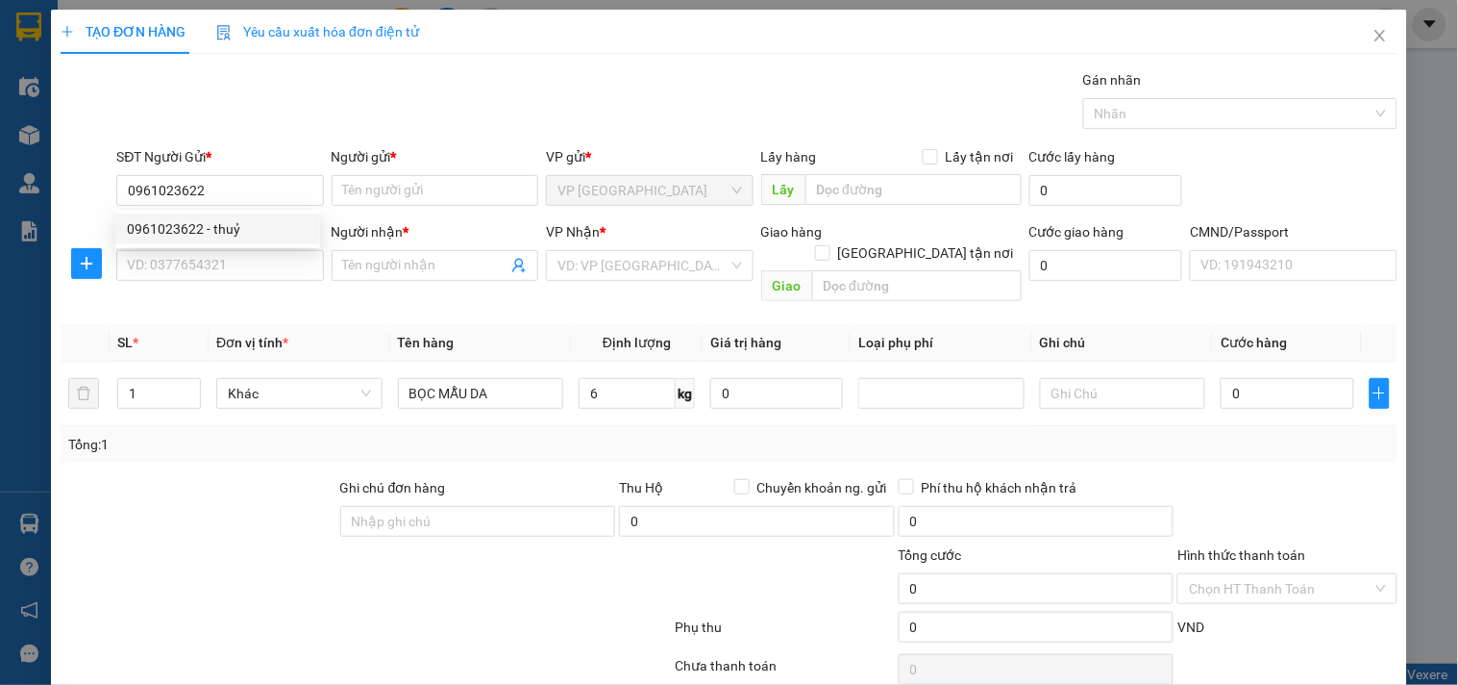
click at [253, 246] on div "0961023622 0961023622 - thuỷ" at bounding box center [217, 229] width 205 height 38
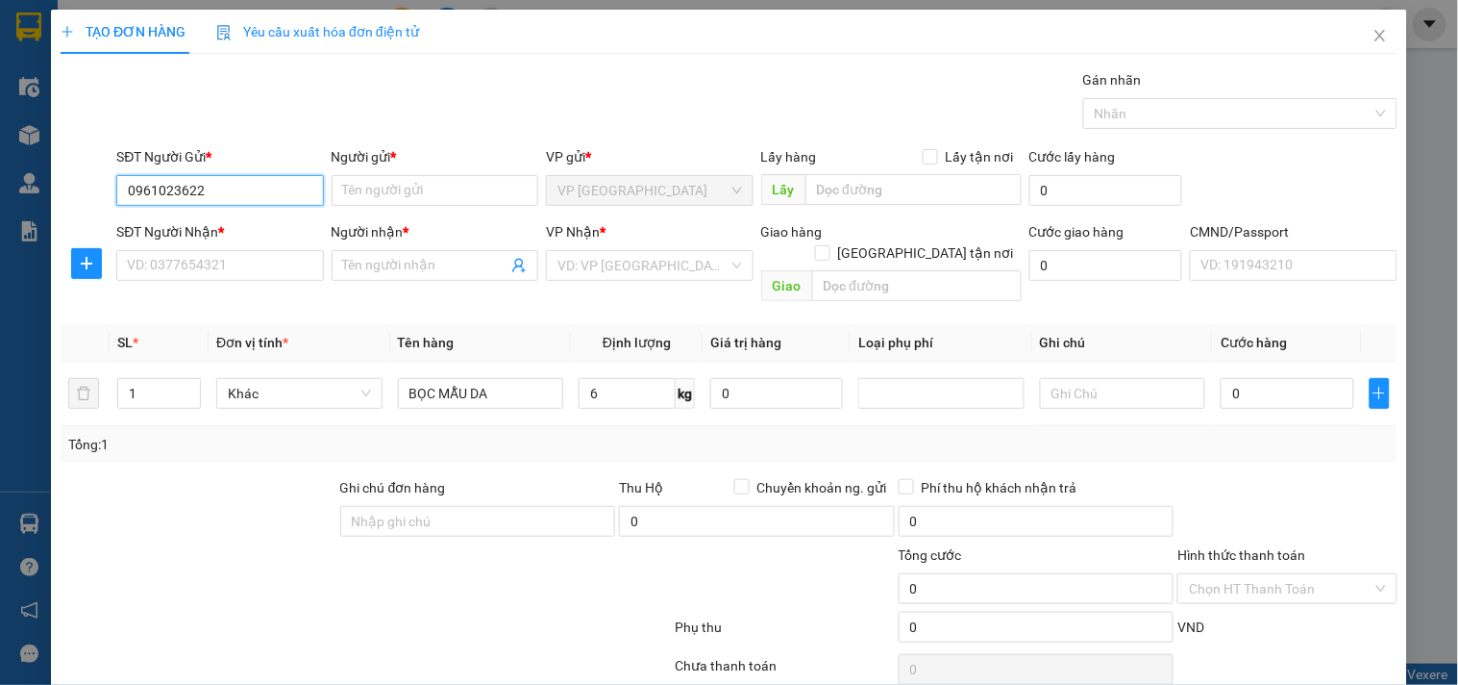
click at [286, 194] on input "0961023622" at bounding box center [219, 190] width 207 height 31
click at [281, 231] on div "0961023622 - thuỷ" at bounding box center [218, 228] width 182 height 21
type input "thuỷ"
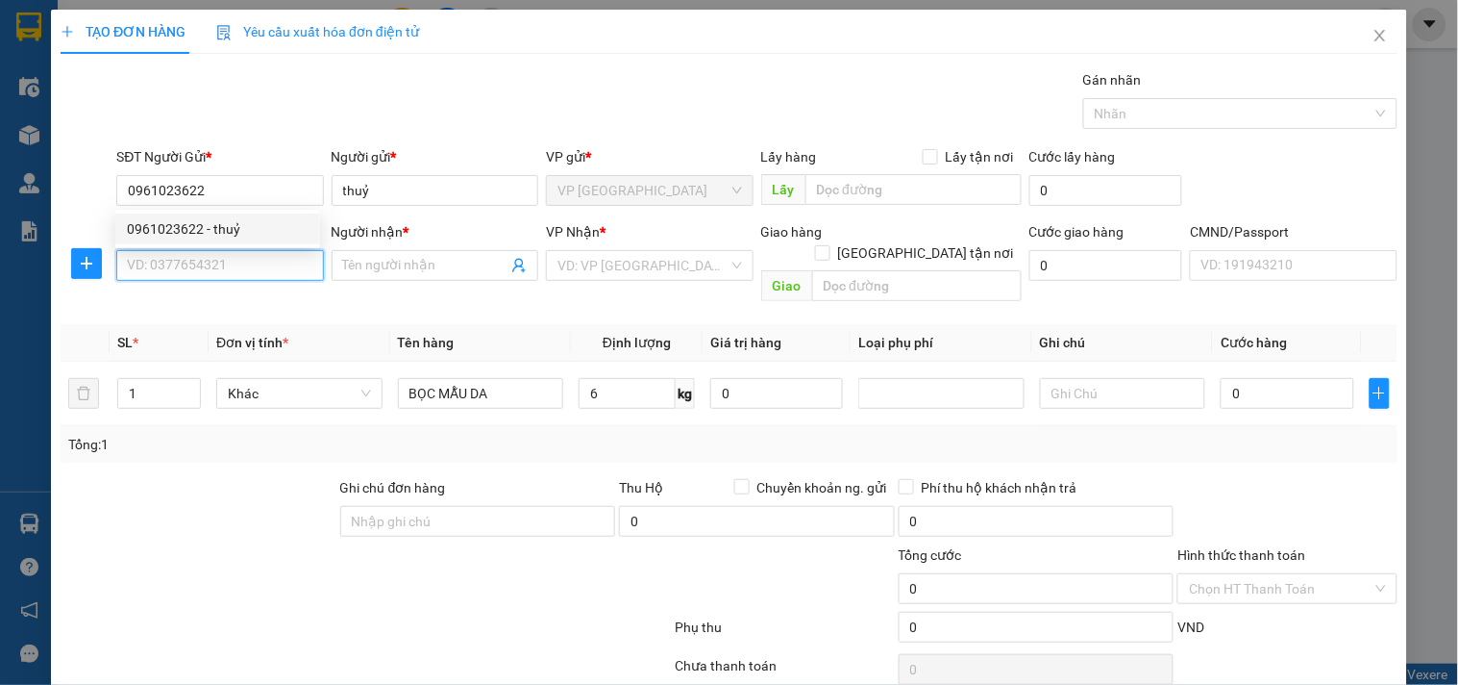
click at [267, 273] on input "SĐT Người Nhận *" at bounding box center [219, 265] width 207 height 31
click at [137, 265] on input "076012026" at bounding box center [219, 265] width 207 height 31
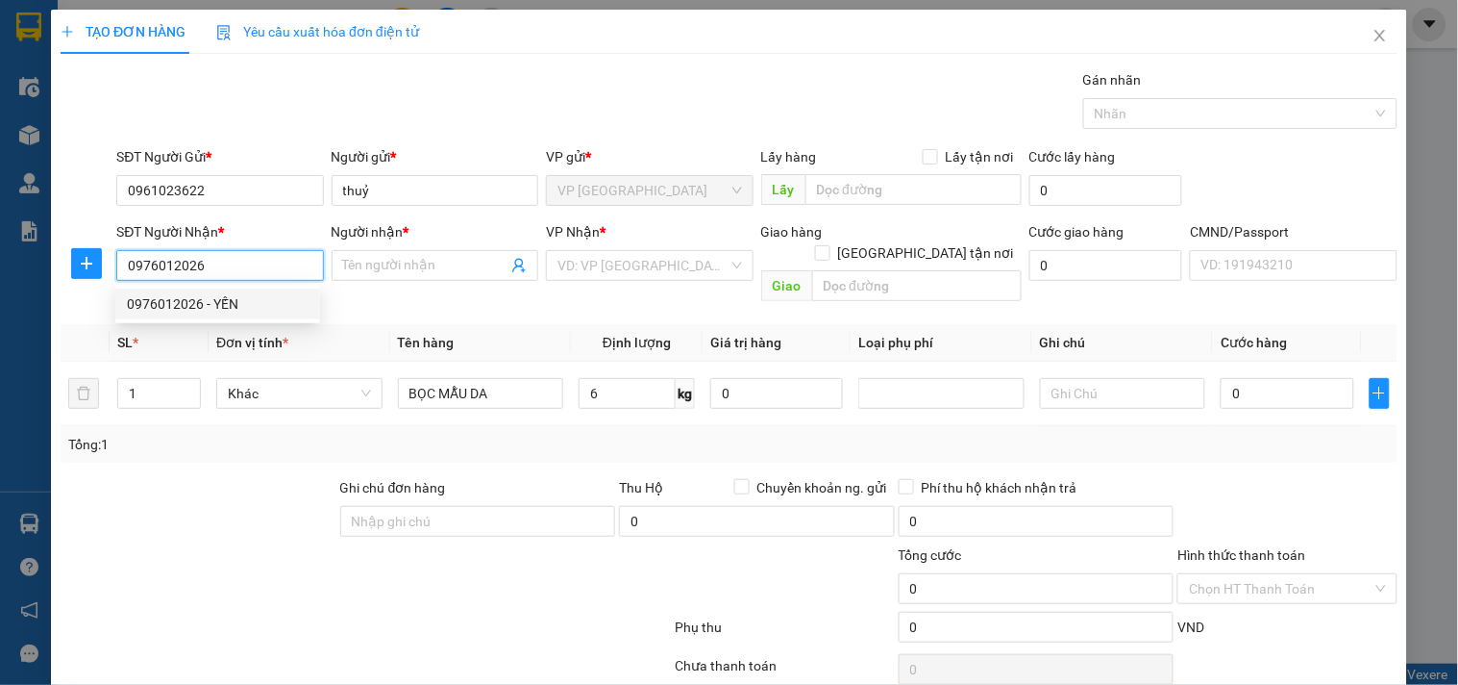
click at [221, 260] on input "0976012026" at bounding box center [219, 265] width 207 height 31
drag, startPoint x: 221, startPoint y: 260, endPoint x: 232, endPoint y: 302, distance: 43.6
click at [223, 263] on input "0976012026" at bounding box center [219, 265] width 207 height 31
click at [232, 306] on div "0976012026 - YẾN" at bounding box center [218, 303] width 182 height 21
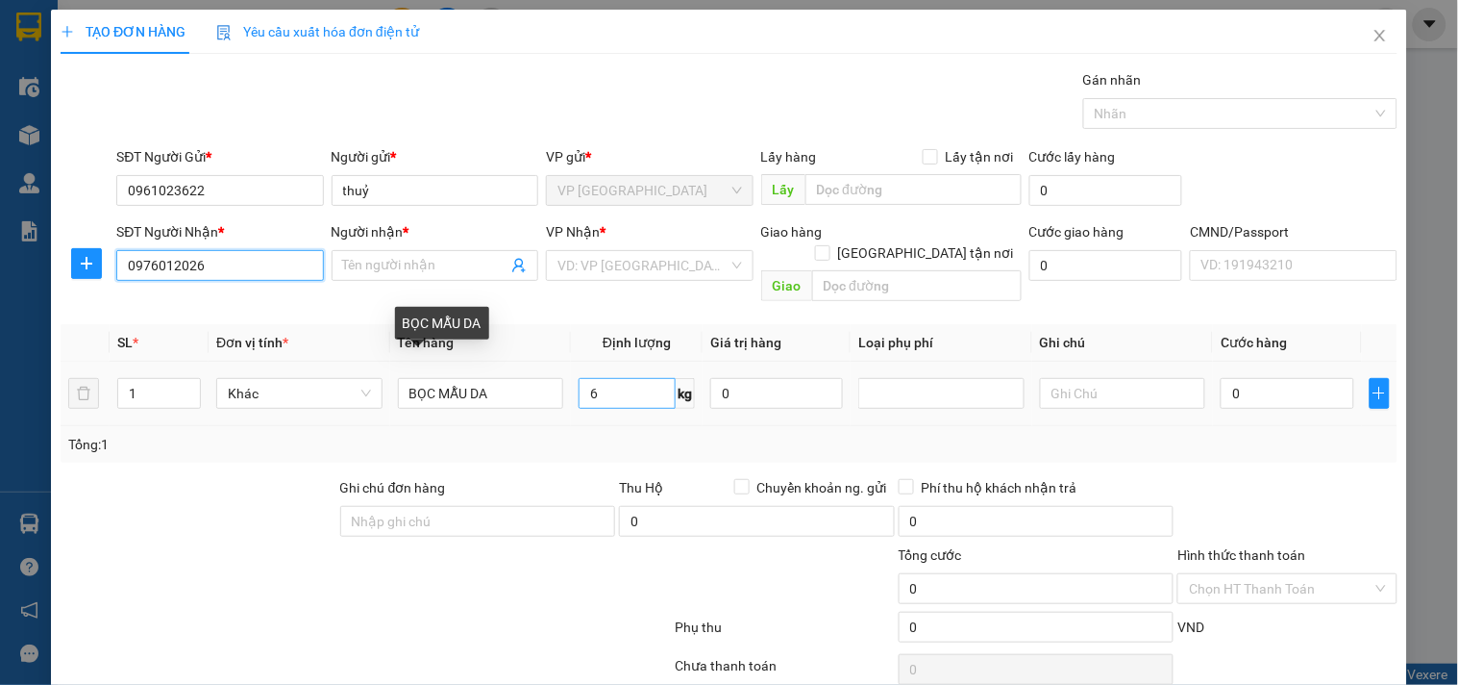
type input "0976012026"
type input "YẾN"
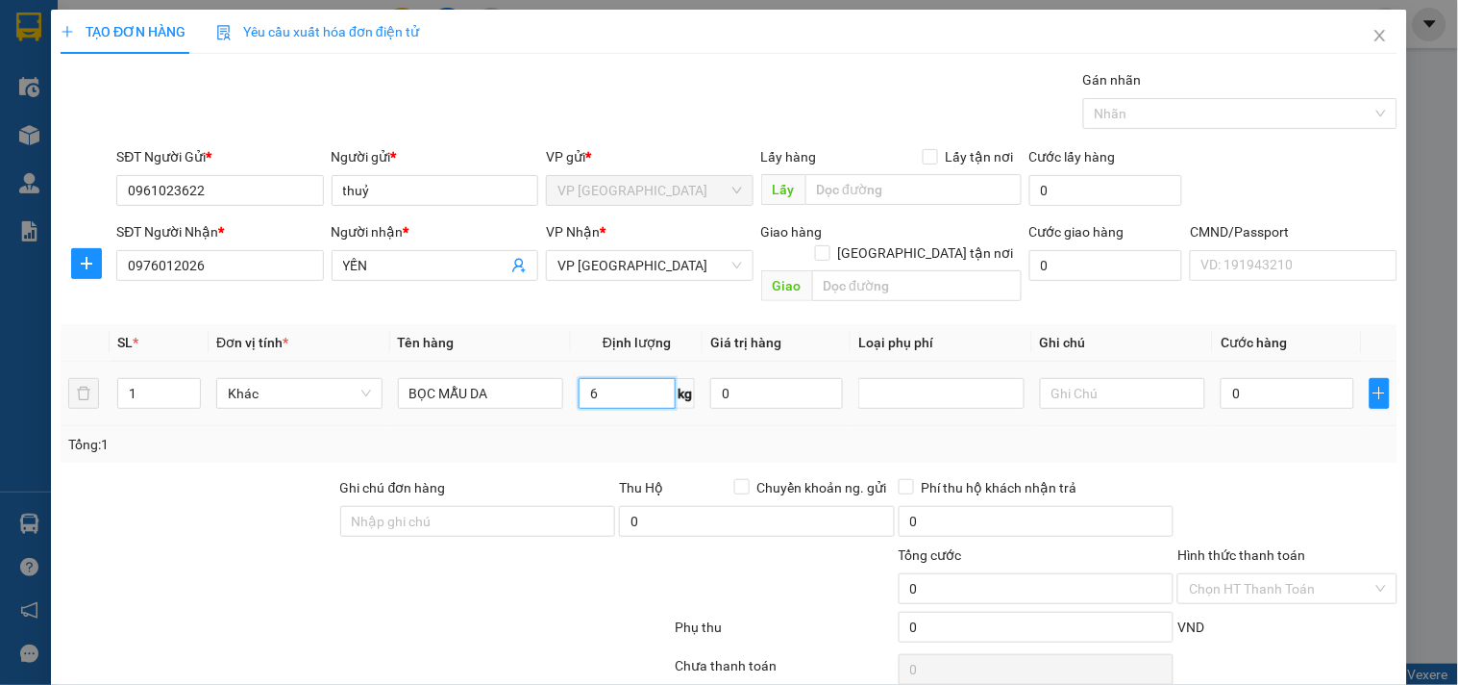
click at [631, 378] on input "6" at bounding box center [627, 393] width 97 height 31
click at [638, 416] on div "SL * Đơn vị tính * Tên hàng Định lượng Giá trị hàng Loại phụ phí Ghi chú Cước h…" at bounding box center [729, 393] width 1337 height 138
type input "40.000"
click at [1005, 401] on td at bounding box center [942, 393] width 182 height 64
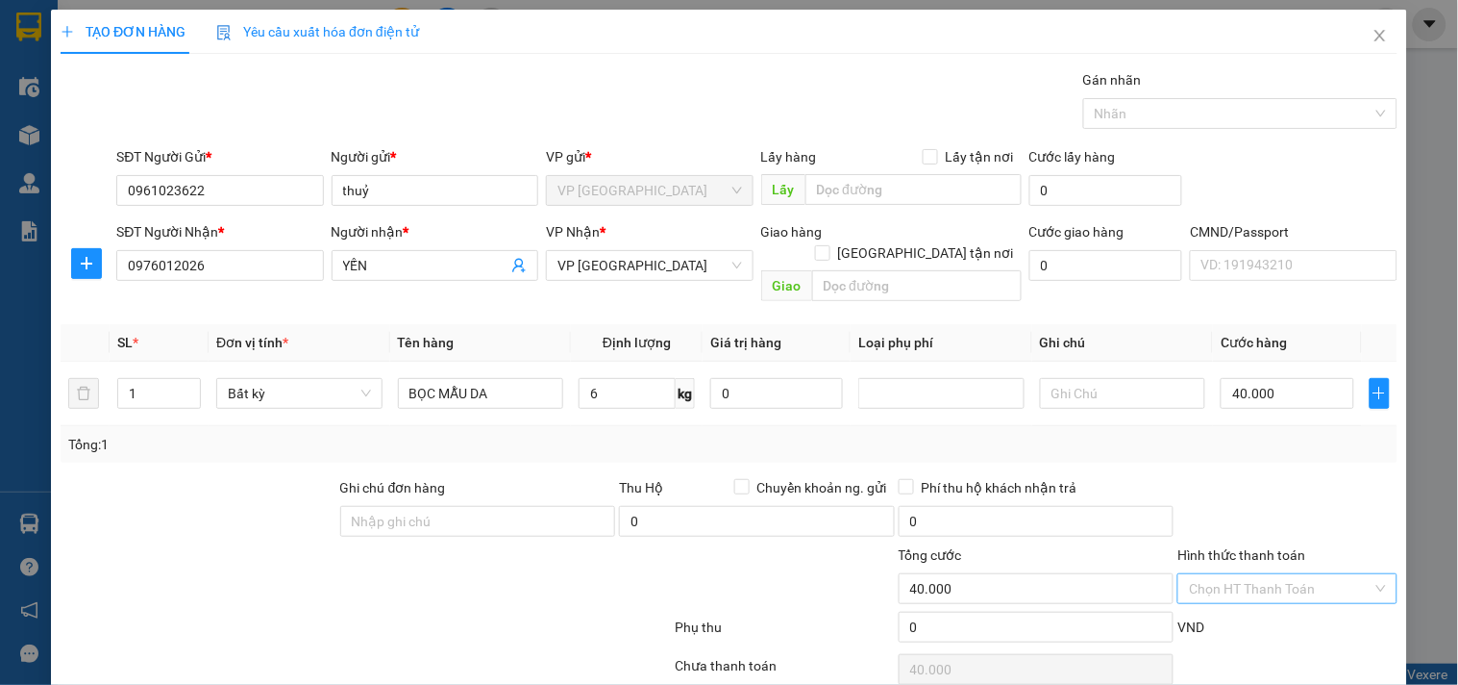
scroll to position [64, 0]
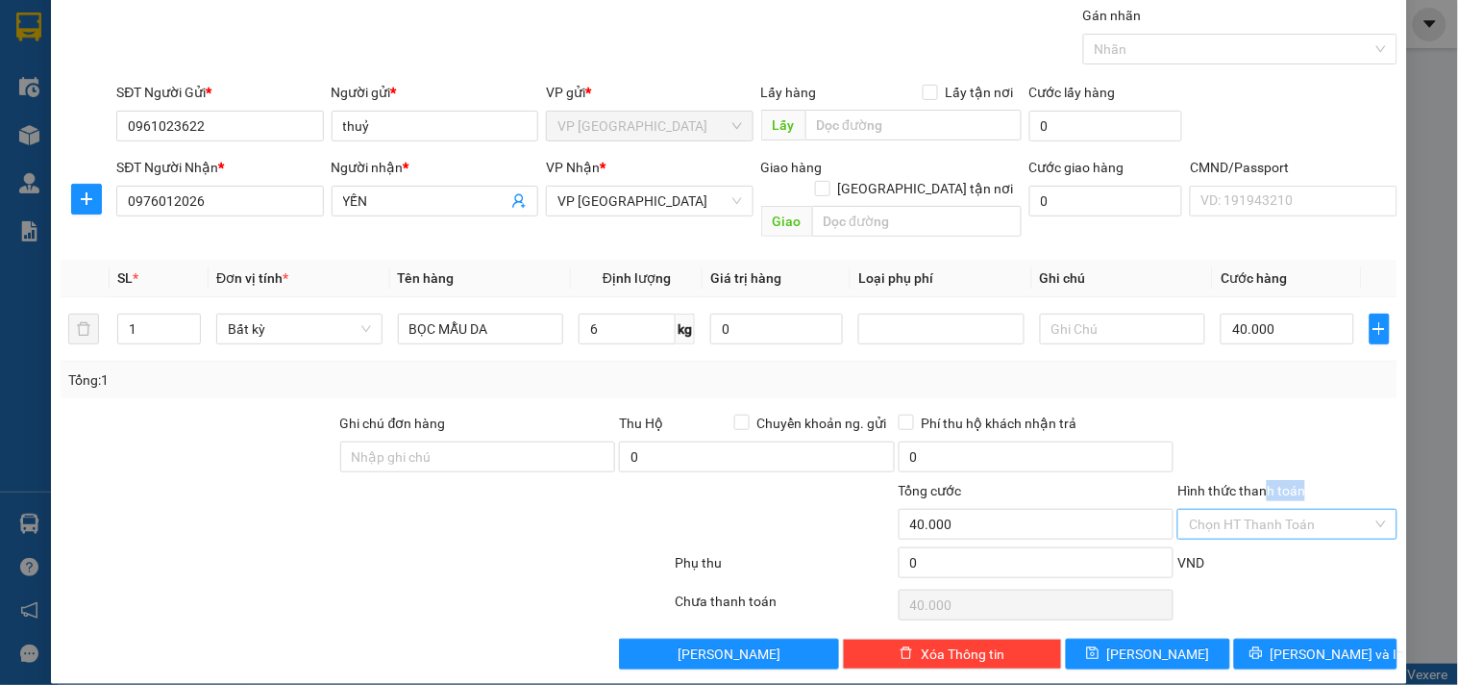
click at [1253, 493] on div "Hình thức thanh toán Chọn HT Thanh Toán" at bounding box center [1287, 513] width 219 height 67
click at [1253, 510] on input "Hình thức thanh toán" at bounding box center [1280, 524] width 183 height 29
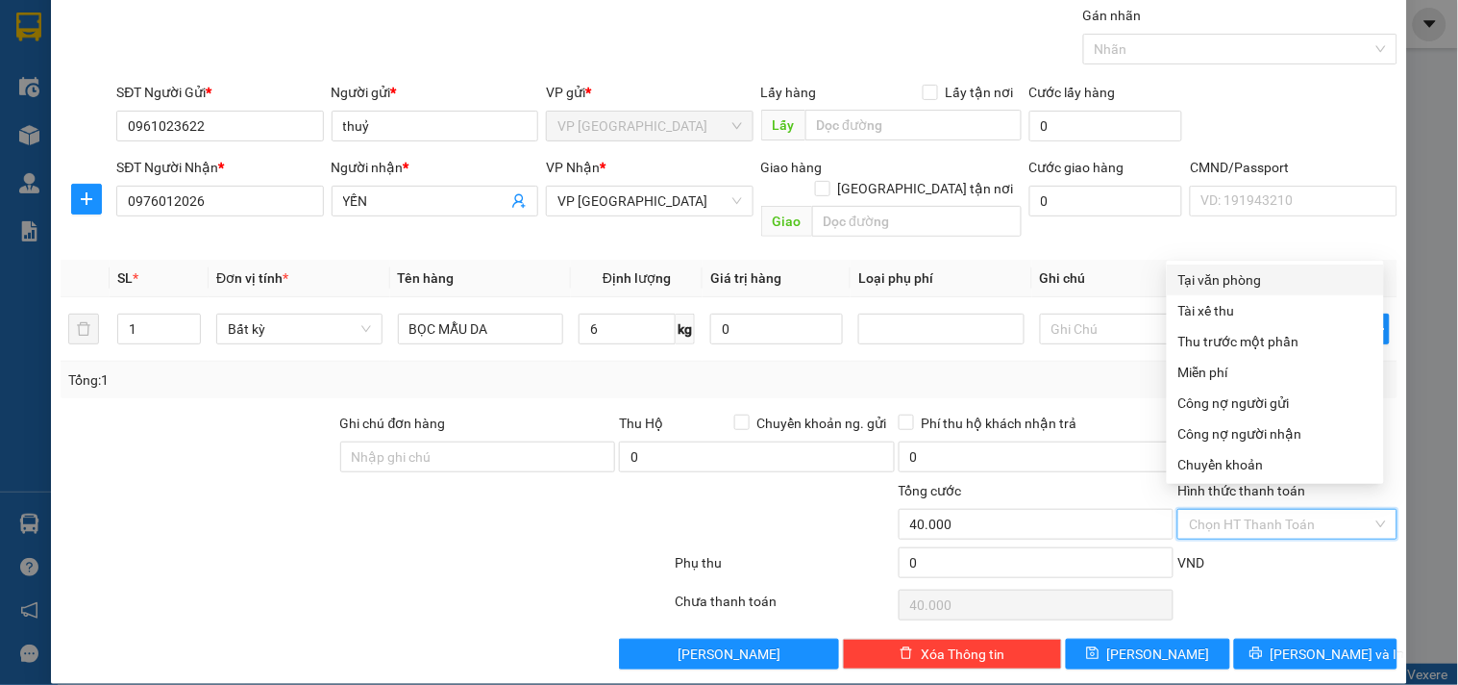
click at [1241, 270] on div "Tại văn phòng" at bounding box center [1276, 279] width 194 height 21
type input "0"
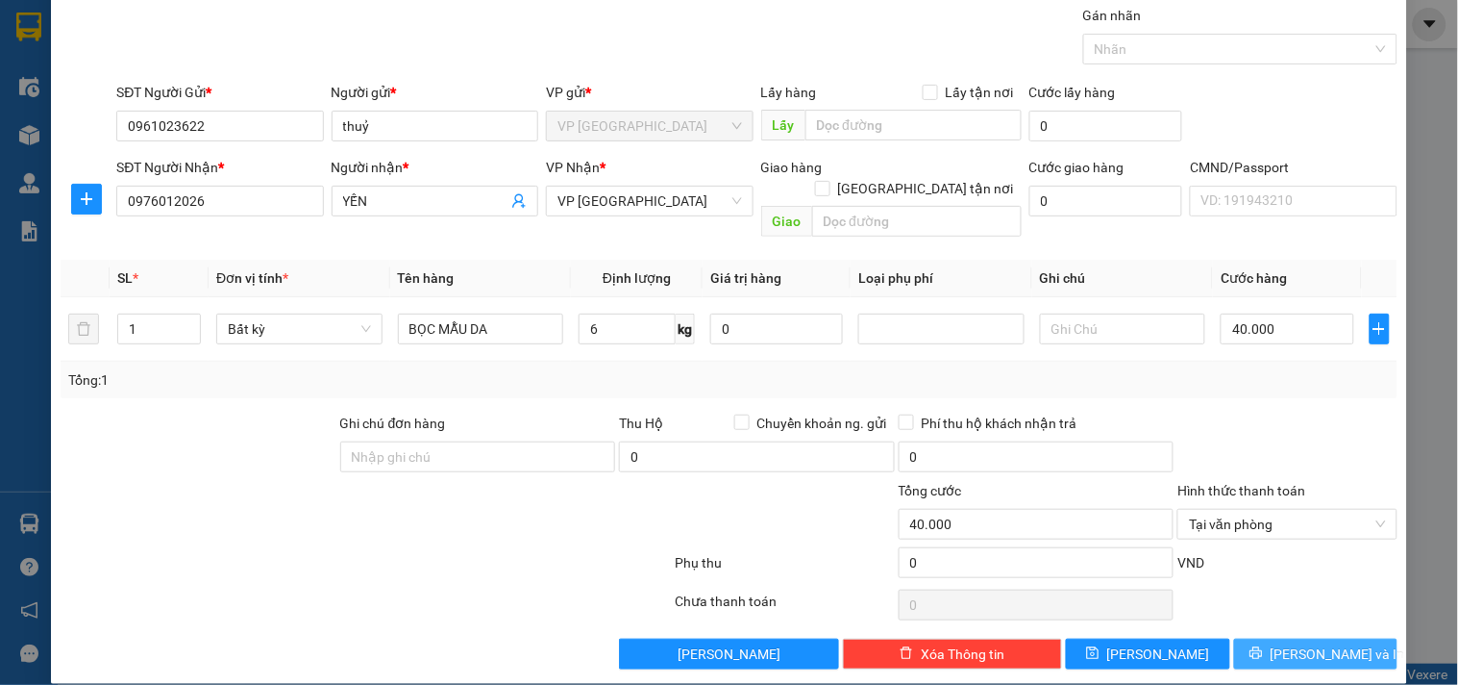
click at [1324, 643] on span "[PERSON_NAME] và In" at bounding box center [1338, 653] width 135 height 21
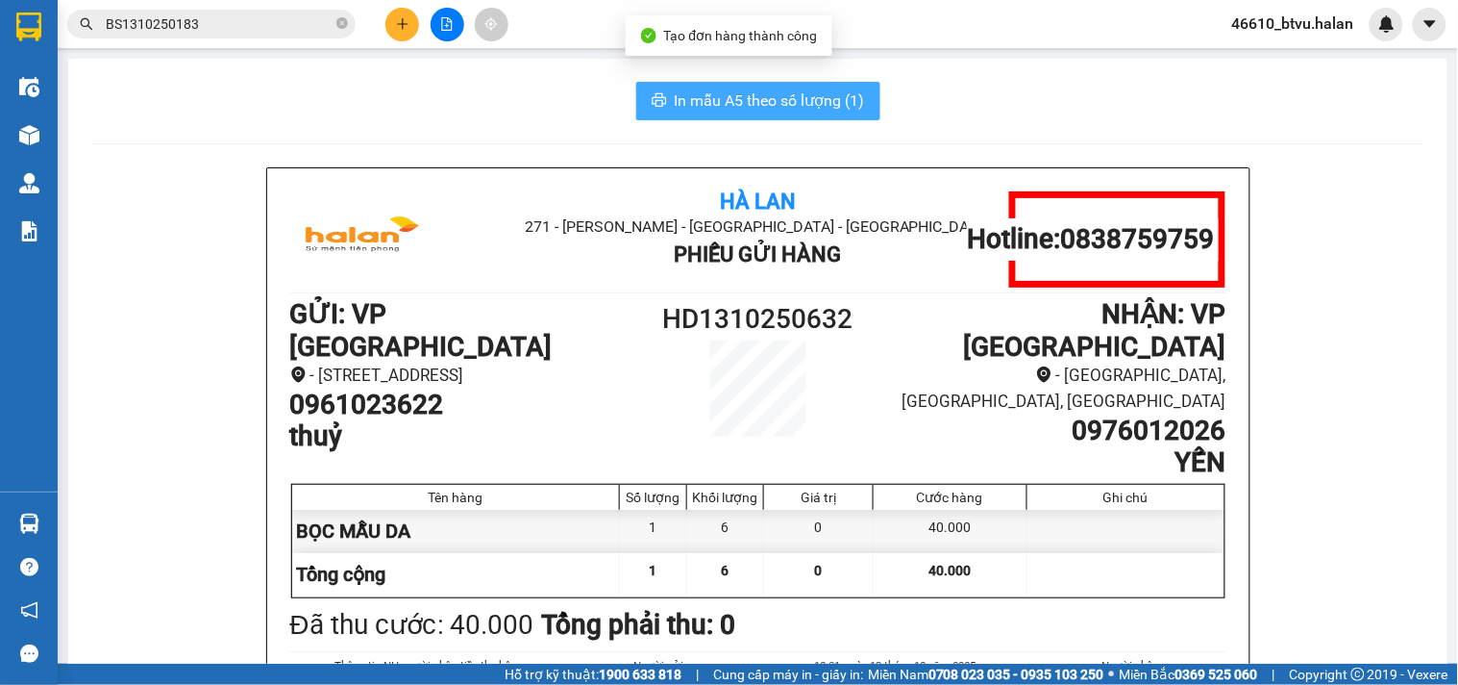
click at [789, 91] on span "In mẫu A5 theo số lượng (1)" at bounding box center [770, 100] width 190 height 24
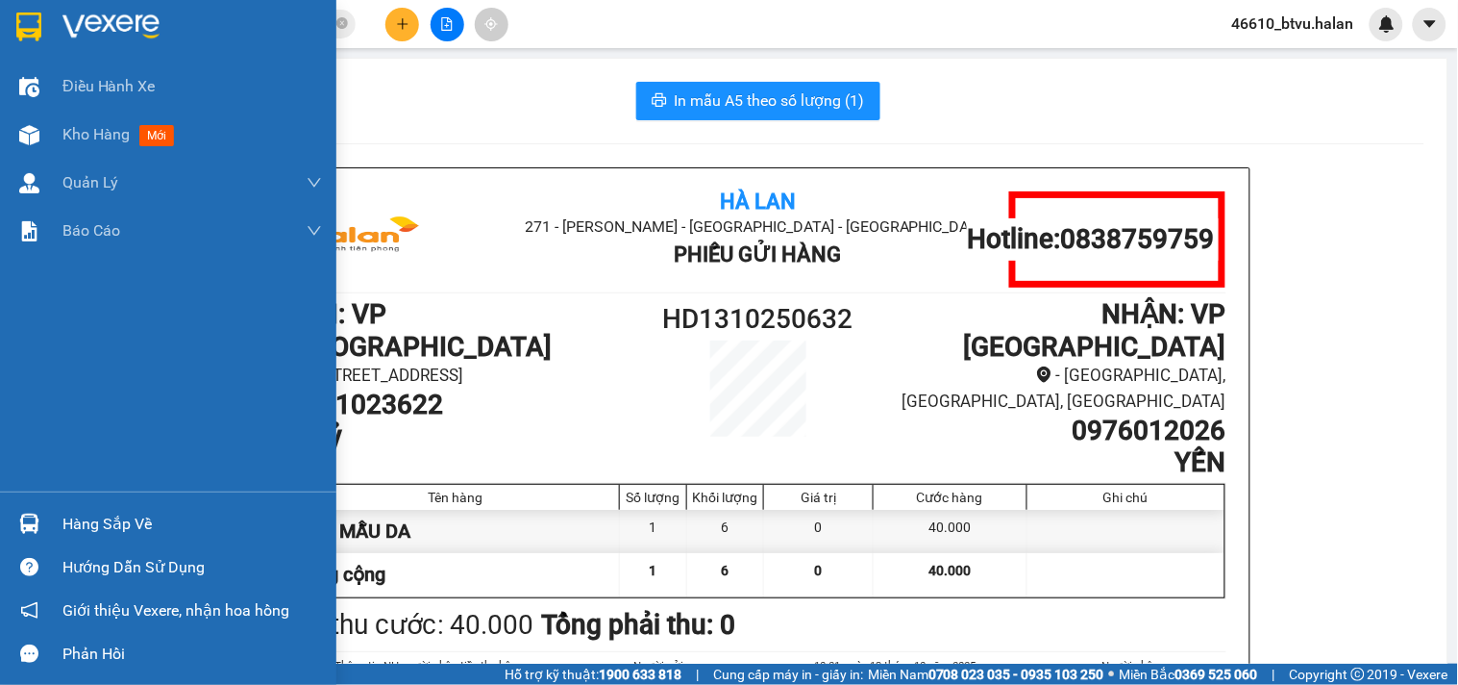
click at [23, 511] on div at bounding box center [29, 524] width 34 height 34
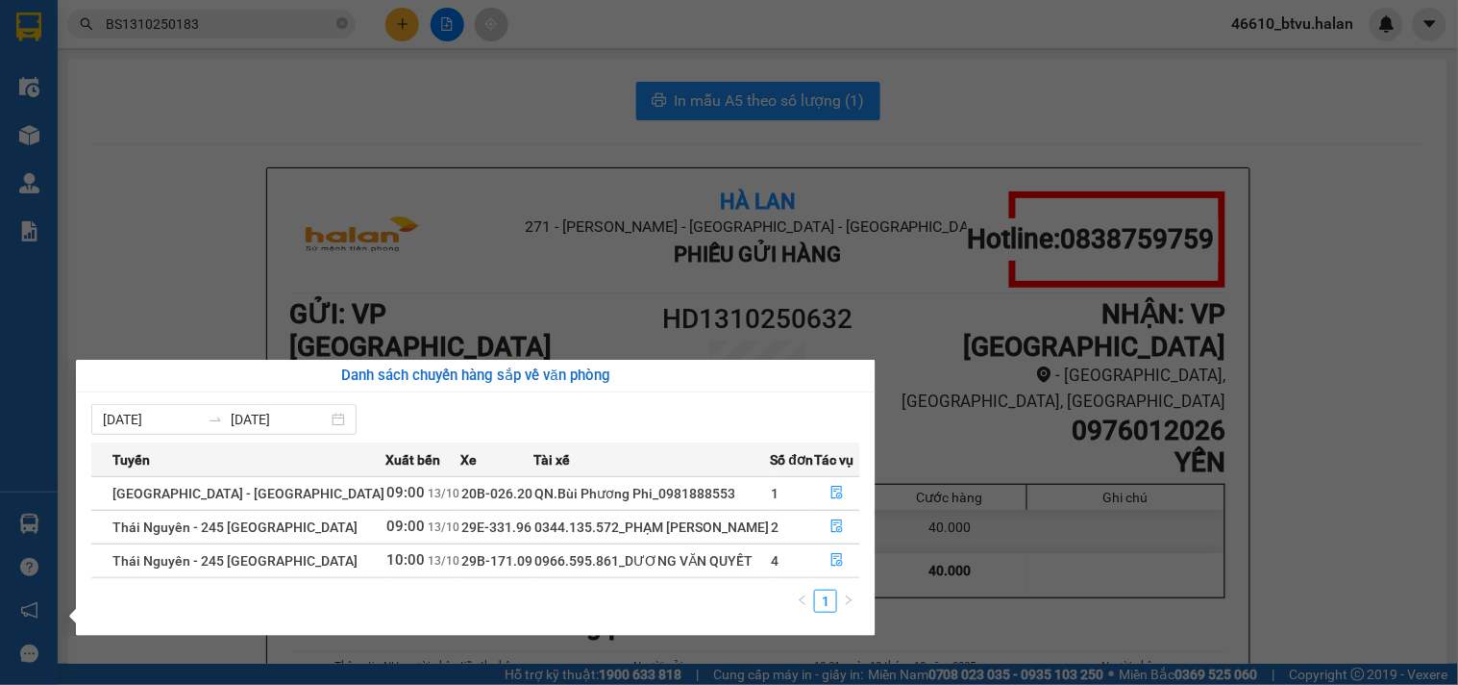
drag, startPoint x: 141, startPoint y: 203, endPoint x: 63, endPoint y: 178, distance: 81.8
click at [139, 200] on section "Kết quả tìm kiếm ( 1 ) Bộ lọc Mã ĐH Trạng thái Món hàng Thu hộ Tổng cước Chưa c…" at bounding box center [729, 342] width 1458 height 685
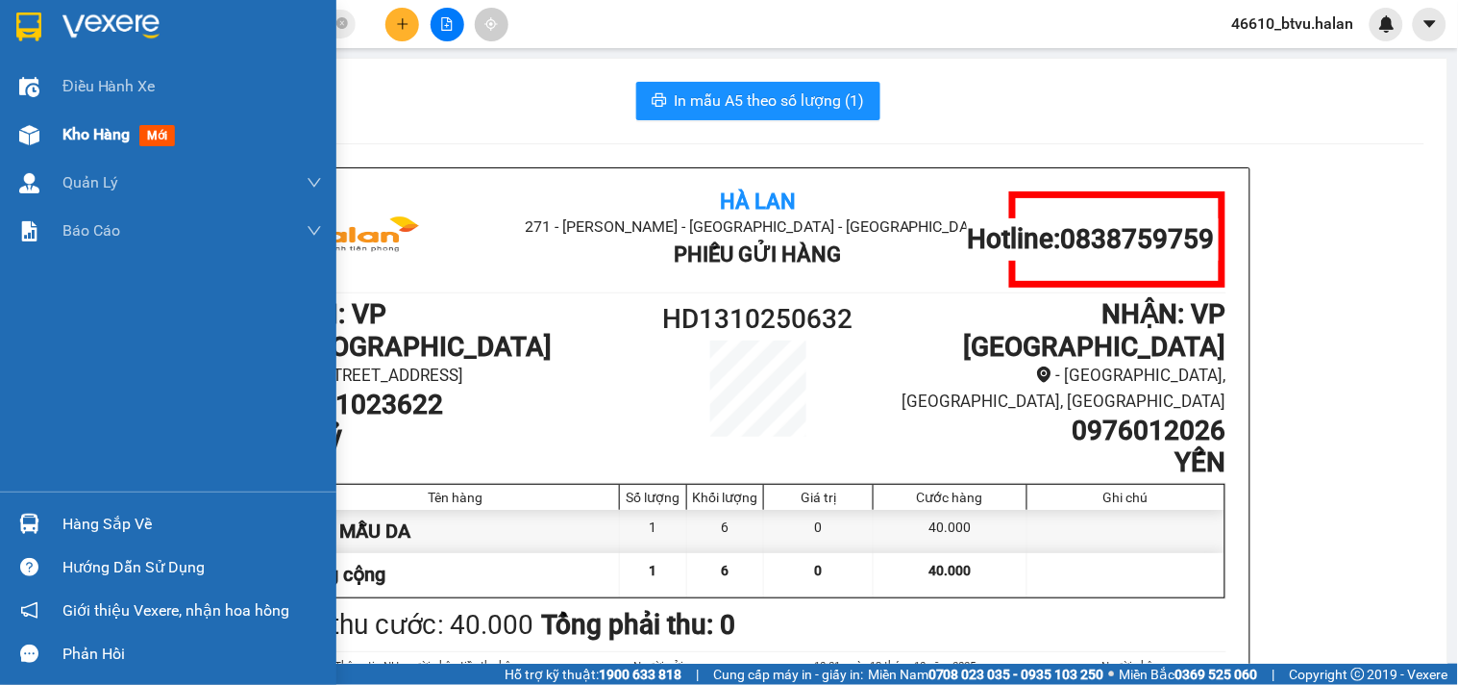
click at [0, 113] on div "Kho hàng mới" at bounding box center [168, 135] width 336 height 48
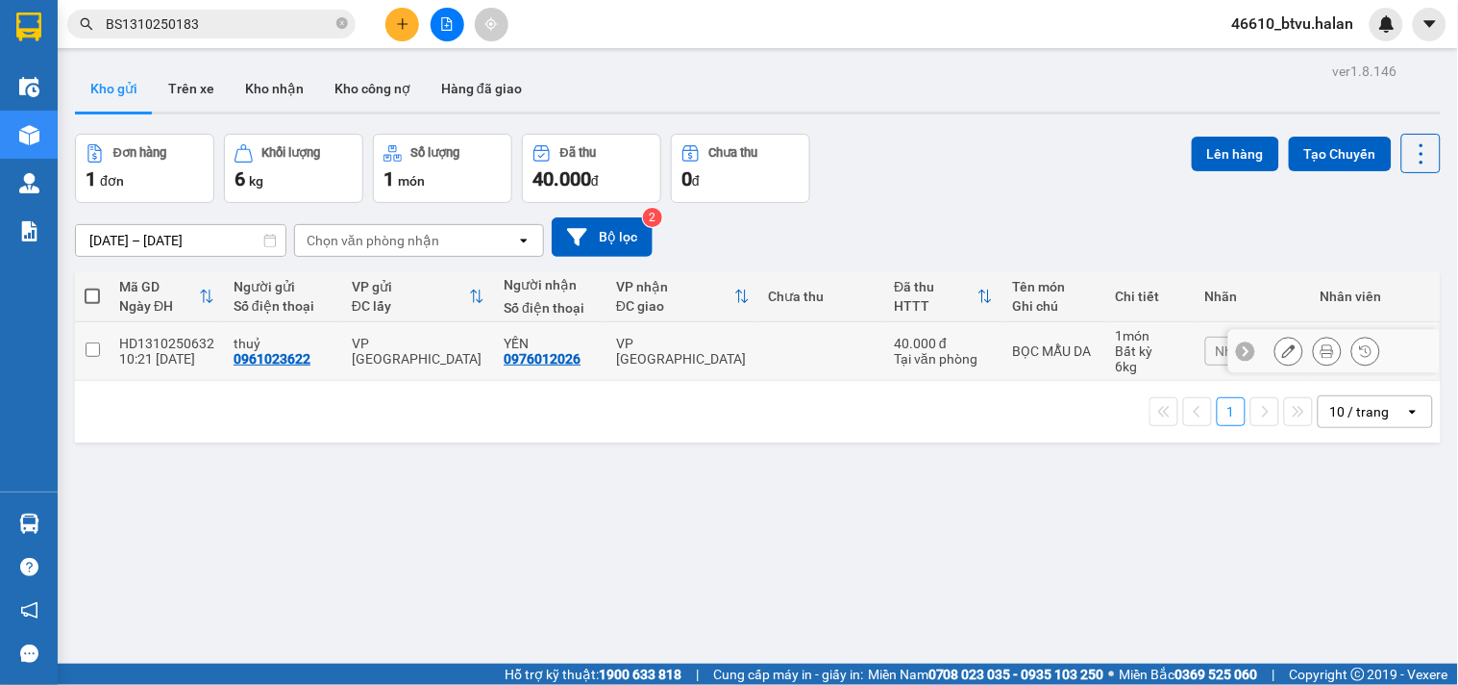
click at [884, 359] on td "40.000 đ Tại văn phòng" at bounding box center [943, 351] width 118 height 59
checkbox input "true"
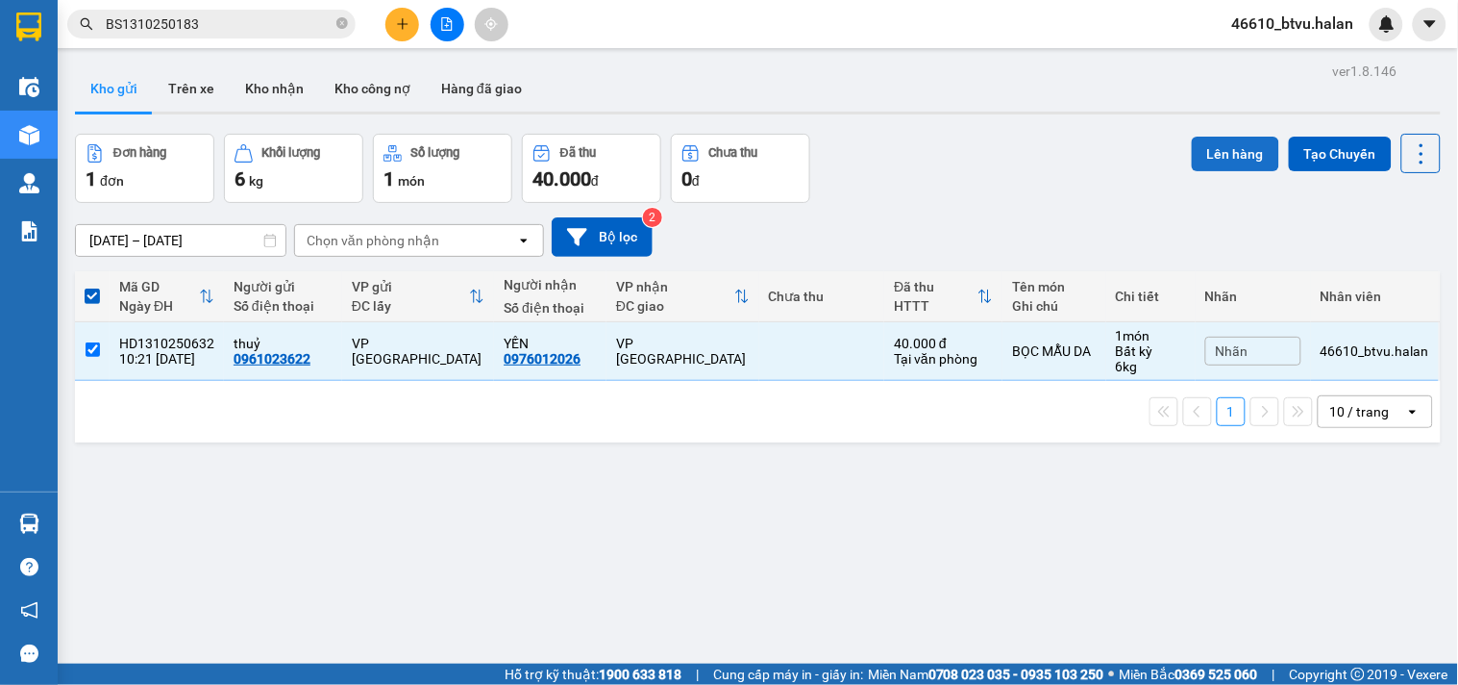
click at [1200, 166] on button "Lên hàng" at bounding box center [1235, 154] width 87 height 35
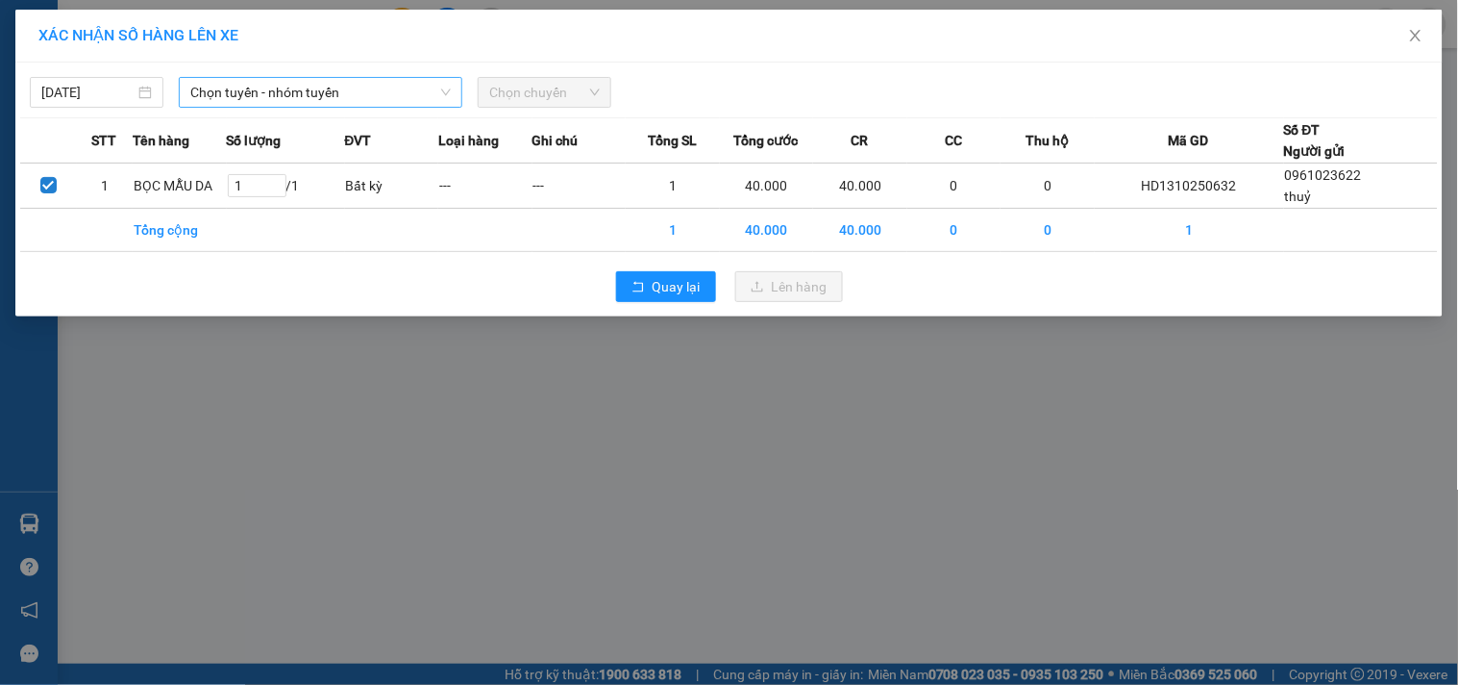
click at [322, 98] on span "Chọn tuyến - nhóm tuyến" at bounding box center [320, 92] width 261 height 29
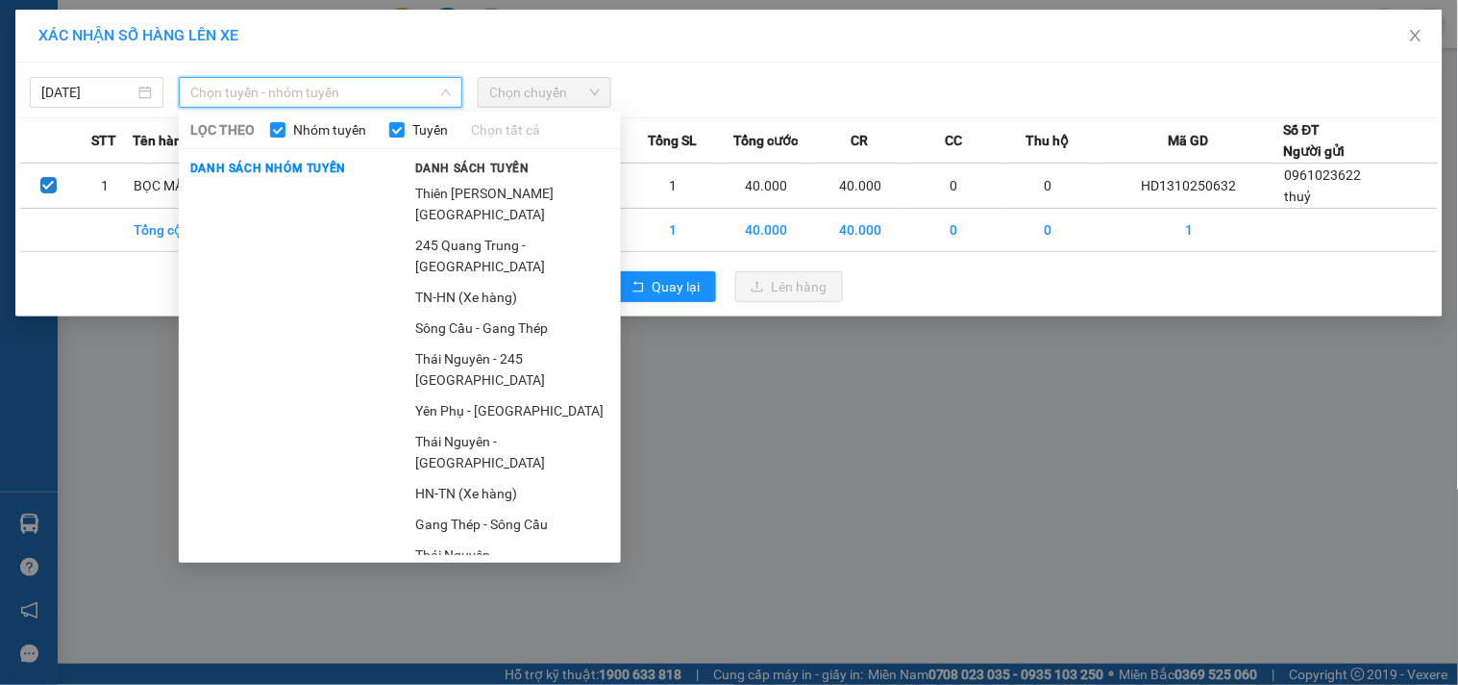
click at [483, 247] on li "245 Quang Trung - [GEOGRAPHIC_DATA]" at bounding box center [512, 256] width 217 height 52
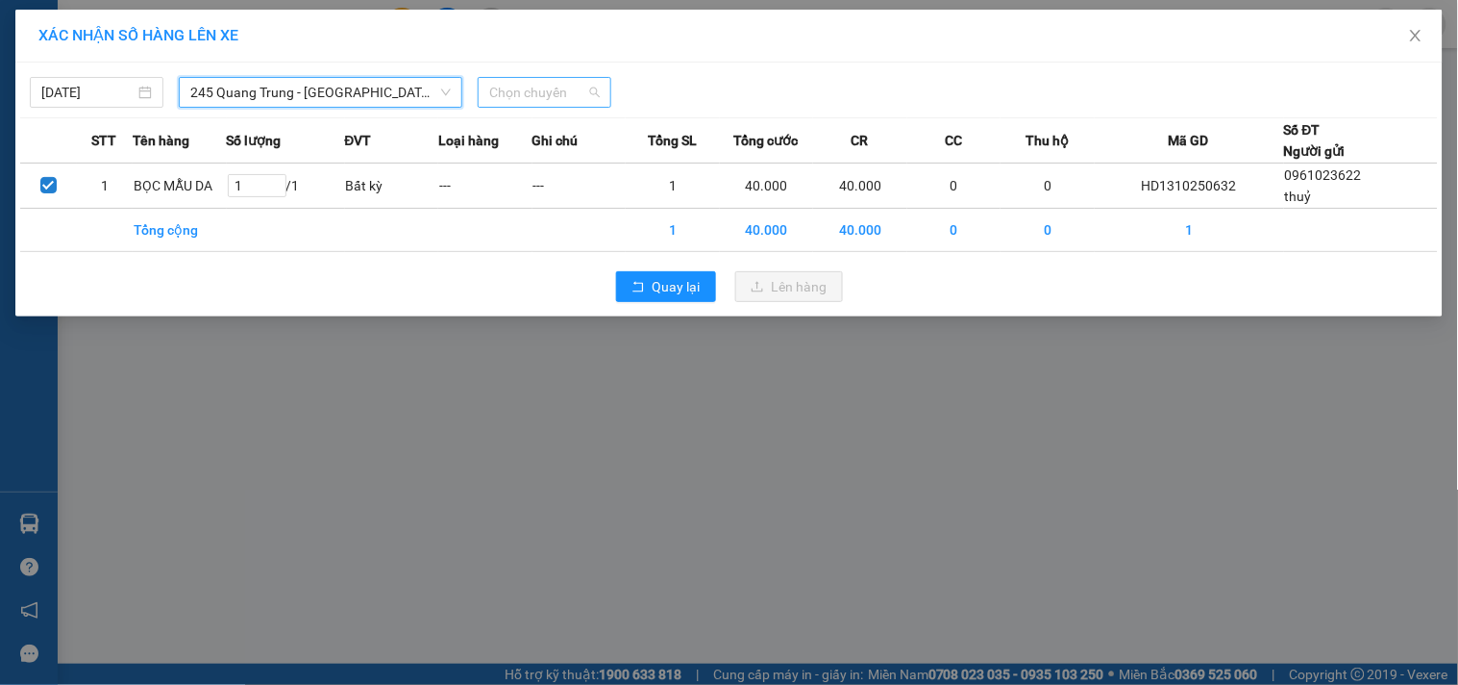
click at [545, 99] on span "Chọn chuyến" at bounding box center [544, 92] width 111 height 29
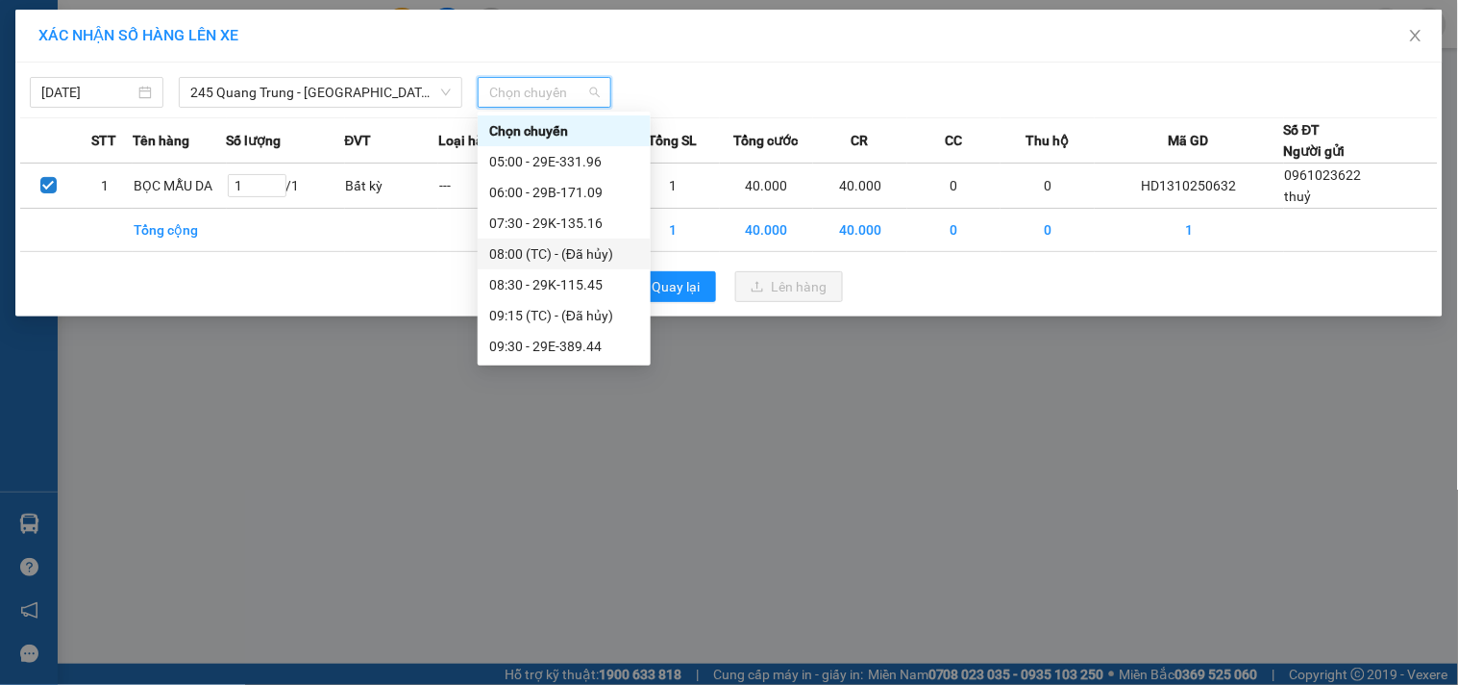
scroll to position [107, 0]
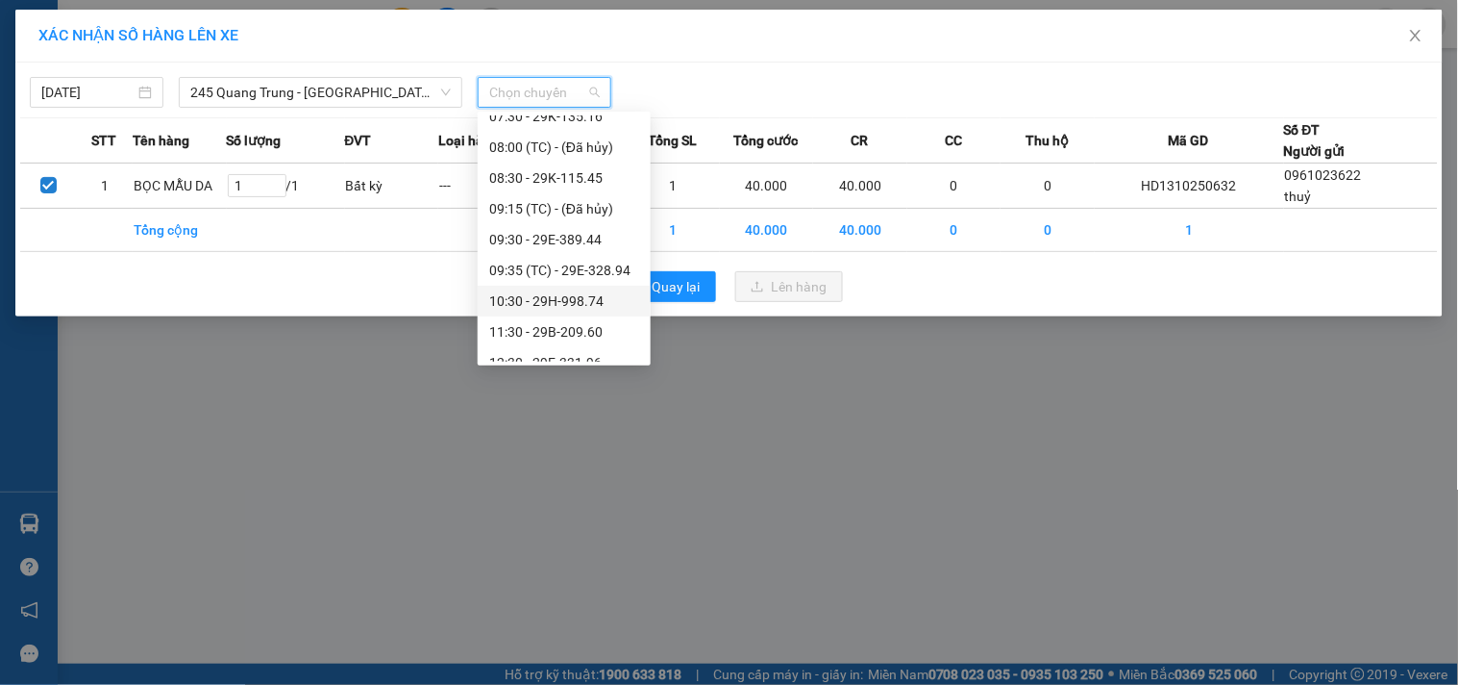
click at [581, 303] on div "10:30 - 29H-998.74" at bounding box center [564, 300] width 150 height 21
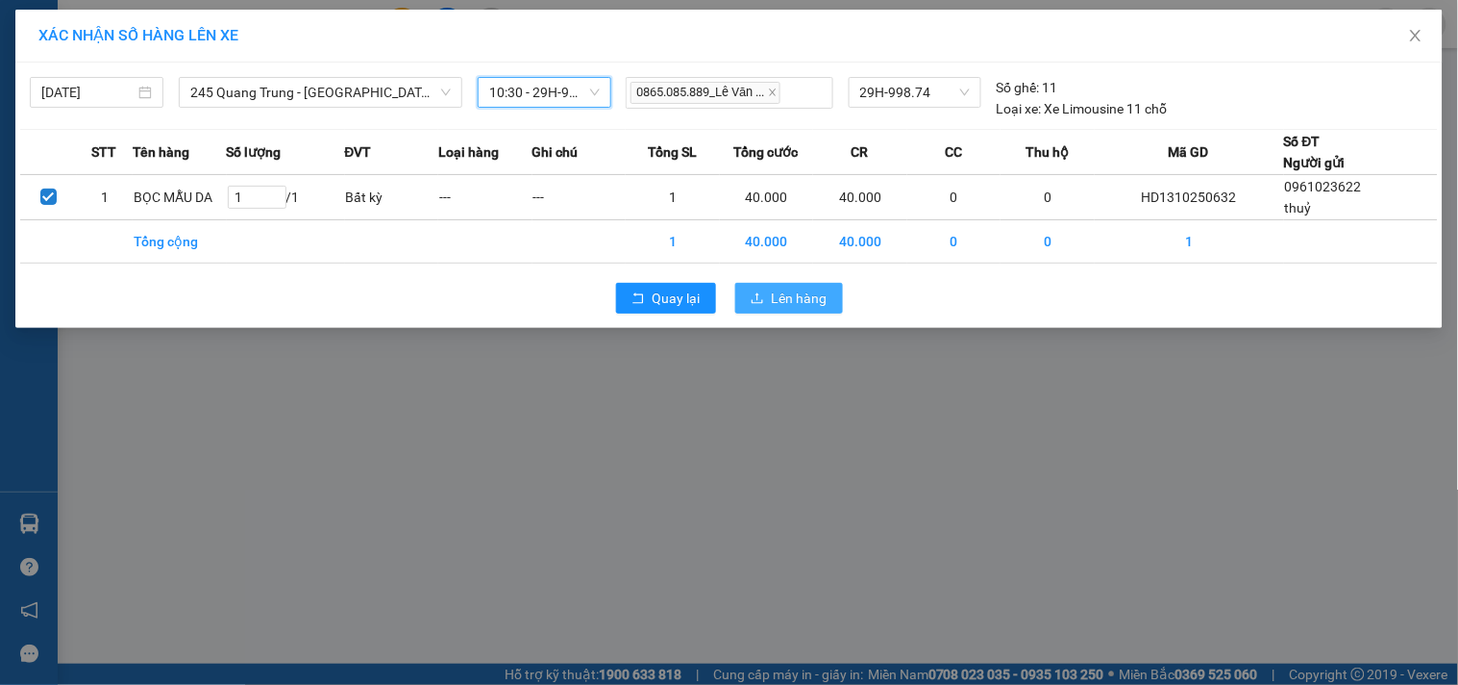
click at [770, 289] on button "Lên hàng" at bounding box center [789, 298] width 108 height 31
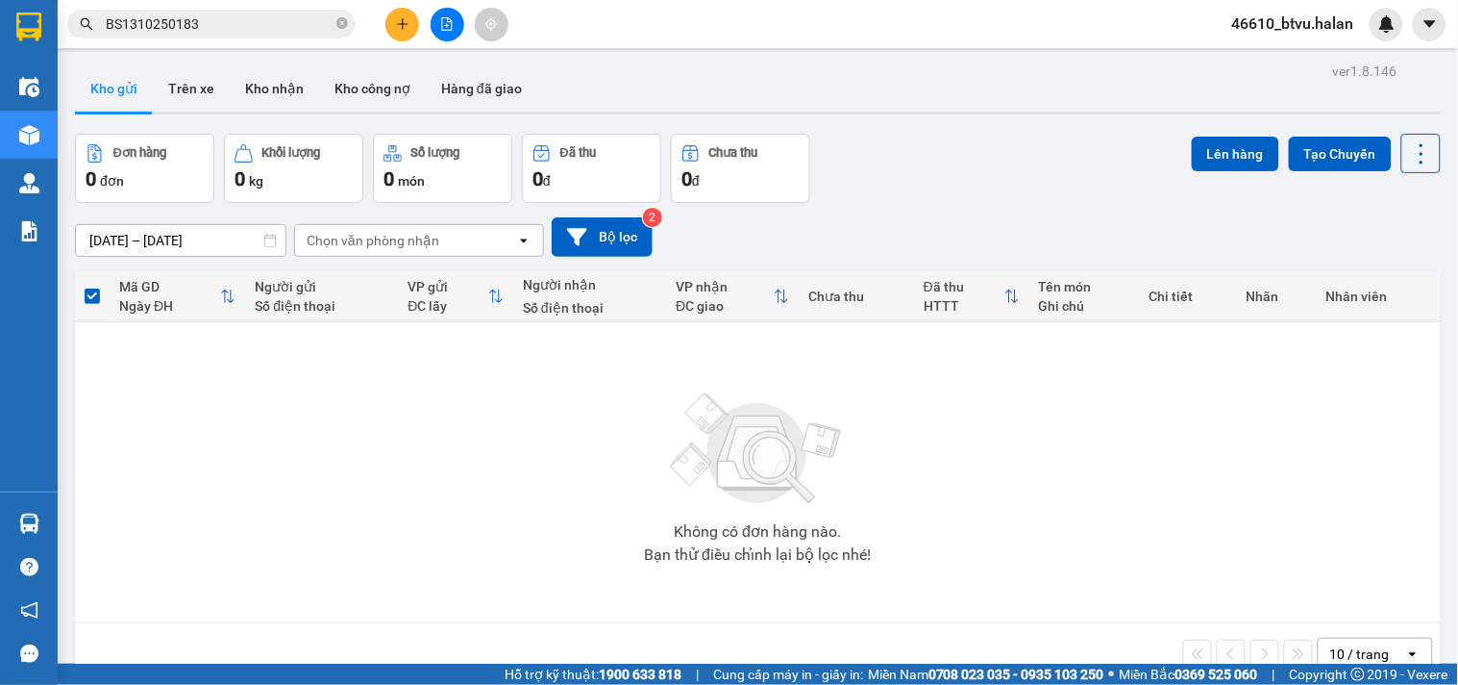
drag, startPoint x: 413, startPoint y: 628, endPoint x: 399, endPoint y: 439, distance: 189.0
drag, startPoint x: 399, startPoint y: 439, endPoint x: 380, endPoint y: 15, distance: 424.4
click at [375, 15] on div at bounding box center [447, 25] width 144 height 34
click at [386, 15] on button at bounding box center [403, 25] width 34 height 34
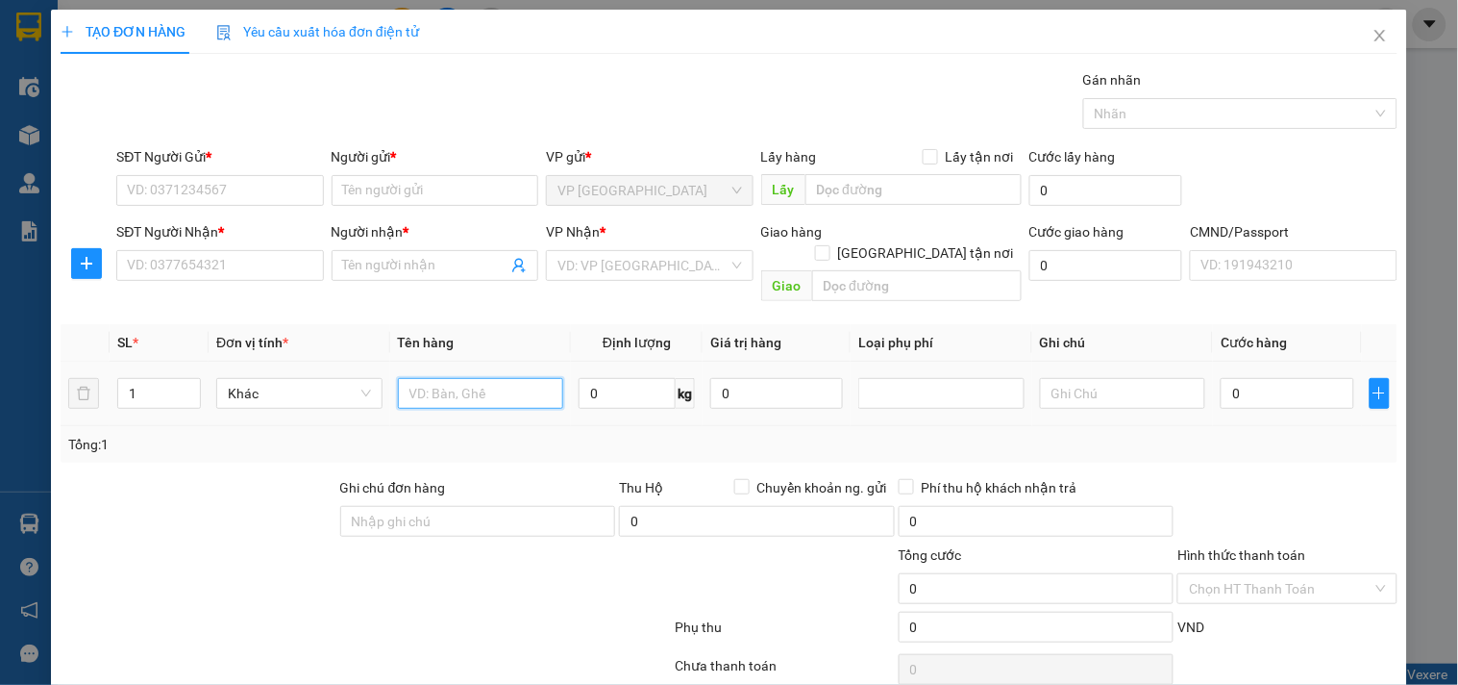
click at [500, 379] on input "text" at bounding box center [481, 393] width 166 height 31
type input "B"
type input "CUỘN DECAL"
click at [205, 196] on input "SĐT Người Gửi *" at bounding box center [219, 190] width 207 height 31
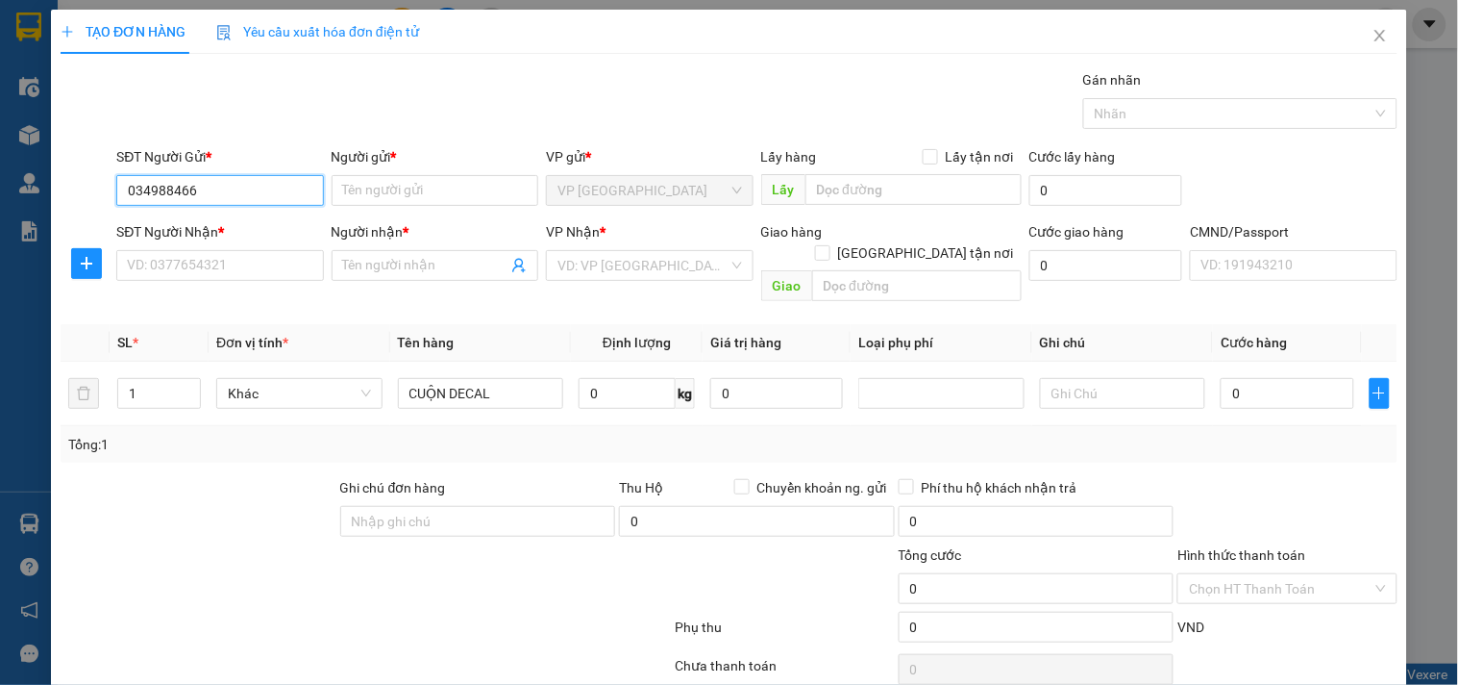
type input "0349884662"
click at [205, 196] on input "0349884662" at bounding box center [219, 190] width 207 height 31
click at [207, 226] on div "0349884662 - HÙNG" at bounding box center [218, 228] width 182 height 21
type input "HÙNG"
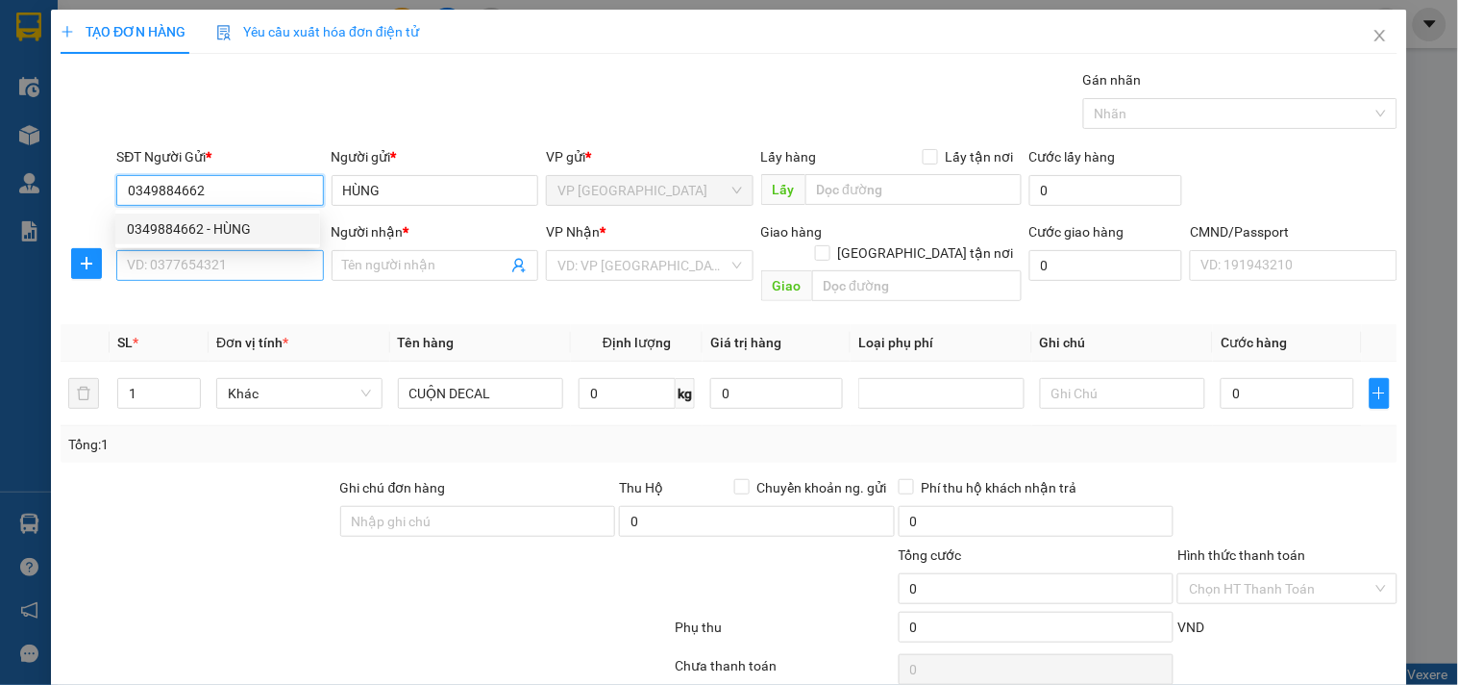
type input "0349884662"
click at [205, 260] on input "SĐT Người Nhận *" at bounding box center [219, 265] width 207 height 31
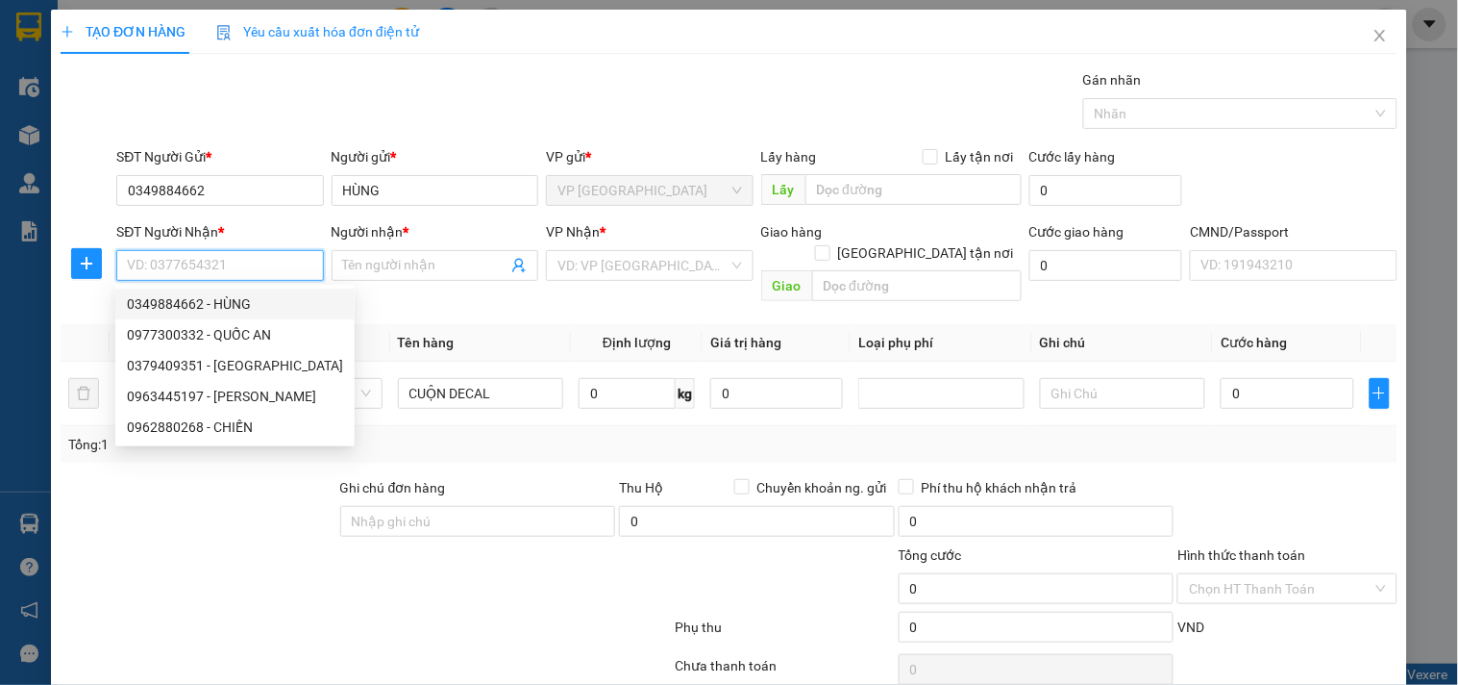
click at [214, 290] on div "0349884662 - HÙNG" at bounding box center [234, 303] width 239 height 31
type input "0349884662"
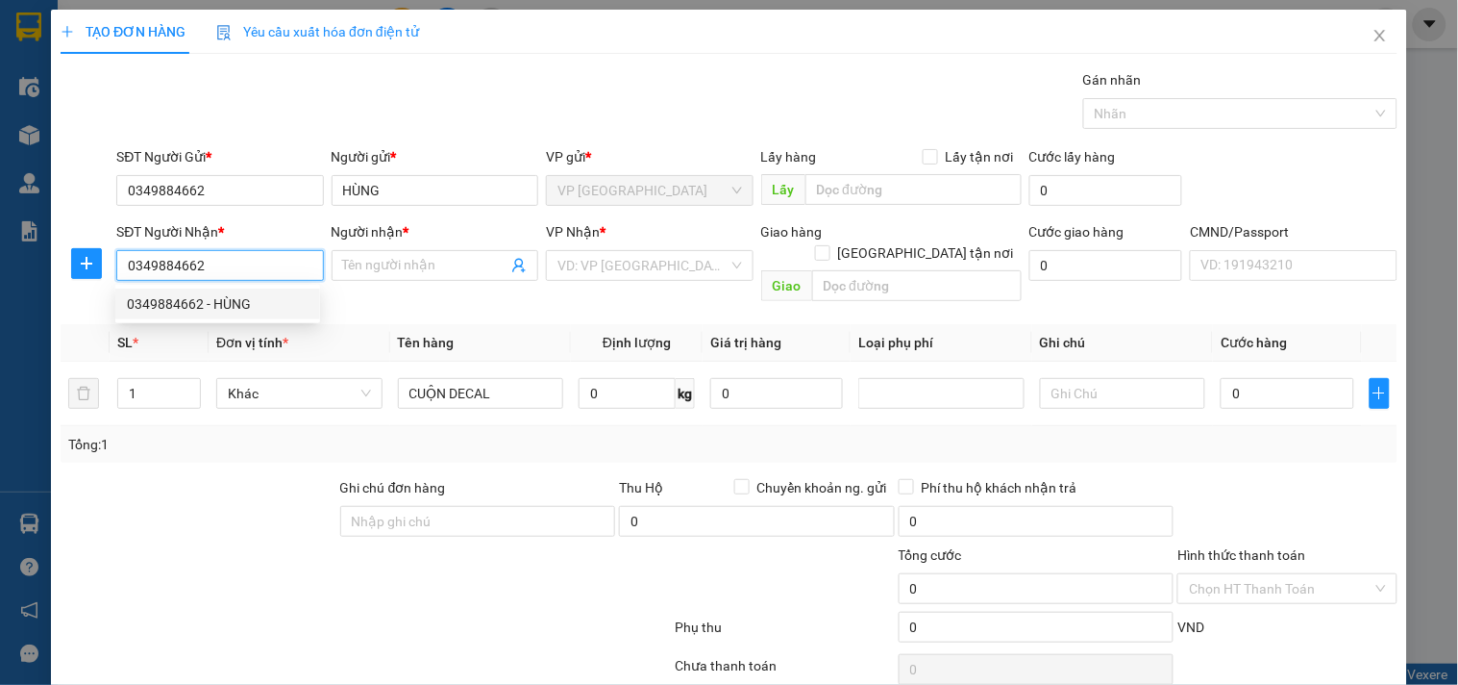
type input "HÙNG"
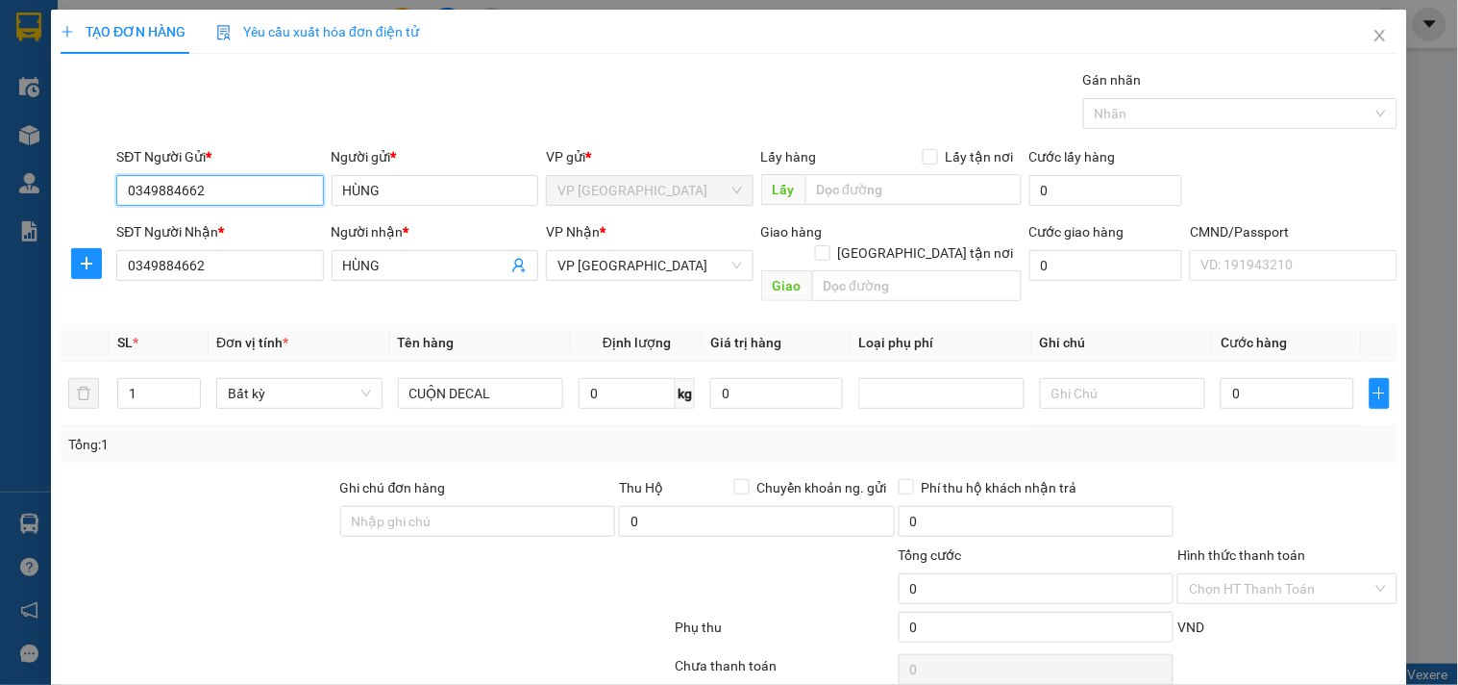
click at [257, 194] on input "0349884662" at bounding box center [219, 190] width 207 height 31
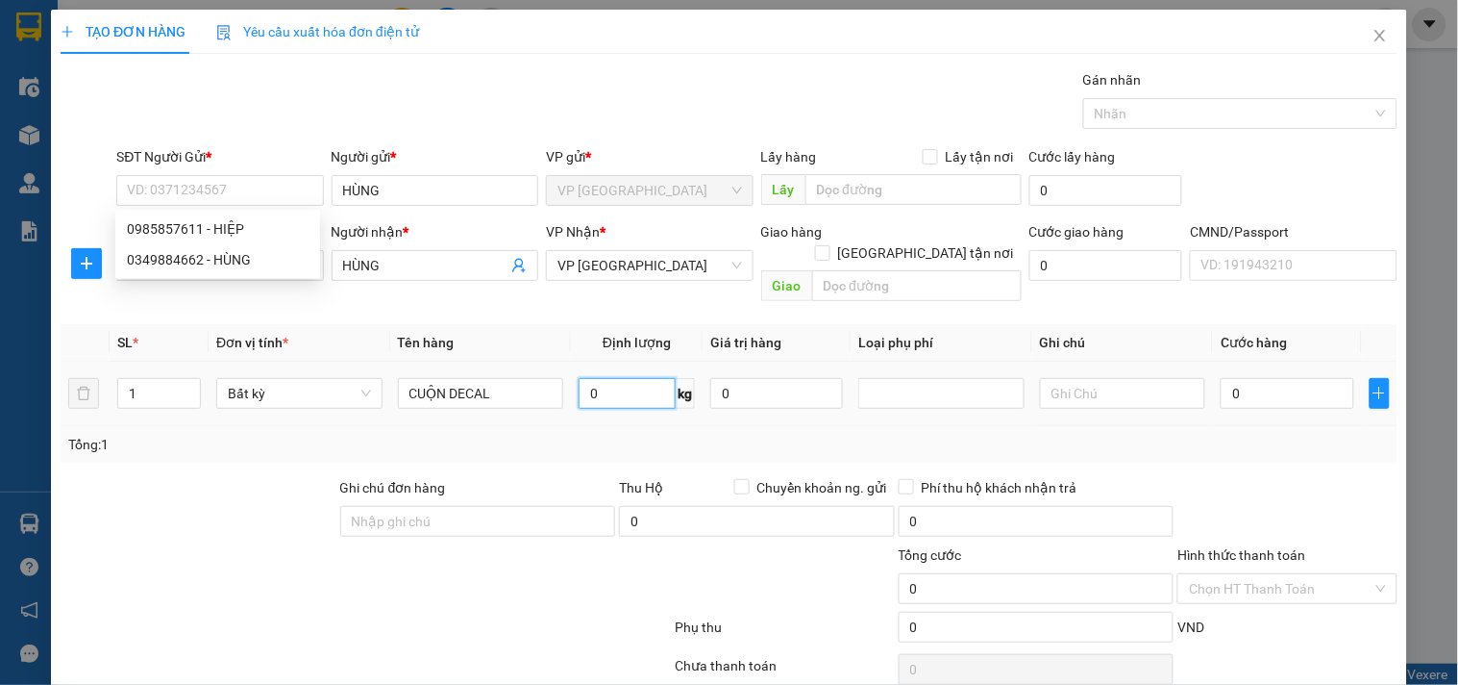
click at [616, 378] on input "0" at bounding box center [627, 393] width 97 height 31
type input "2.5"
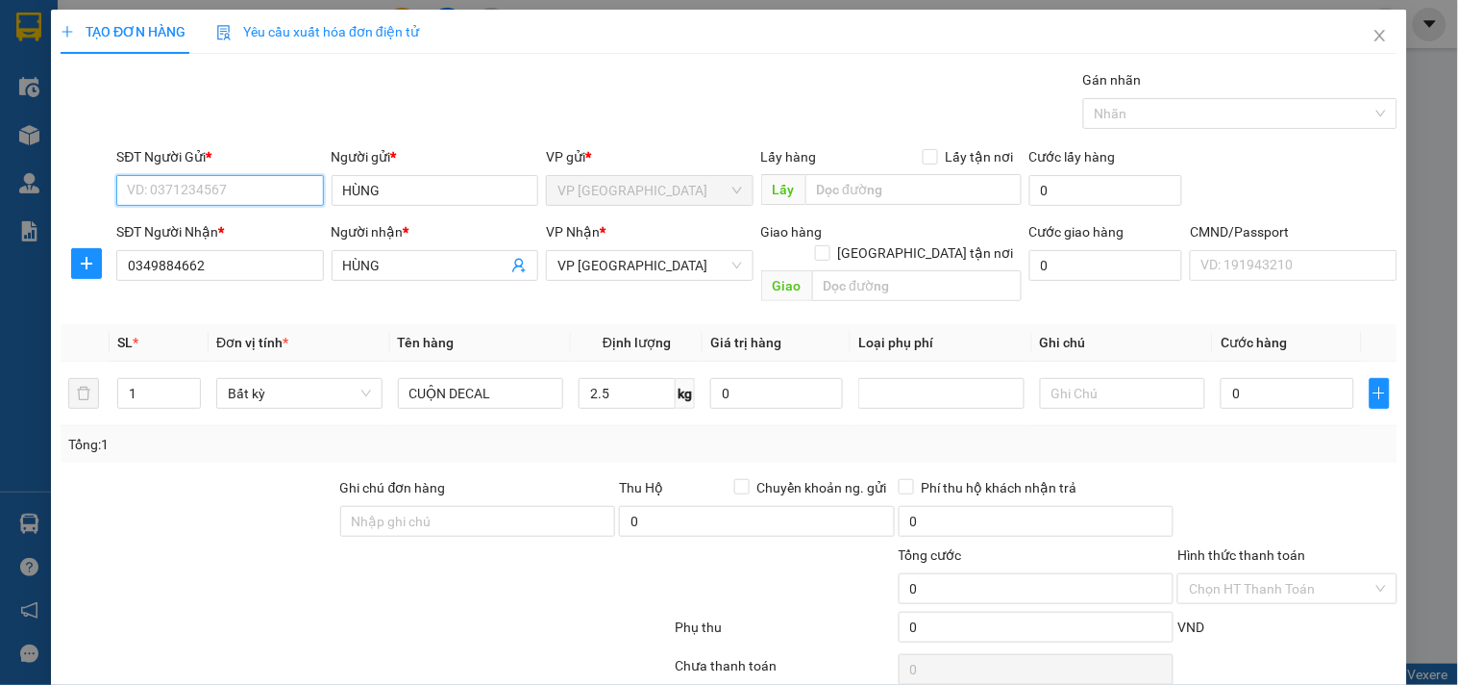
click at [216, 199] on input "SĐT Người Gửi *" at bounding box center [219, 190] width 207 height 31
type input "40.000"
click at [216, 200] on input "0985857661" at bounding box center [219, 190] width 207 height 31
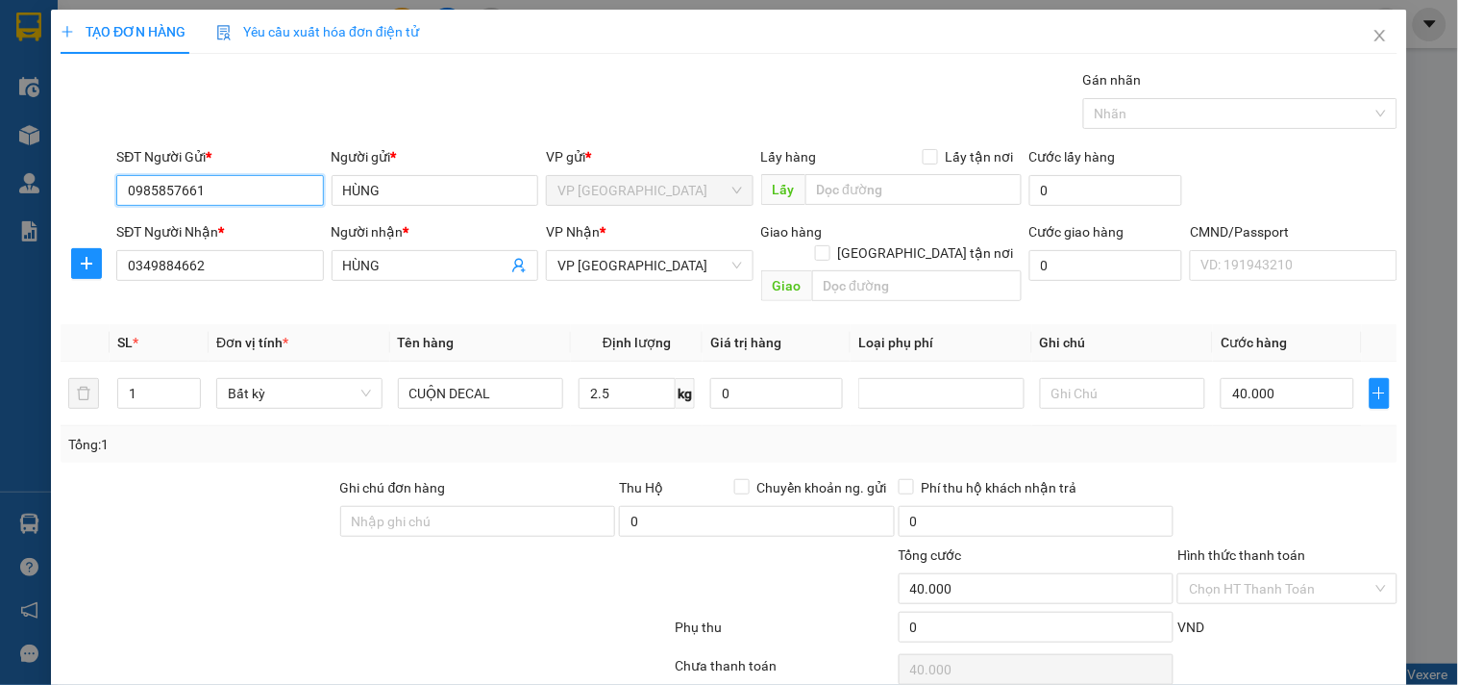
click at [216, 200] on input "0985857661" at bounding box center [219, 190] width 207 height 31
type input "0985857661"
click at [381, 192] on input "HÙNG" at bounding box center [435, 190] width 207 height 31
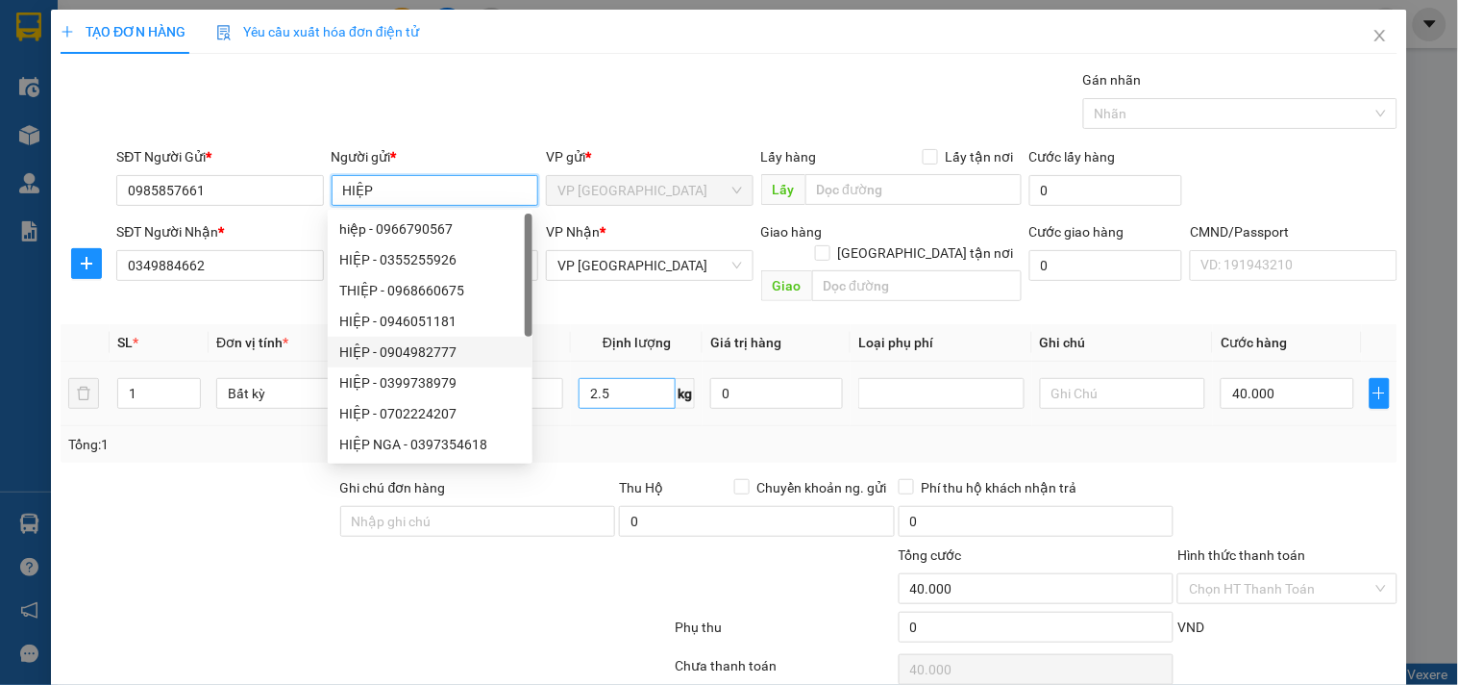
type input "HIỆP"
click at [642, 385] on input "2.5" at bounding box center [627, 393] width 97 height 31
click at [631, 480] on span "Thu Hộ" at bounding box center [641, 487] width 44 height 15
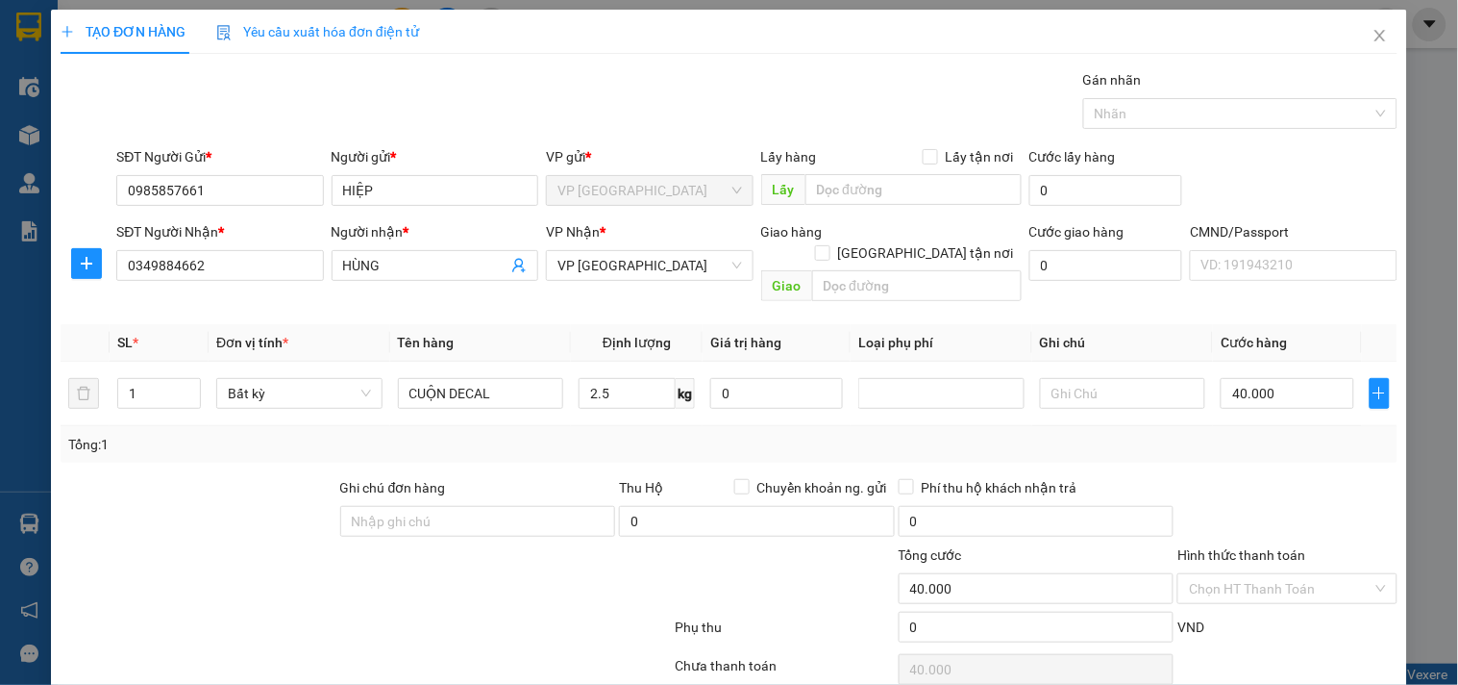
scroll to position [64, 0]
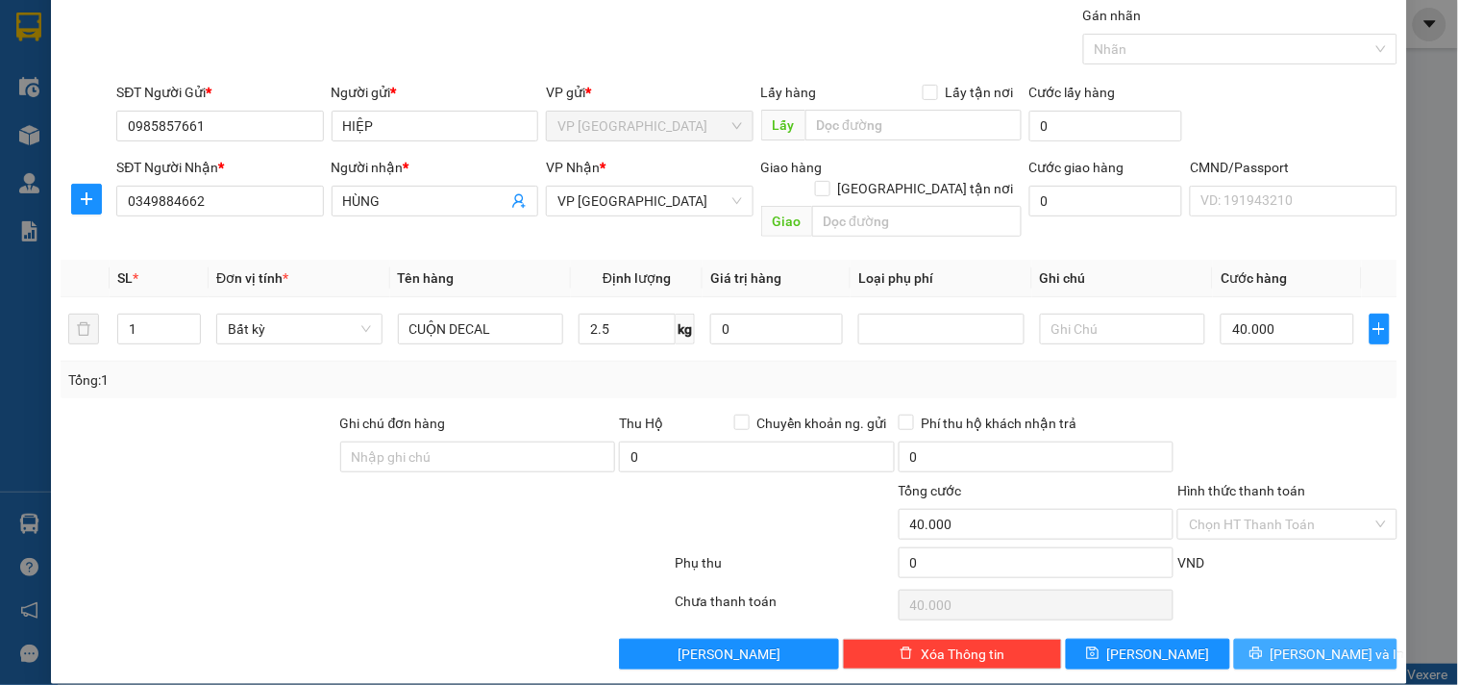
click at [1317, 643] on span "[PERSON_NAME] và In" at bounding box center [1338, 653] width 135 height 21
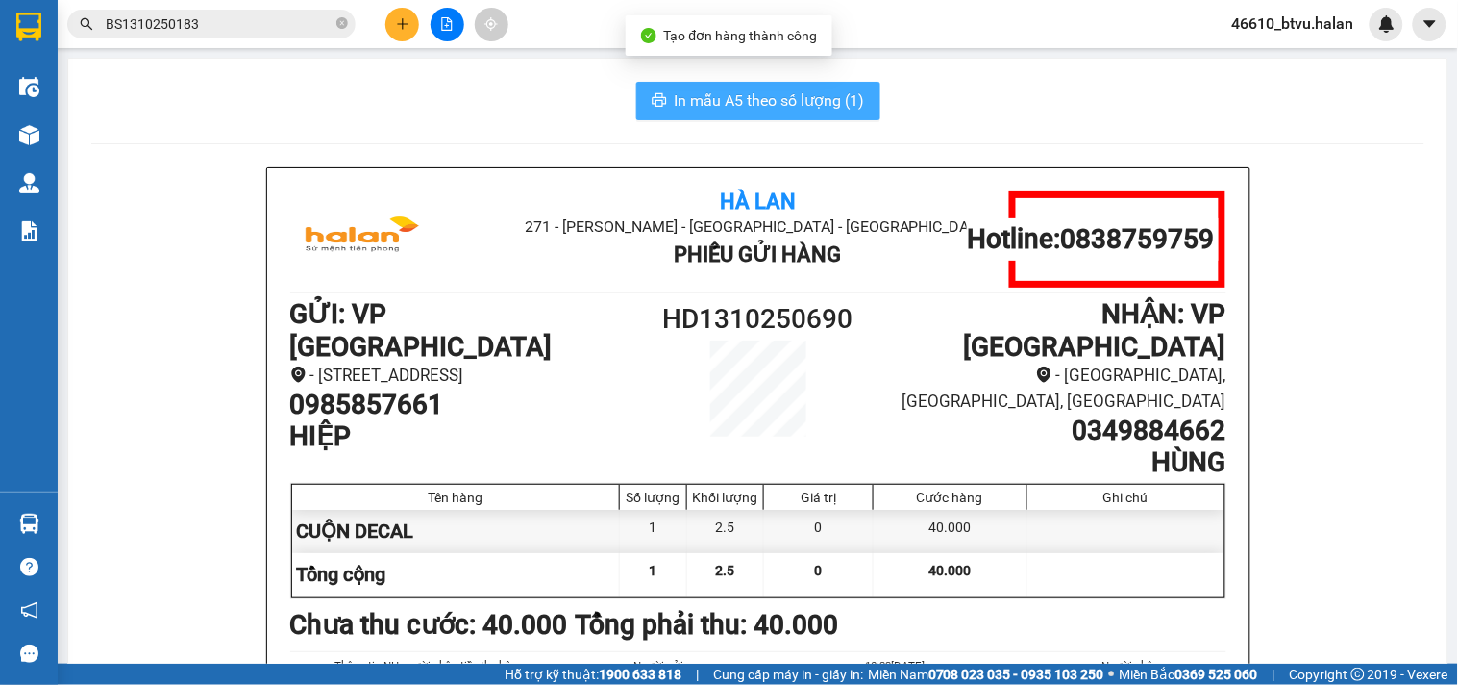
click at [740, 112] on span "In mẫu A5 theo số lượng (1)" at bounding box center [770, 100] width 190 height 24
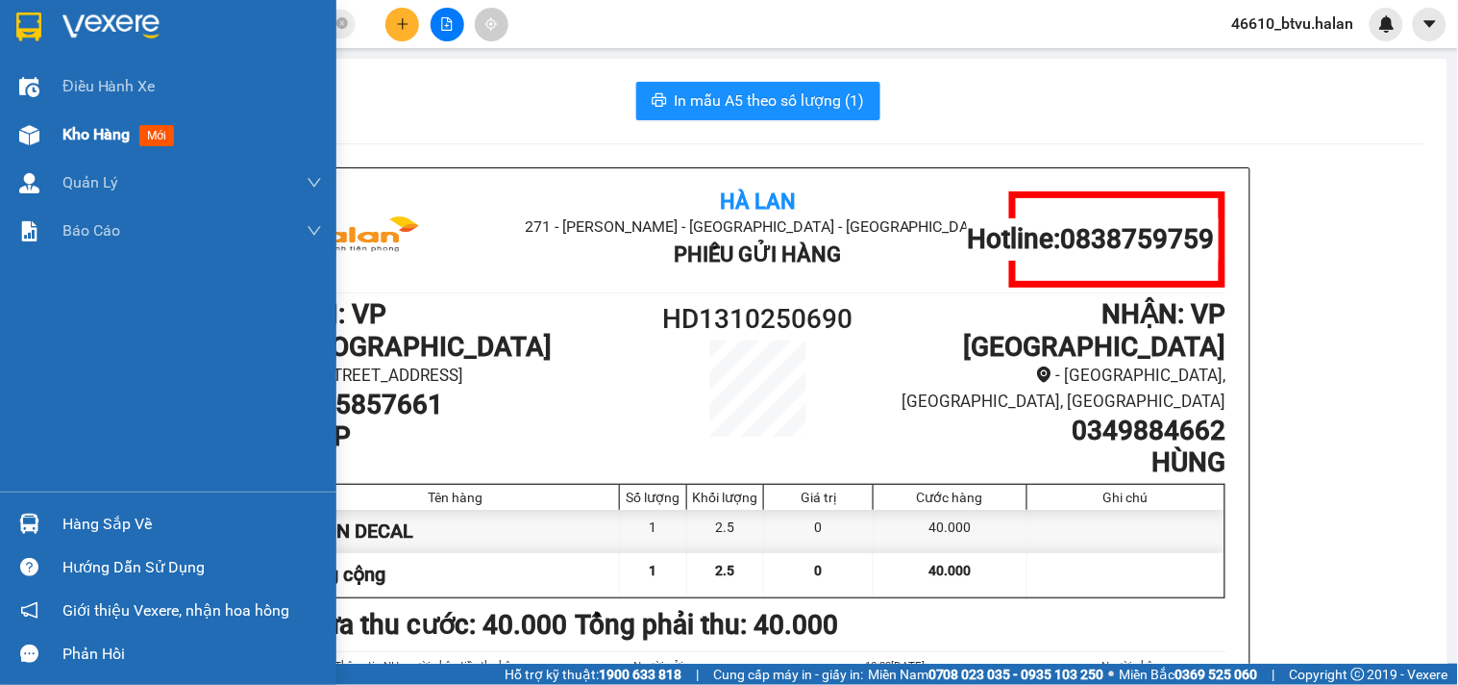
click at [48, 138] on div "Kho hàng mới" at bounding box center [168, 135] width 336 height 48
